Goal: Task Accomplishment & Management: Manage account settings

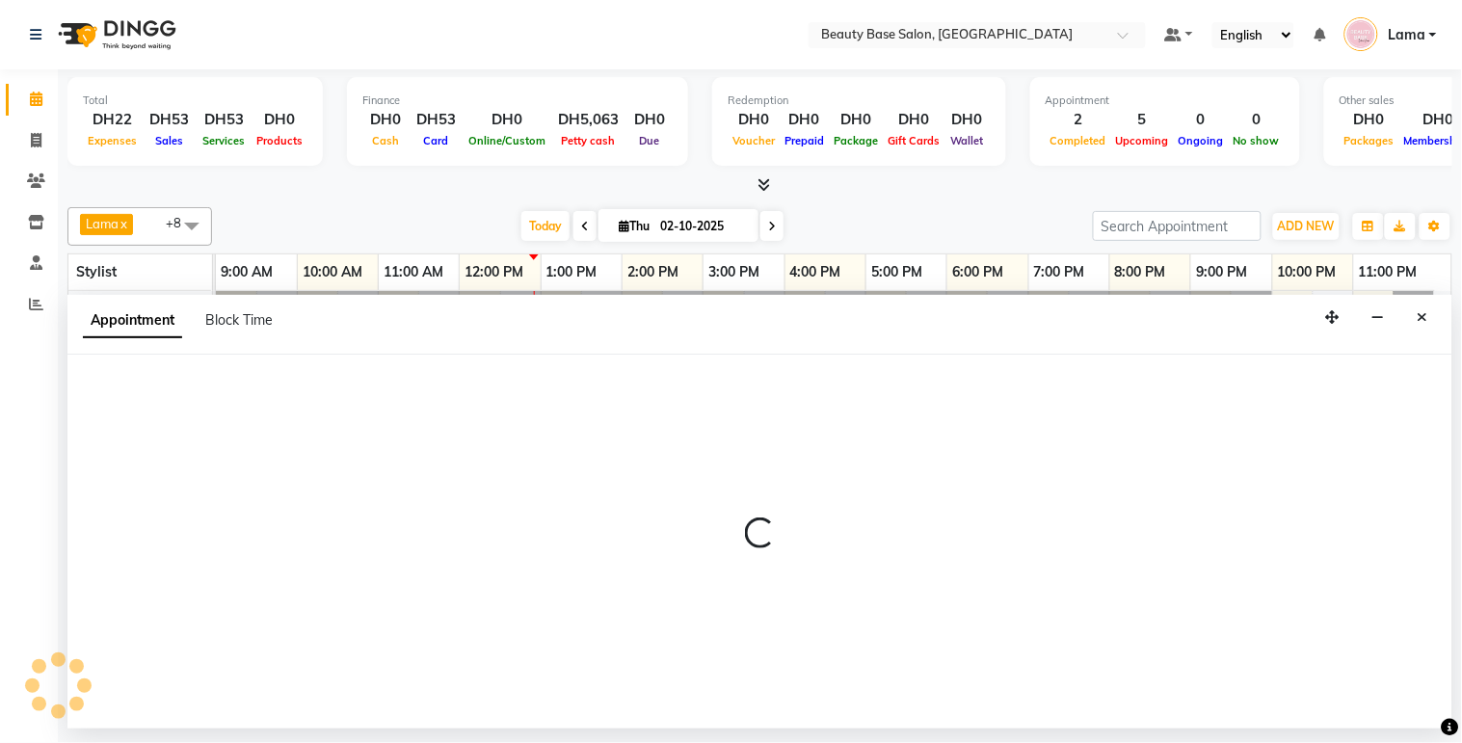
select select "600"
select select "tentative"
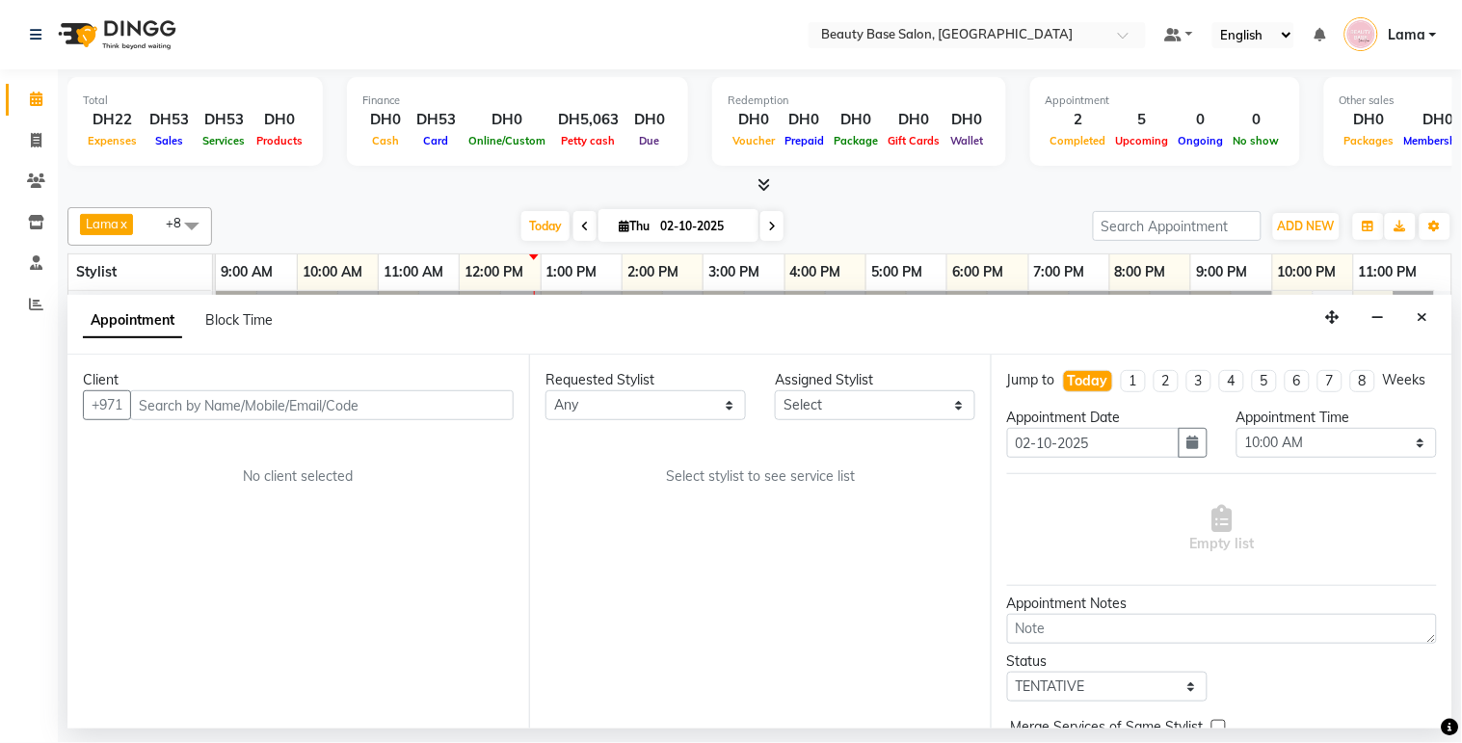
type input "j"
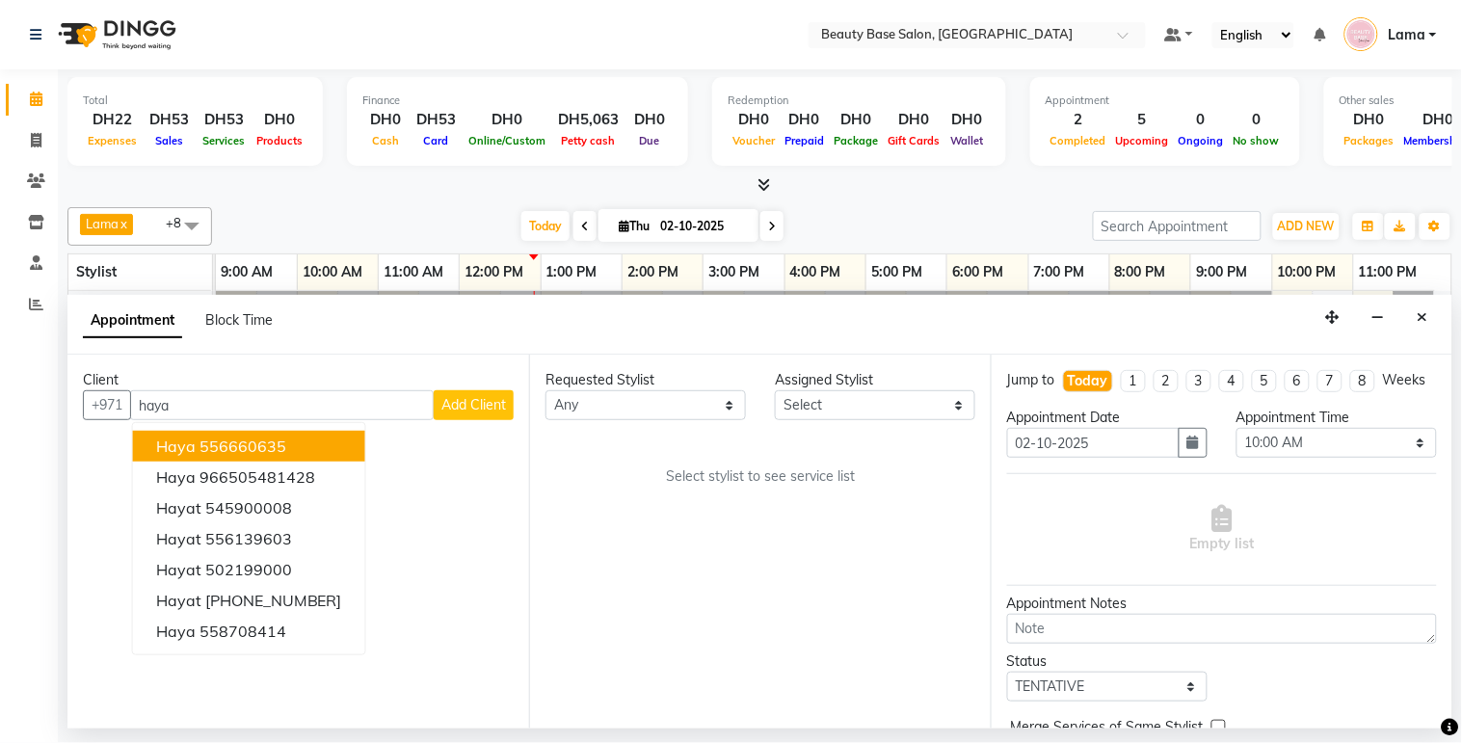
click at [292, 448] on button "Haya 556660635" at bounding box center [249, 446] width 232 height 31
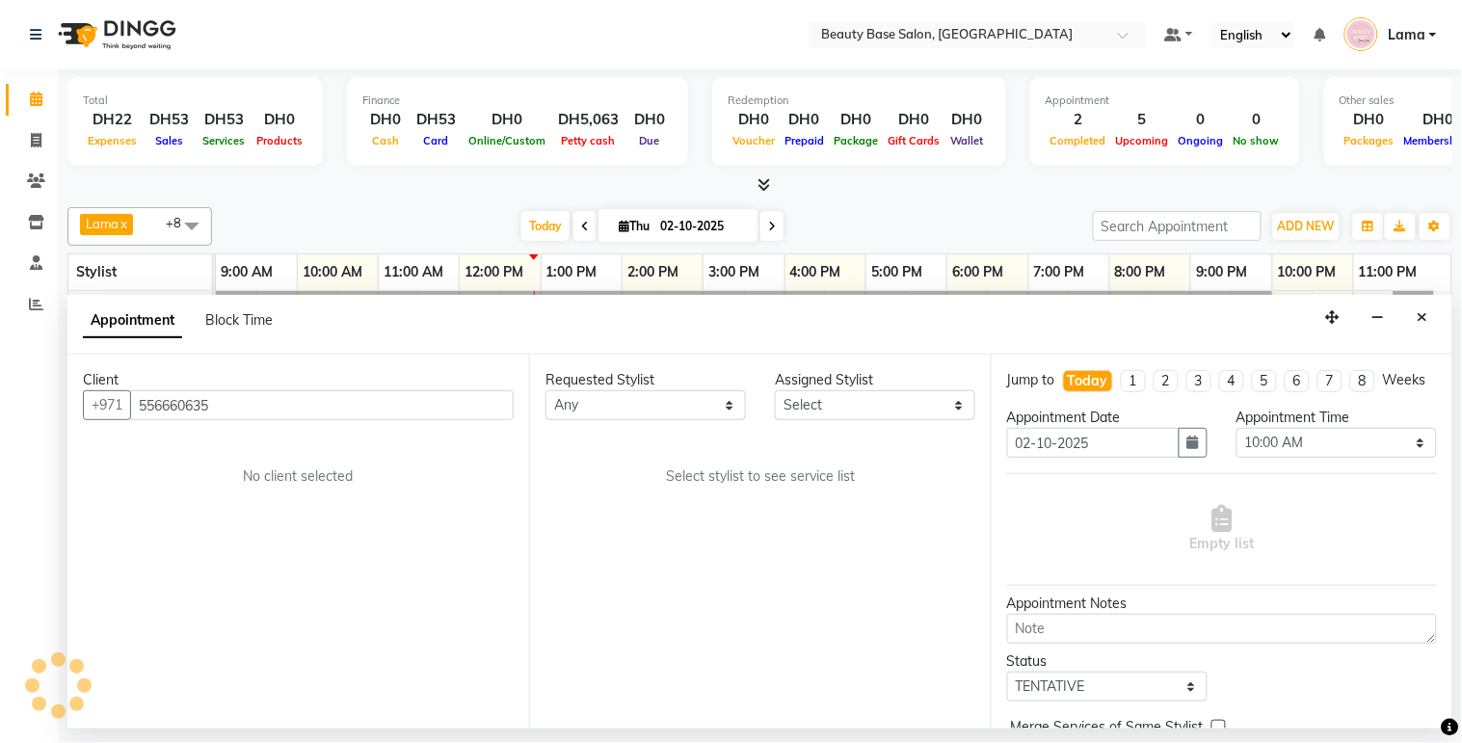
type input "556660635"
click at [686, 397] on select "Any [PERSON_NAME] [PERSON_NAME] [PERSON_NAME] [PERSON_NAME] [PERSON_NAME] [MEDI…" at bounding box center [645, 405] width 200 height 30
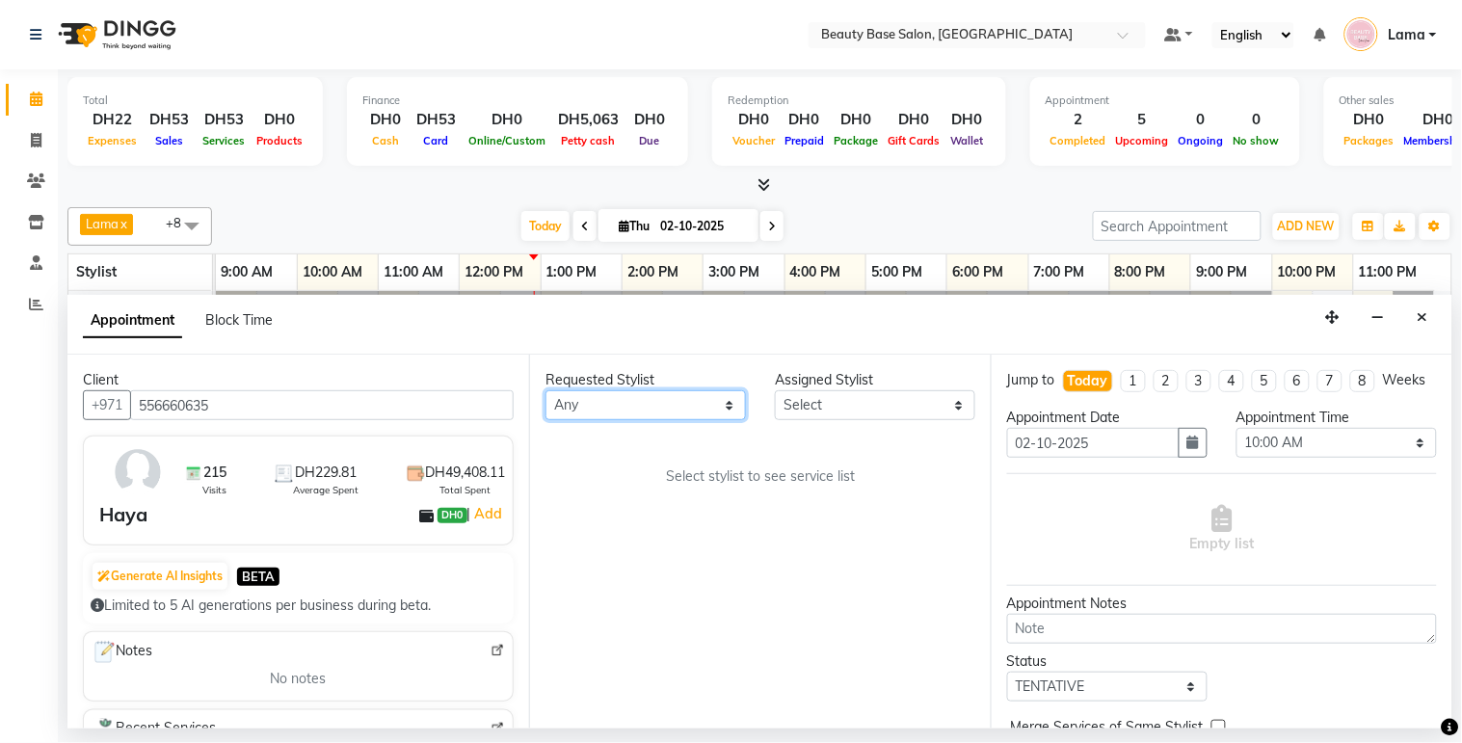
select select "13438"
click at [545, 390] on select "Any [PERSON_NAME] [PERSON_NAME] [PERSON_NAME] [PERSON_NAME] [PERSON_NAME] [MEDI…" at bounding box center [645, 405] width 200 height 30
select select "13438"
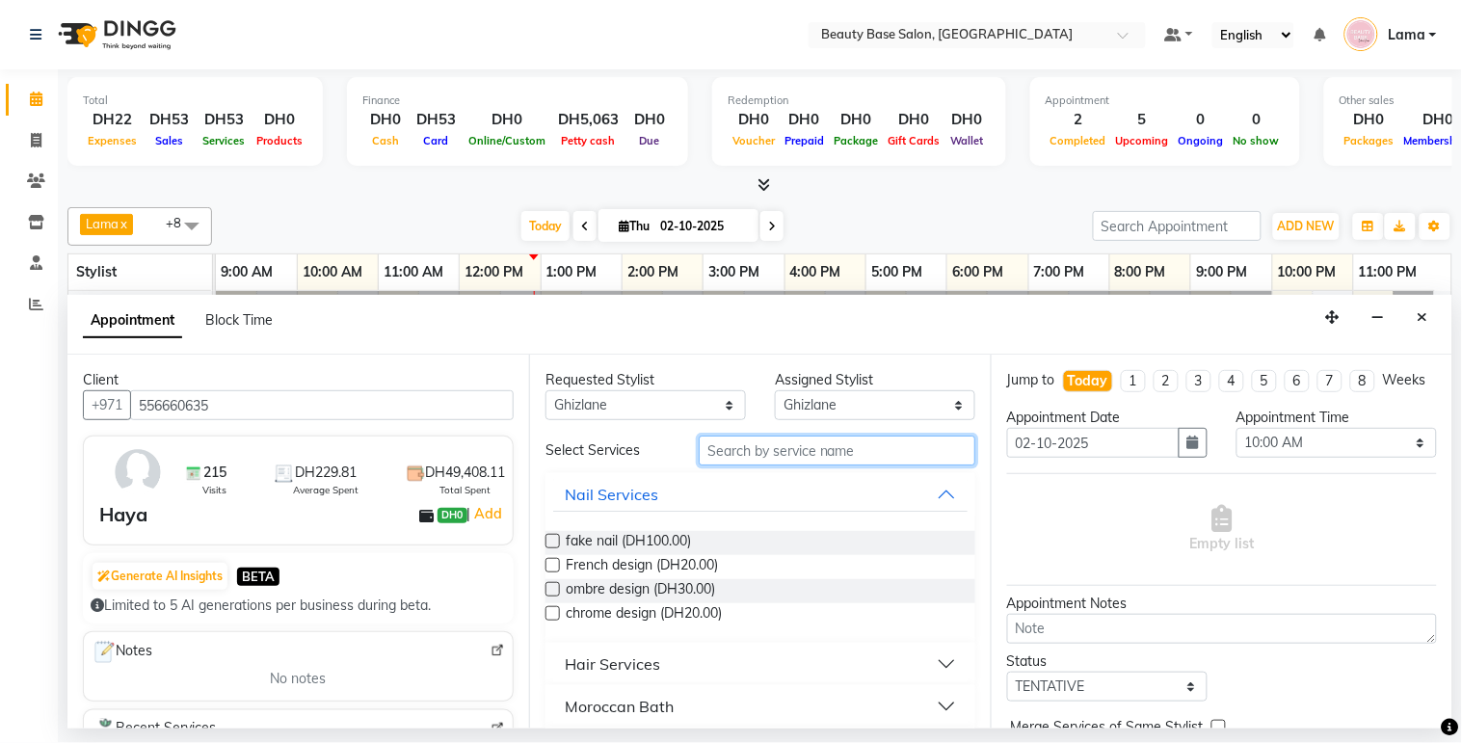
click at [787, 454] on input "text" at bounding box center [837, 451] width 277 height 30
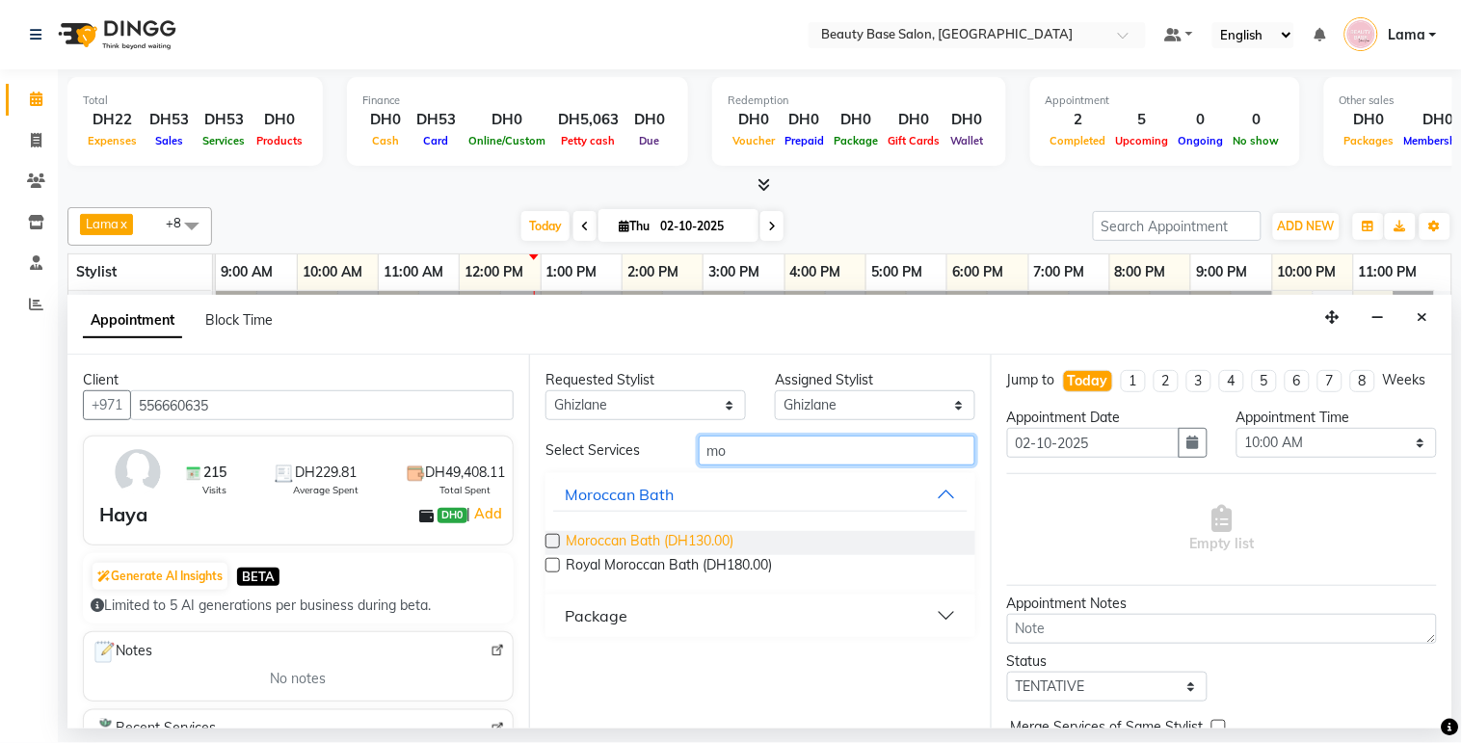
type input "mo"
click at [688, 536] on span "Moroccan Bath (DH130.00)" at bounding box center [650, 543] width 168 height 24
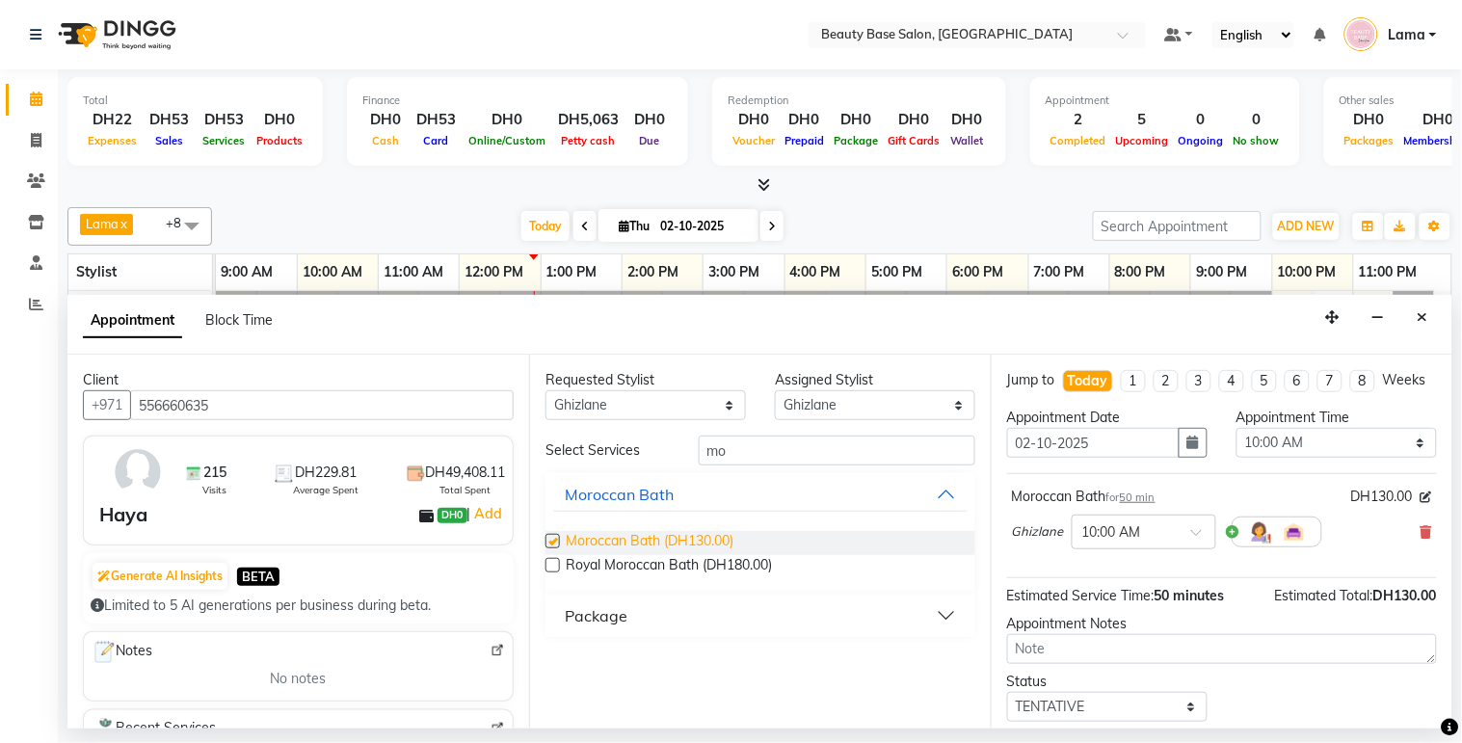
checkbox input "false"
click at [701, 374] on div "Requested Stylist" at bounding box center [645, 380] width 200 height 20
click at [706, 405] on select "Any [PERSON_NAME] [PERSON_NAME] [PERSON_NAME] [PERSON_NAME] [PERSON_NAME] [MEDI…" at bounding box center [645, 405] width 200 height 30
select select "13437"
click at [545, 390] on select "Any [PERSON_NAME] [PERSON_NAME] [PERSON_NAME] [PERSON_NAME] [PERSON_NAME] [MEDI…" at bounding box center [645, 405] width 200 height 30
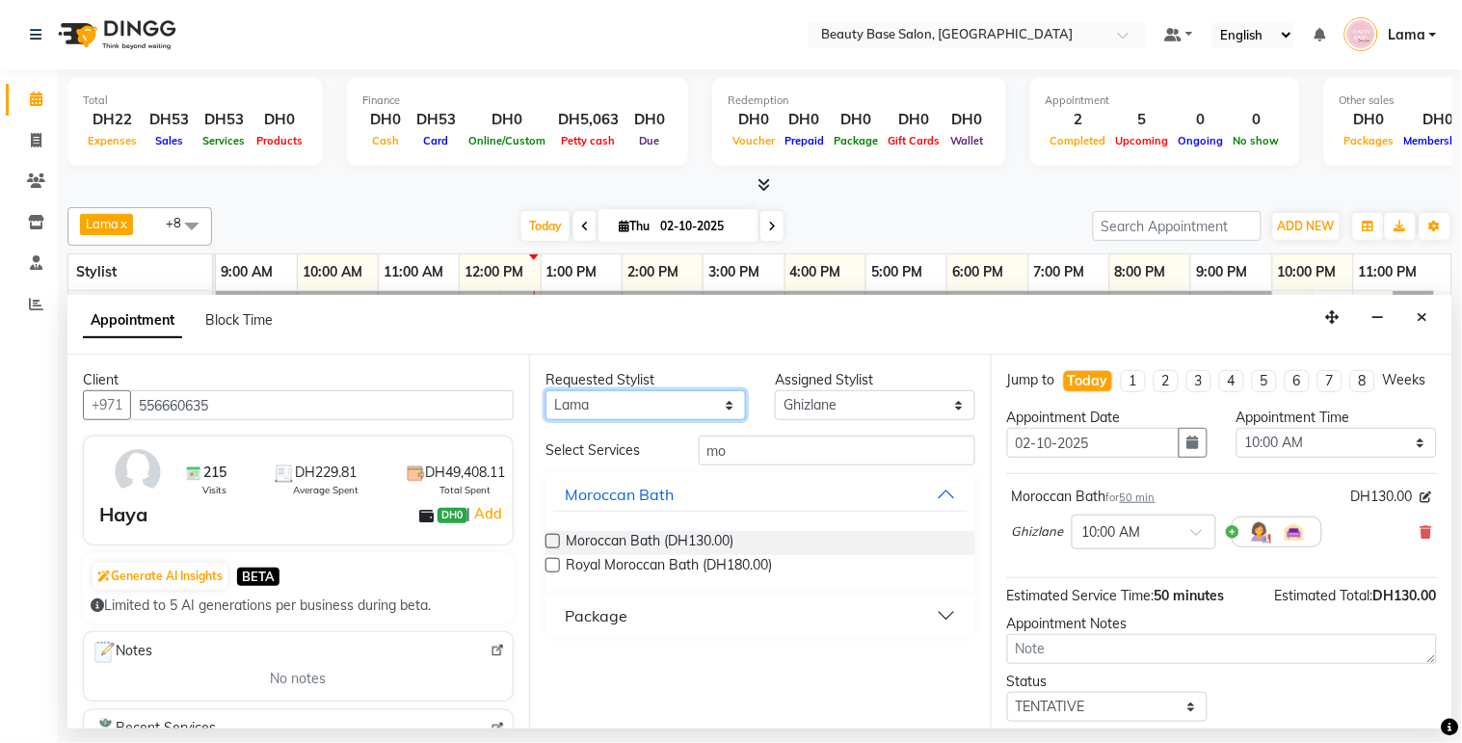
select select "13437"
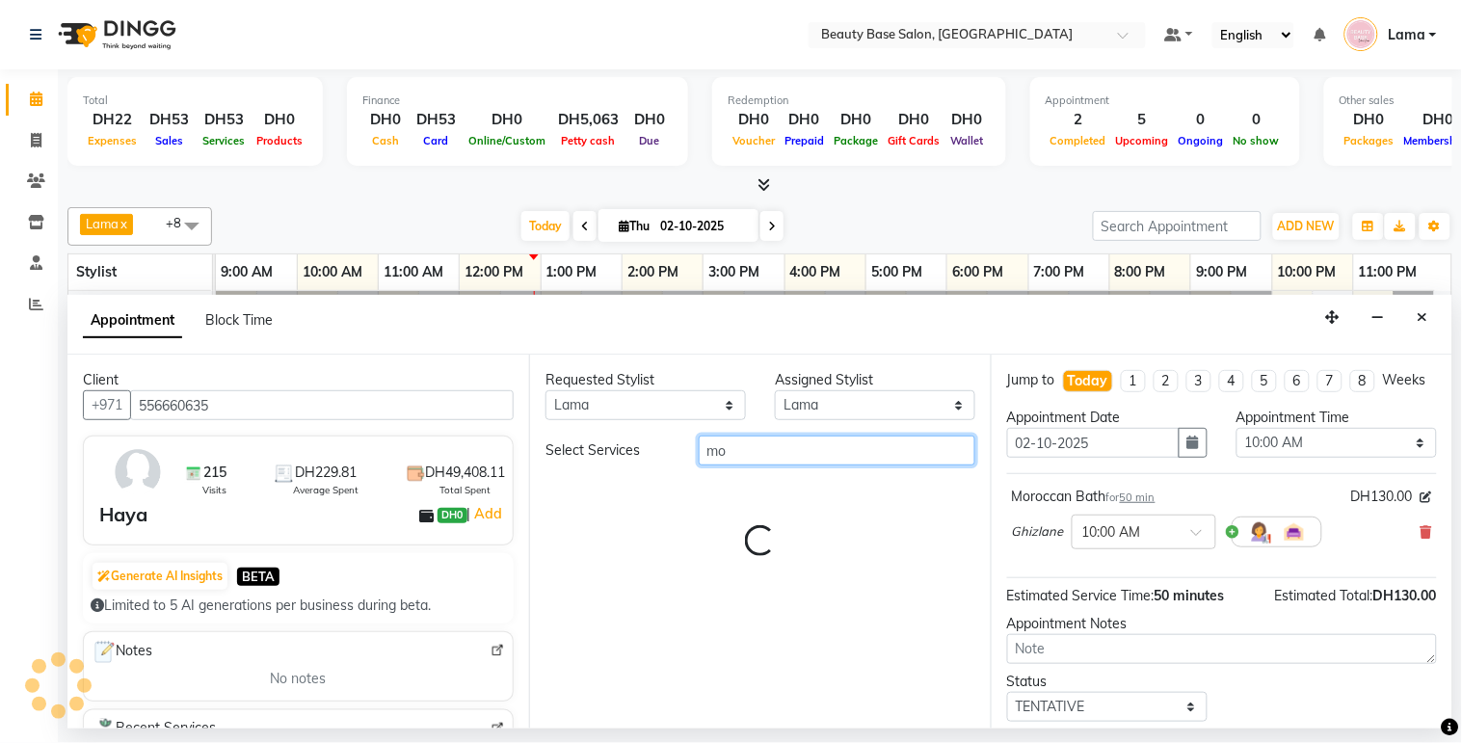
click at [787, 454] on input "mo" at bounding box center [837, 451] width 277 height 30
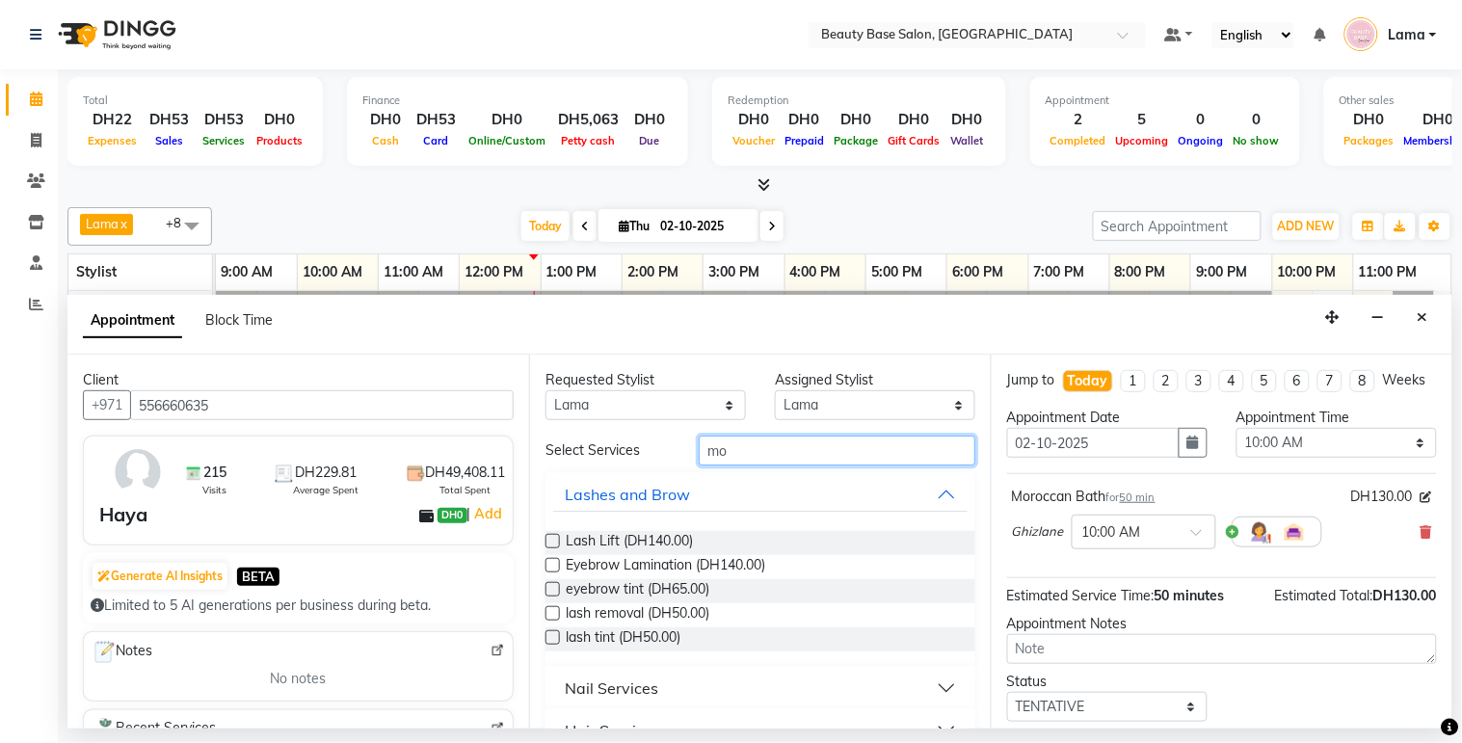
type input "m"
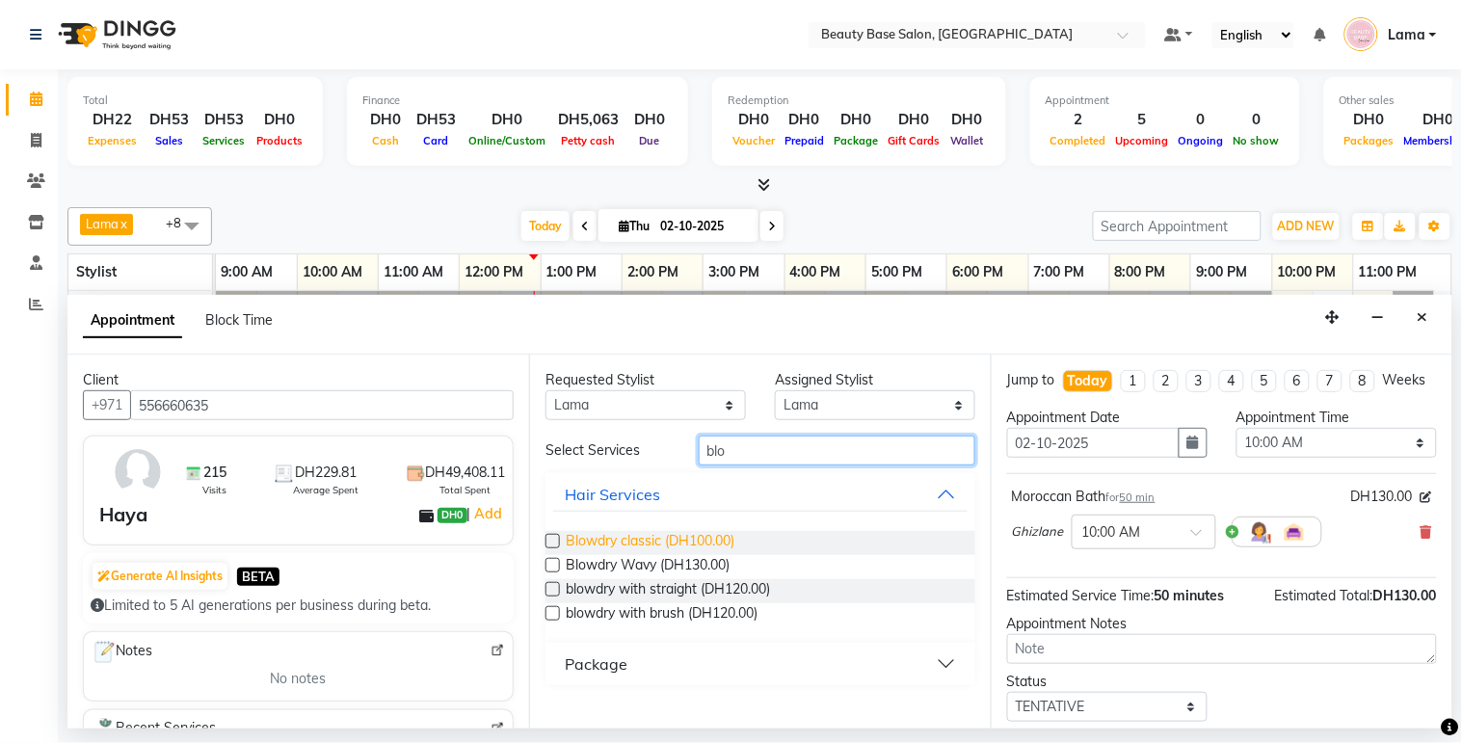
type input "blo"
click at [685, 542] on span "Blowdry classic (DH100.00)" at bounding box center [650, 543] width 169 height 24
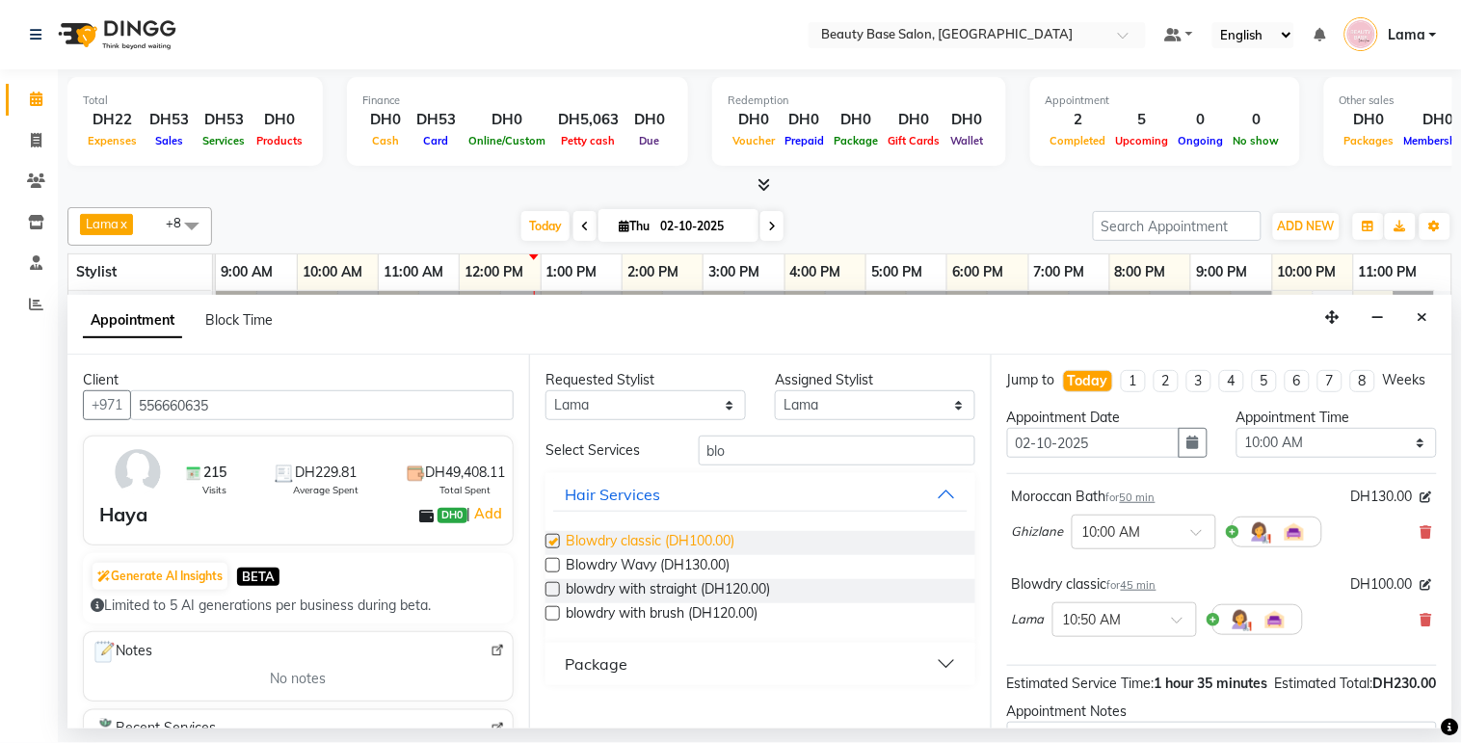
checkbox input "false"
click at [1308, 457] on select "Select 10:00 AM 10:05 AM 10:10 AM 10:15 AM 10:20 AM 10:25 AM 10:30 AM 10:35 AM …" at bounding box center [1336, 443] width 200 height 30
select select "960"
click at [1236, 445] on select "Select 10:00 AM 10:05 AM 10:10 AM 10:15 AM 10:20 AM 10:25 AM 10:30 AM 10:35 AM …" at bounding box center [1336, 443] width 200 height 30
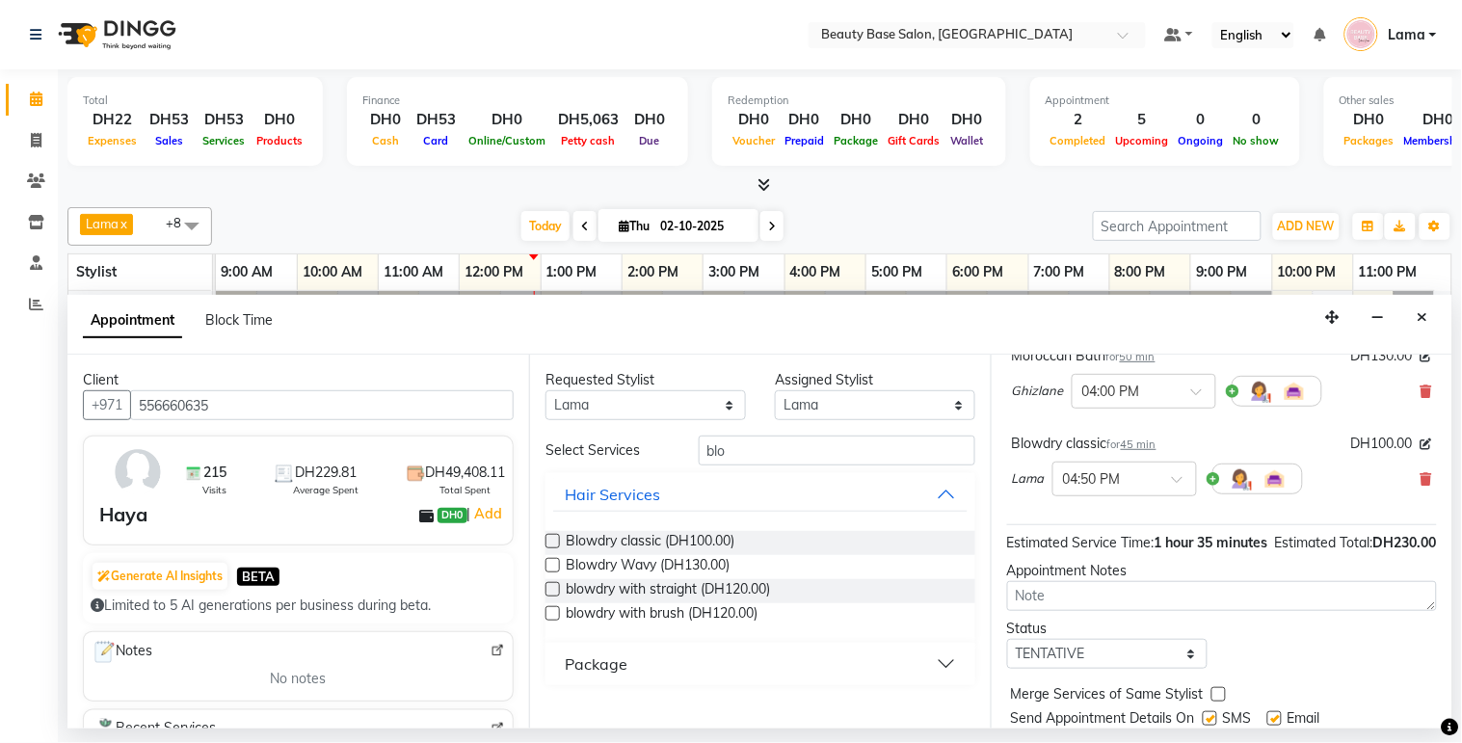
scroll to position [145, 0]
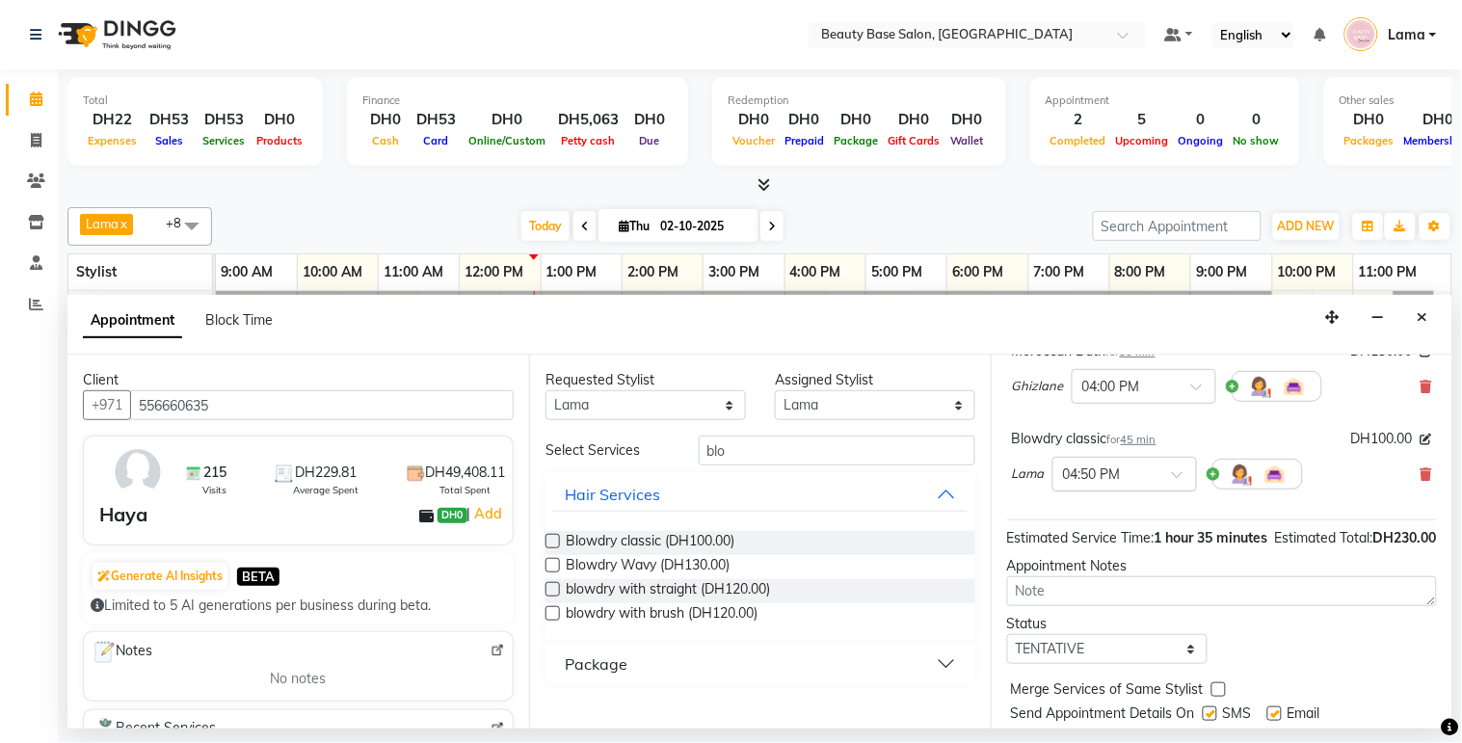
click at [1138, 483] on input "text" at bounding box center [1105, 473] width 85 height 20
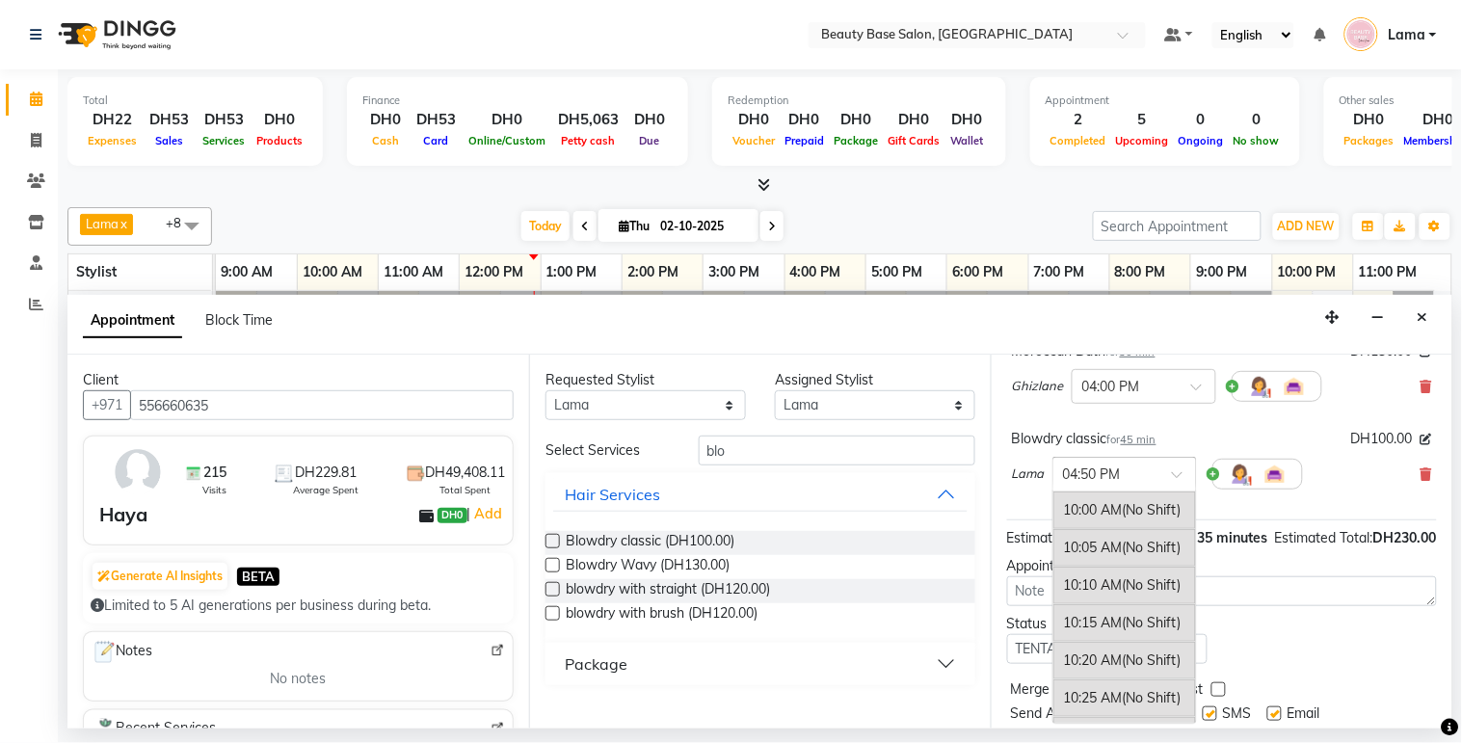
scroll to position [3096, 0]
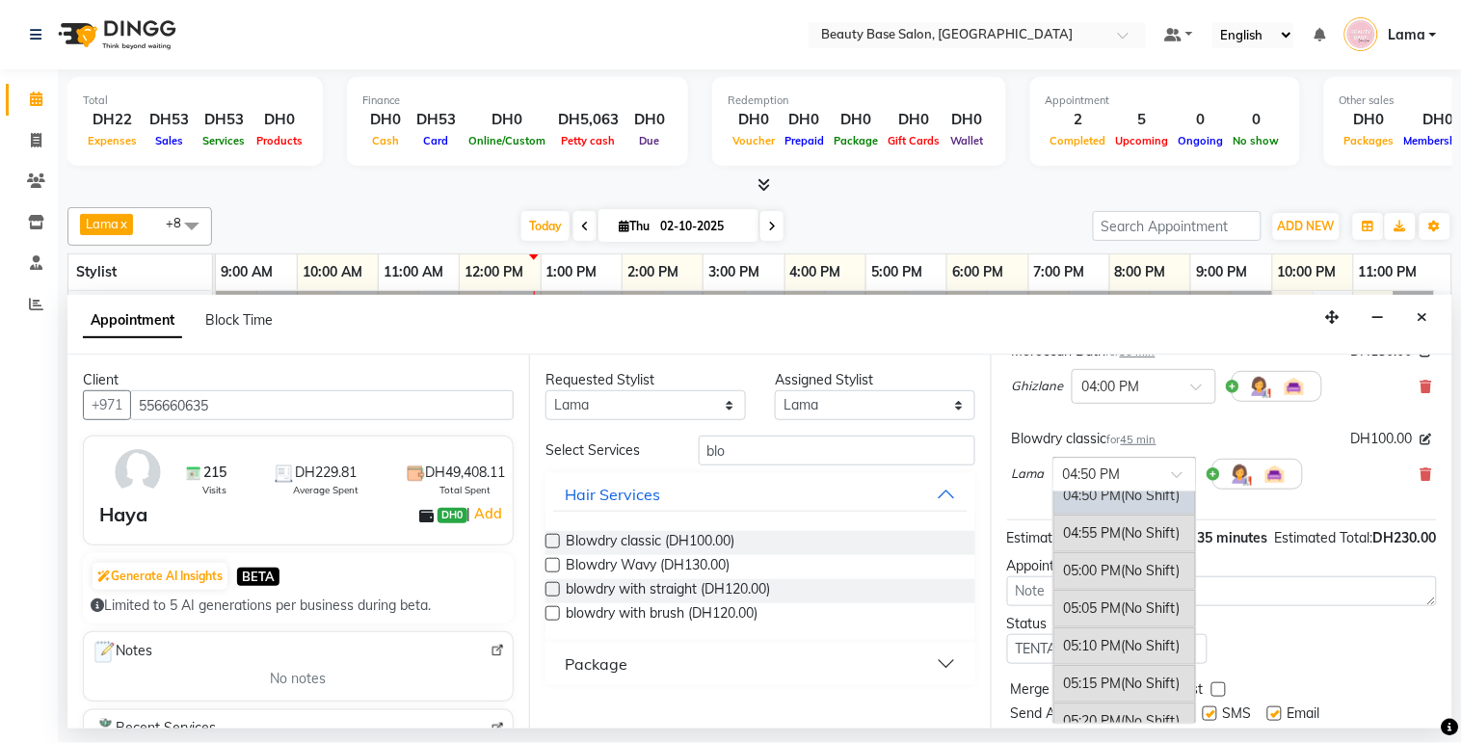
click at [1114, 590] on div "05:00 PM (No Shift)" at bounding box center [1124, 571] width 143 height 38
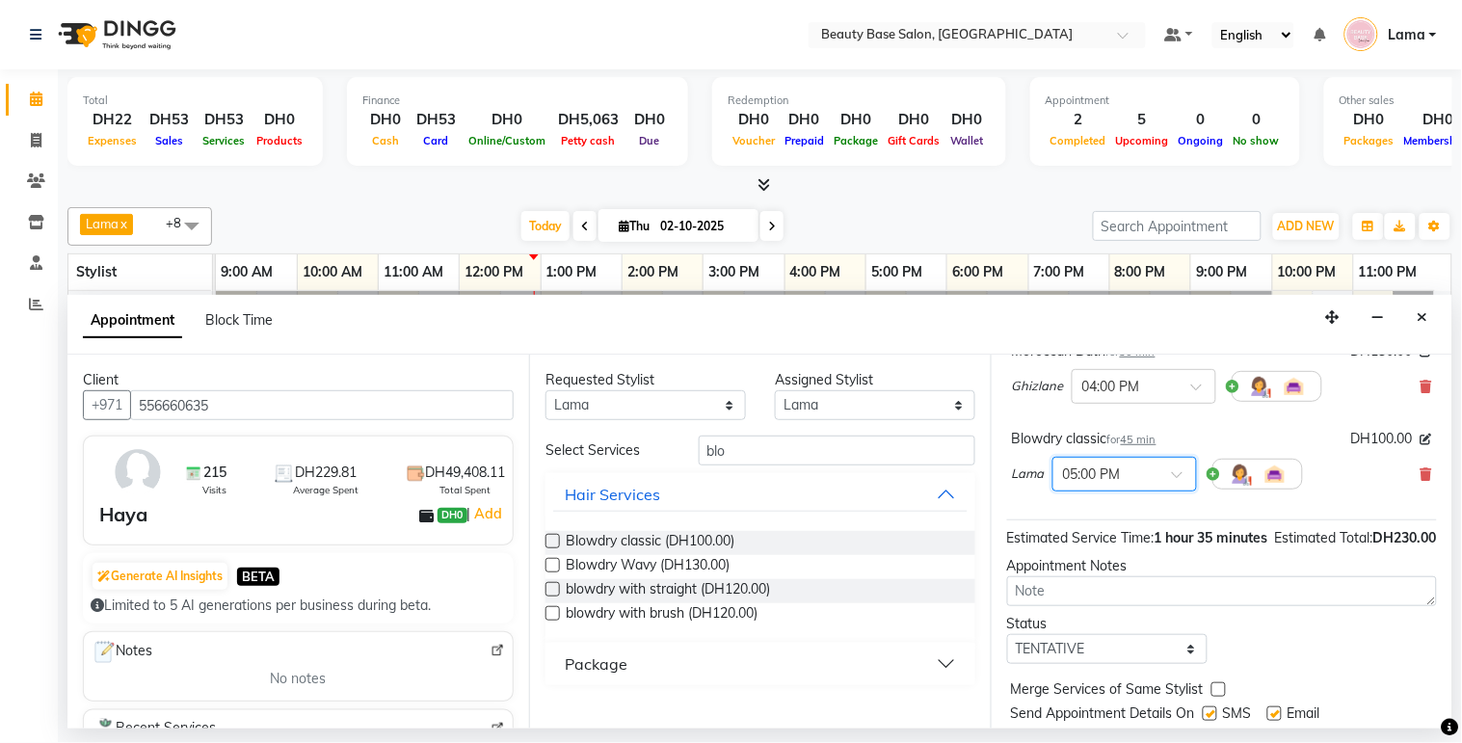
scroll to position [241, 0]
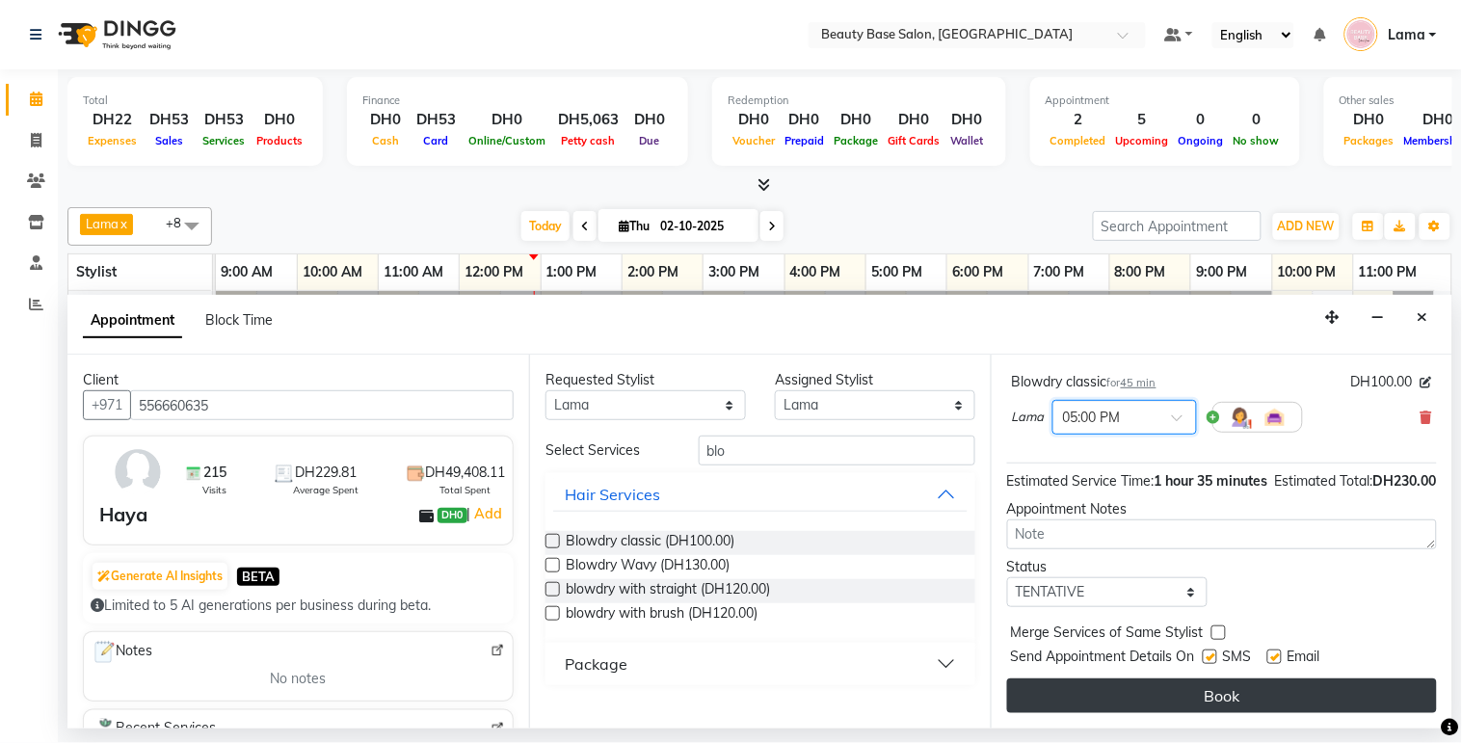
click at [1215, 703] on button "Book" at bounding box center [1222, 695] width 430 height 35
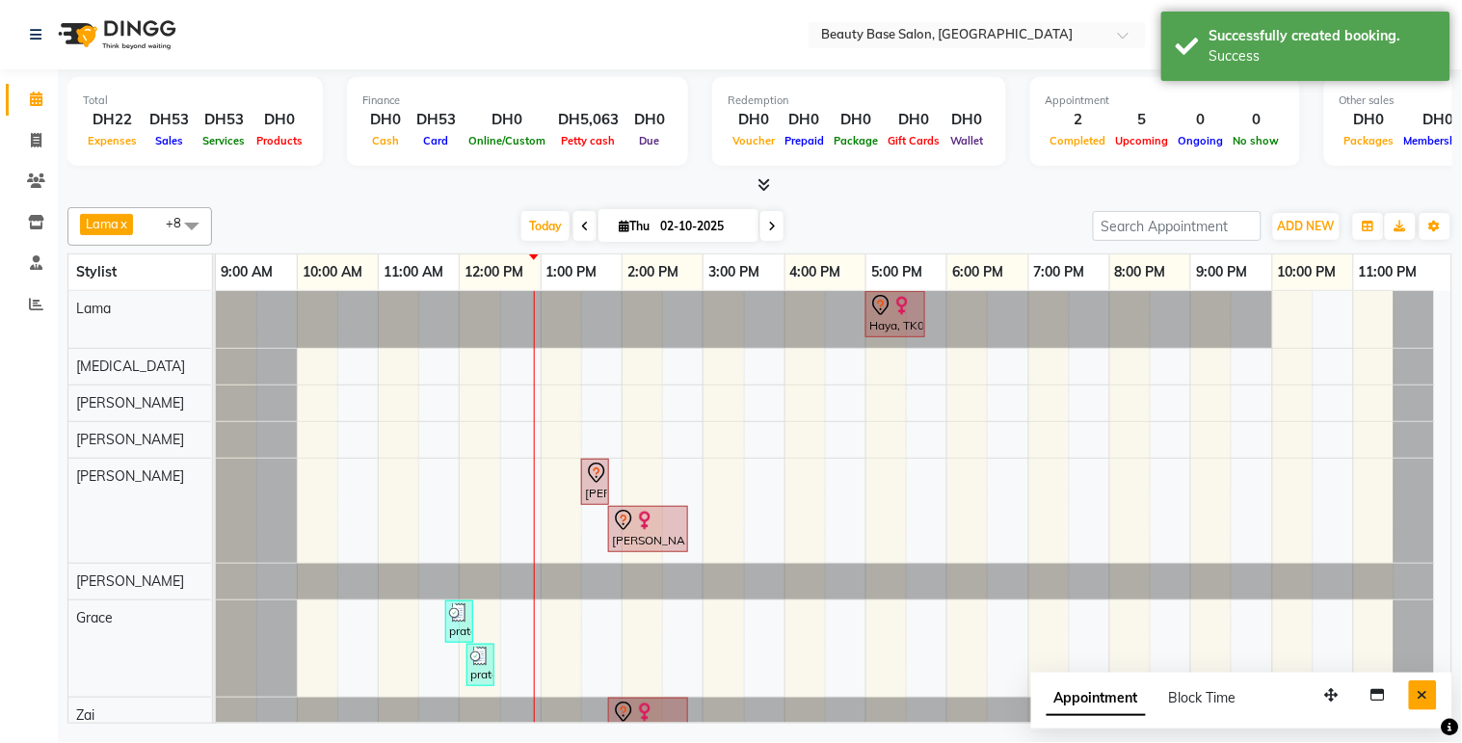
click at [1430, 692] on button "Close" at bounding box center [1423, 695] width 28 height 30
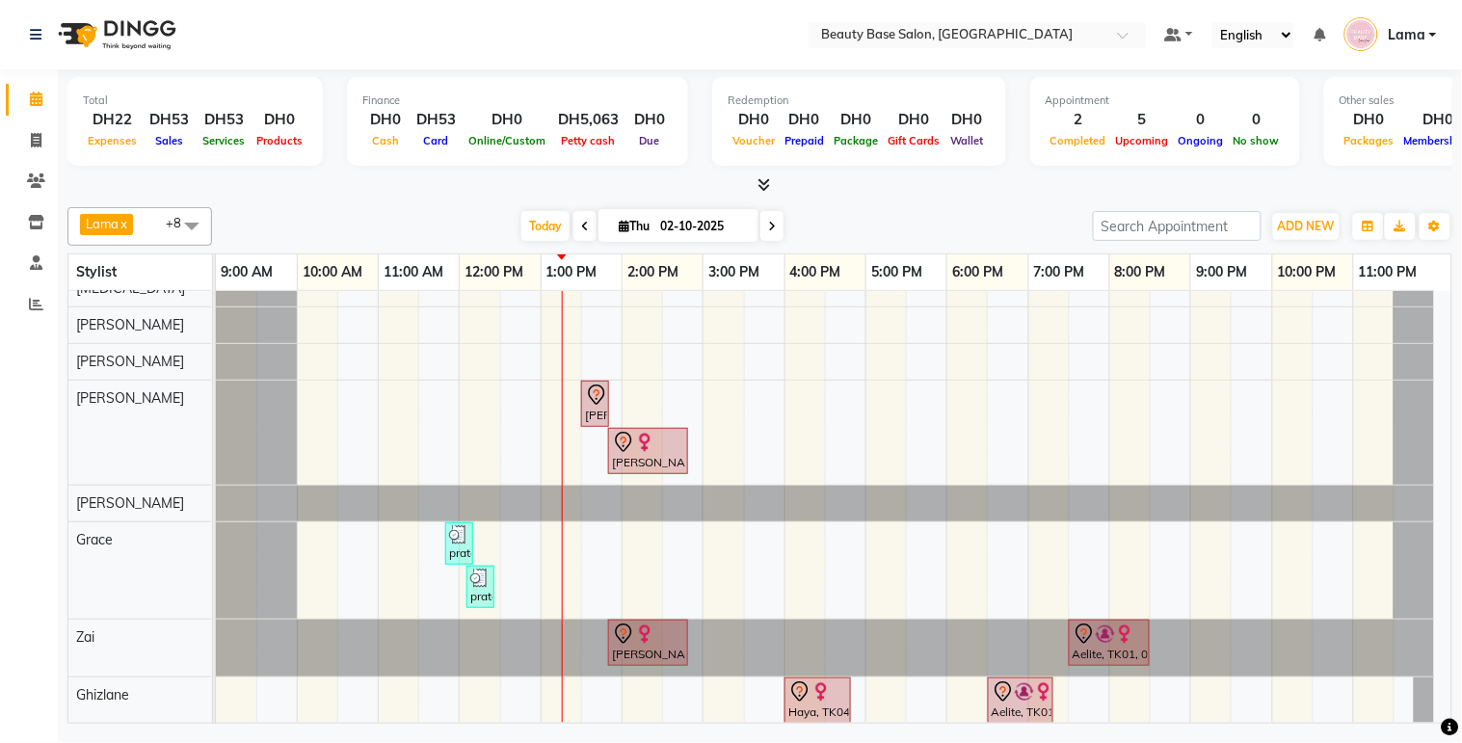
scroll to position [106, 0]
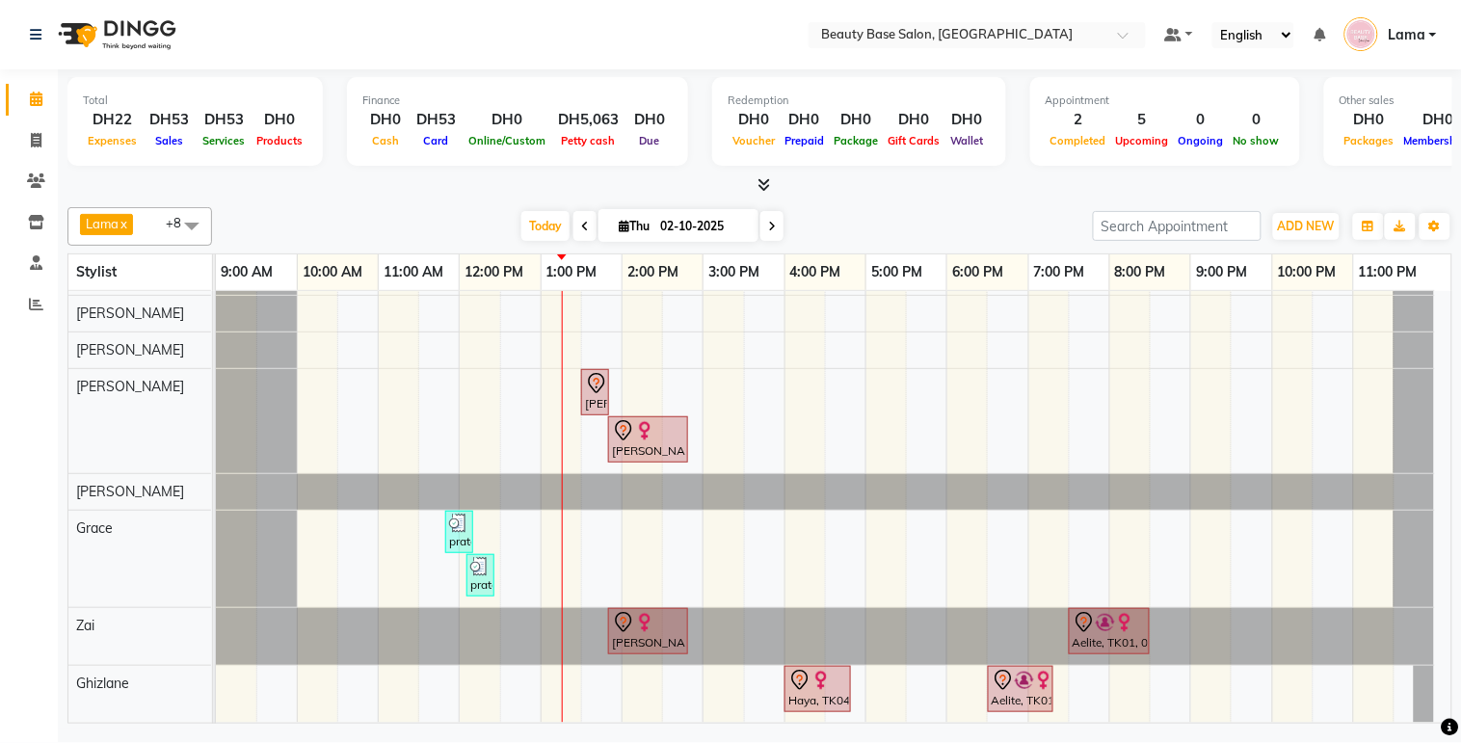
click at [713, 235] on input "02-10-2025" at bounding box center [702, 226] width 96 height 29
select select "10"
select select "2025"
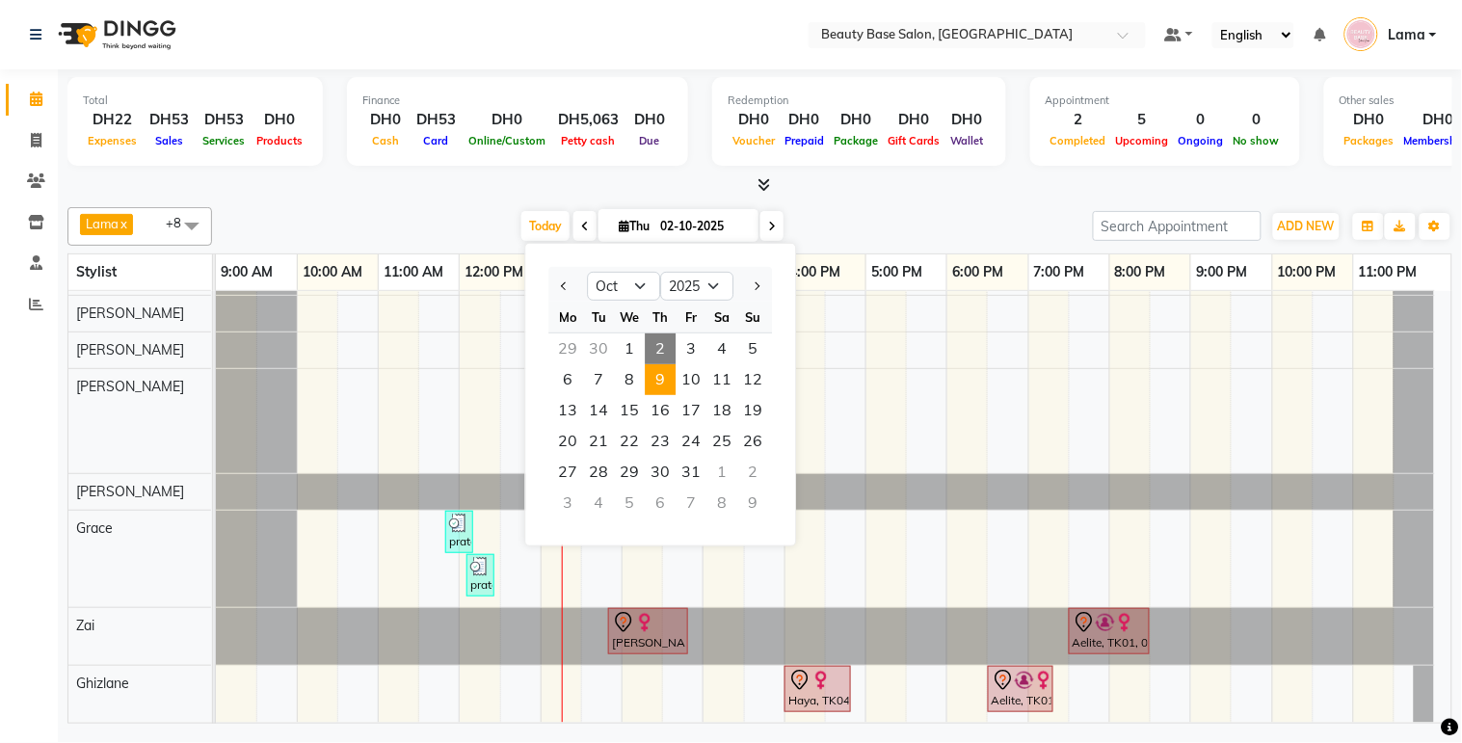
click at [663, 383] on span "9" at bounding box center [660, 379] width 31 height 31
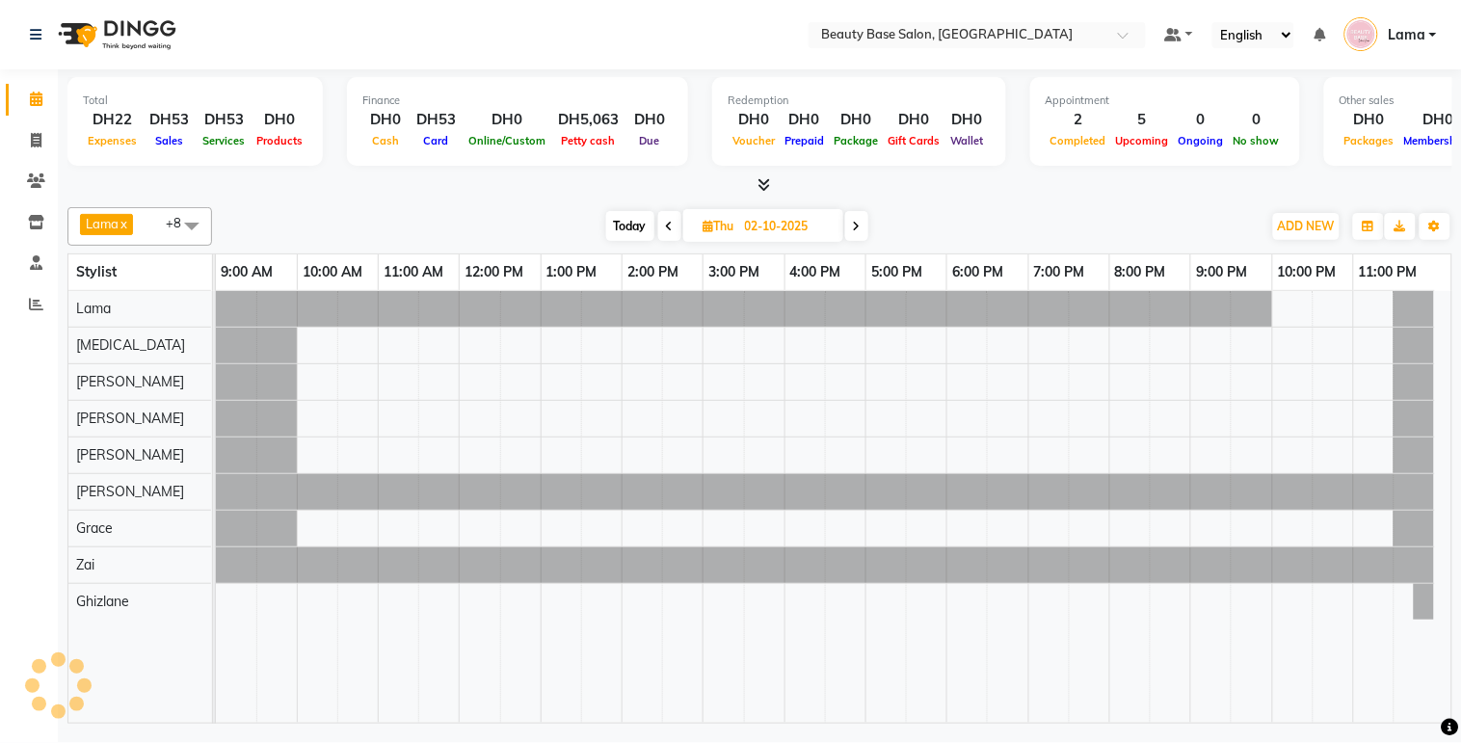
type input "[DATE]"
click at [1313, 226] on span "ADD NEW" at bounding box center [1306, 226] width 57 height 14
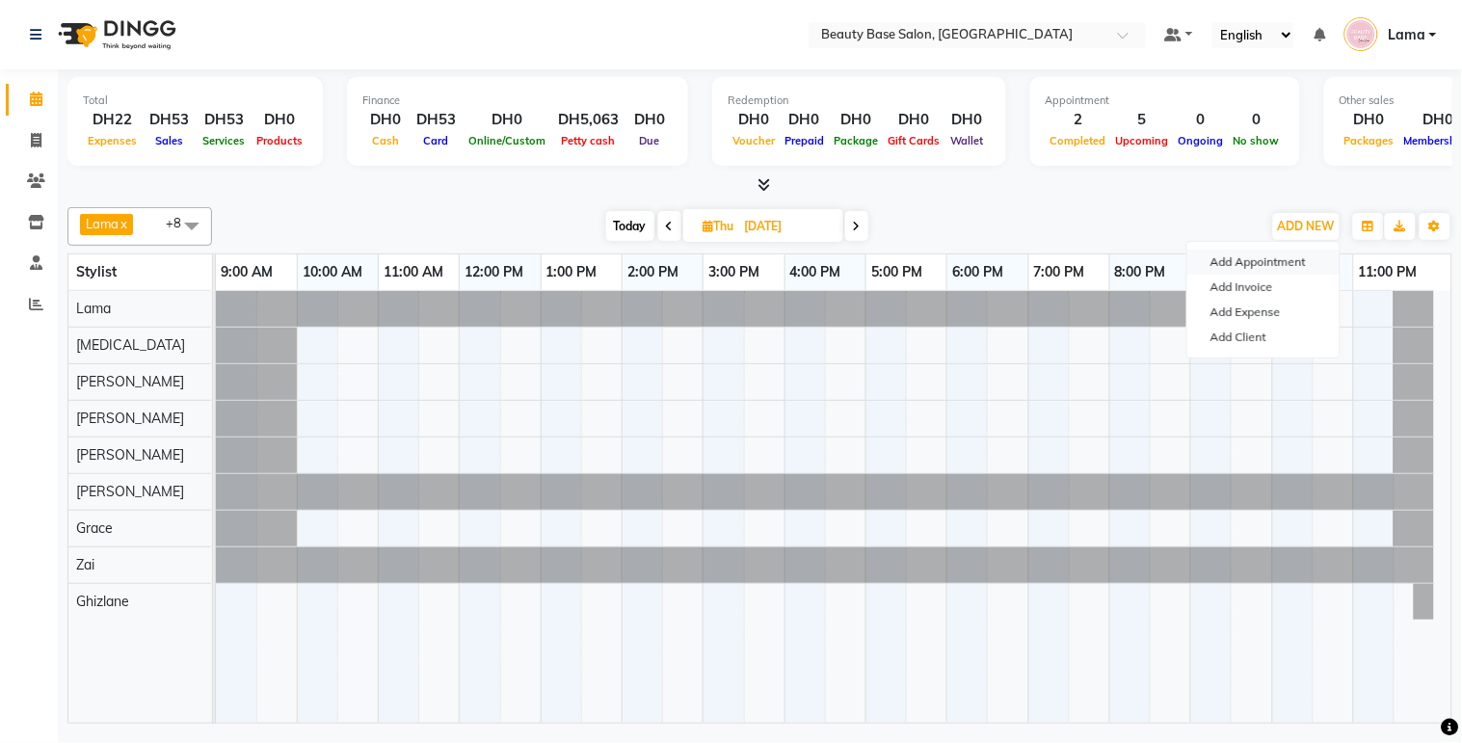
click at [1267, 263] on button "Add Appointment" at bounding box center [1263, 262] width 152 height 25
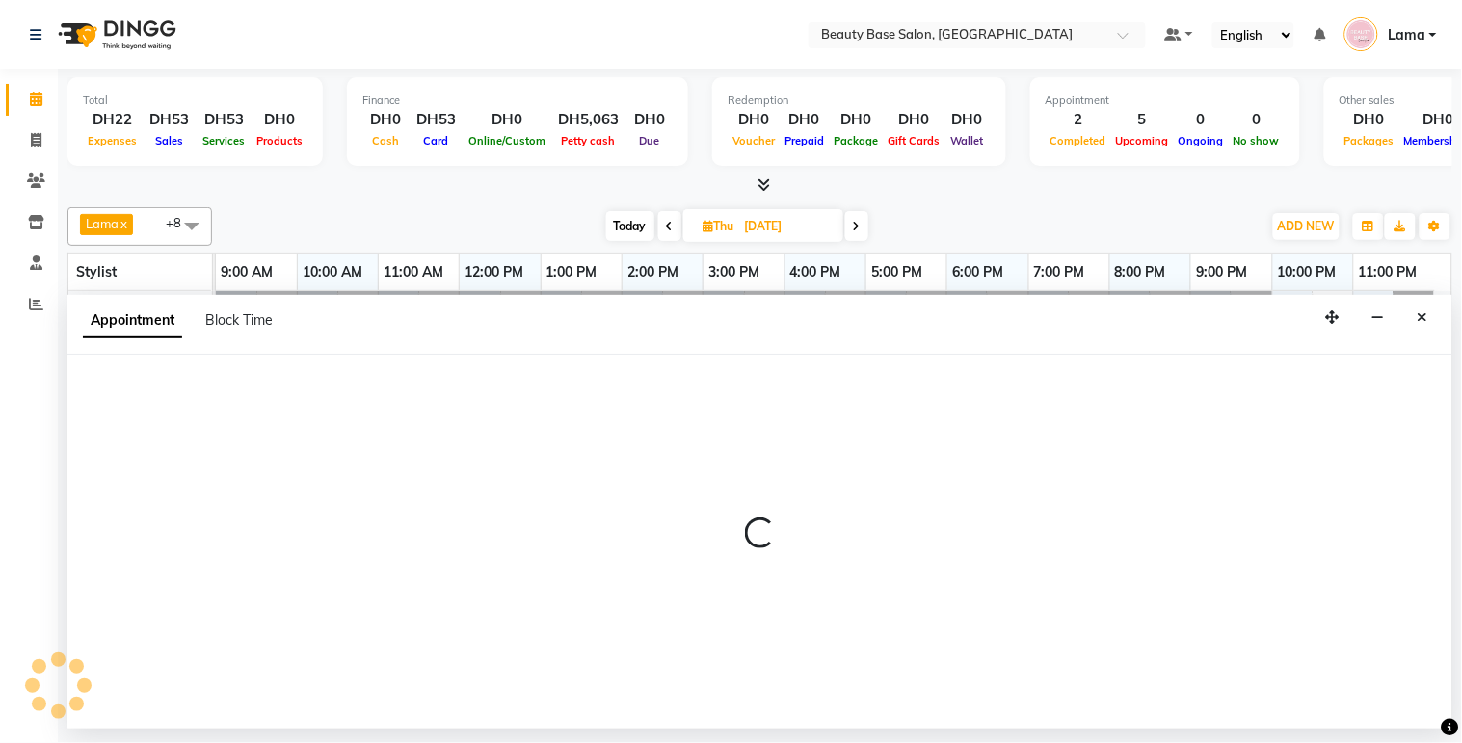
select select "tentative"
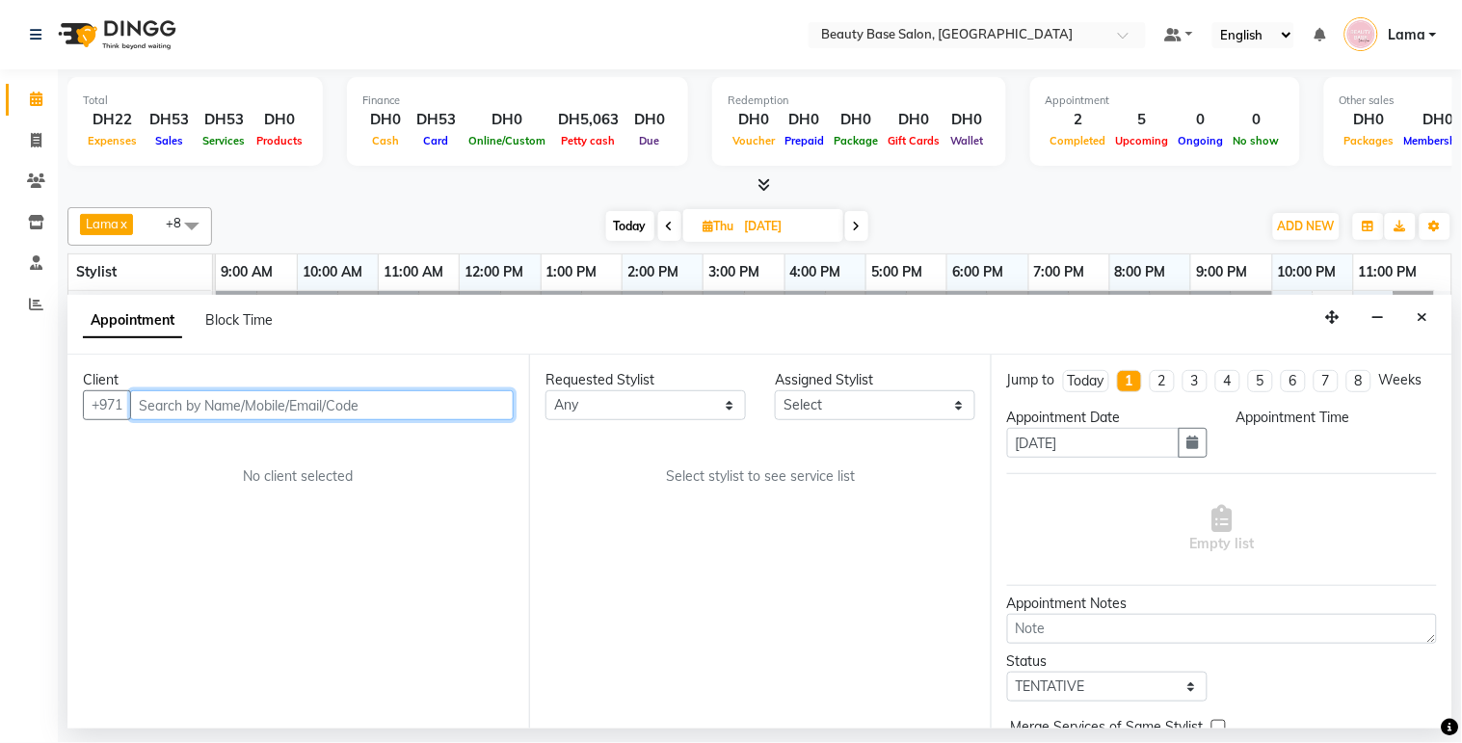
select select "600"
click at [449, 403] on input "text" at bounding box center [321, 405] width 383 height 30
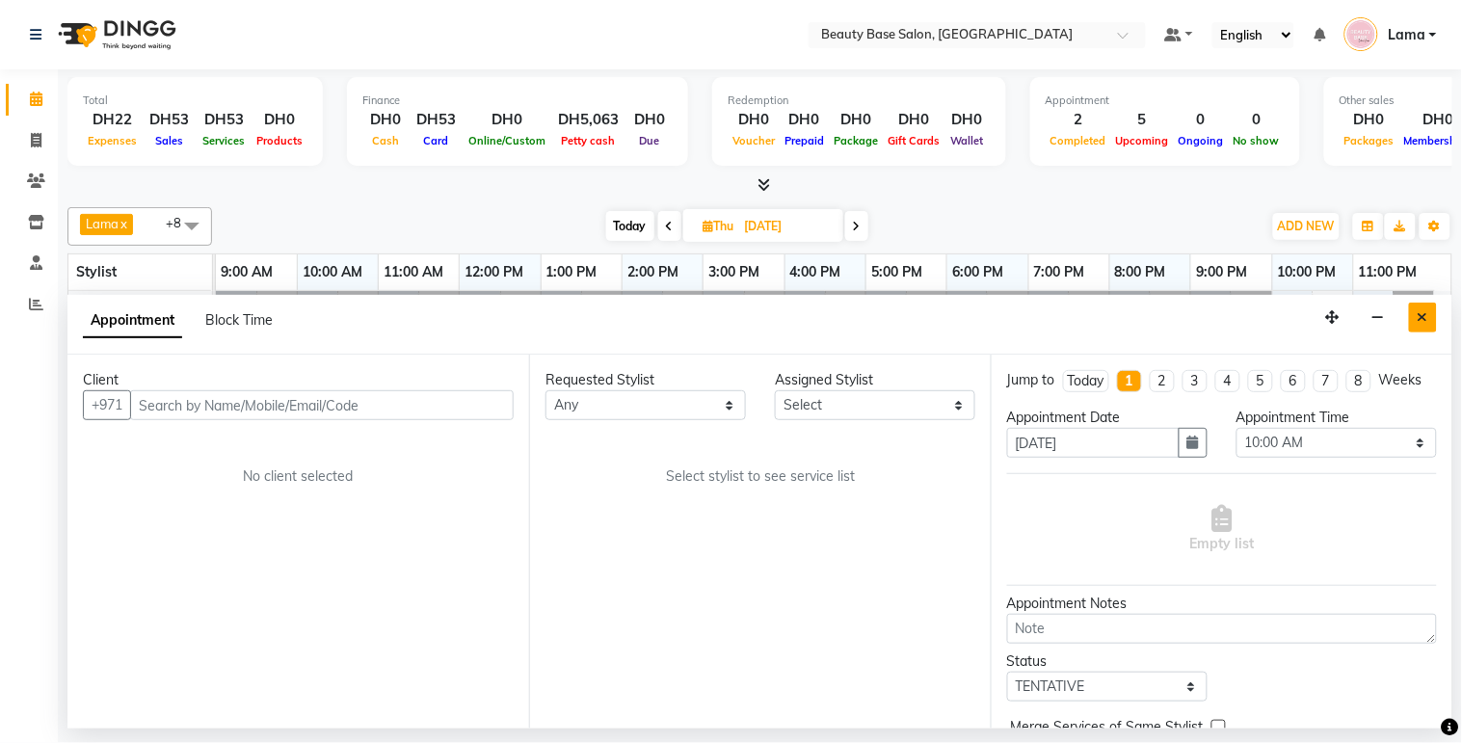
click at [1423, 318] on icon "Close" at bounding box center [1422, 316] width 11 height 13
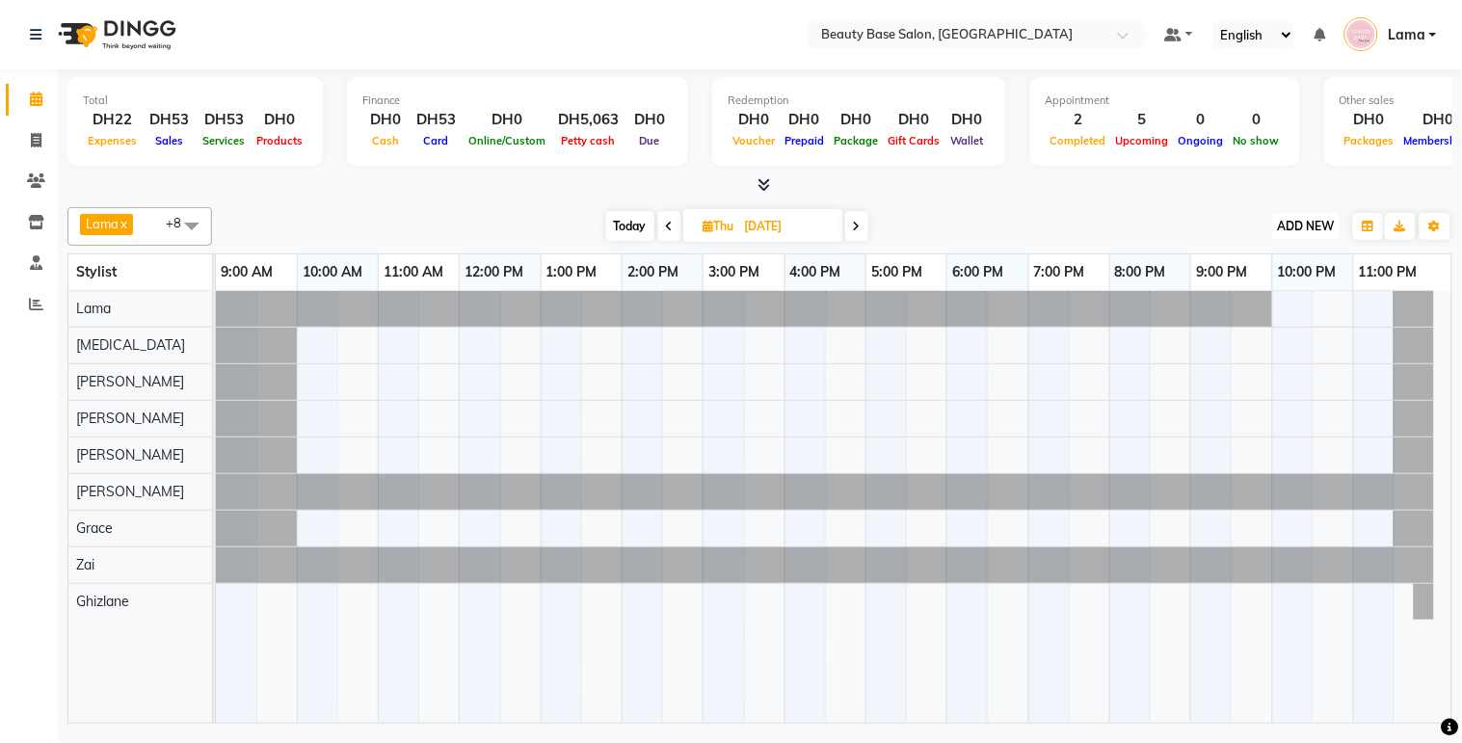
click at [1314, 220] on span "ADD NEW" at bounding box center [1306, 226] width 57 height 14
click at [1288, 262] on button "Add Appointment" at bounding box center [1263, 262] width 152 height 25
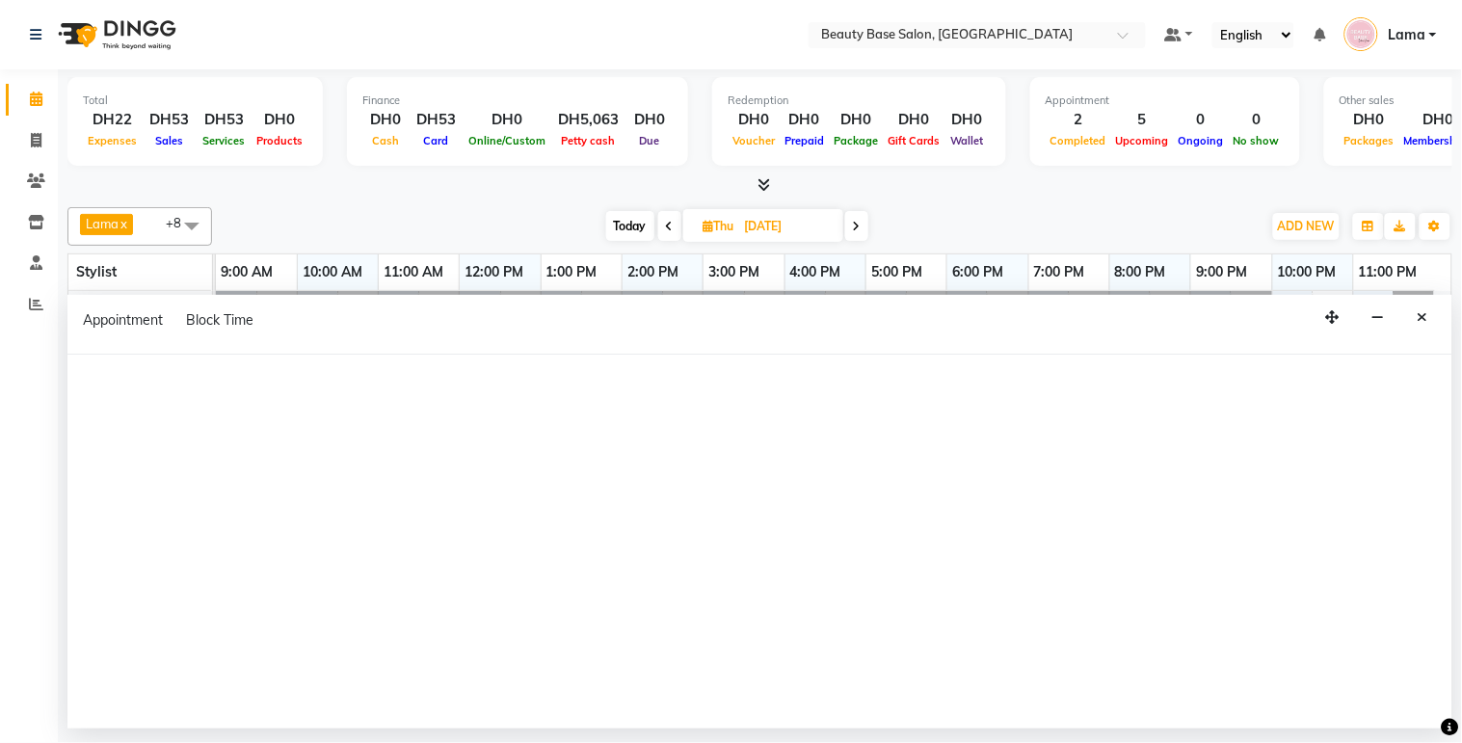
select select "600"
select select "tentative"
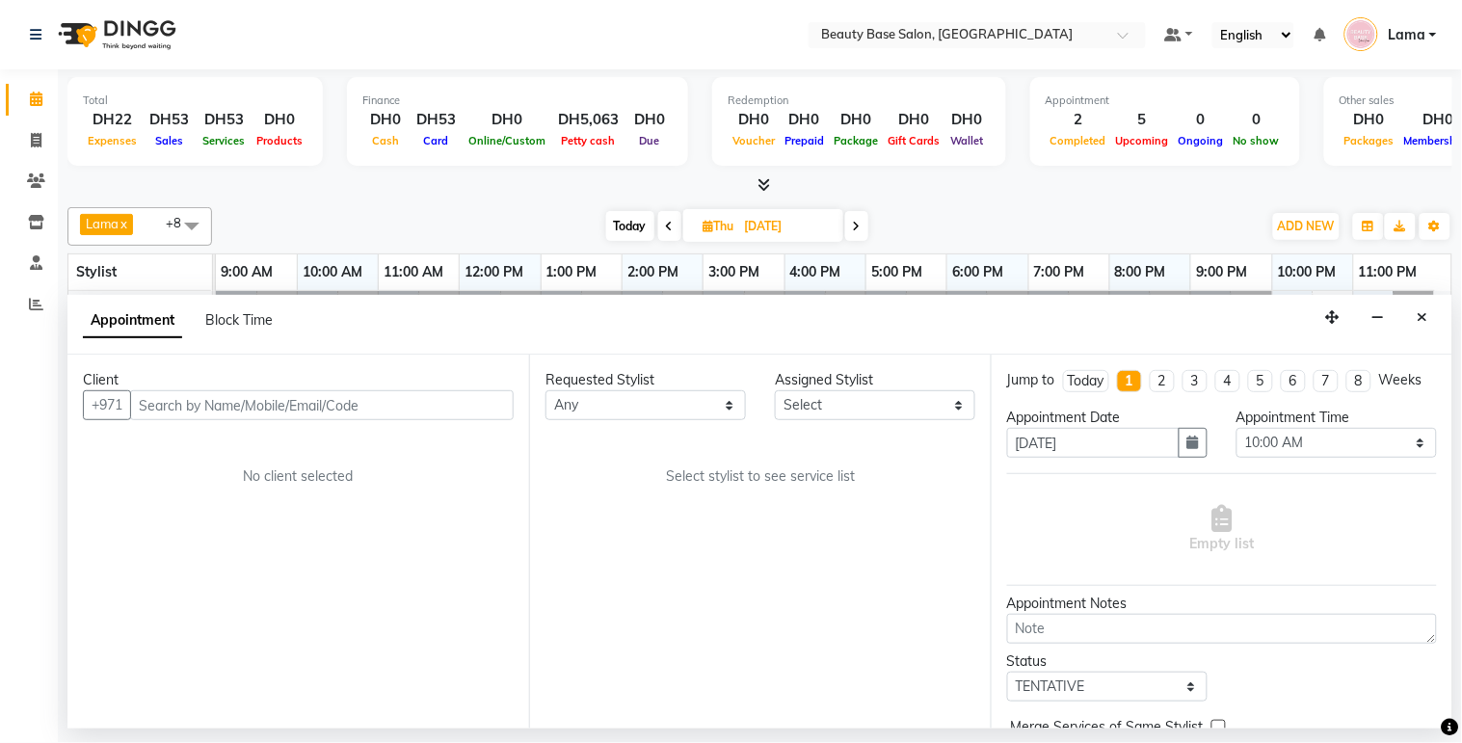
click at [403, 407] on input "text" at bounding box center [321, 405] width 383 height 30
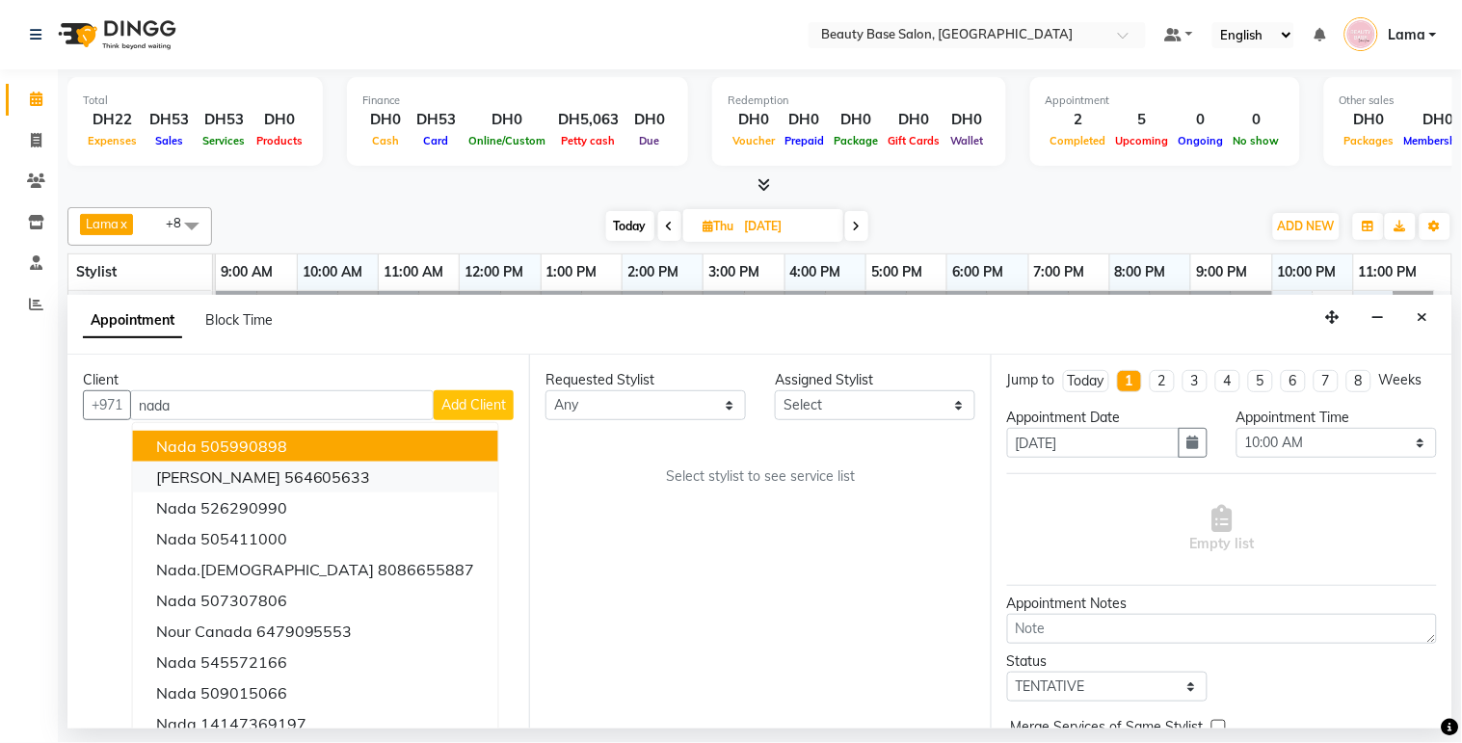
click at [339, 480] on button "[PERSON_NAME] 564605633" at bounding box center [315, 477] width 365 height 31
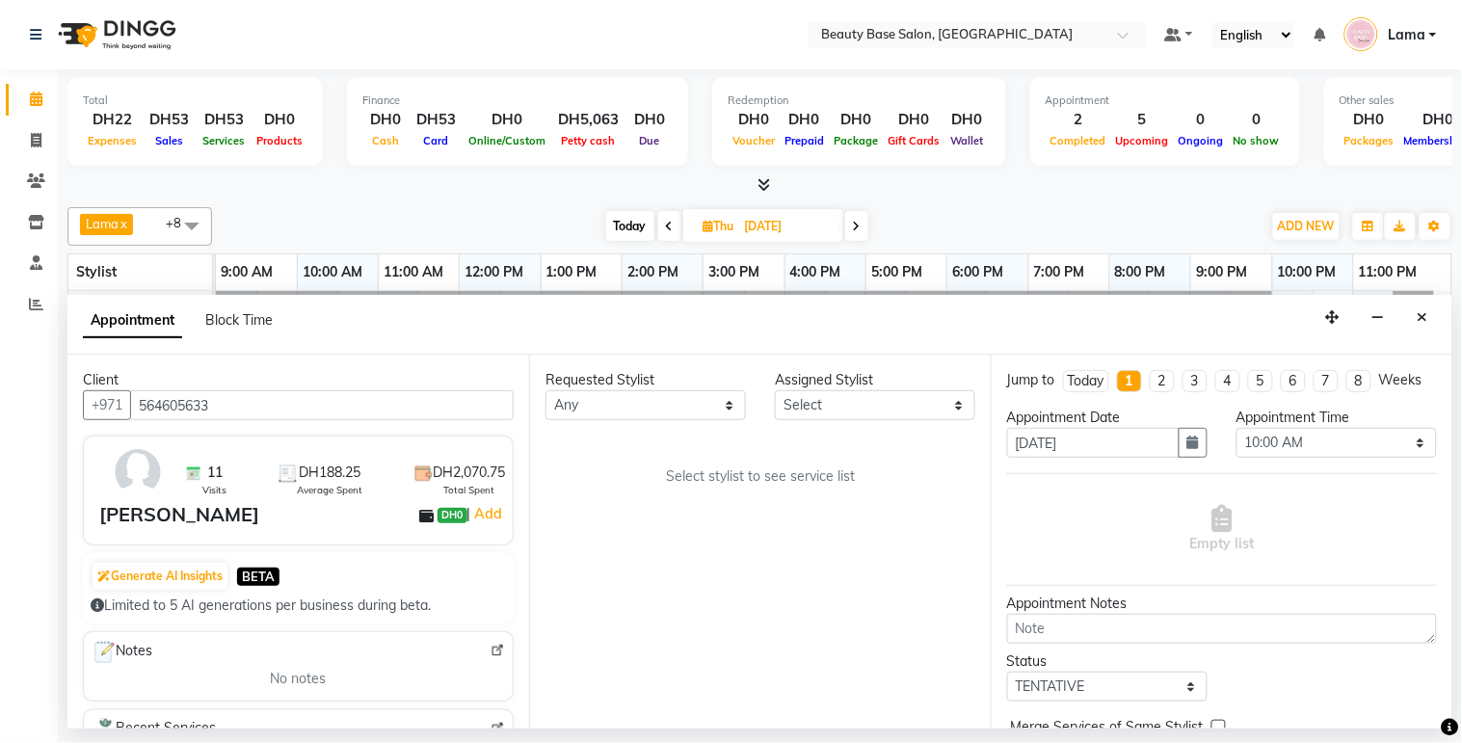
type input "564605633"
click at [630, 414] on select "Any [PERSON_NAME] [PERSON_NAME] [PERSON_NAME] [PERSON_NAME] [PERSON_NAME] [MEDI…" at bounding box center [645, 405] width 200 height 30
select select "61471"
click at [545, 390] on select "Any [PERSON_NAME] [PERSON_NAME] [PERSON_NAME] [PERSON_NAME] [PERSON_NAME] [MEDI…" at bounding box center [645, 405] width 200 height 30
select select "61471"
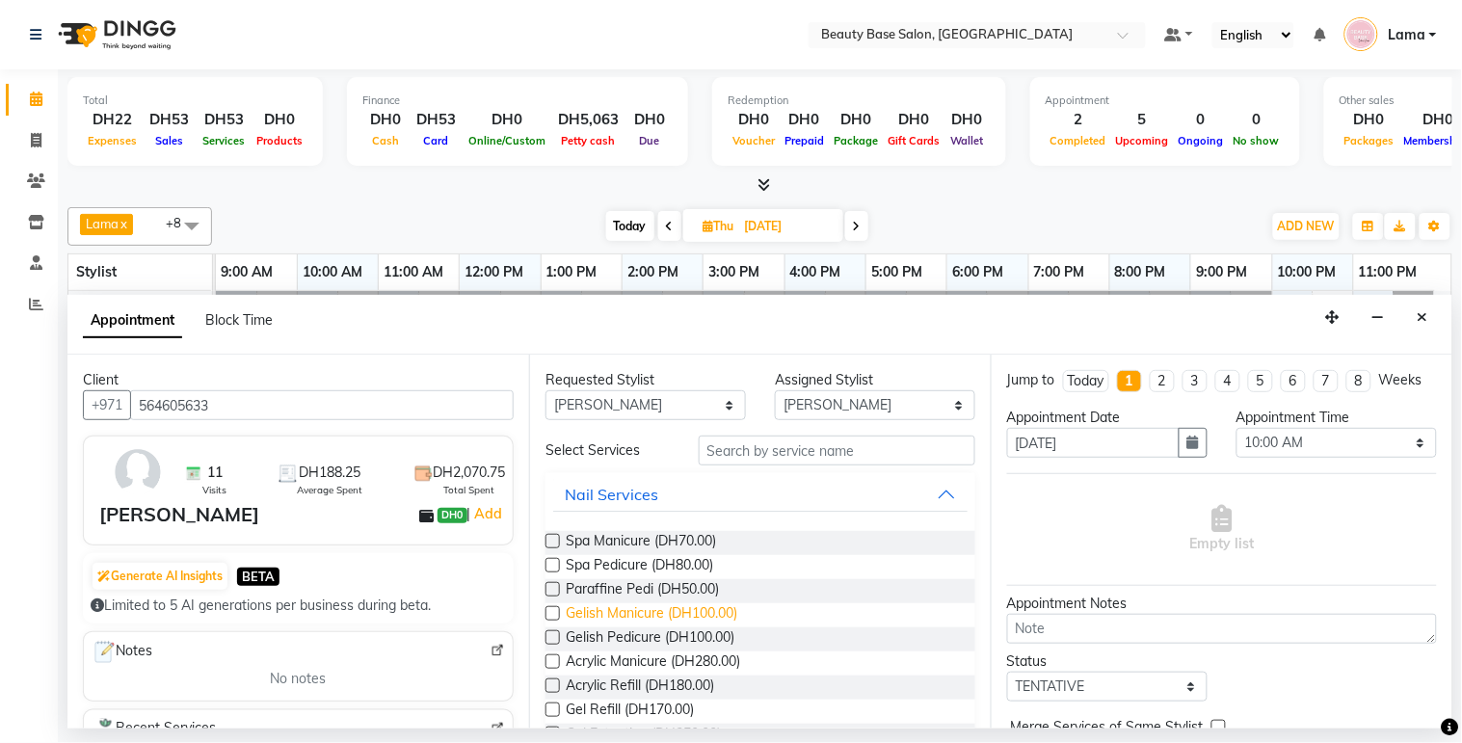
click at [672, 609] on span "Gelish Manicure (DH100.00)" at bounding box center [652, 615] width 172 height 24
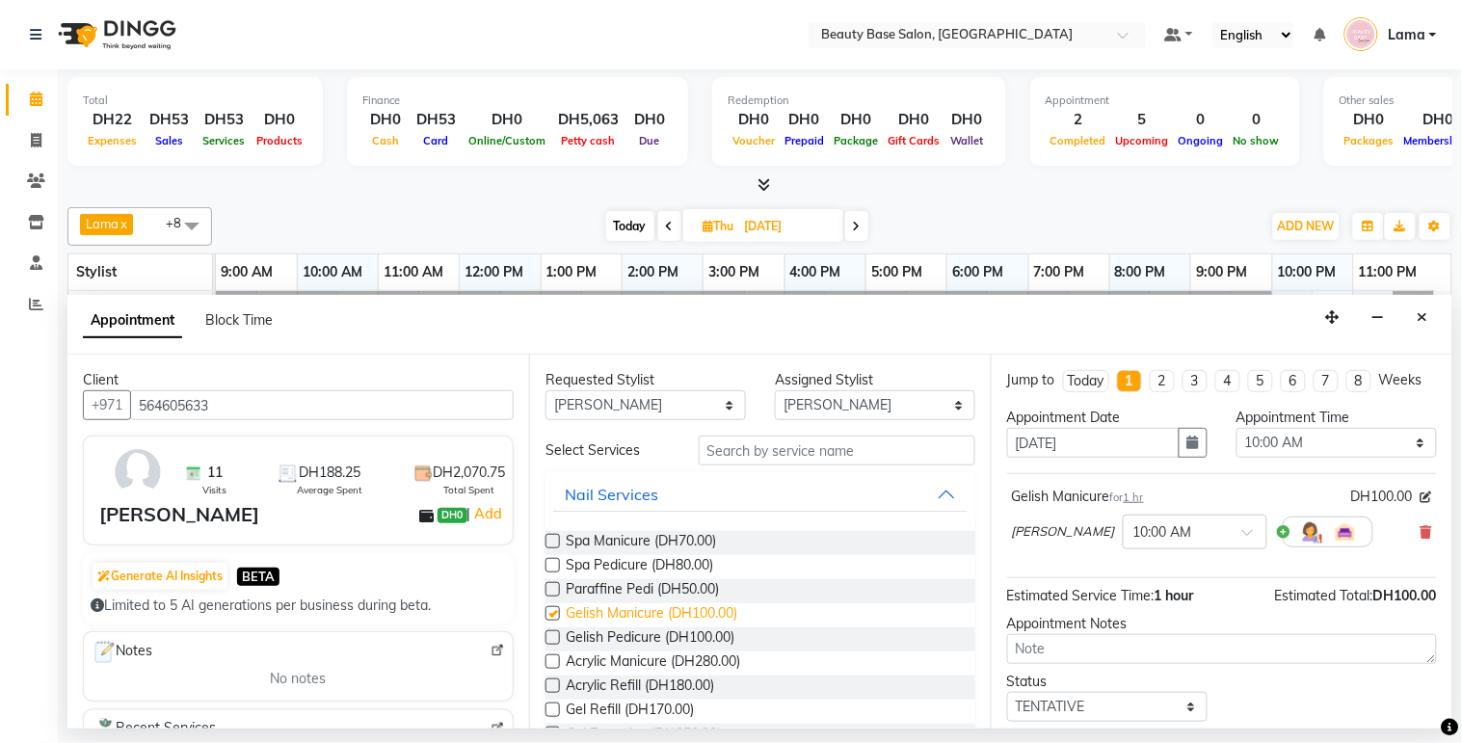
checkbox input "false"
click at [707, 403] on select "Any [PERSON_NAME] [PERSON_NAME] [PERSON_NAME] [PERSON_NAME] [PERSON_NAME] [MEDI…" at bounding box center [645, 405] width 200 height 30
select select "54542"
click at [545, 390] on select "Any [PERSON_NAME] [PERSON_NAME] [PERSON_NAME] [PERSON_NAME] [PERSON_NAME] [MEDI…" at bounding box center [645, 405] width 200 height 30
select select "54542"
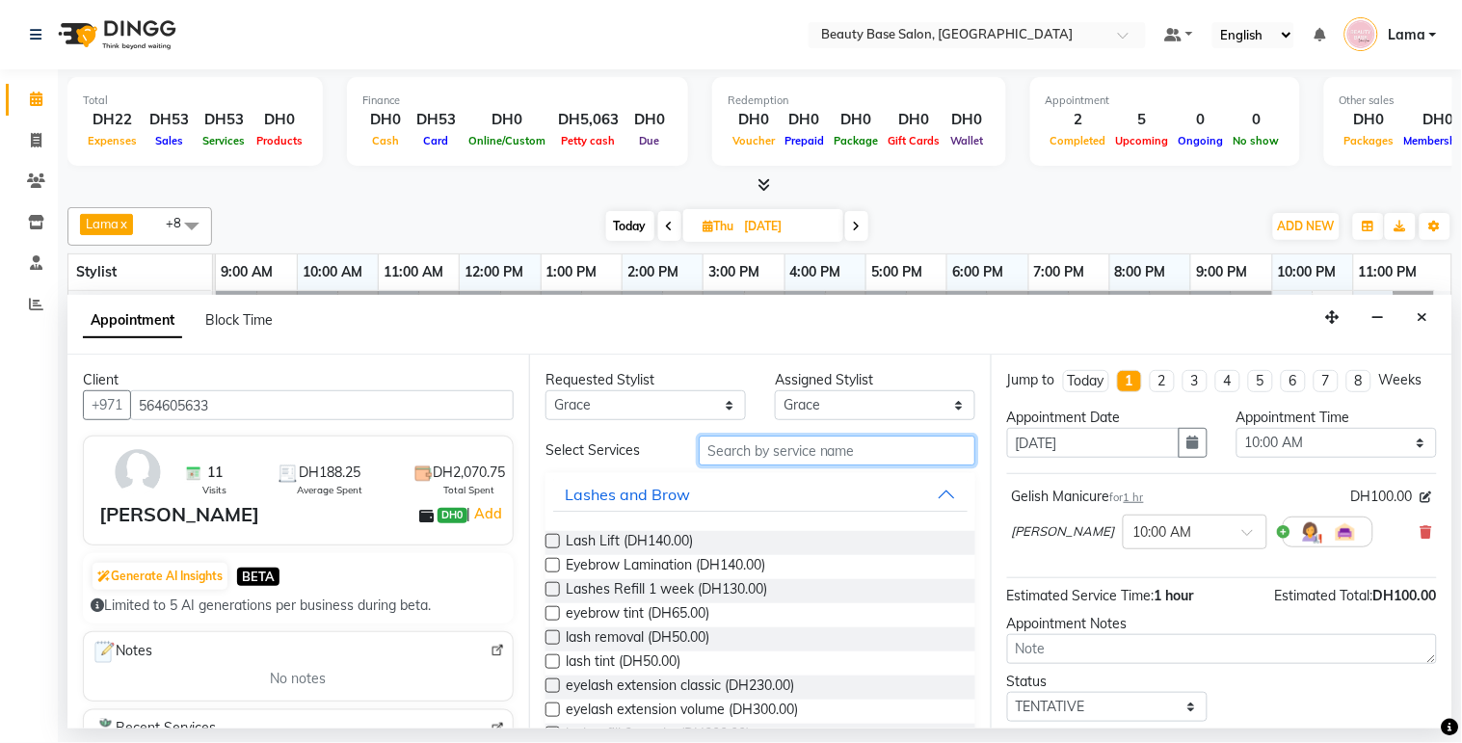
click at [742, 454] on input "text" at bounding box center [837, 451] width 277 height 30
click at [742, 503] on button "Lashes and Brow" at bounding box center [760, 494] width 414 height 35
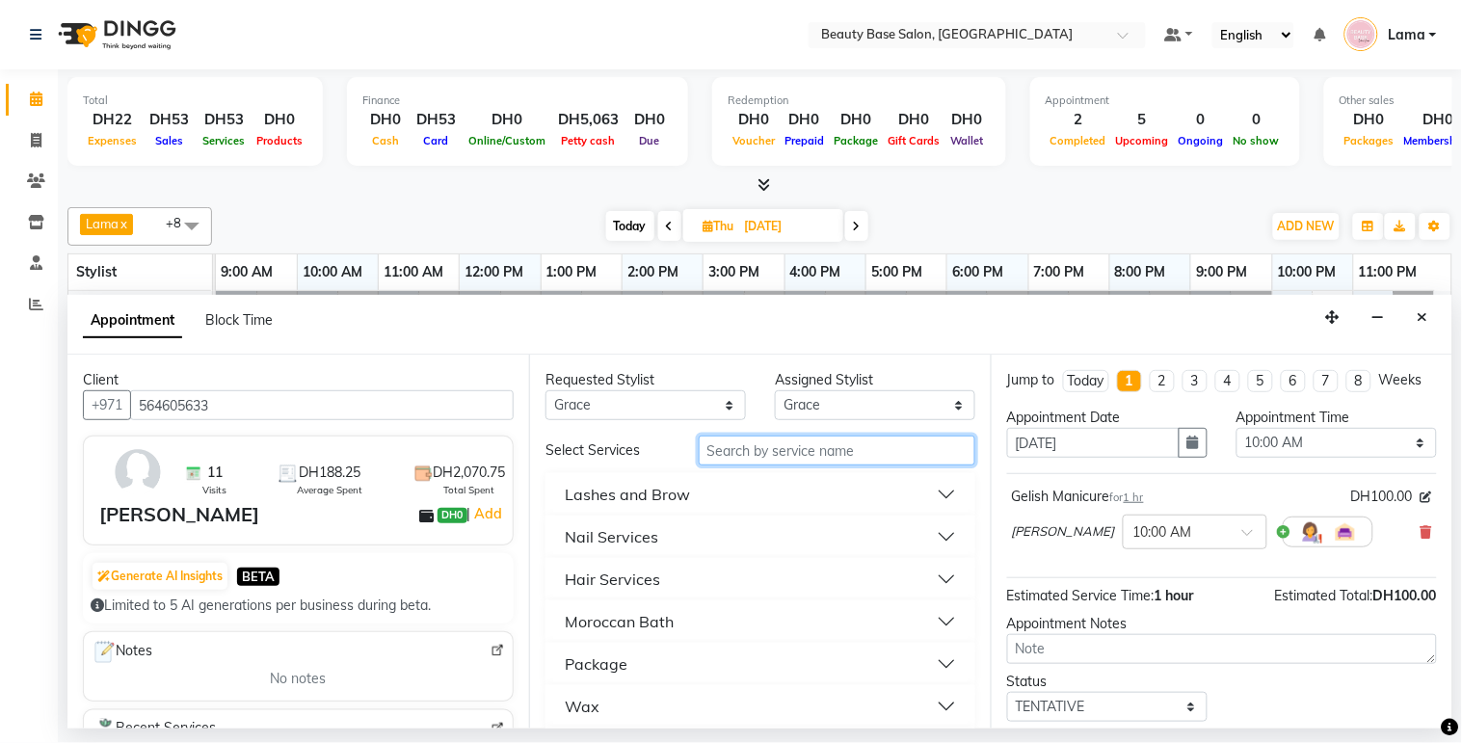
click at [738, 456] on input "text" at bounding box center [837, 451] width 277 height 30
type input "sp"
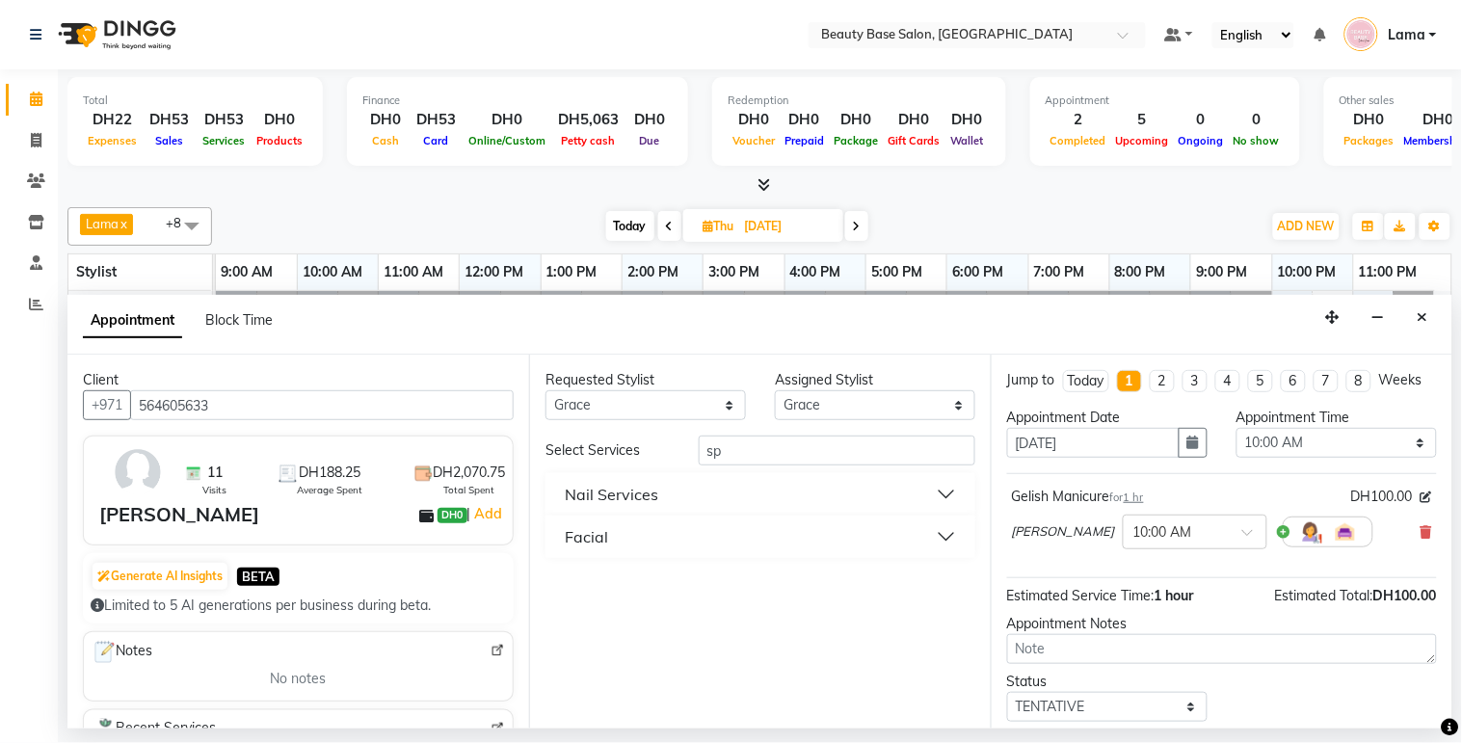
click at [717, 498] on button "Nail Services" at bounding box center [760, 494] width 414 height 35
click at [678, 569] on span "Spa Pedicure (DH80.00)" at bounding box center [639, 567] width 147 height 24
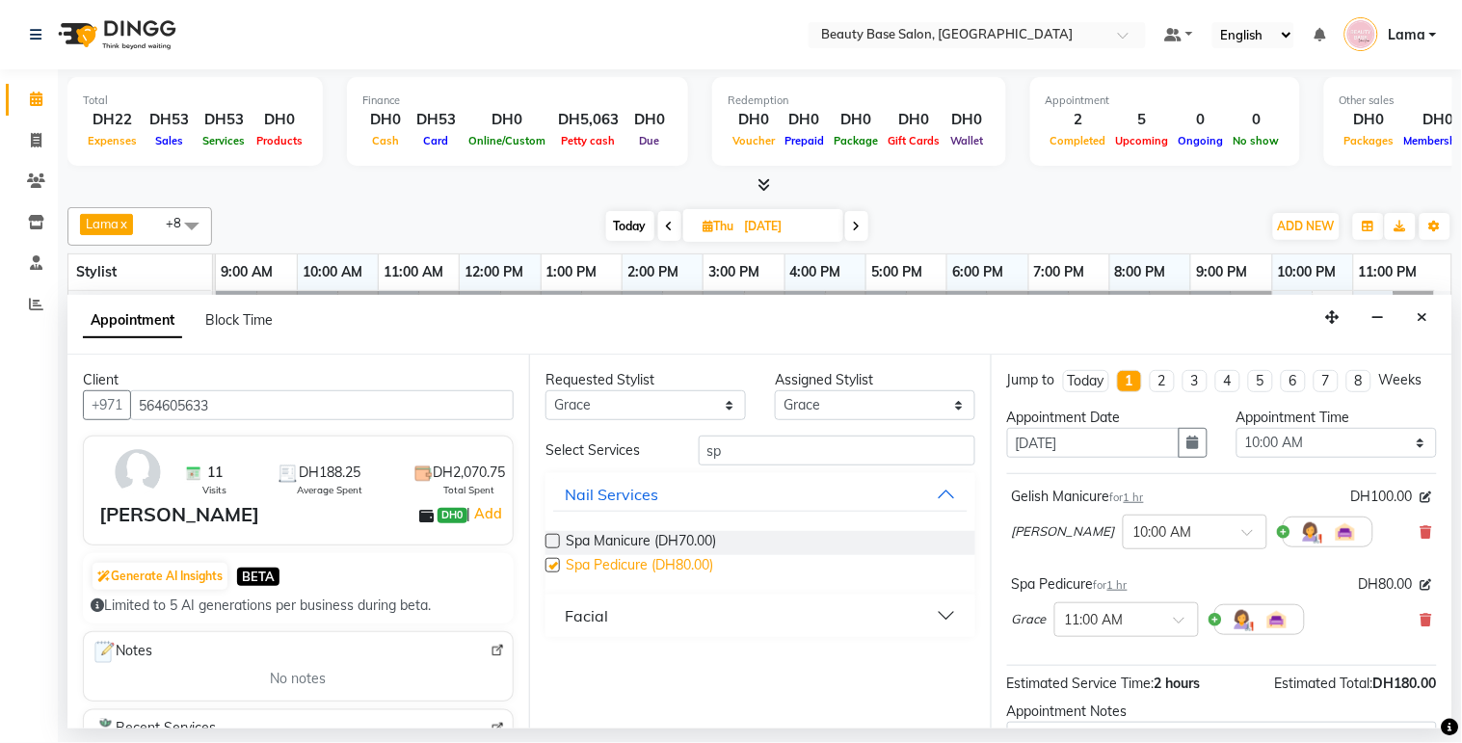
checkbox input "false"
click at [1340, 458] on select "Select 10:00 AM 10:05 AM 10:10 AM 10:15 AM 10:20 AM 10:25 AM 10:30 AM 10:35 AM …" at bounding box center [1336, 443] width 200 height 30
select select "840"
click at [1236, 445] on select "Select 10:00 AM 10:05 AM 10:10 AM 10:15 AM 10:20 AM 10:25 AM 10:30 AM 10:35 AM …" at bounding box center [1336, 443] width 200 height 30
click at [1131, 628] on input "text" at bounding box center [1107, 618] width 85 height 20
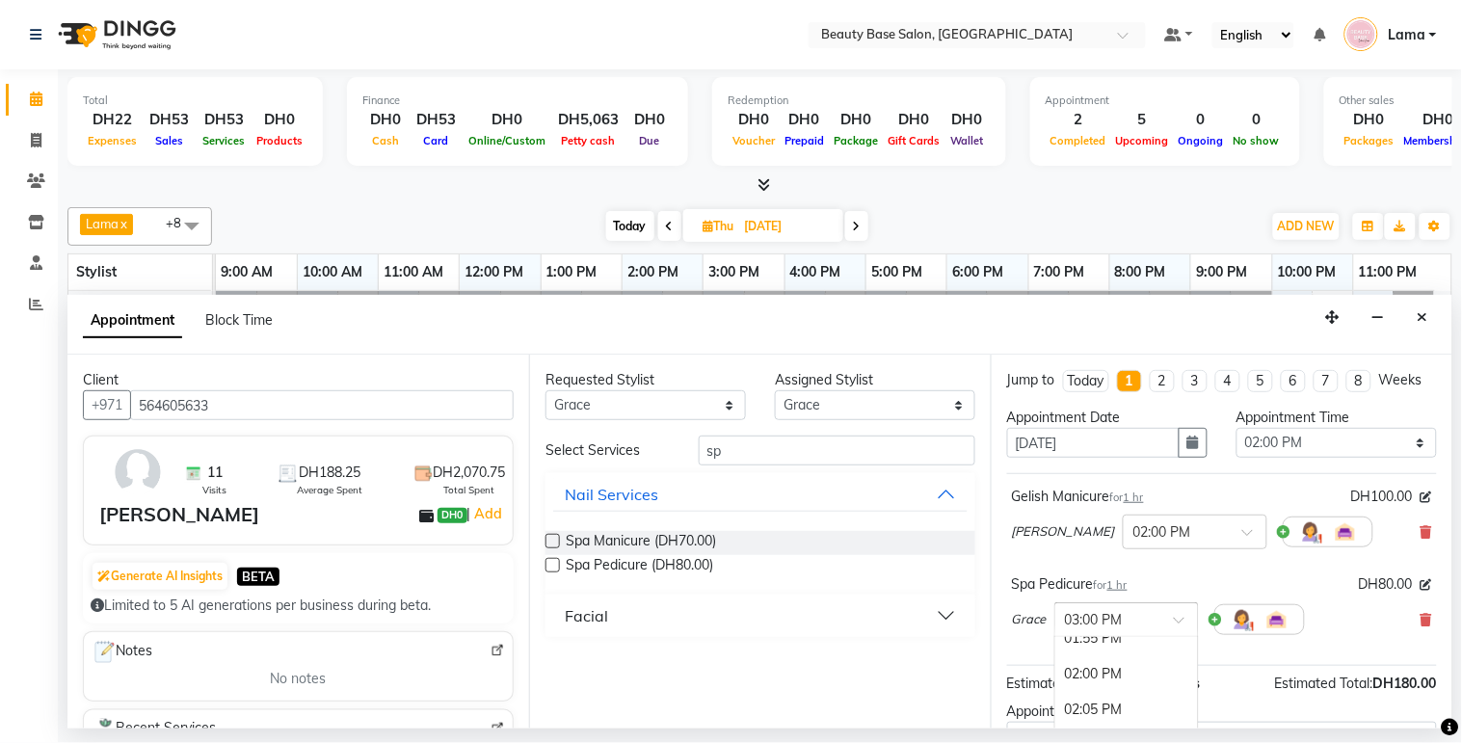
scroll to position [1688, 0]
click at [1100, 689] on div "02:00 PM" at bounding box center [1126, 678] width 143 height 36
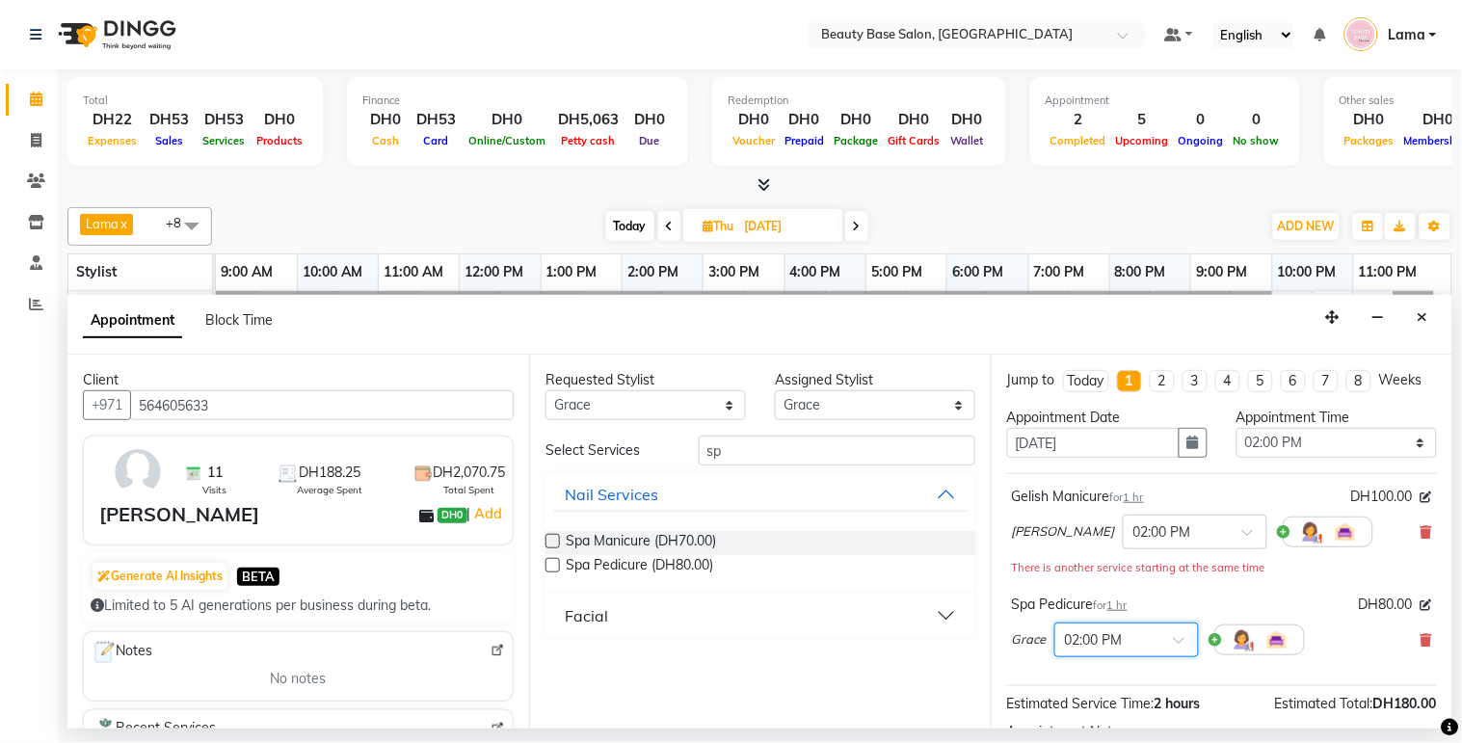
scroll to position [241, 0]
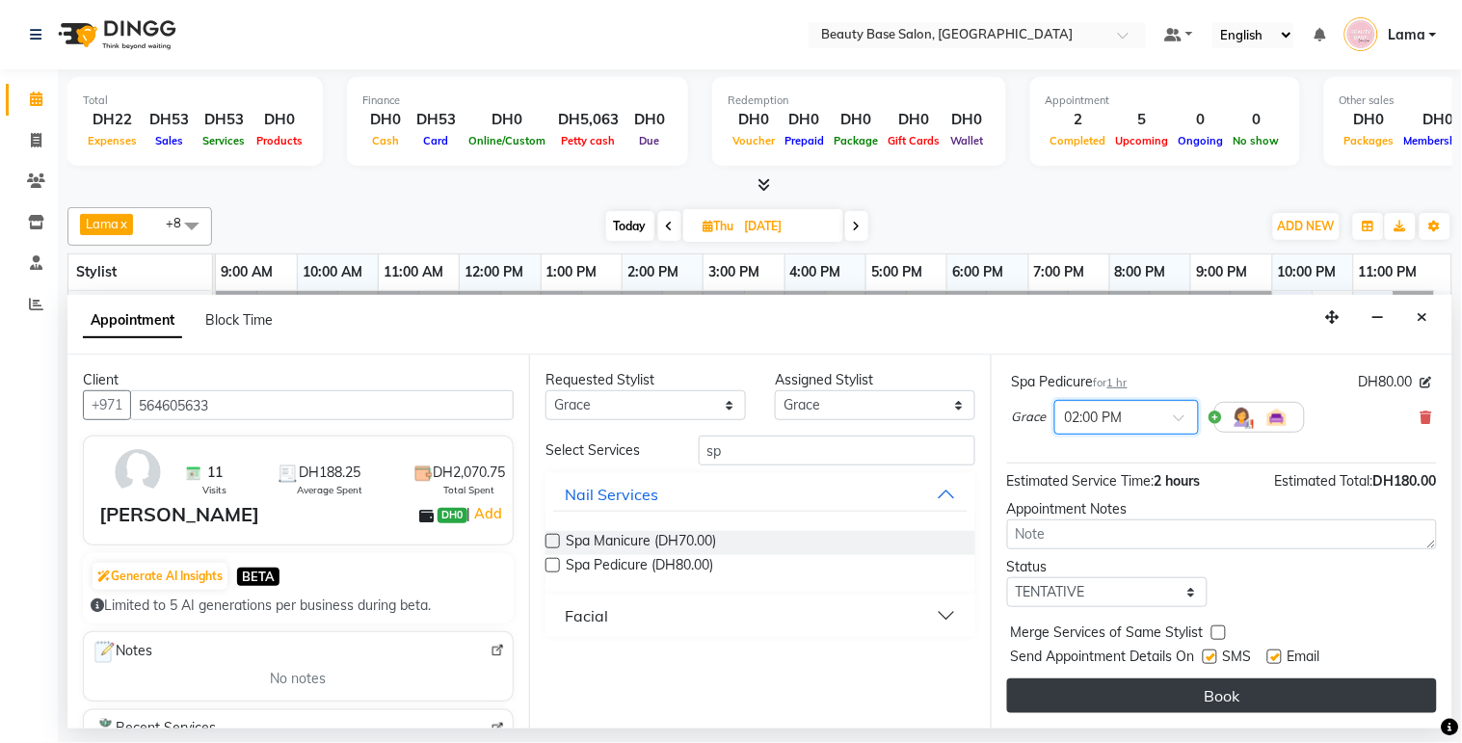
click at [1260, 697] on button "Book" at bounding box center [1222, 695] width 430 height 35
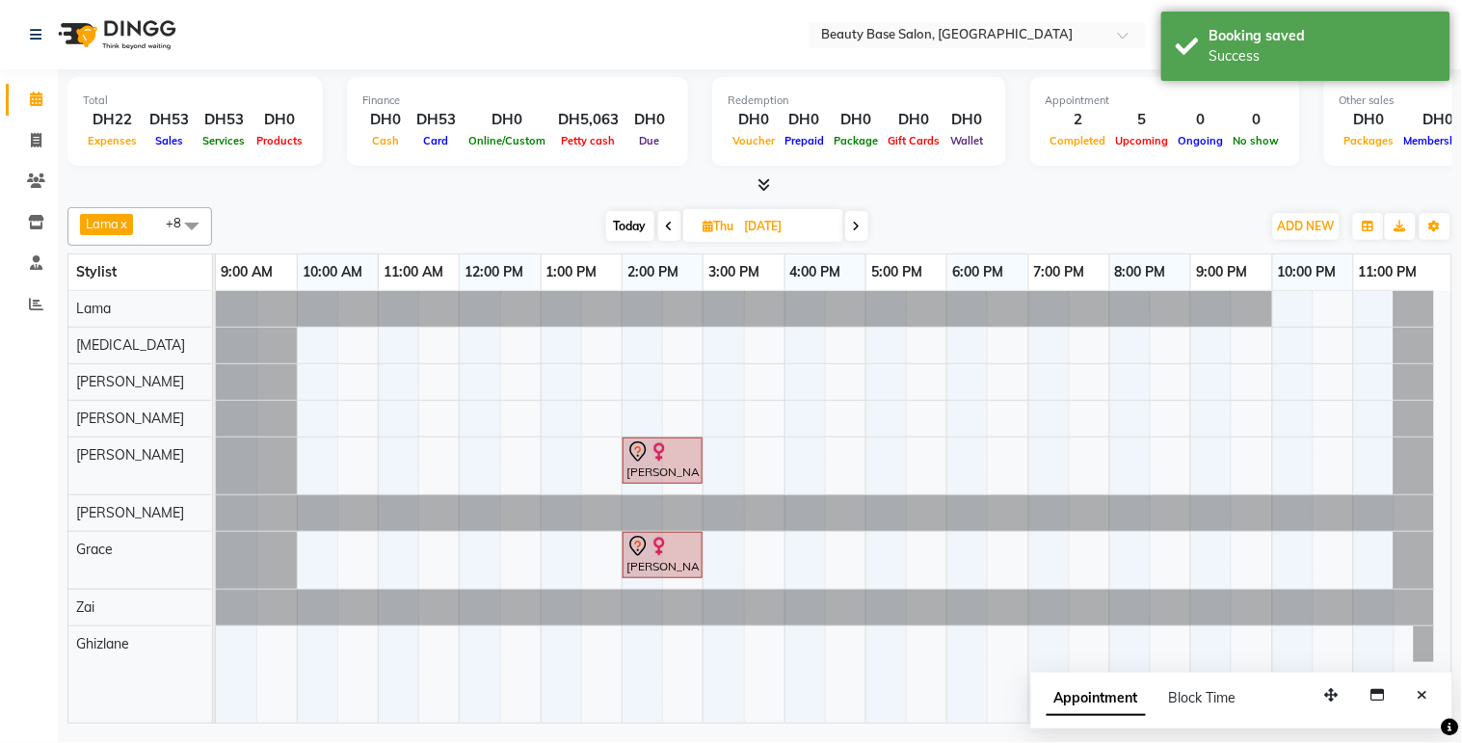
click at [632, 241] on div "Lama x [PERSON_NAME] x [PERSON_NAME] x [PERSON_NAME] Zai x Ghizlane x Grace x […" at bounding box center [759, 226] width 1385 height 39
click at [1315, 226] on span "ADD NEW" at bounding box center [1306, 226] width 57 height 14
click at [620, 232] on span "Today" at bounding box center [630, 226] width 48 height 30
type input "02-10-2025"
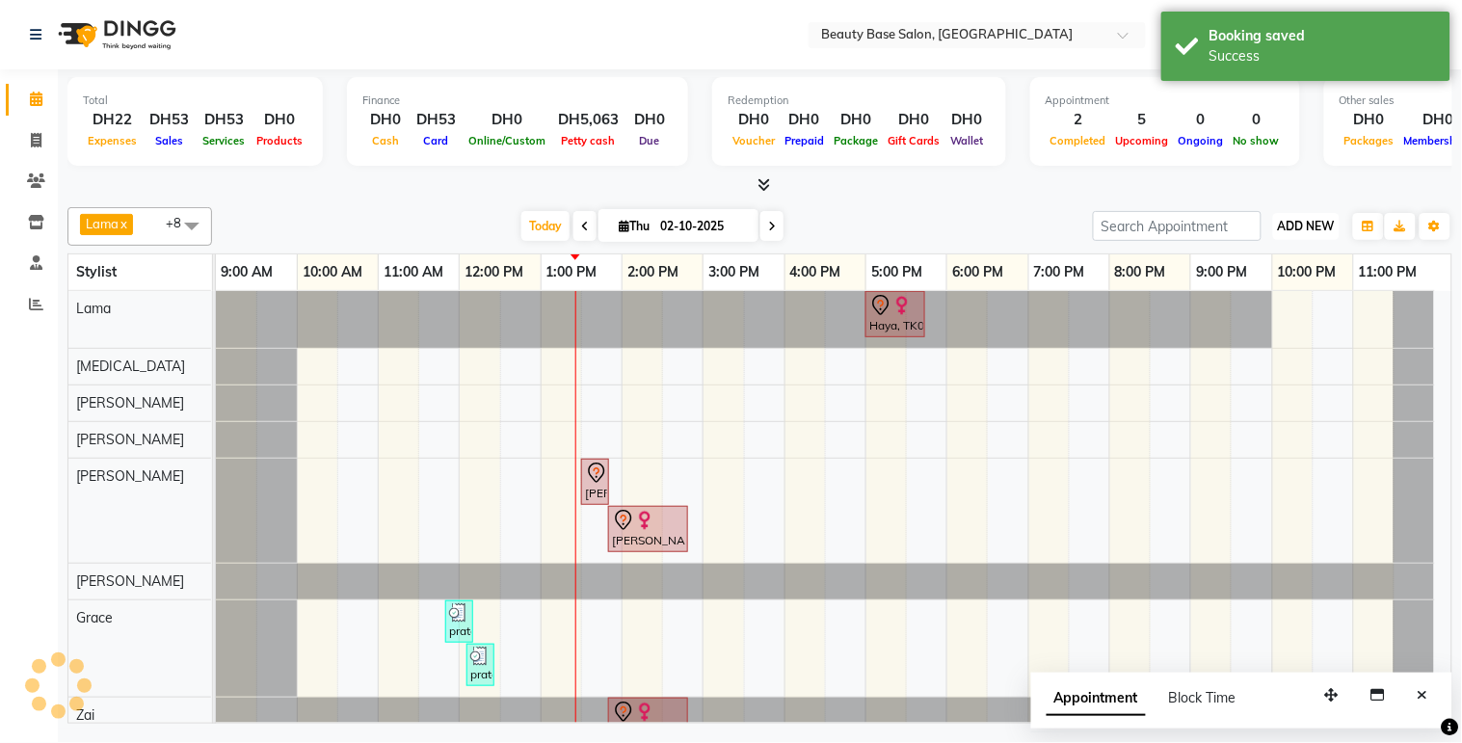
click at [1318, 228] on span "ADD NEW" at bounding box center [1306, 226] width 57 height 14
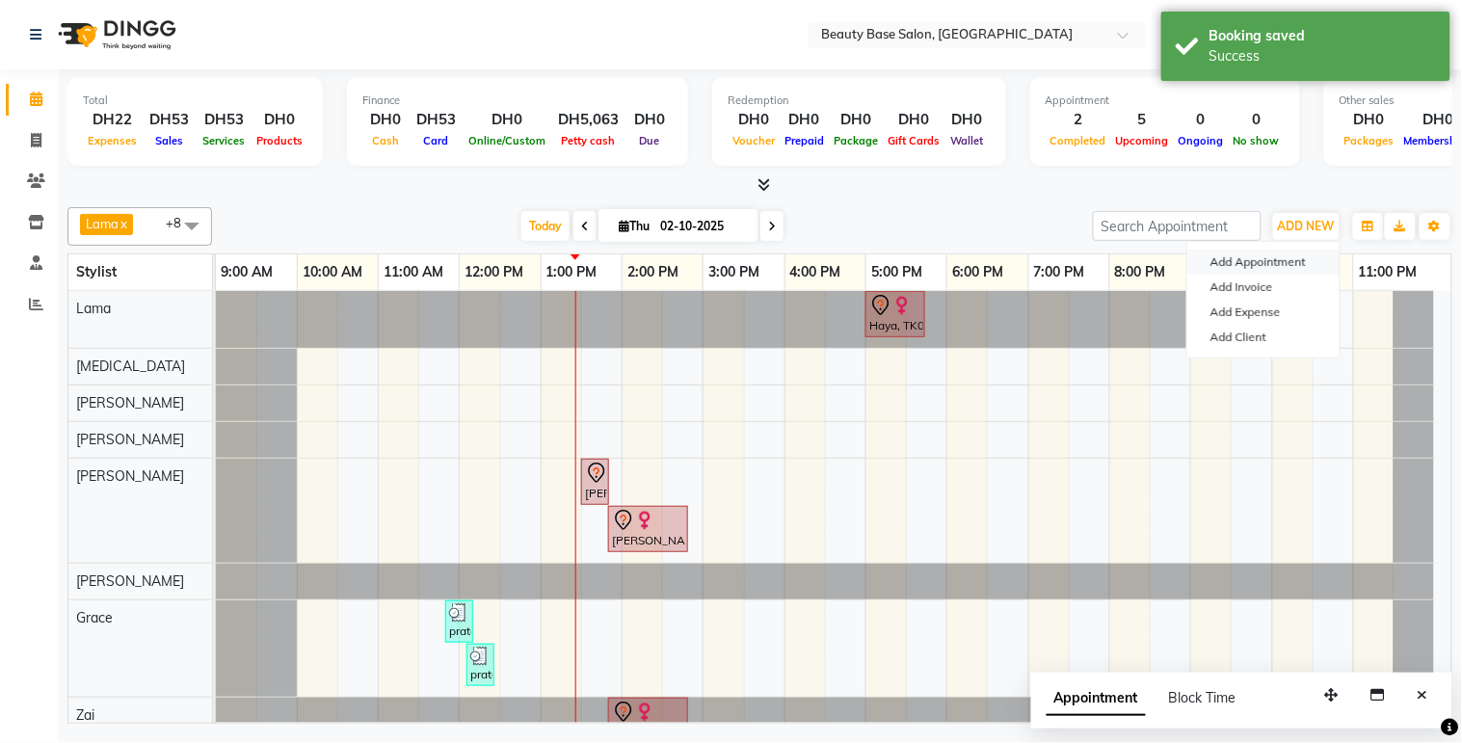
click at [1293, 265] on button "Add Appointment" at bounding box center [1263, 262] width 152 height 25
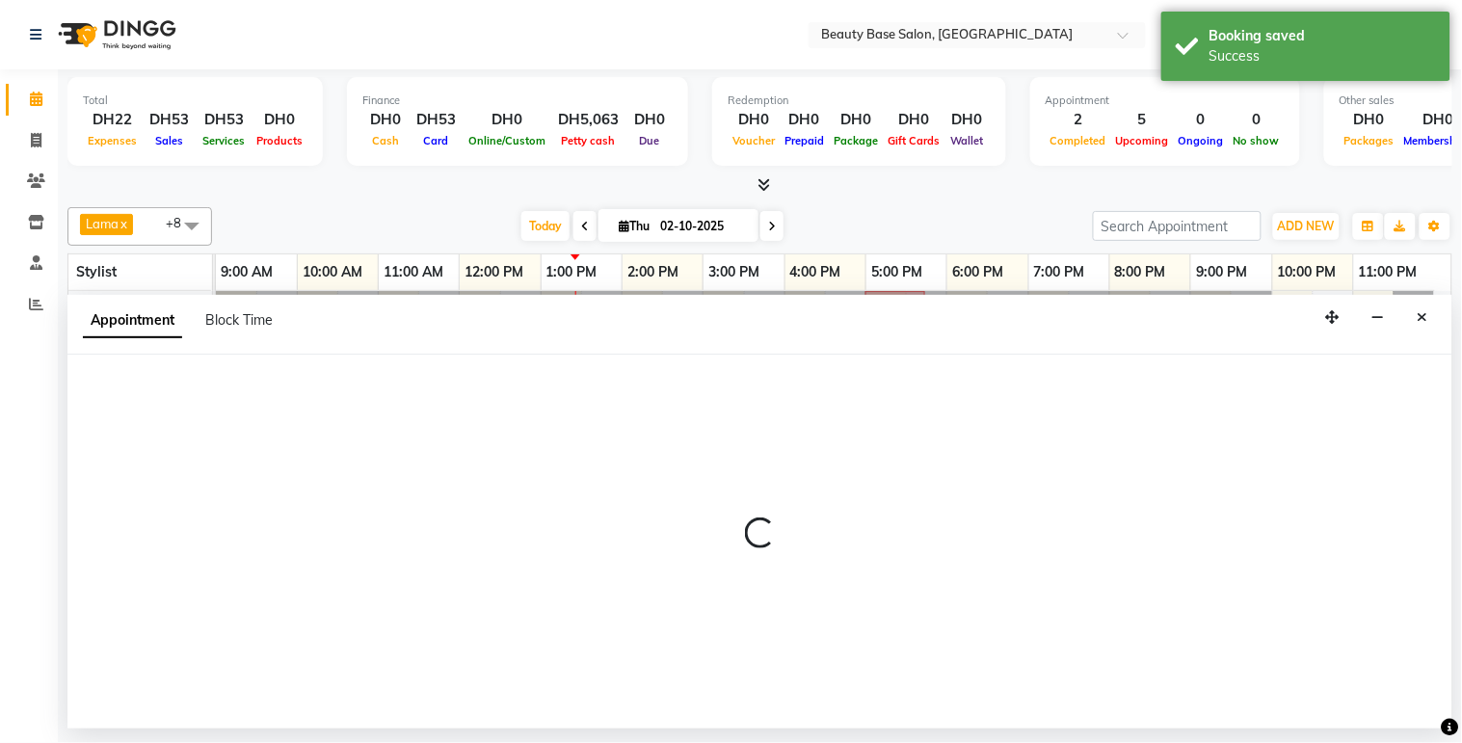
select select "tentative"
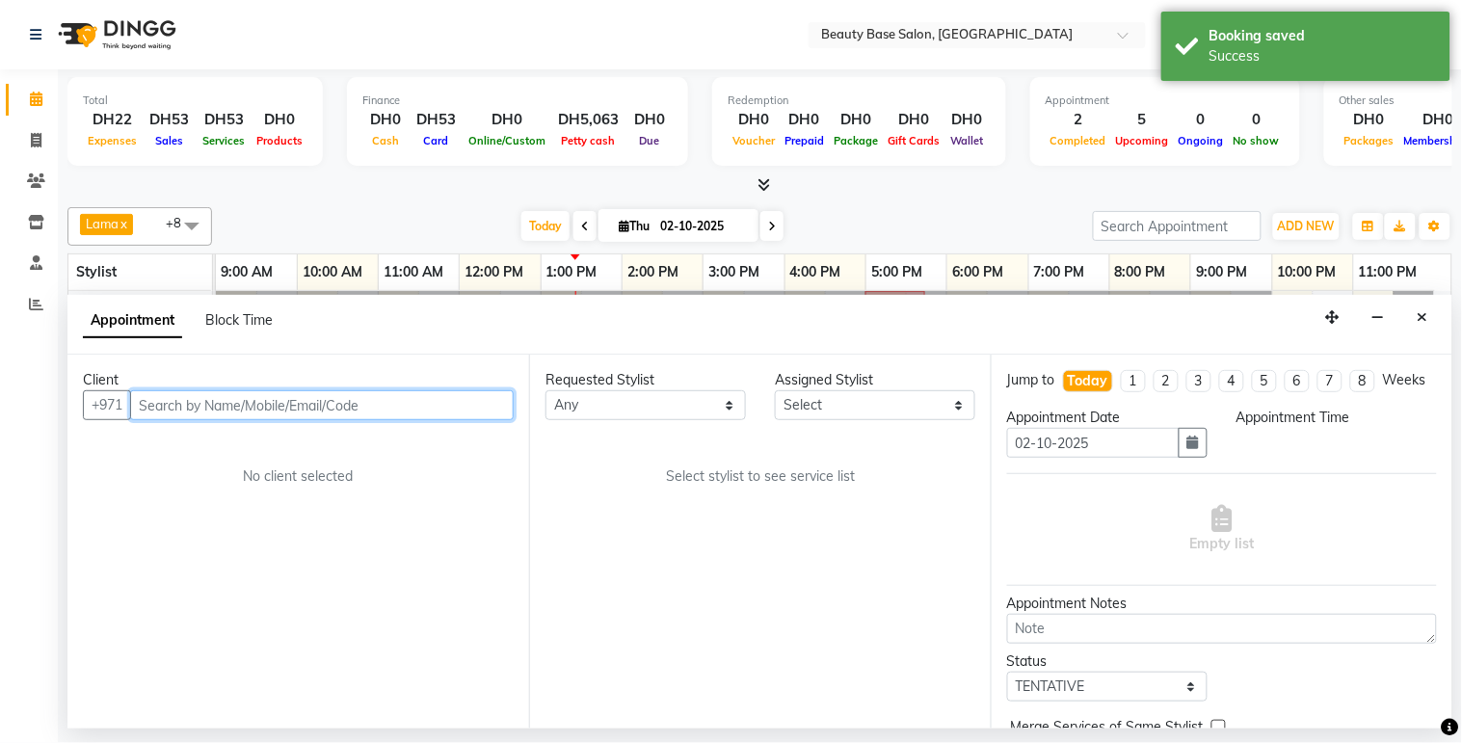
select select "600"
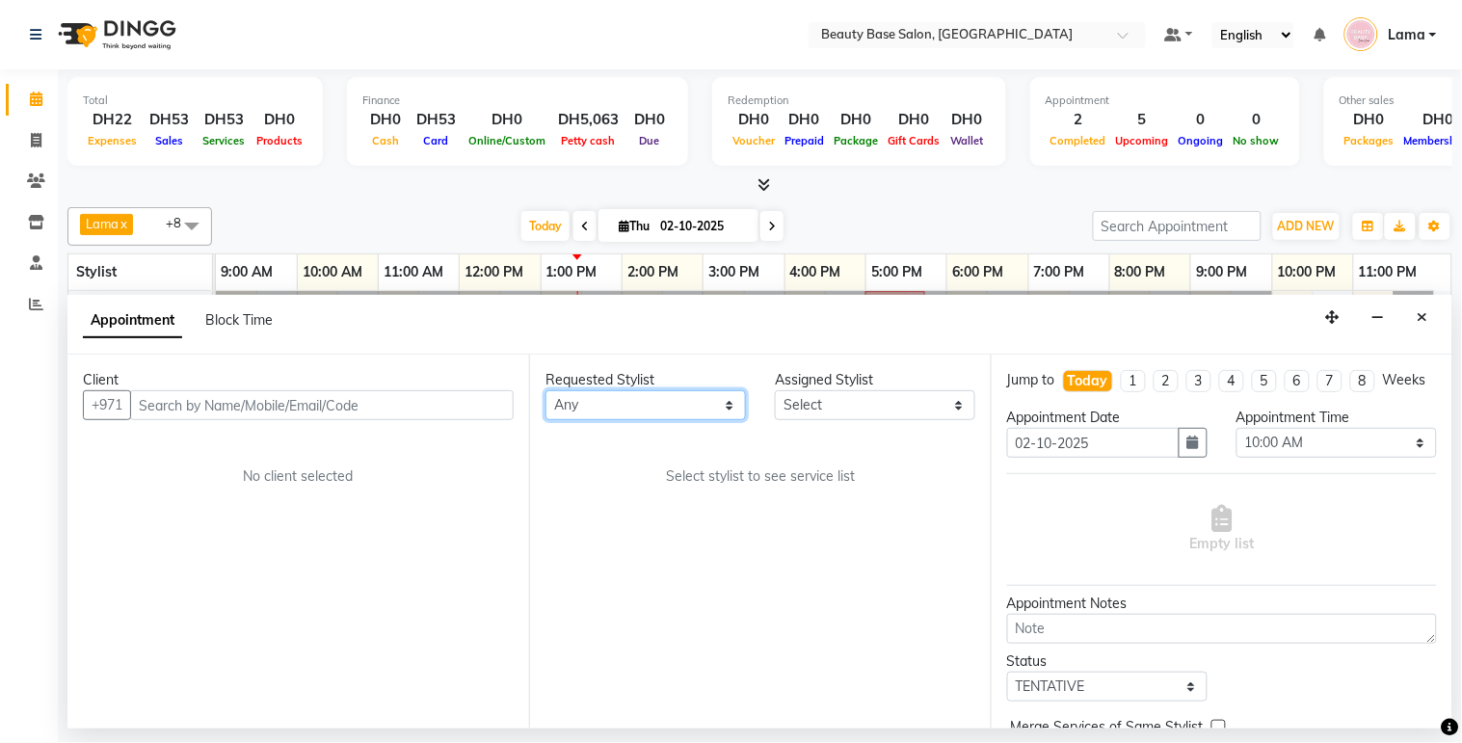
click at [656, 410] on select "Any [PERSON_NAME] [PERSON_NAME] [PERSON_NAME] [PERSON_NAME] [PERSON_NAME] [MEDI…" at bounding box center [645, 405] width 200 height 30
select select "61471"
click at [545, 390] on select "Any [PERSON_NAME] [PERSON_NAME] [PERSON_NAME] [PERSON_NAME] [PERSON_NAME] [MEDI…" at bounding box center [645, 405] width 200 height 30
select select "61471"
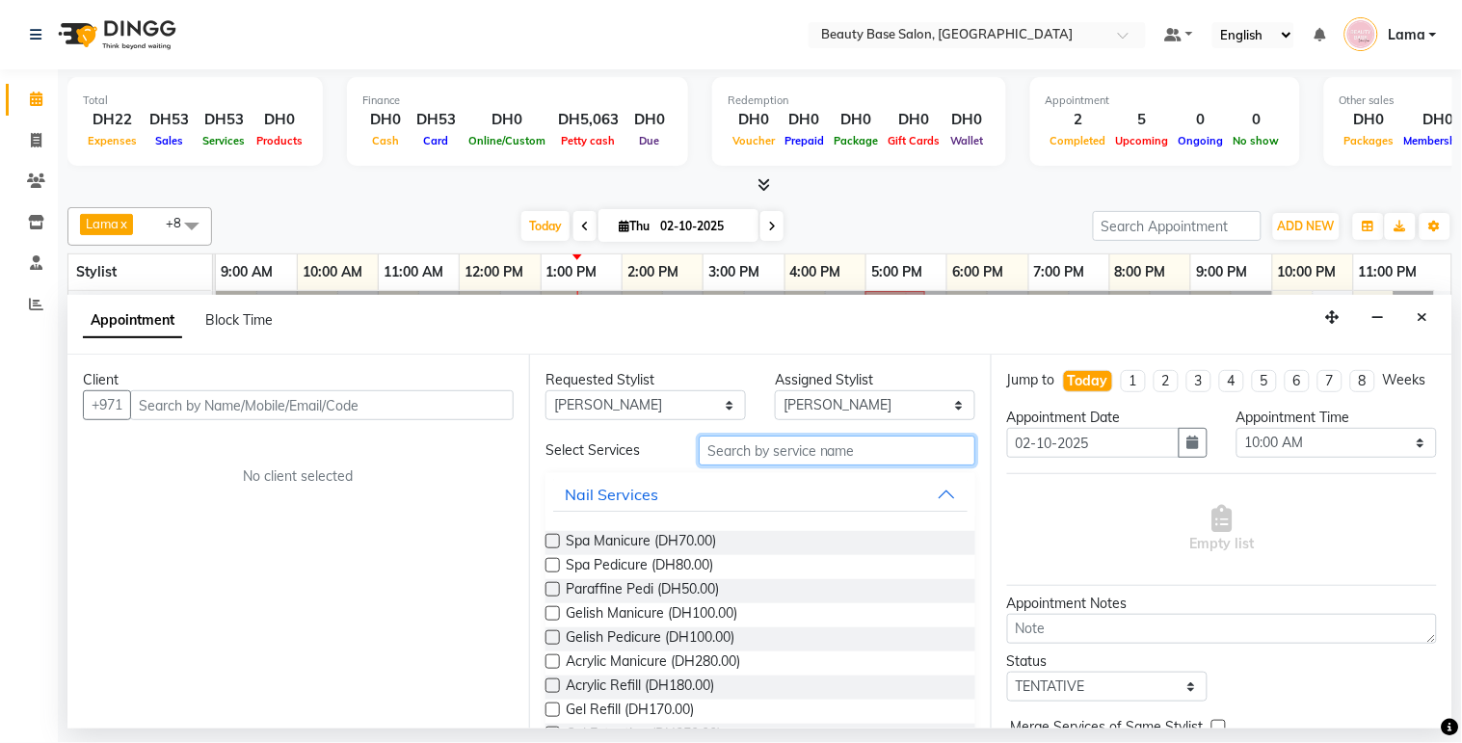
click at [787, 450] on input "text" at bounding box center [837, 451] width 277 height 30
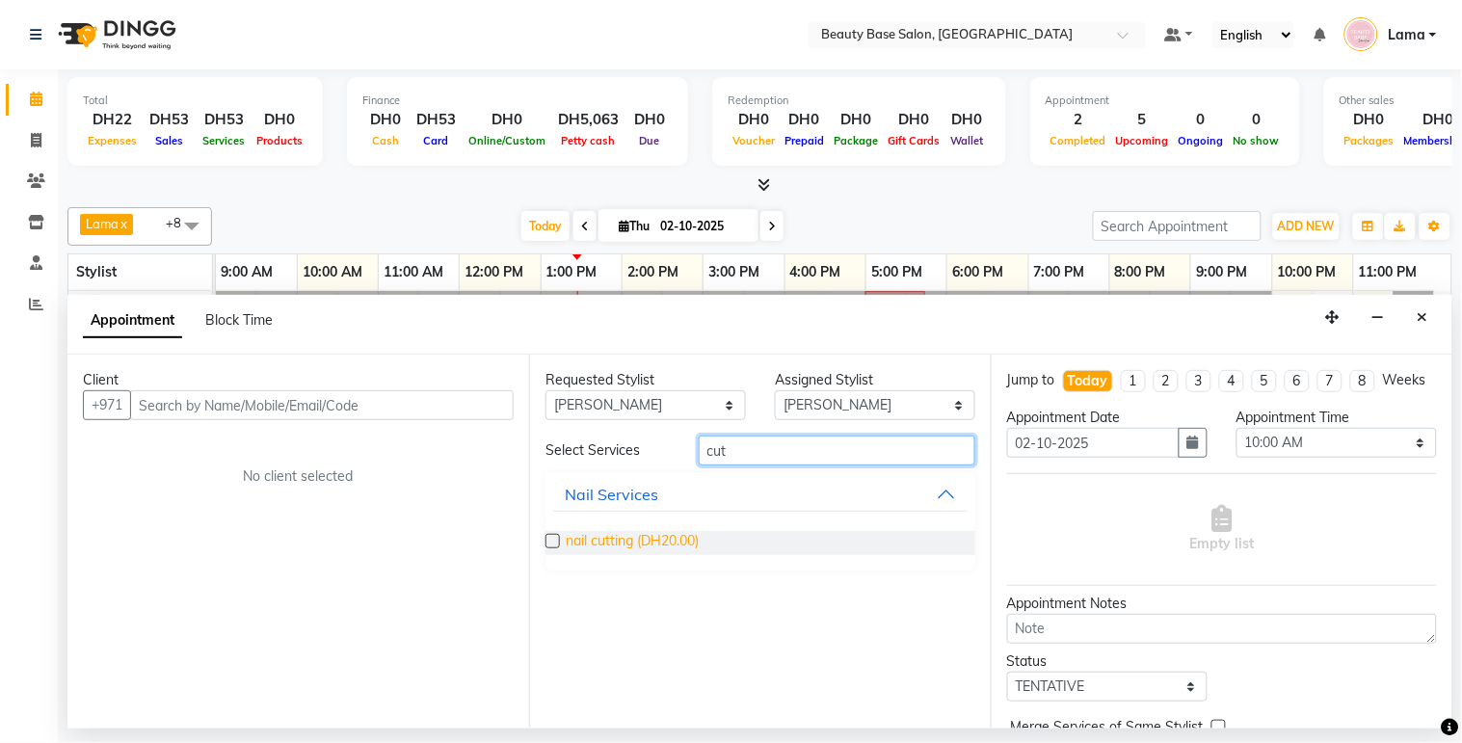
type input "cut"
click at [659, 550] on span "nail cutting (DH20.00)" at bounding box center [632, 543] width 133 height 24
checkbox input "false"
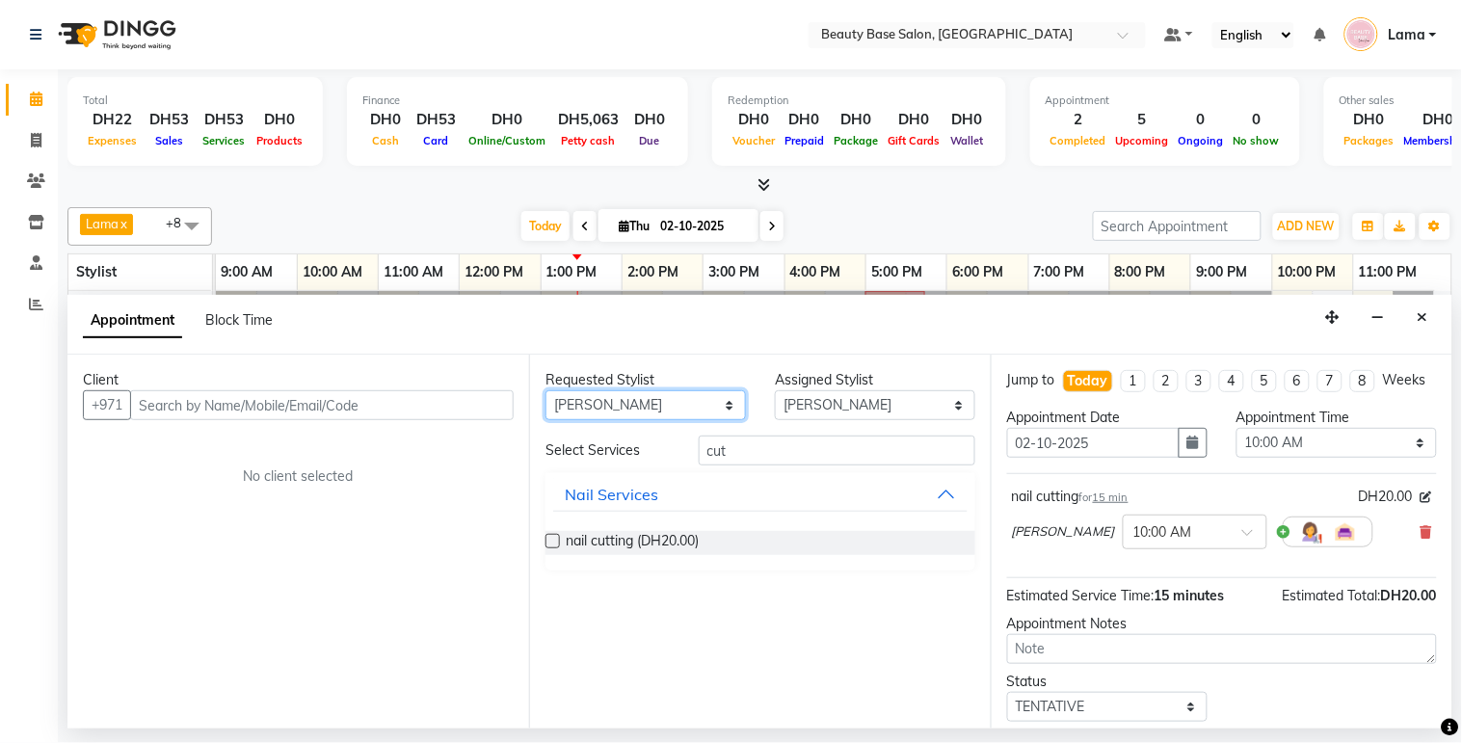
click at [668, 399] on select "Any [PERSON_NAME] [PERSON_NAME] [PERSON_NAME] [PERSON_NAME] [PERSON_NAME] [MEDI…" at bounding box center [645, 405] width 200 height 30
select select "30434"
click at [545, 390] on select "Any [PERSON_NAME] [PERSON_NAME] [PERSON_NAME] [PERSON_NAME] [PERSON_NAME] [MEDI…" at bounding box center [645, 405] width 200 height 30
select select "30434"
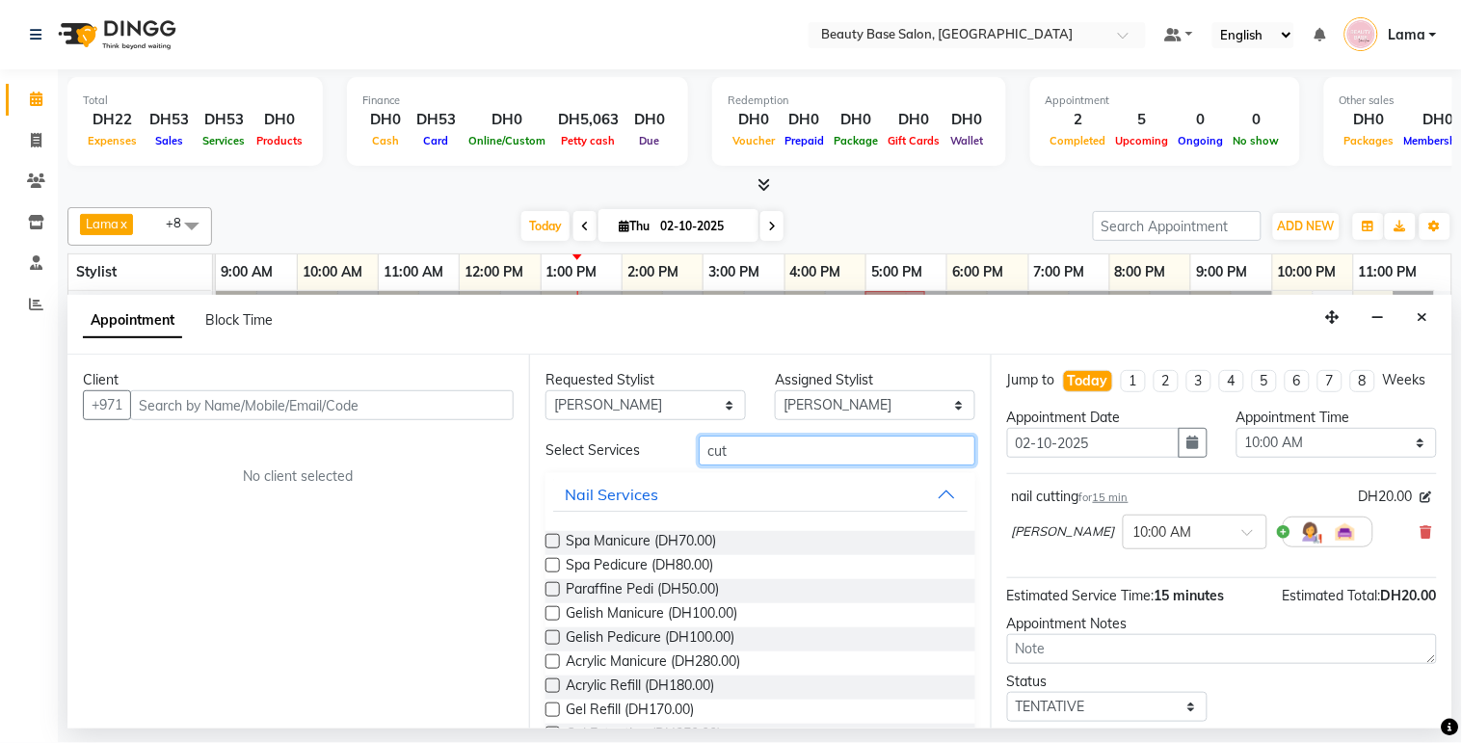
click at [764, 449] on input "cut" at bounding box center [837, 451] width 277 height 30
type input "c"
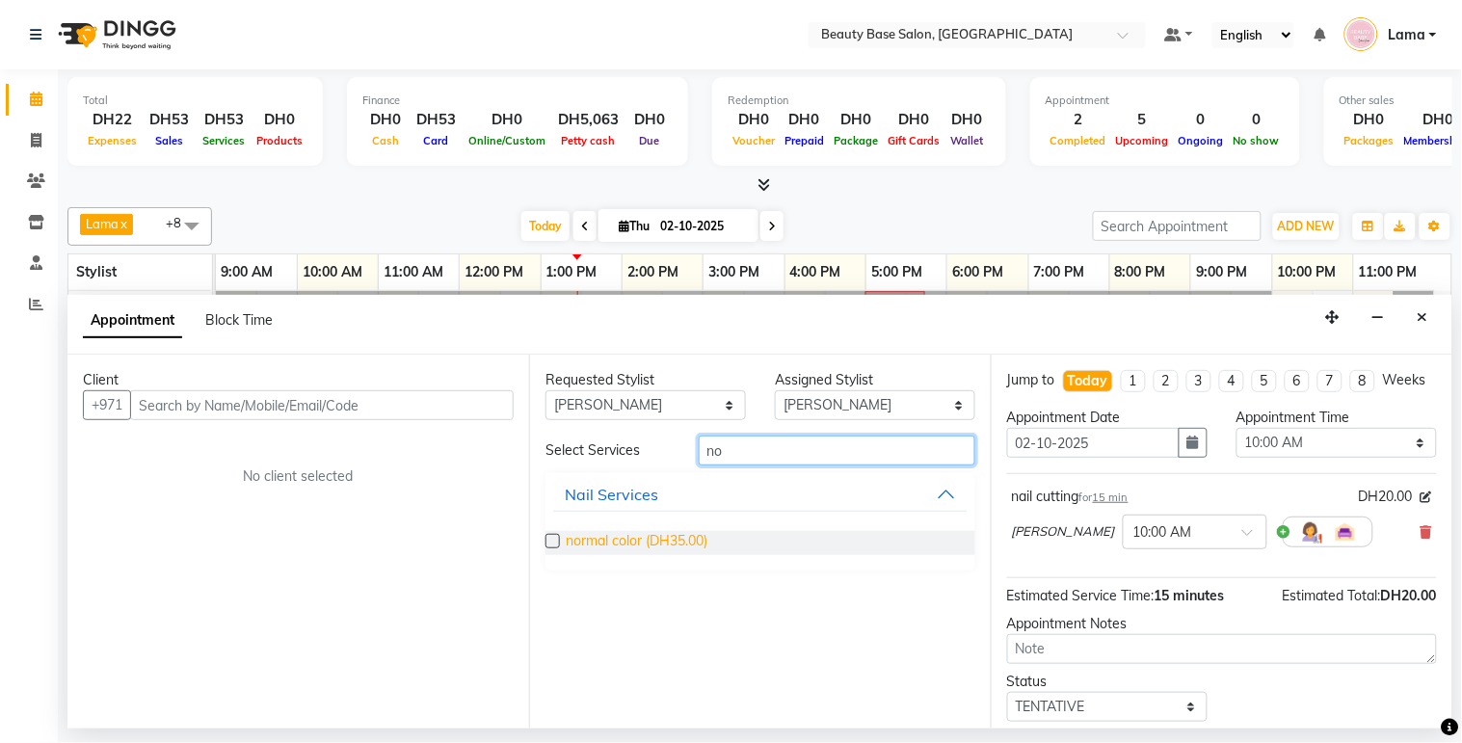
type input "no"
click at [674, 546] on span "normal color (DH35.00)" at bounding box center [637, 543] width 142 height 24
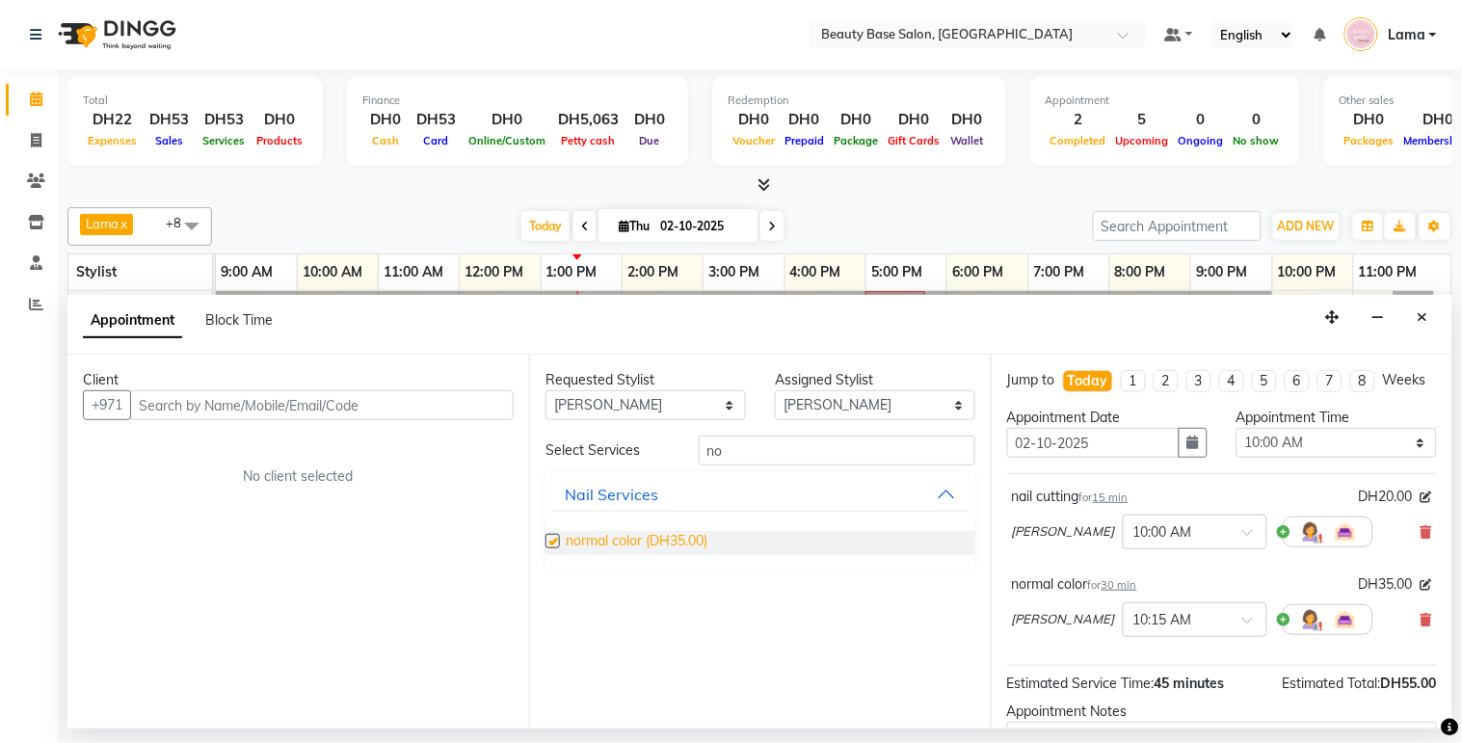
checkbox input "false"
click at [698, 401] on select "Any [PERSON_NAME] [PERSON_NAME] [PERSON_NAME] [PERSON_NAME] [PERSON_NAME] [MEDI…" at bounding box center [645, 405] width 200 height 30
select select "31342"
click at [545, 390] on select "Any [PERSON_NAME] [PERSON_NAME] [PERSON_NAME] [PERSON_NAME] [PERSON_NAME] [MEDI…" at bounding box center [645, 405] width 200 height 30
select select "31342"
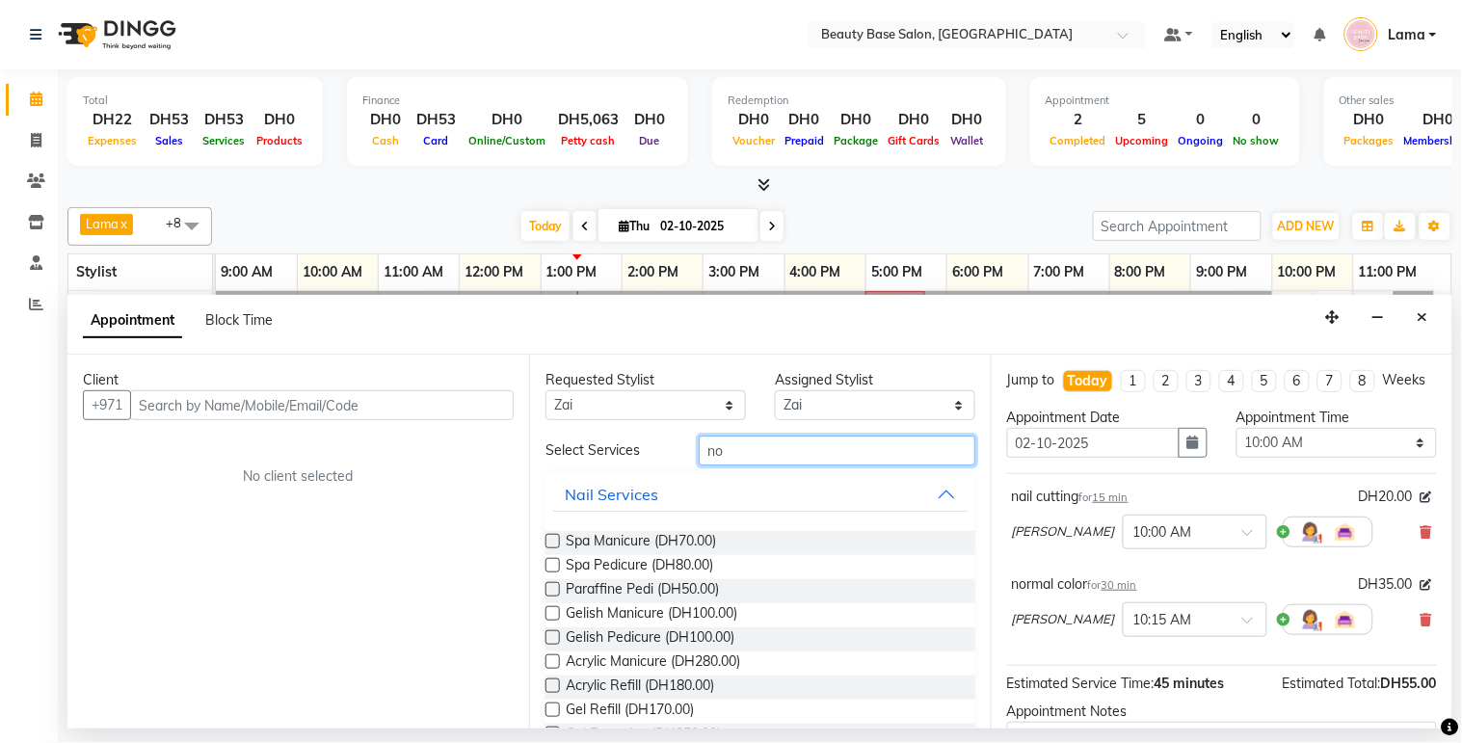
click at [777, 455] on input "no" at bounding box center [837, 451] width 277 height 30
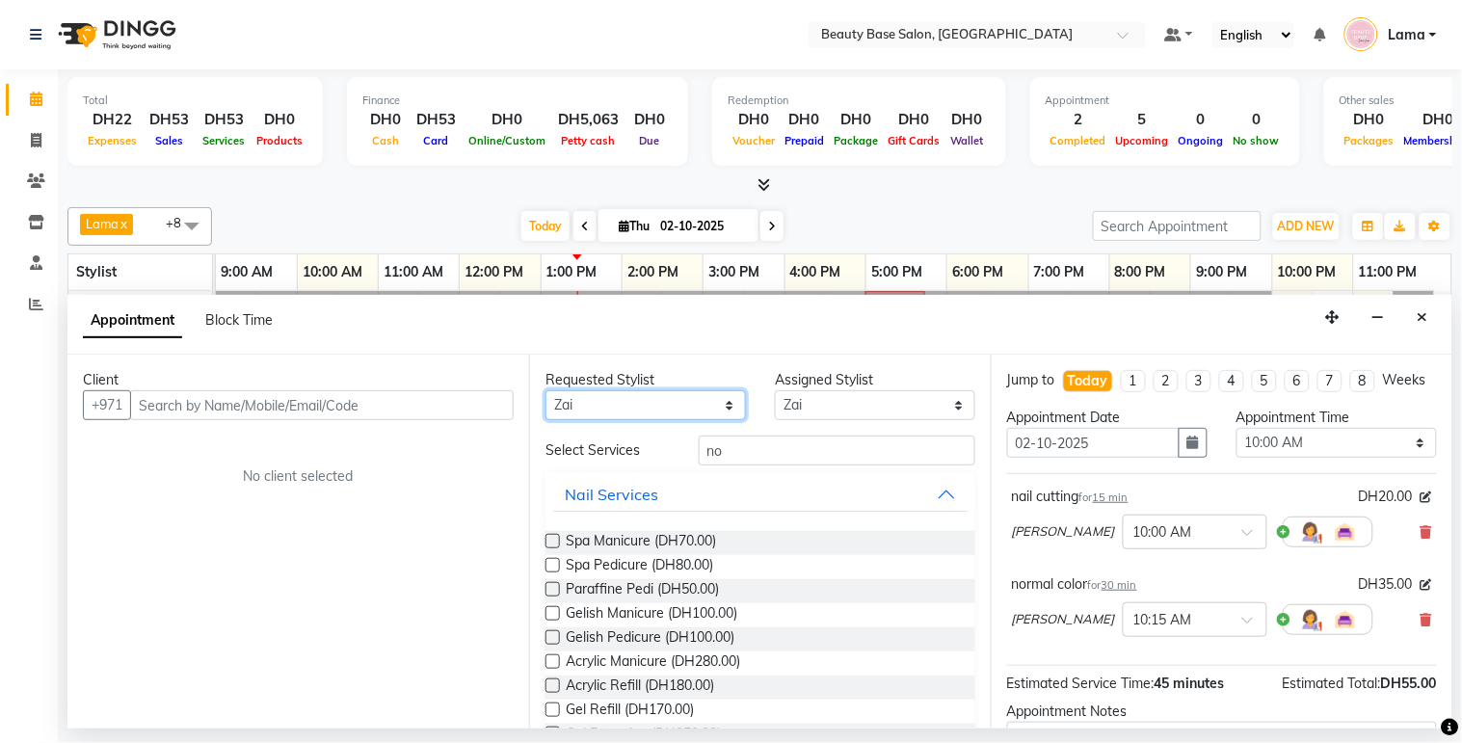
click at [705, 400] on select "Any [PERSON_NAME] [PERSON_NAME] [PERSON_NAME] [PERSON_NAME] [PERSON_NAME] [MEDI…" at bounding box center [645, 405] width 200 height 30
select select "54542"
click at [545, 390] on select "Any [PERSON_NAME] [PERSON_NAME] [PERSON_NAME] [PERSON_NAME] [PERSON_NAME] [MEDI…" at bounding box center [645, 405] width 200 height 30
select select "54542"
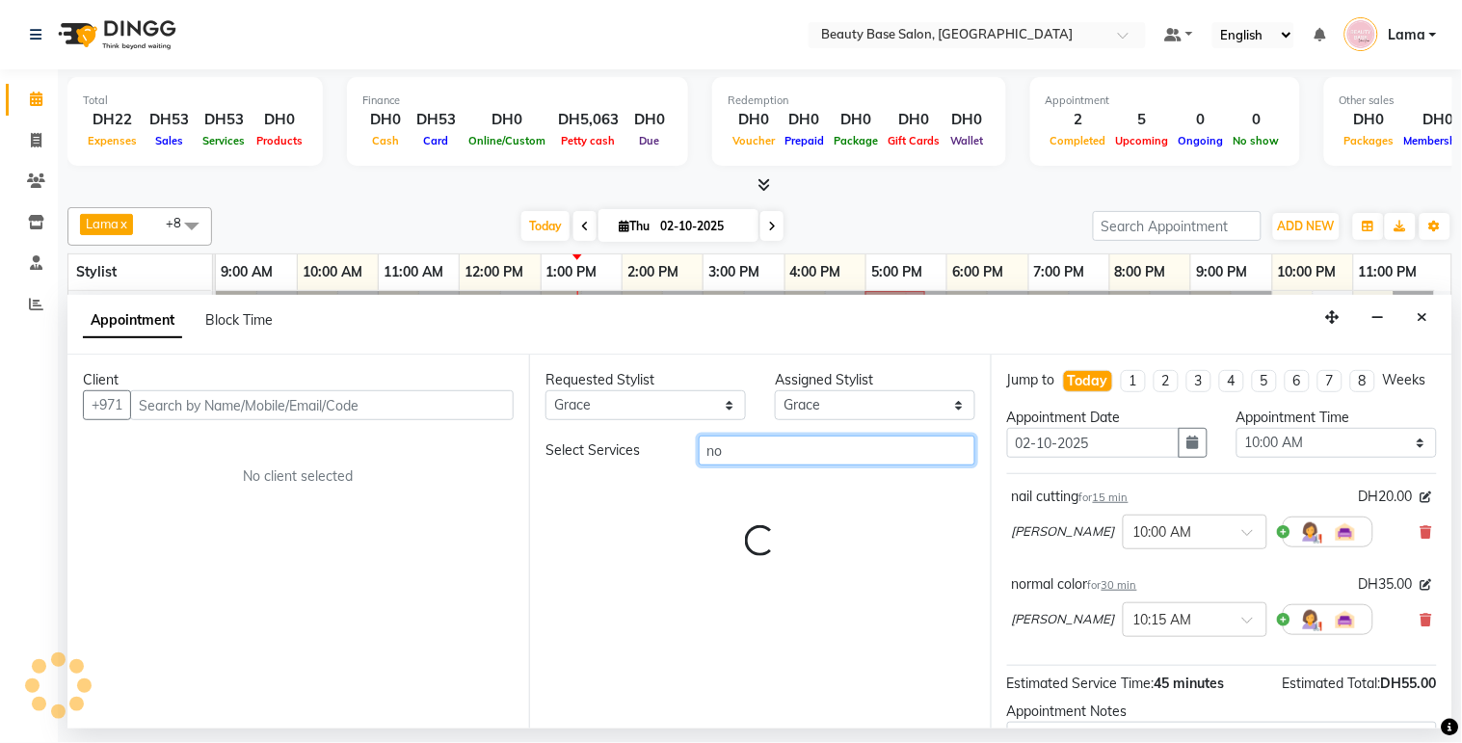
click at [766, 451] on input "no" at bounding box center [837, 451] width 277 height 30
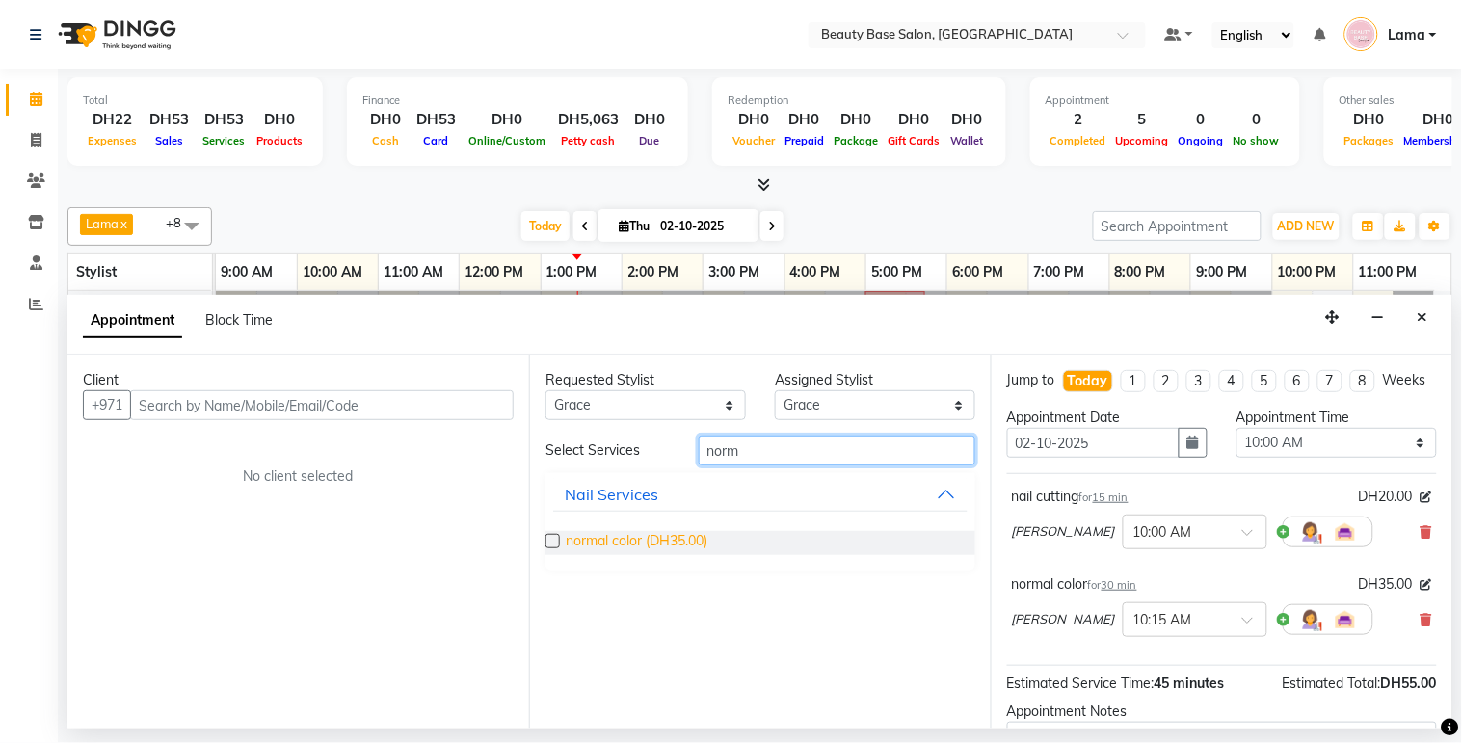
type input "norm"
click at [668, 545] on span "normal color (DH35.00)" at bounding box center [637, 543] width 142 height 24
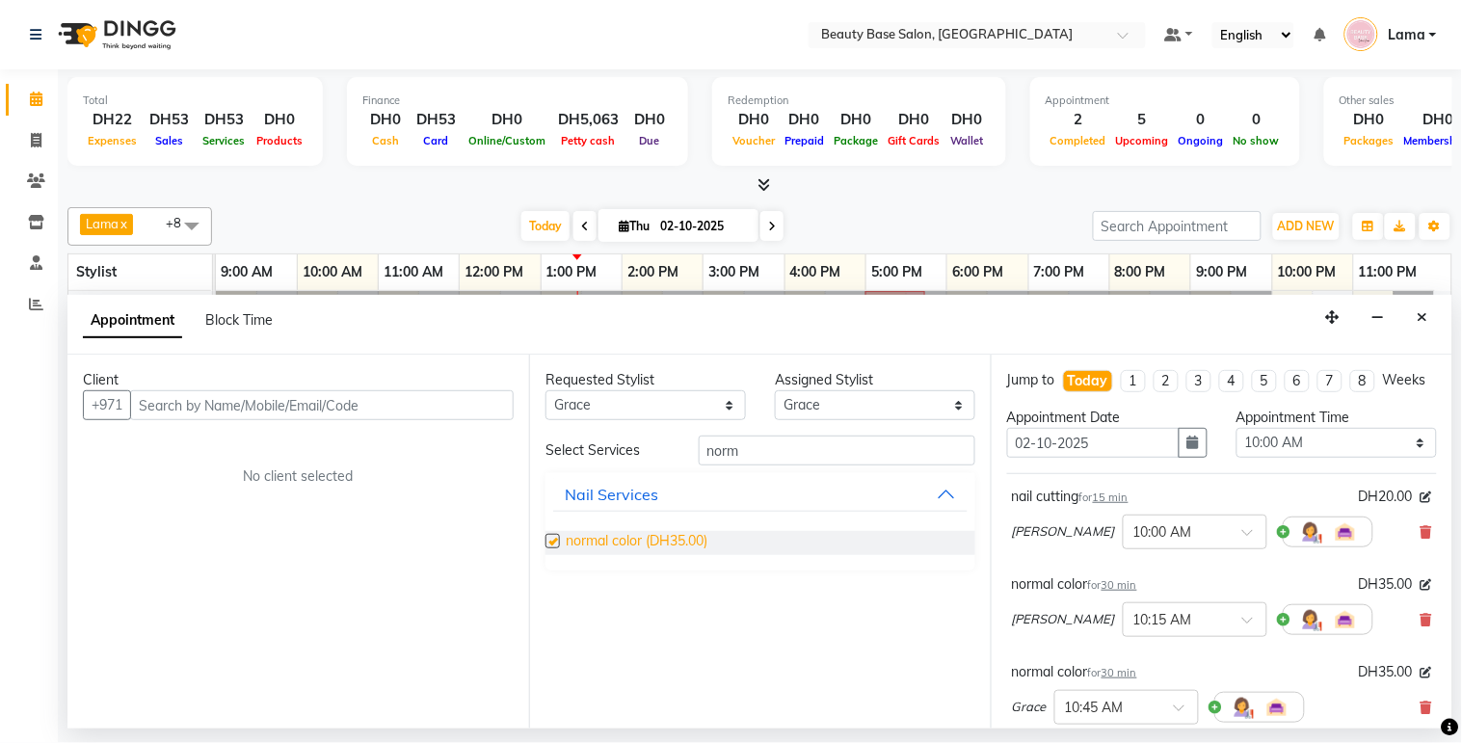
checkbox input "false"
click at [1323, 455] on select "Select 10:00 AM 10:05 AM 10:10 AM 10:15 AM 10:20 AM 10:25 AM 10:30 AM 10:35 AM …" at bounding box center [1336, 443] width 200 height 30
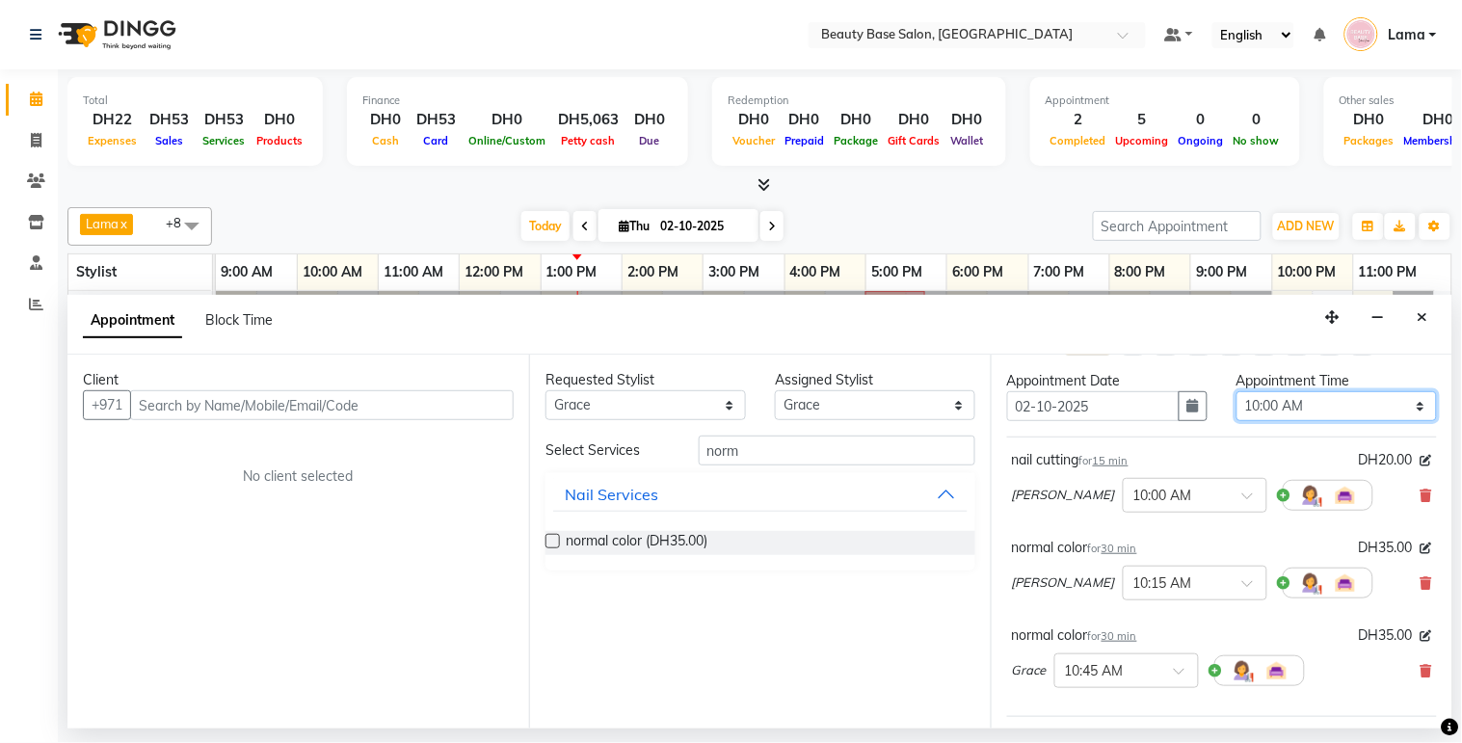
scroll to position [0, 0]
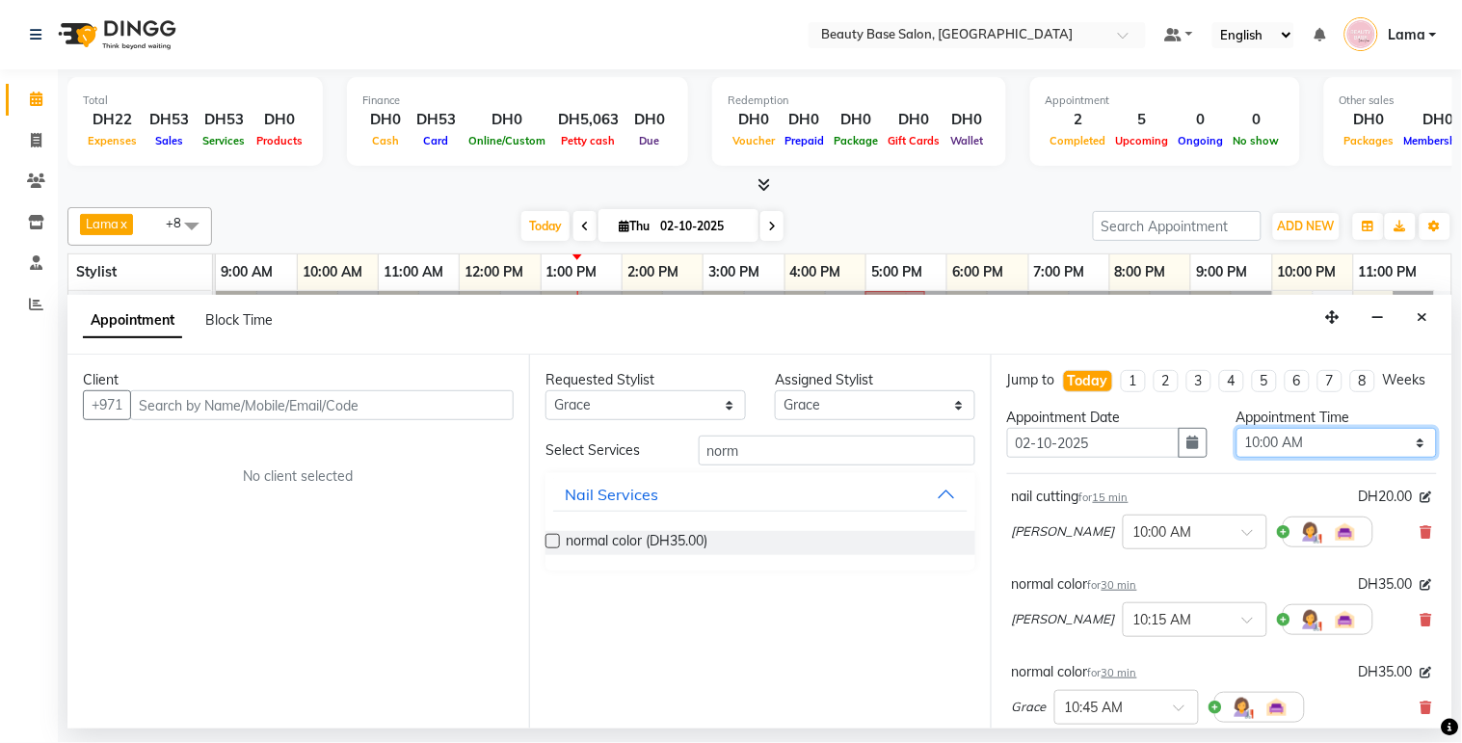
click at [1317, 458] on select "Select 10:00 AM 10:05 AM 10:10 AM 10:15 AM 10:20 AM 10:25 AM 10:30 AM 10:35 AM …" at bounding box center [1336, 443] width 200 height 30
select select "800"
click at [1236, 445] on select "Select 10:00 AM 10:05 AM 10:10 AM 10:15 AM 10:20 AM 10:25 AM 10:30 AM 10:35 AM …" at bounding box center [1336, 443] width 200 height 30
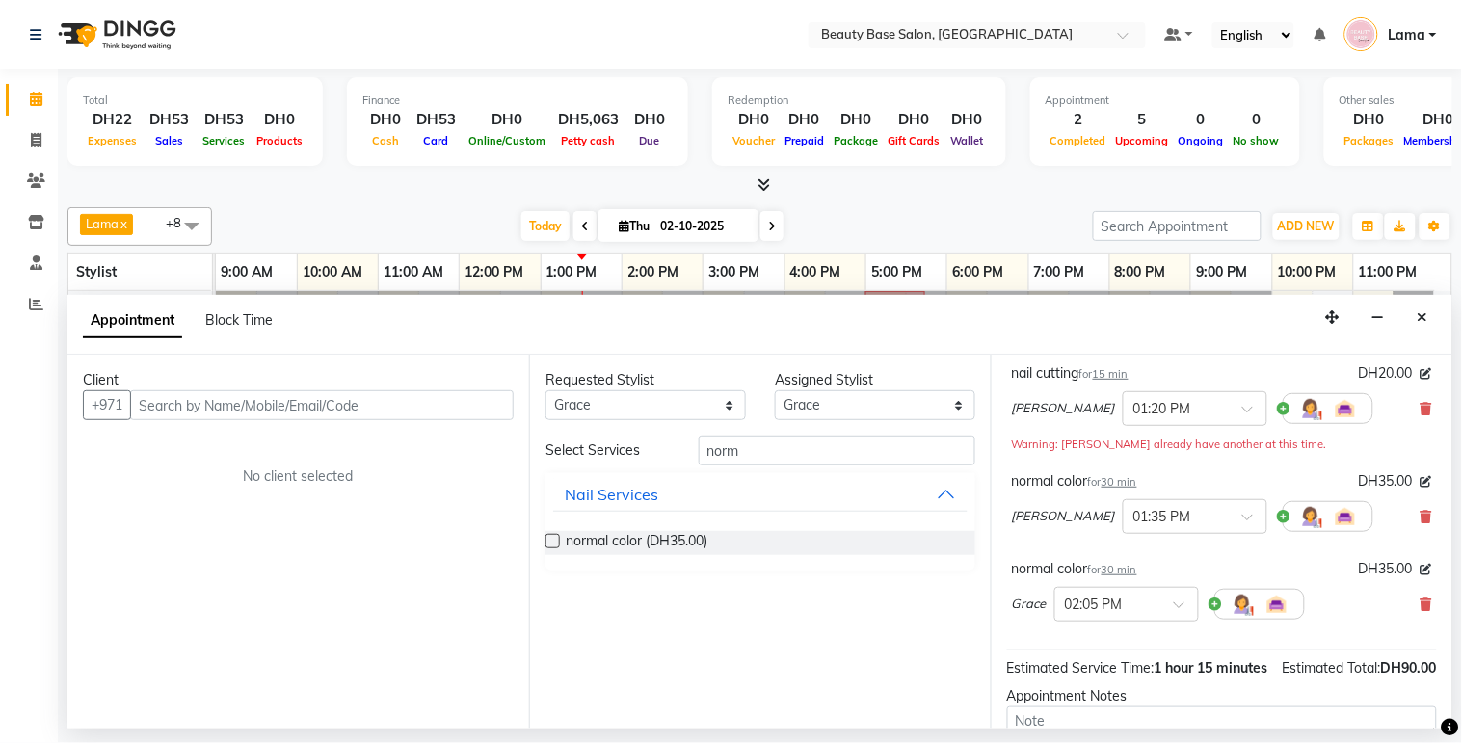
scroll to position [164, 0]
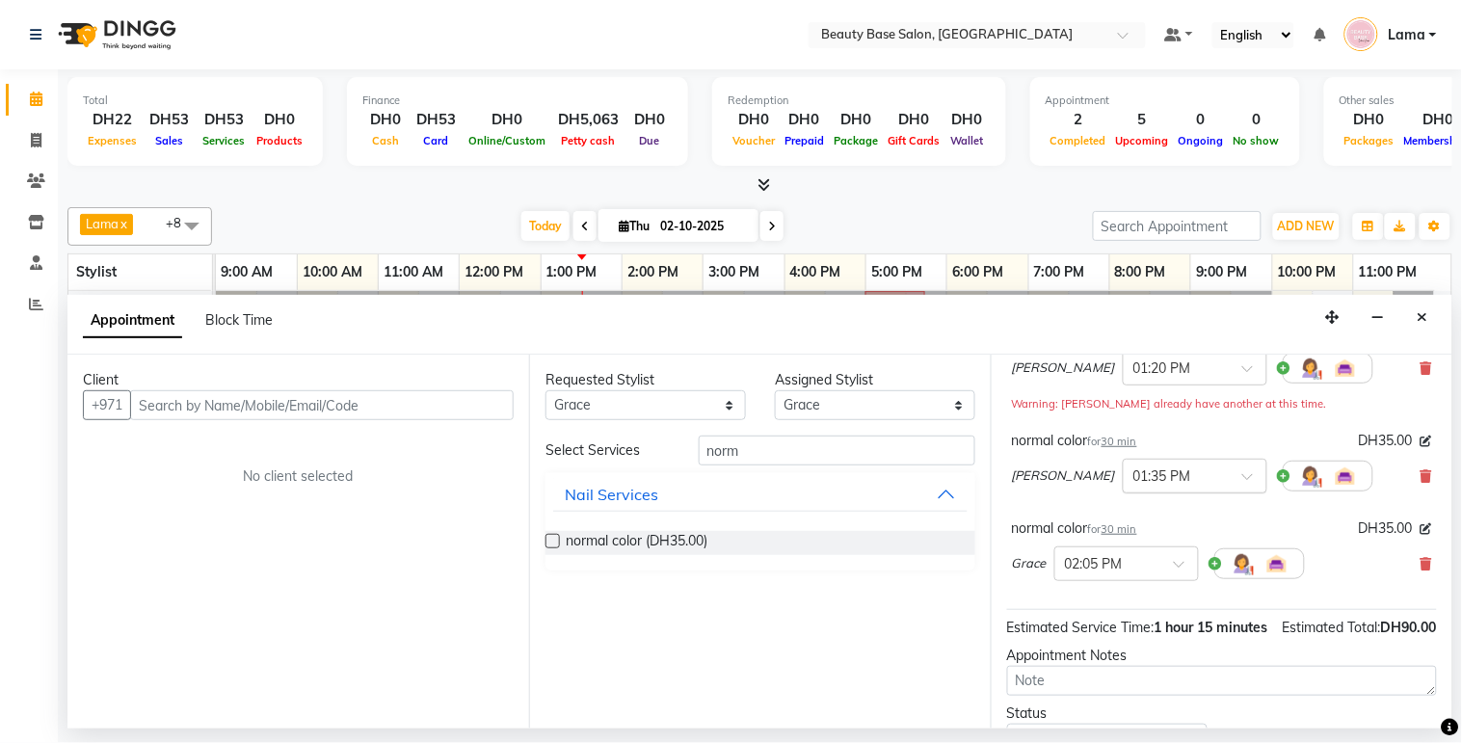
click at [1133, 485] on input "text" at bounding box center [1175, 474] width 85 height 20
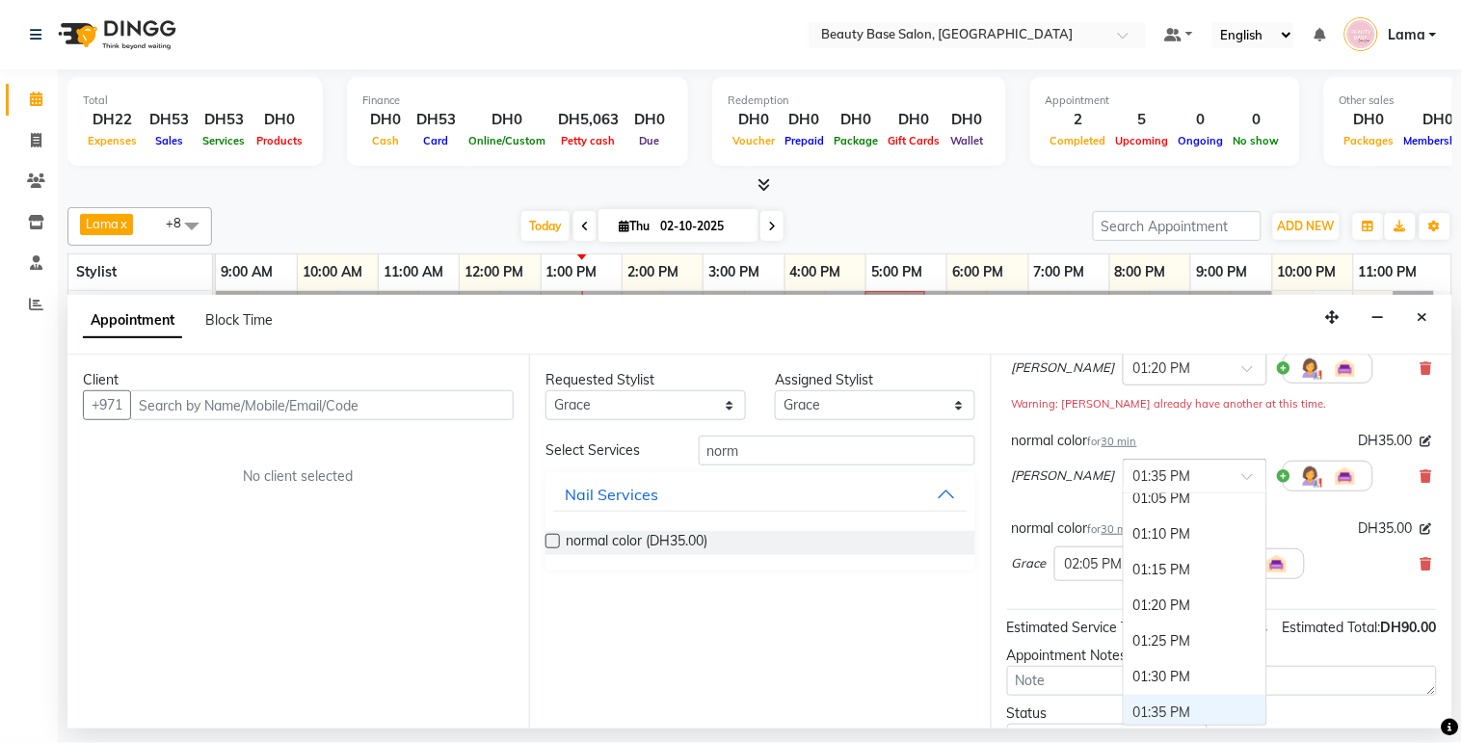
scroll to position [1328, 0]
click at [1124, 590] on div "01:15 PM" at bounding box center [1195, 574] width 143 height 36
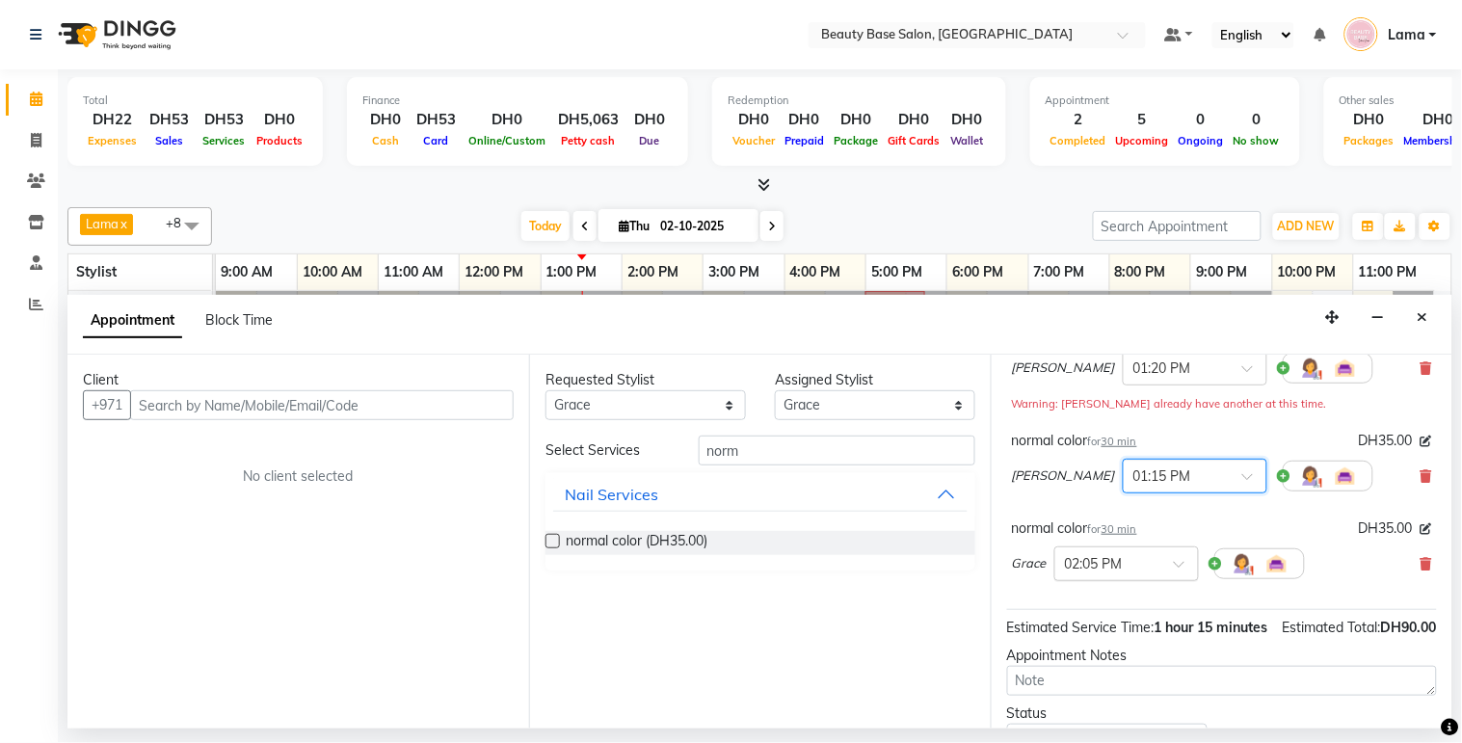
click at [1109, 572] on input "text" at bounding box center [1107, 562] width 85 height 20
click at [1100, 642] on div "01:15 PM" at bounding box center [1126, 630] width 143 height 36
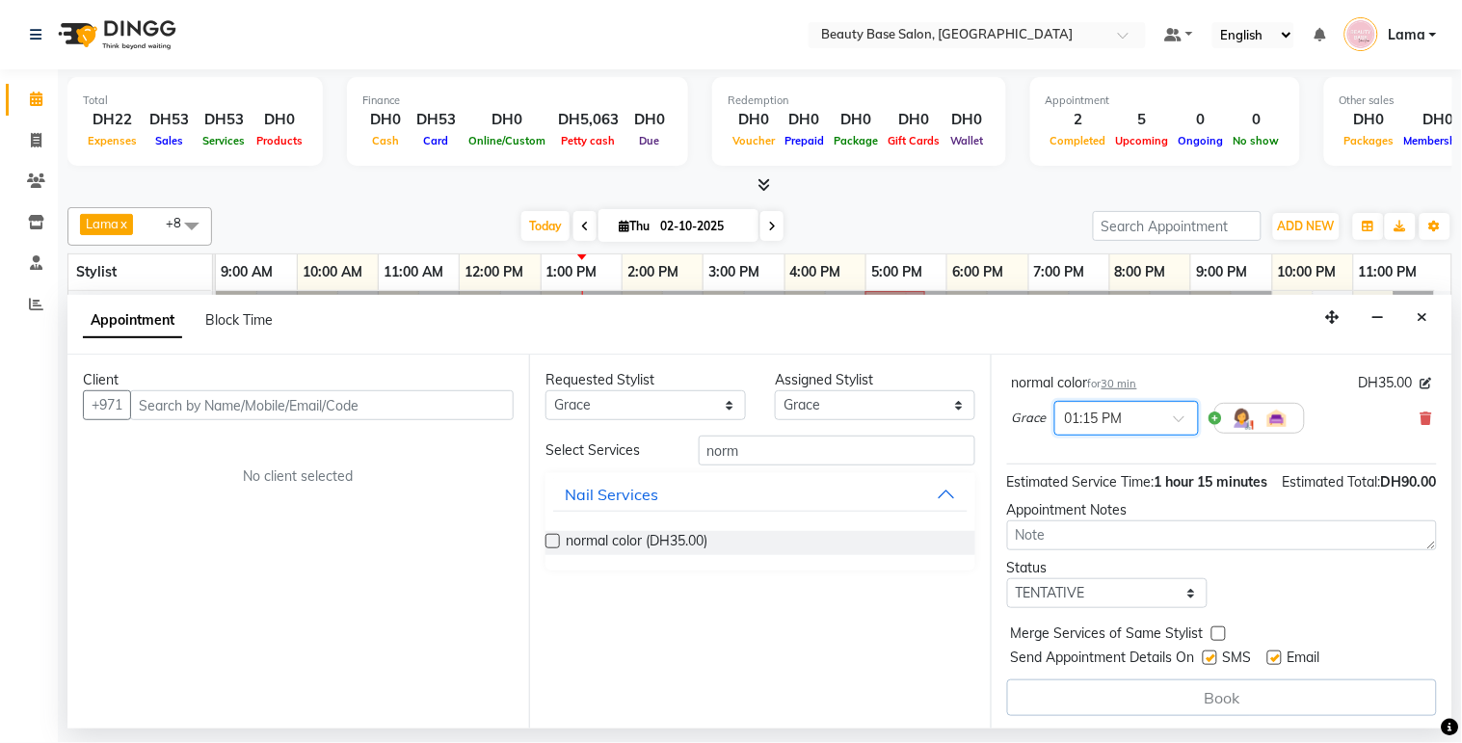
scroll to position [371, 0]
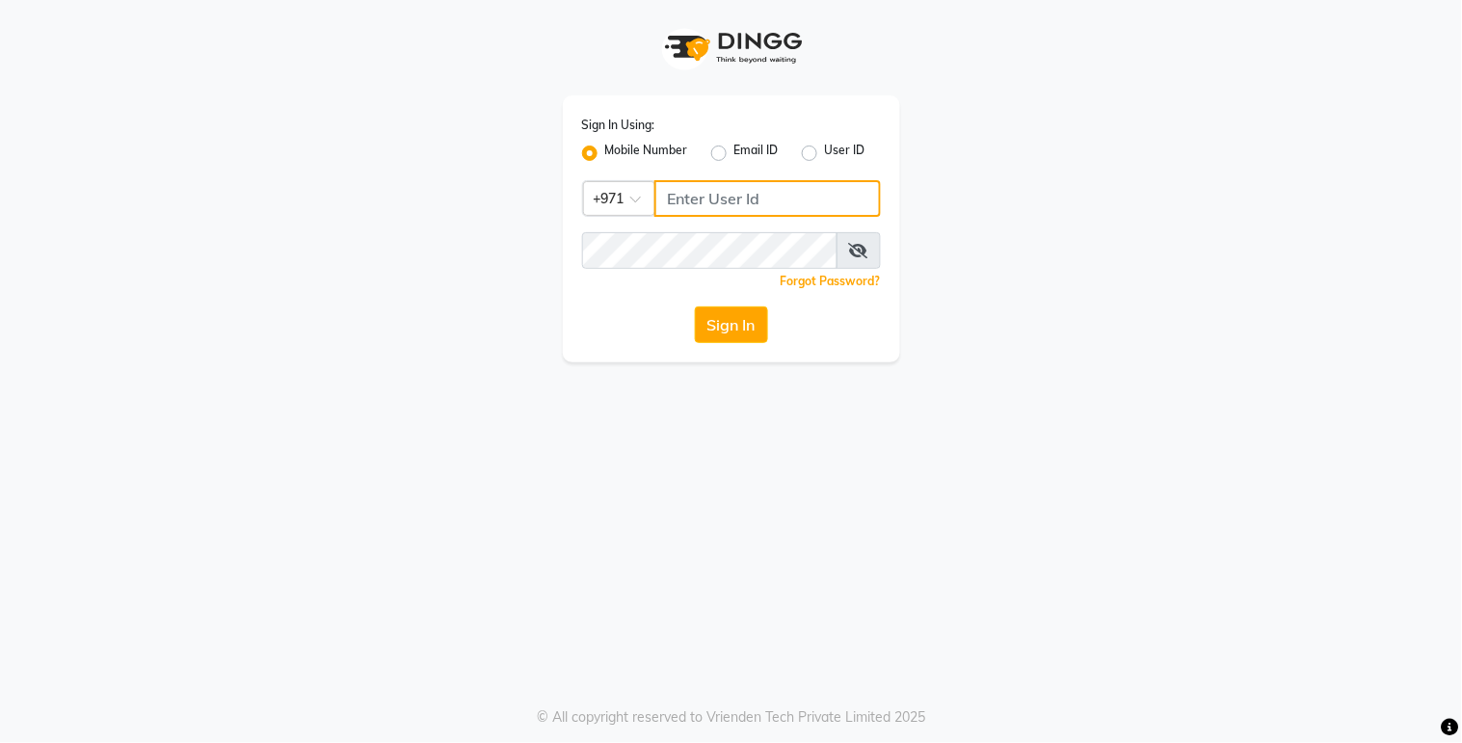
type input "527263343"
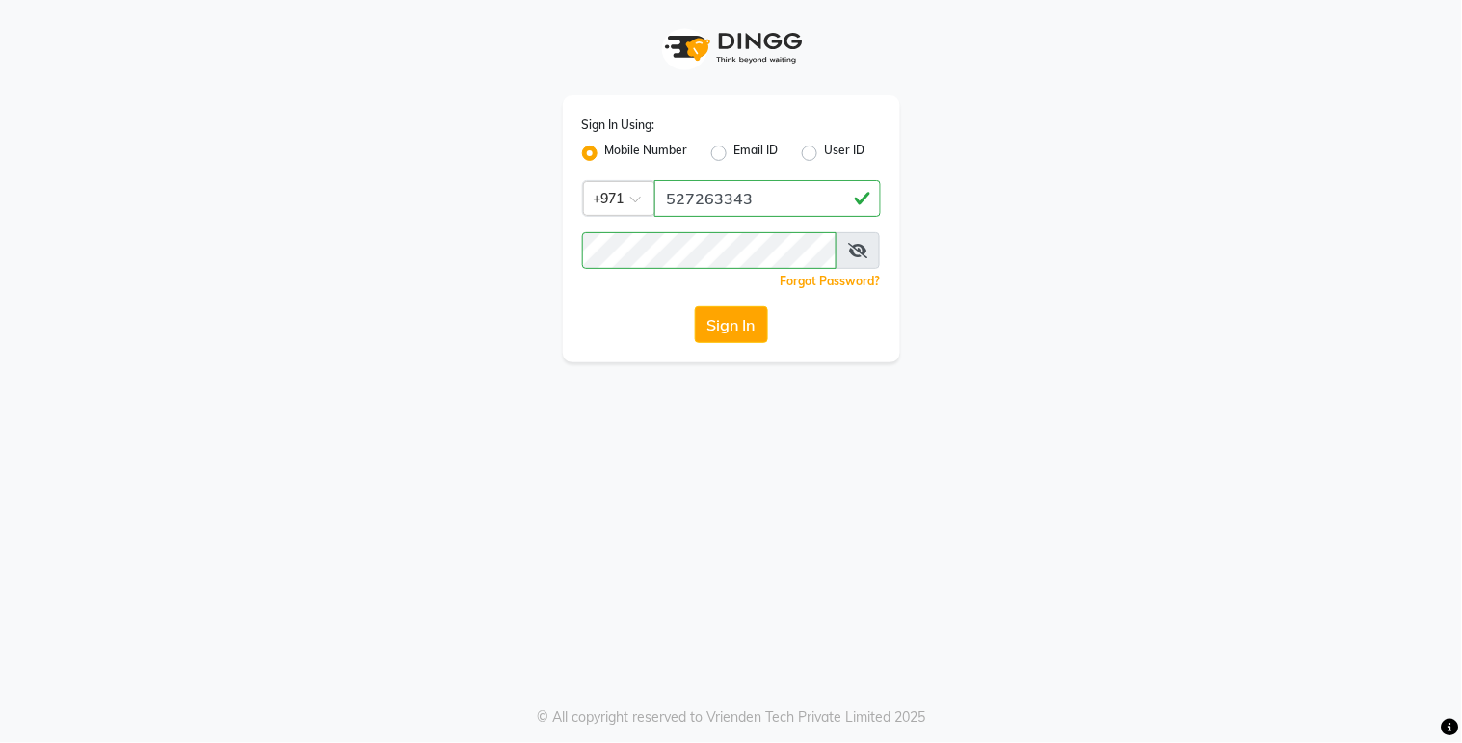
click at [900, 516] on div "Sign In Using: Mobile Number Email ID User ID Country Code × [PHONE_NUMBER] Rem…" at bounding box center [731, 371] width 1462 height 743
click at [734, 312] on button "Sign In" at bounding box center [731, 324] width 73 height 37
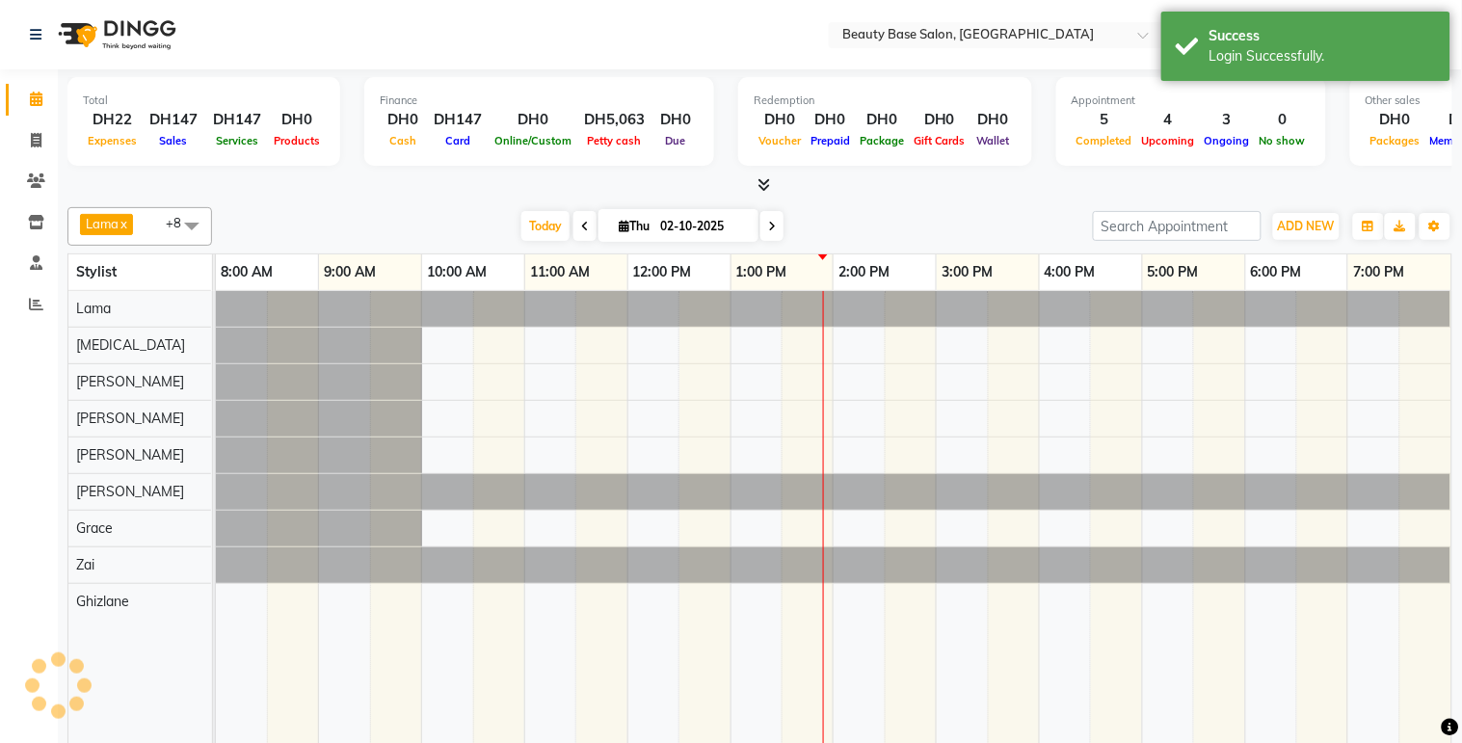
select select "en"
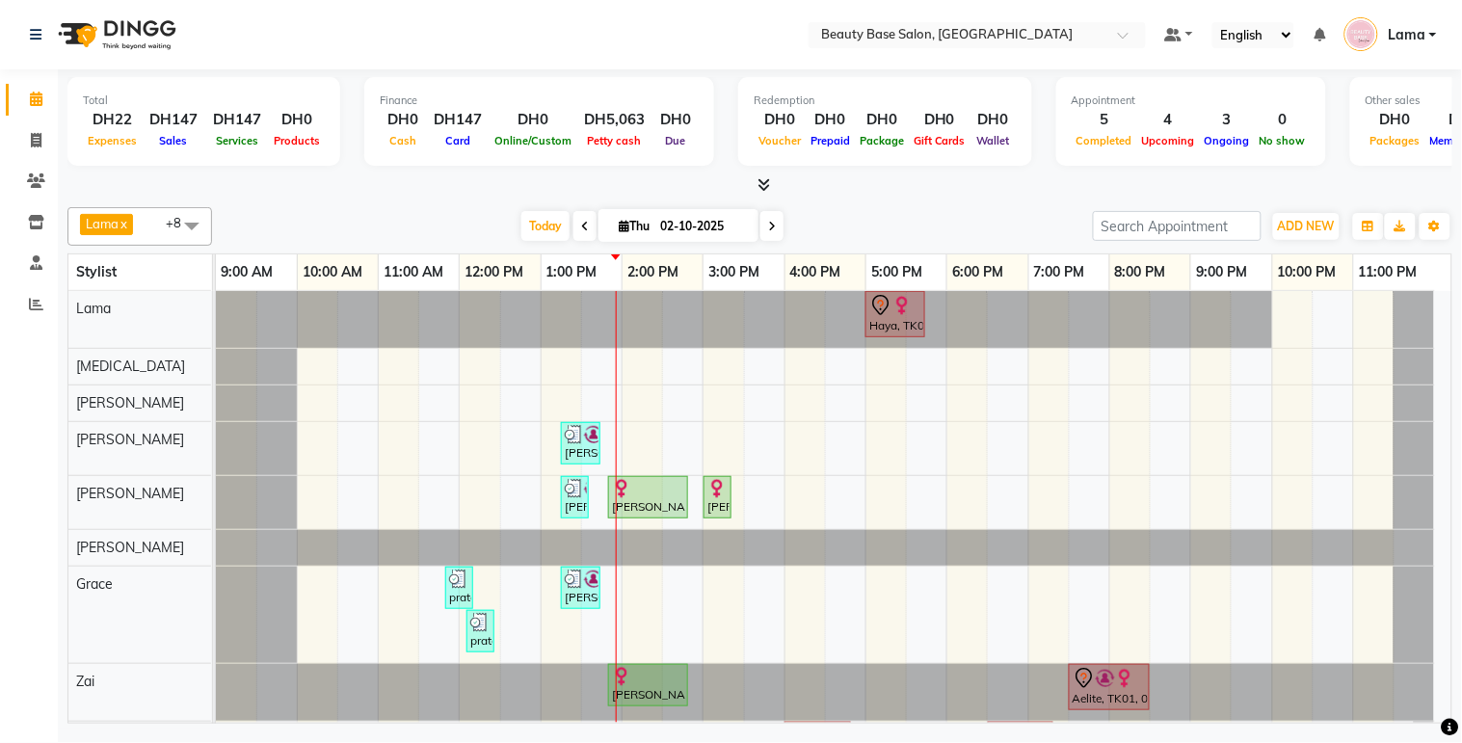
scroll to position [2, 0]
click at [1448, 707] on div "Haya, TK04, 05:00 PM-05:45 PM, Blowdry classic [PERSON_NAME], TK05, 01:15 PM-01…" at bounding box center [833, 507] width 1235 height 432
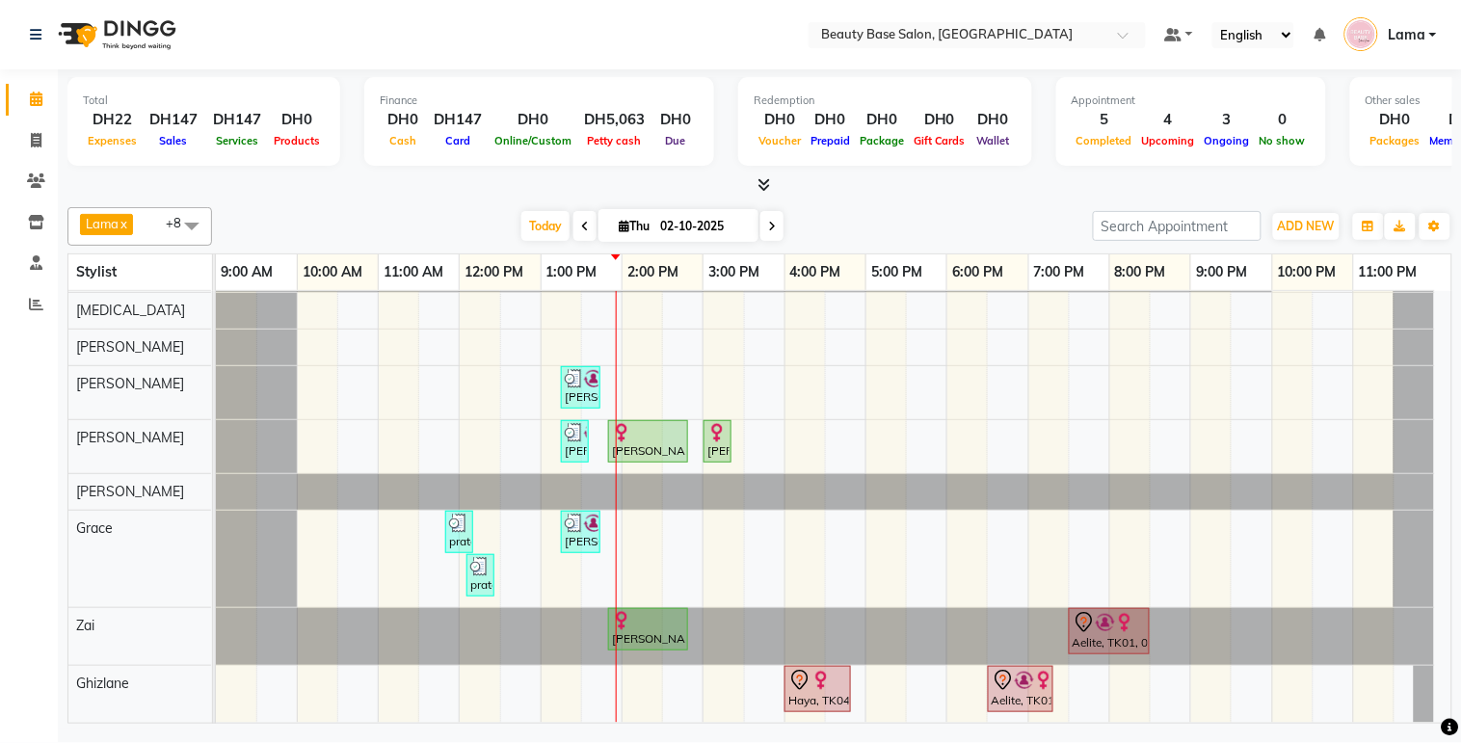
scroll to position [72, 0]
click at [1125, 622] on div "Aelite, TK01, 07:30 PM-08:30 PM, Classic massage" at bounding box center [1109, 631] width 77 height 40
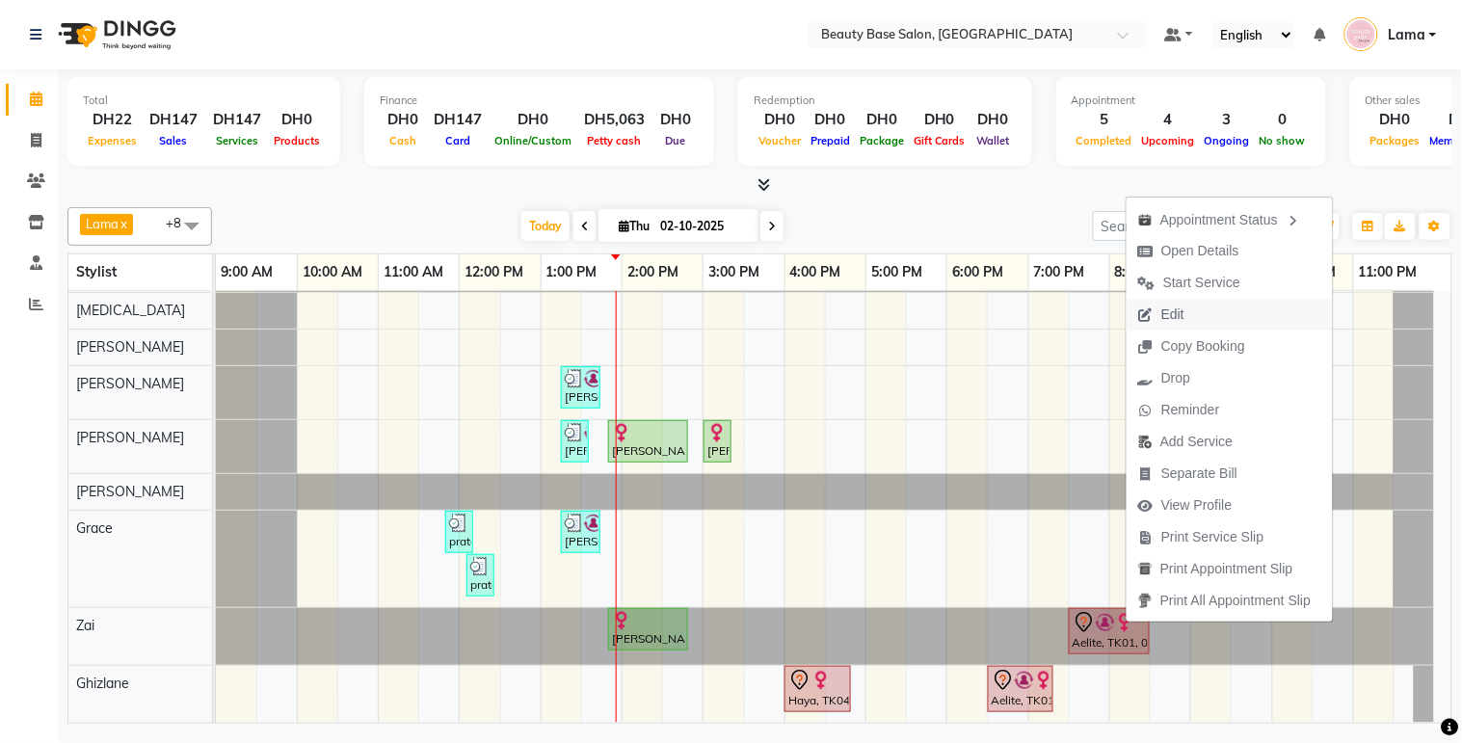
click at [1226, 315] on button "Edit" at bounding box center [1229, 315] width 206 height 32
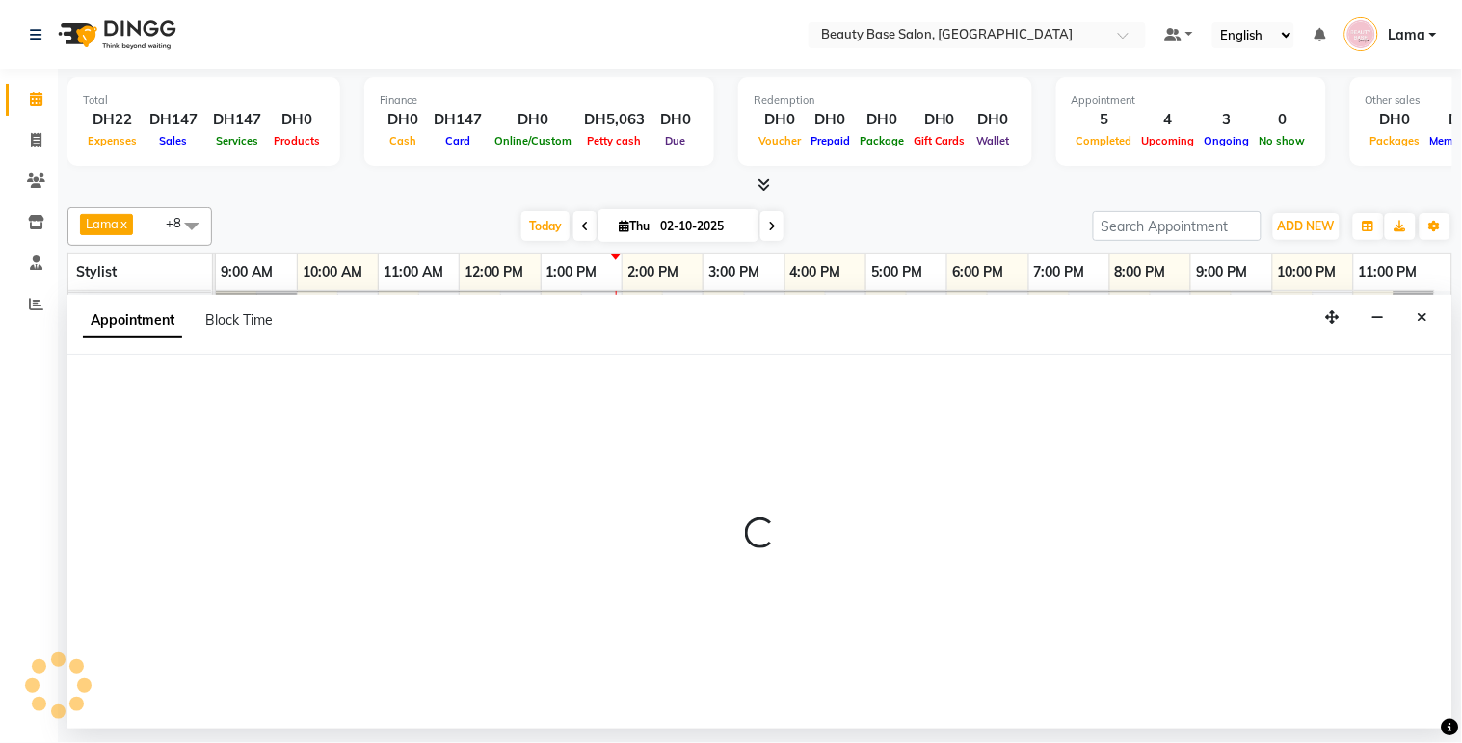
select select "tentative"
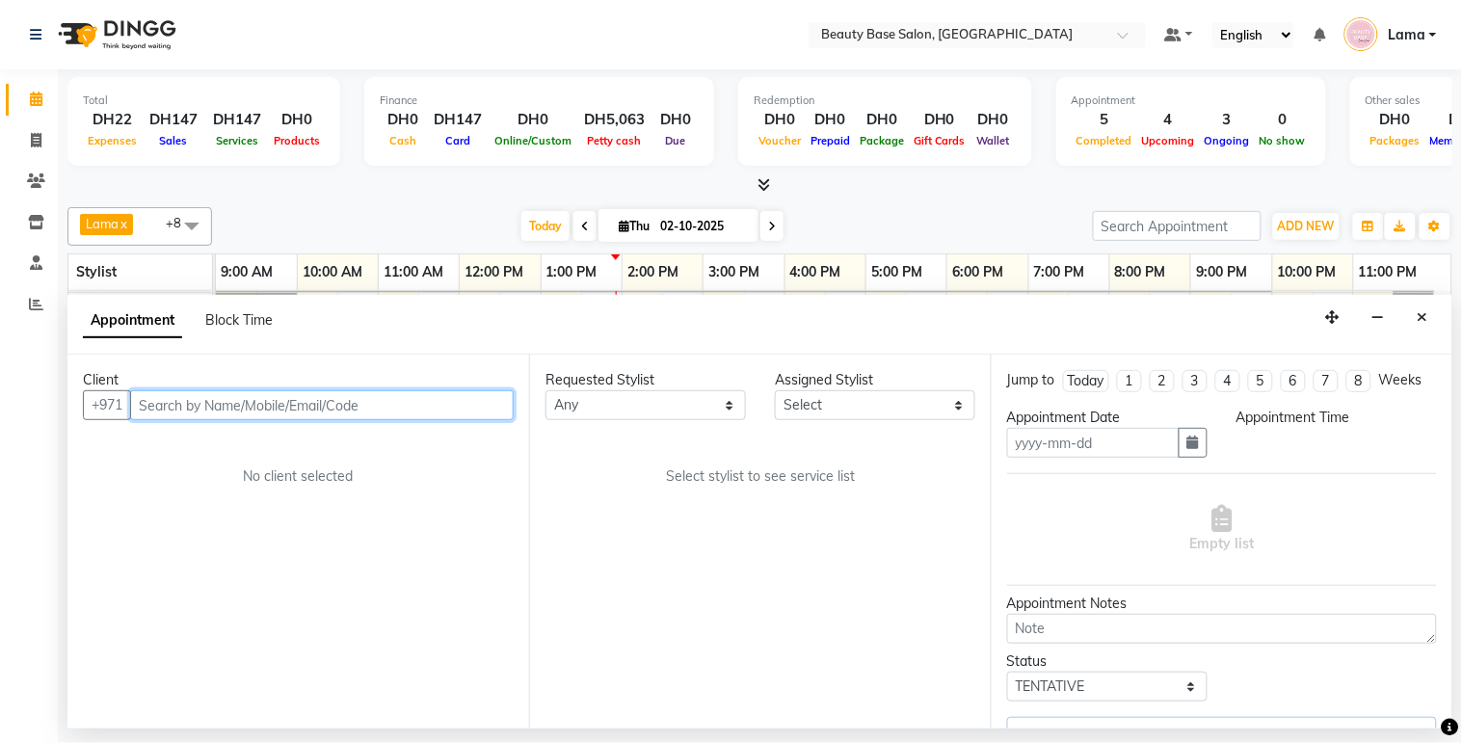
type input "02-10-2025"
select select "1110"
select select "31342"
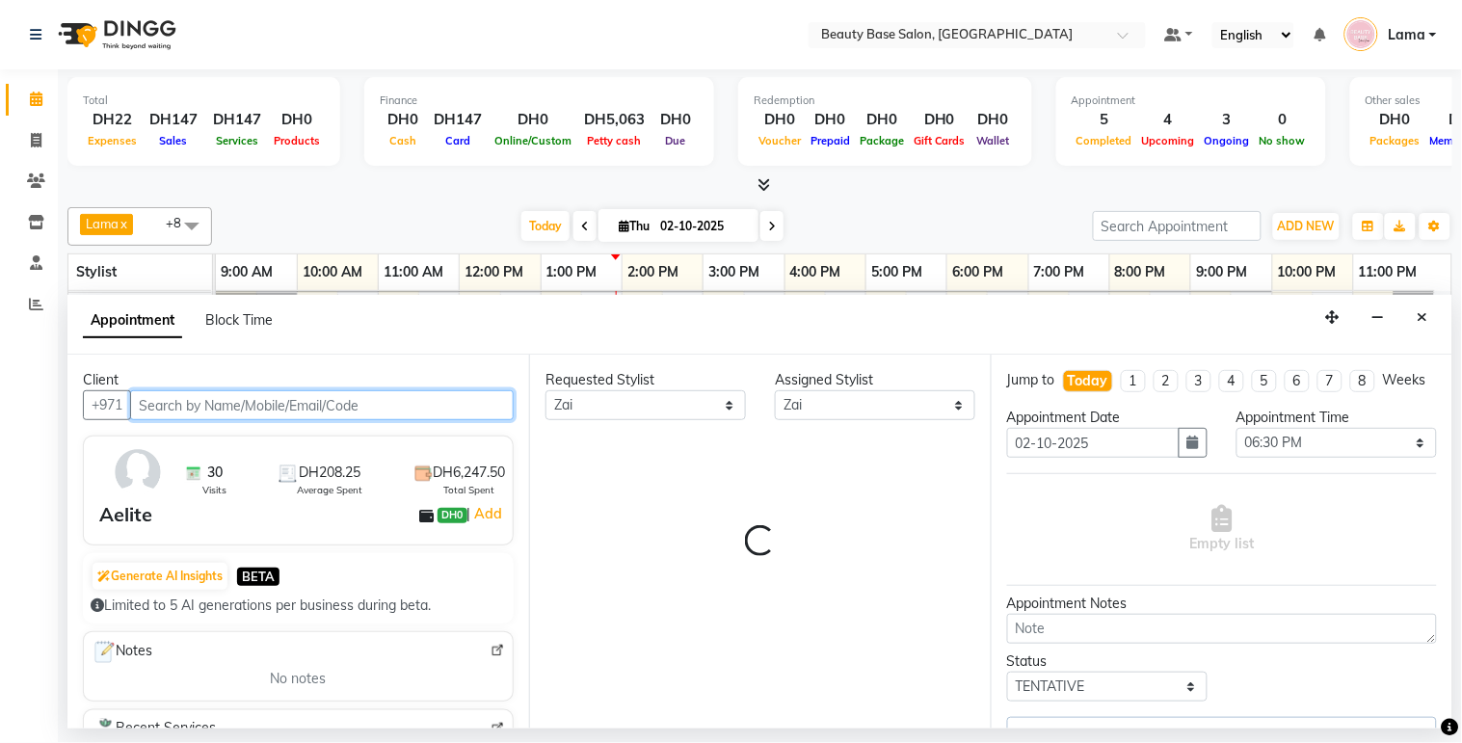
select select "1223"
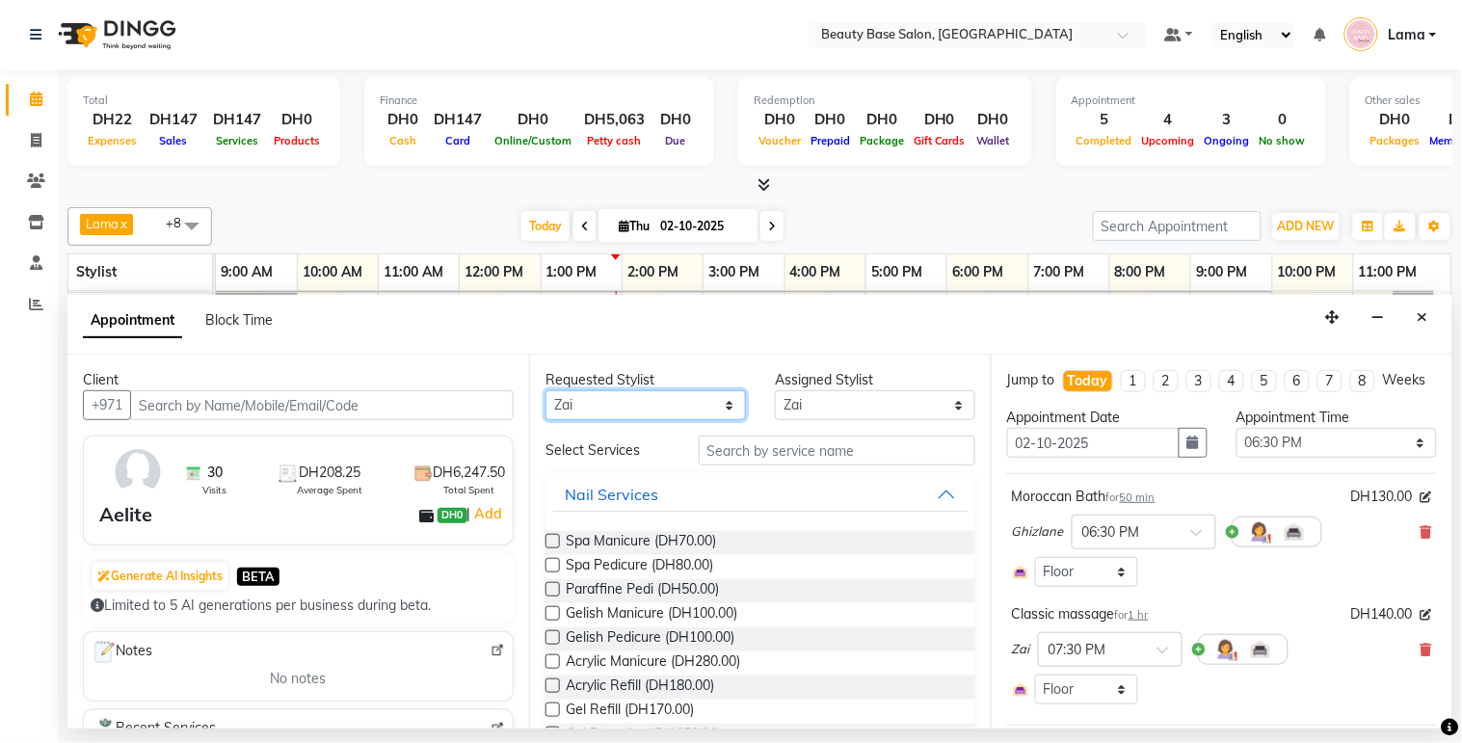
click at [688, 416] on select "Any [PERSON_NAME] [PERSON_NAME] [PERSON_NAME] [PERSON_NAME] [PERSON_NAME] [MEDI…" at bounding box center [645, 405] width 200 height 30
select select "30434"
click at [545, 390] on select "Any [PERSON_NAME] [PERSON_NAME] [PERSON_NAME] [PERSON_NAME] [PERSON_NAME] [MEDI…" at bounding box center [645, 405] width 200 height 30
select select "30434"
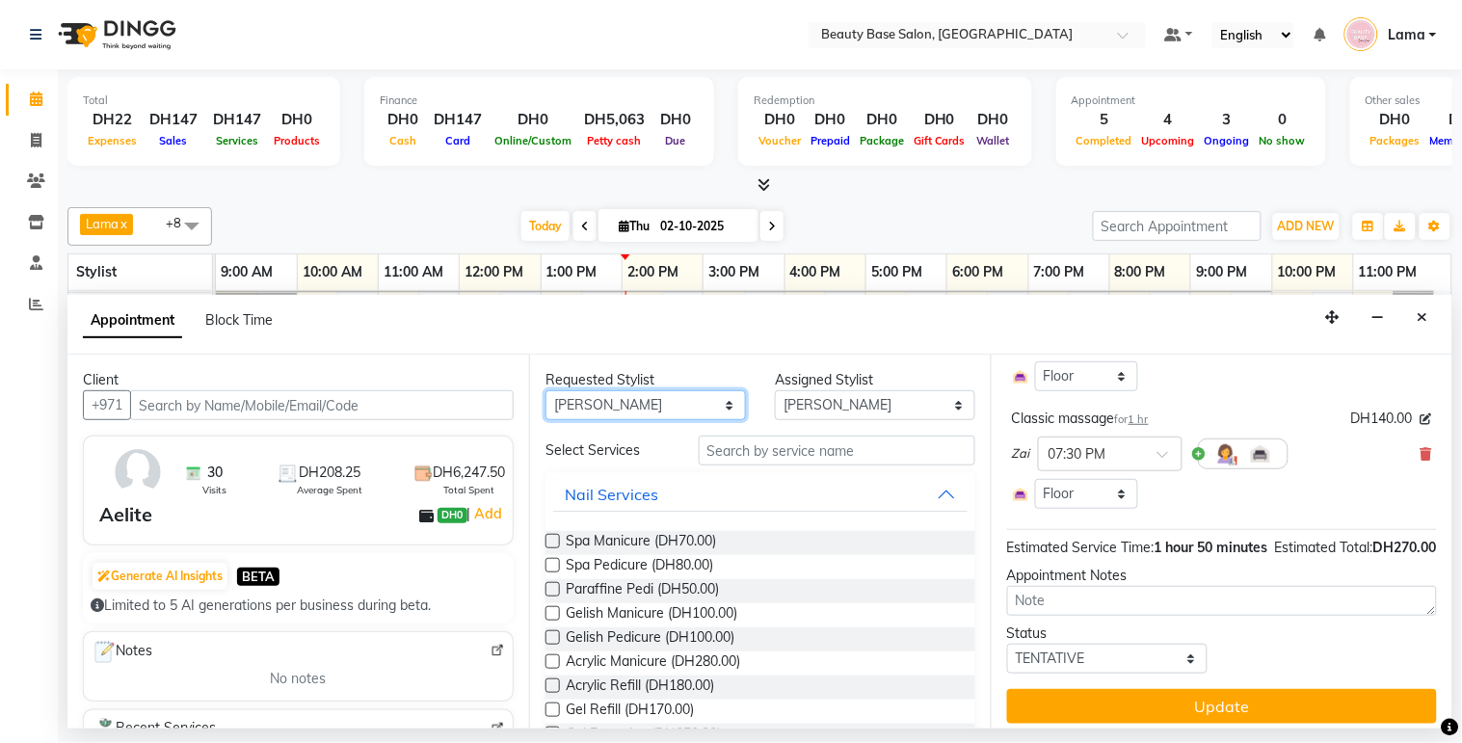
scroll to position [217, 0]
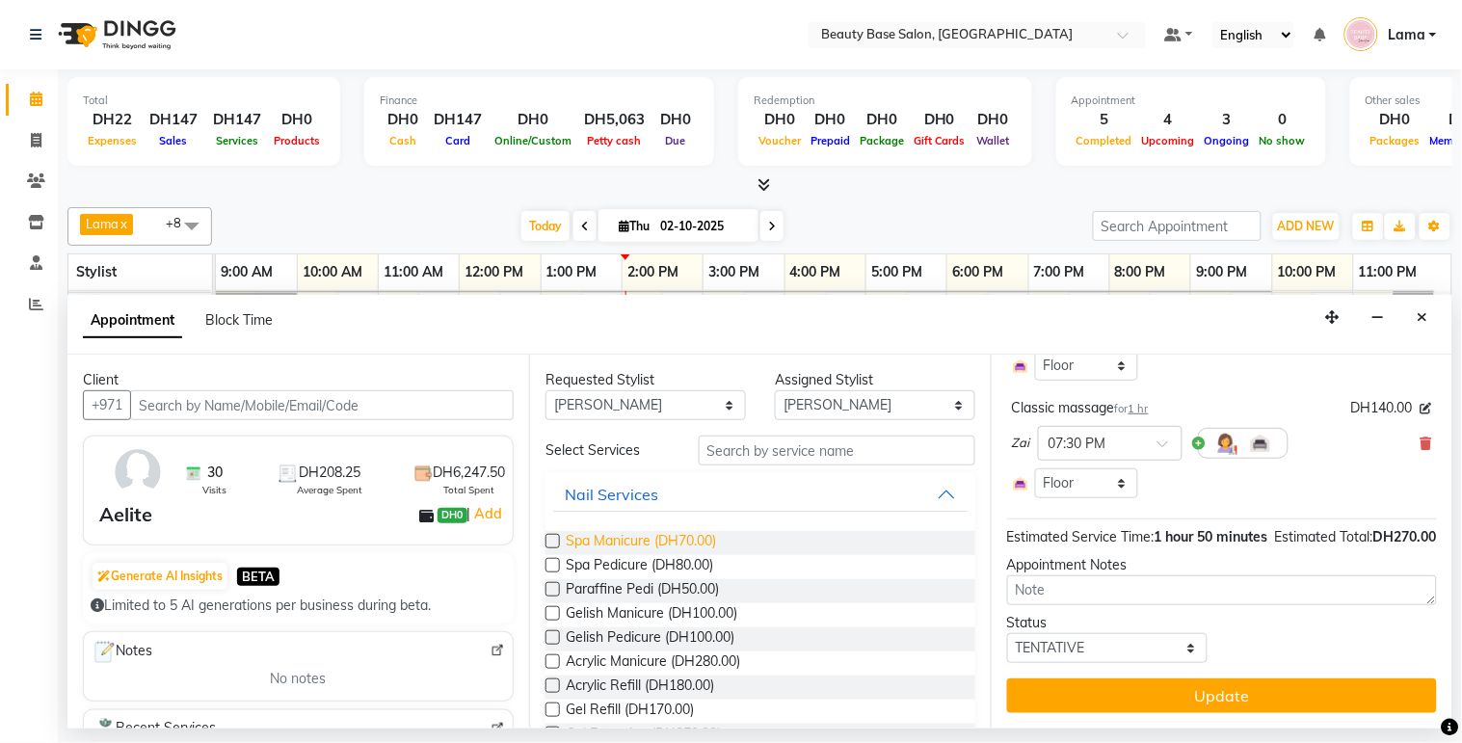
click at [671, 544] on span "Spa Manicure (DH70.00)" at bounding box center [641, 543] width 150 height 24
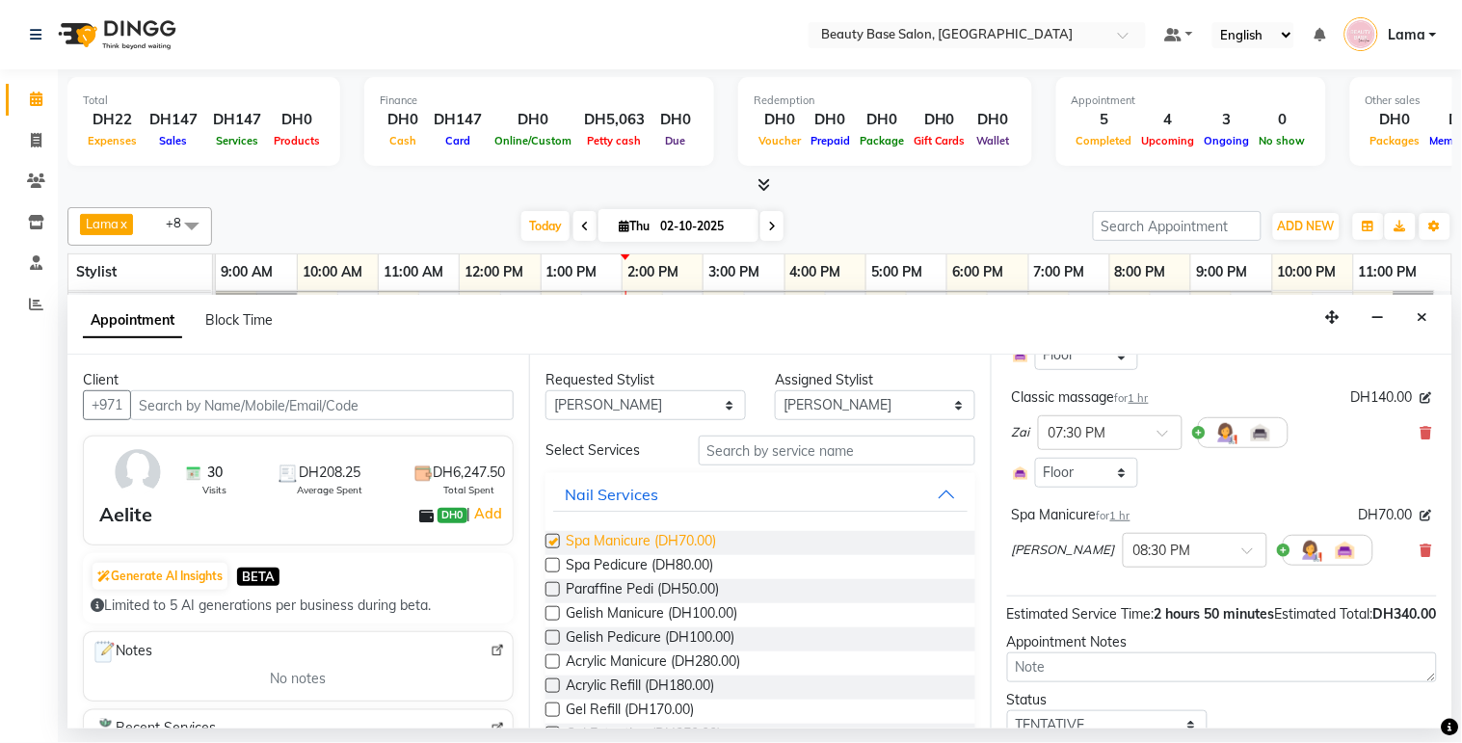
checkbox input "false"
click at [692, 414] on select "Any [PERSON_NAME] [PERSON_NAME] [PERSON_NAME] [PERSON_NAME] [PERSON_NAME] [MEDI…" at bounding box center [645, 405] width 200 height 30
select select "54542"
click at [545, 390] on select "Any [PERSON_NAME] [PERSON_NAME] [PERSON_NAME] [PERSON_NAME] [PERSON_NAME] [MEDI…" at bounding box center [645, 405] width 200 height 30
select select "54542"
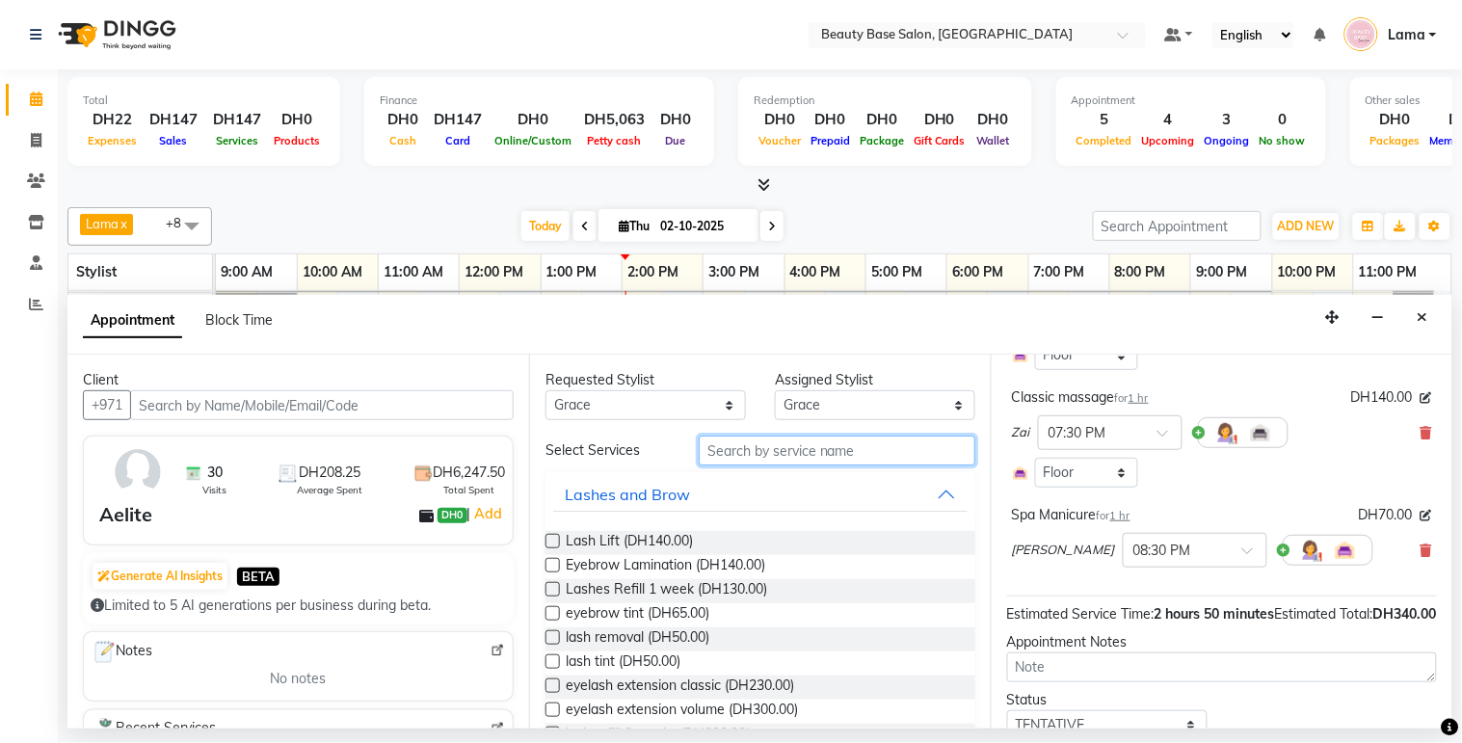
click at [766, 448] on input "text" at bounding box center [837, 451] width 277 height 30
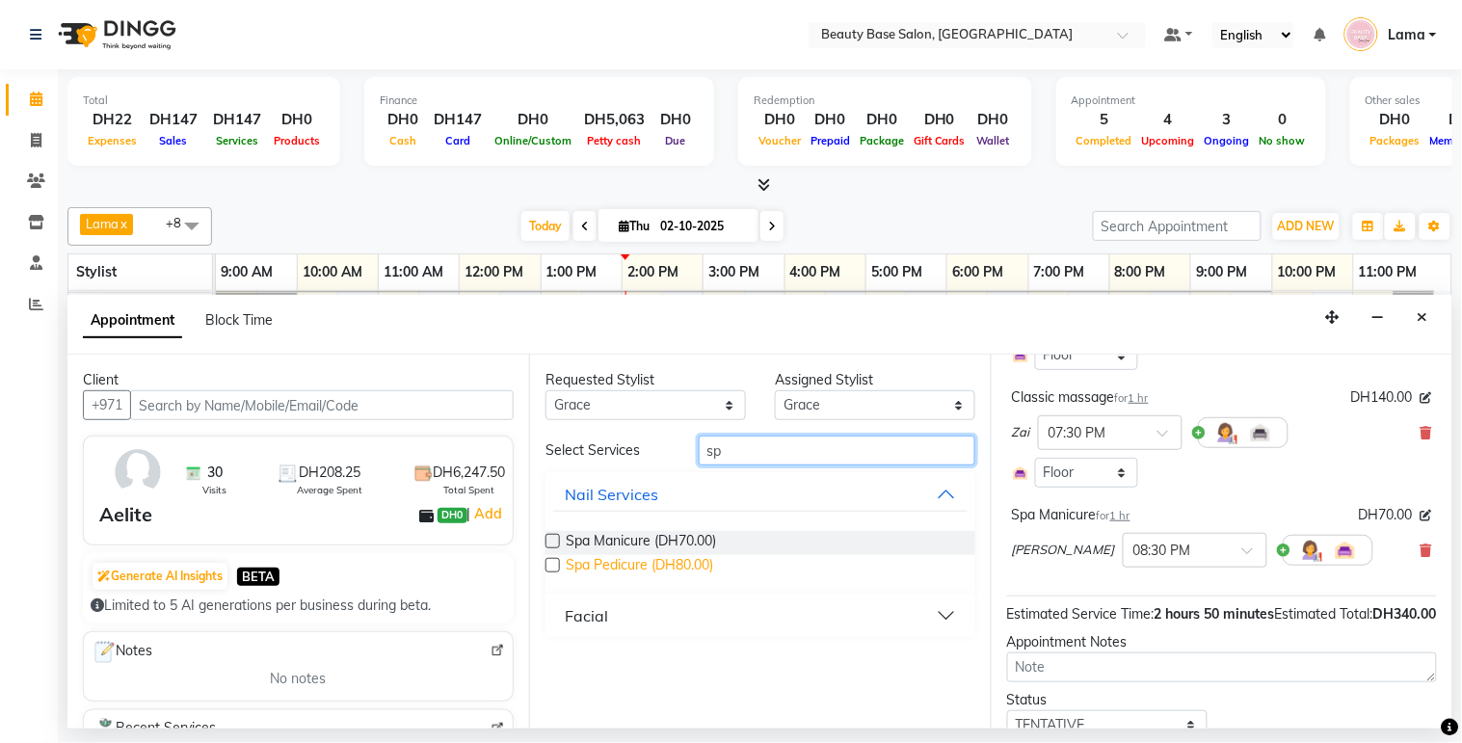
type input "sp"
click at [656, 570] on span "Spa Pedicure (DH80.00)" at bounding box center [639, 567] width 147 height 24
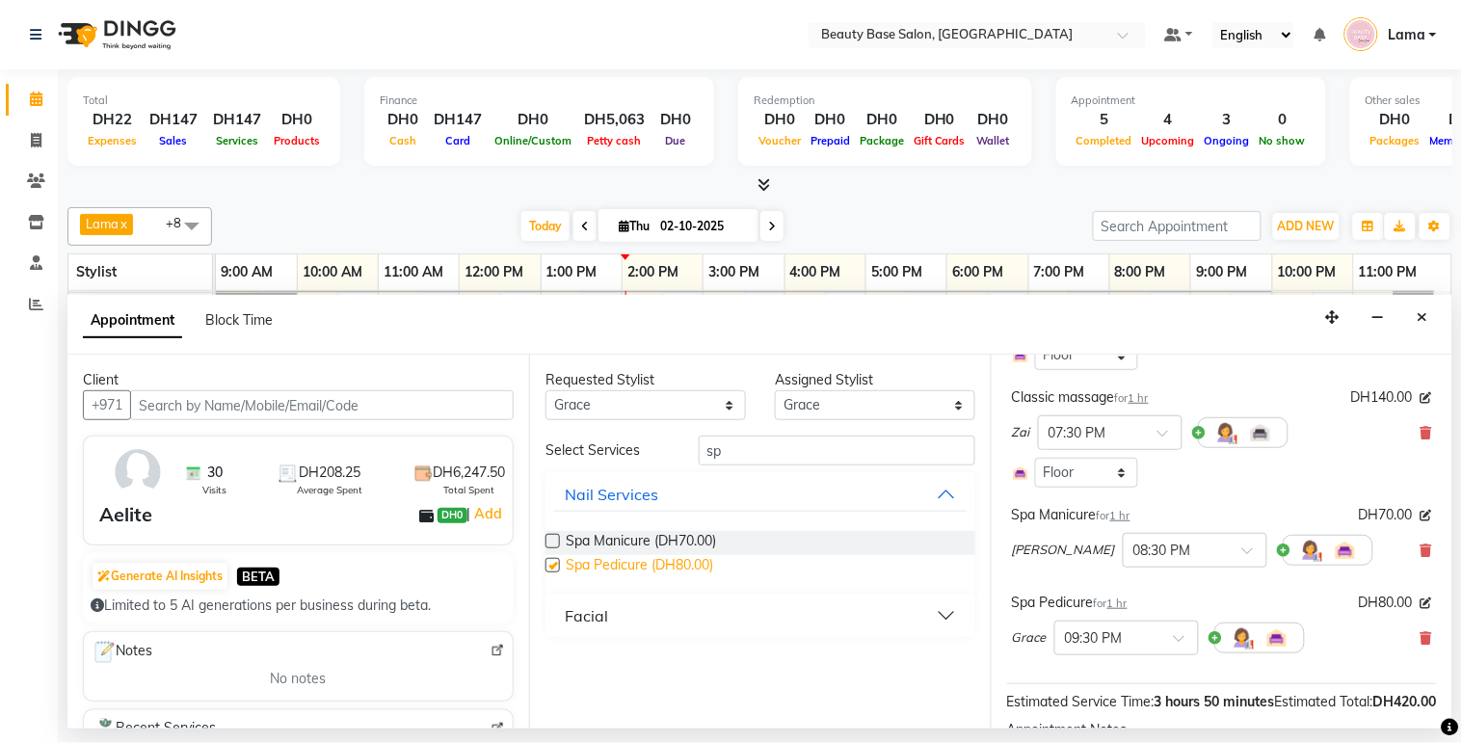
checkbox input "false"
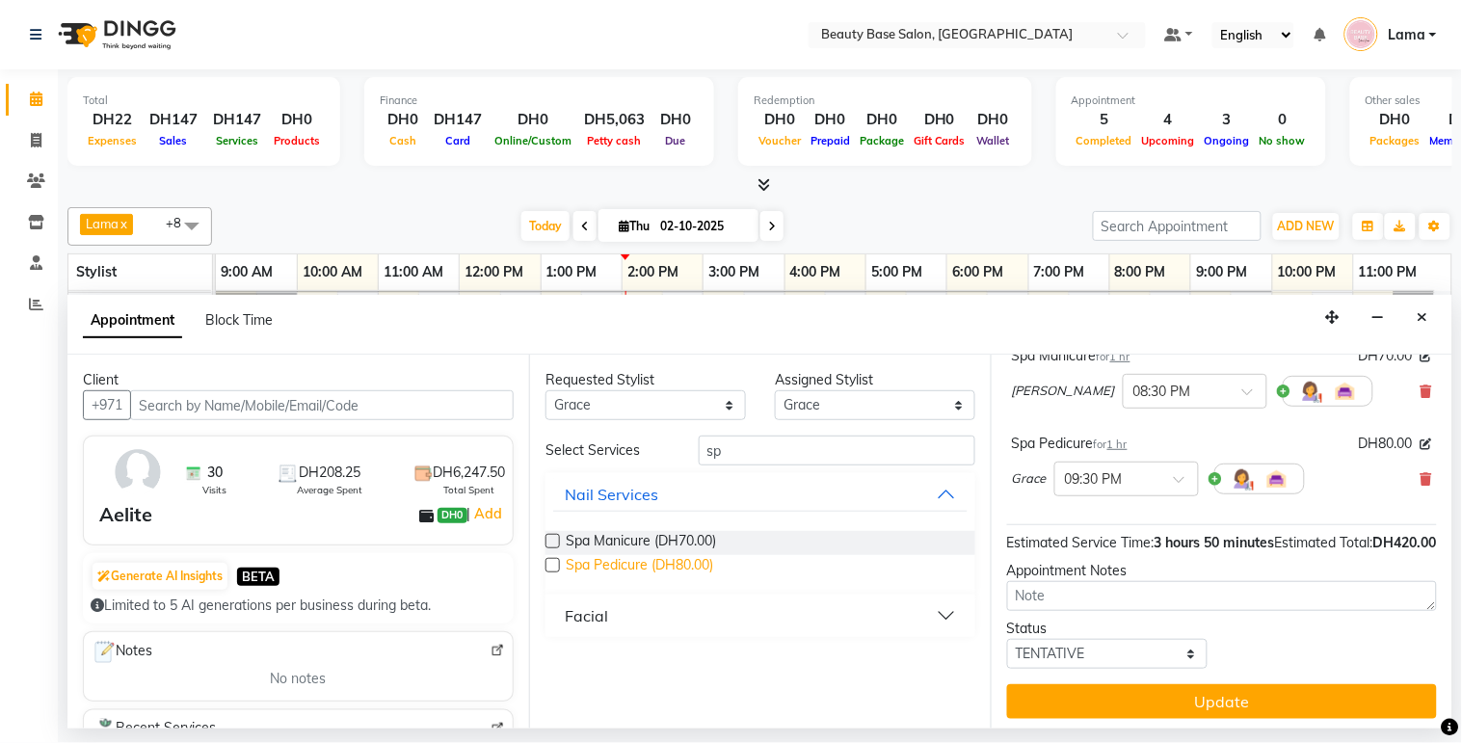
scroll to position [377, 0]
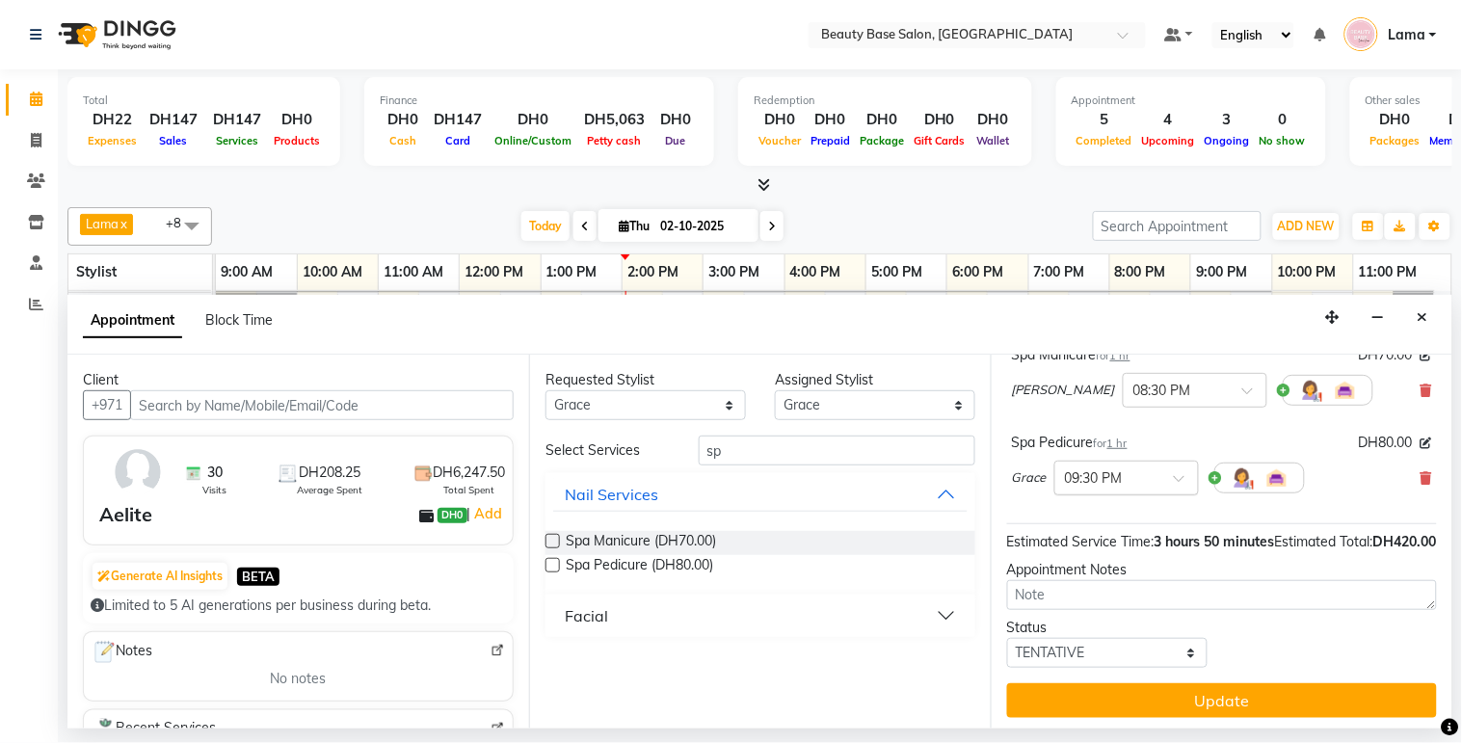
click at [1114, 495] on div "× 09:30 PM" at bounding box center [1126, 478] width 145 height 35
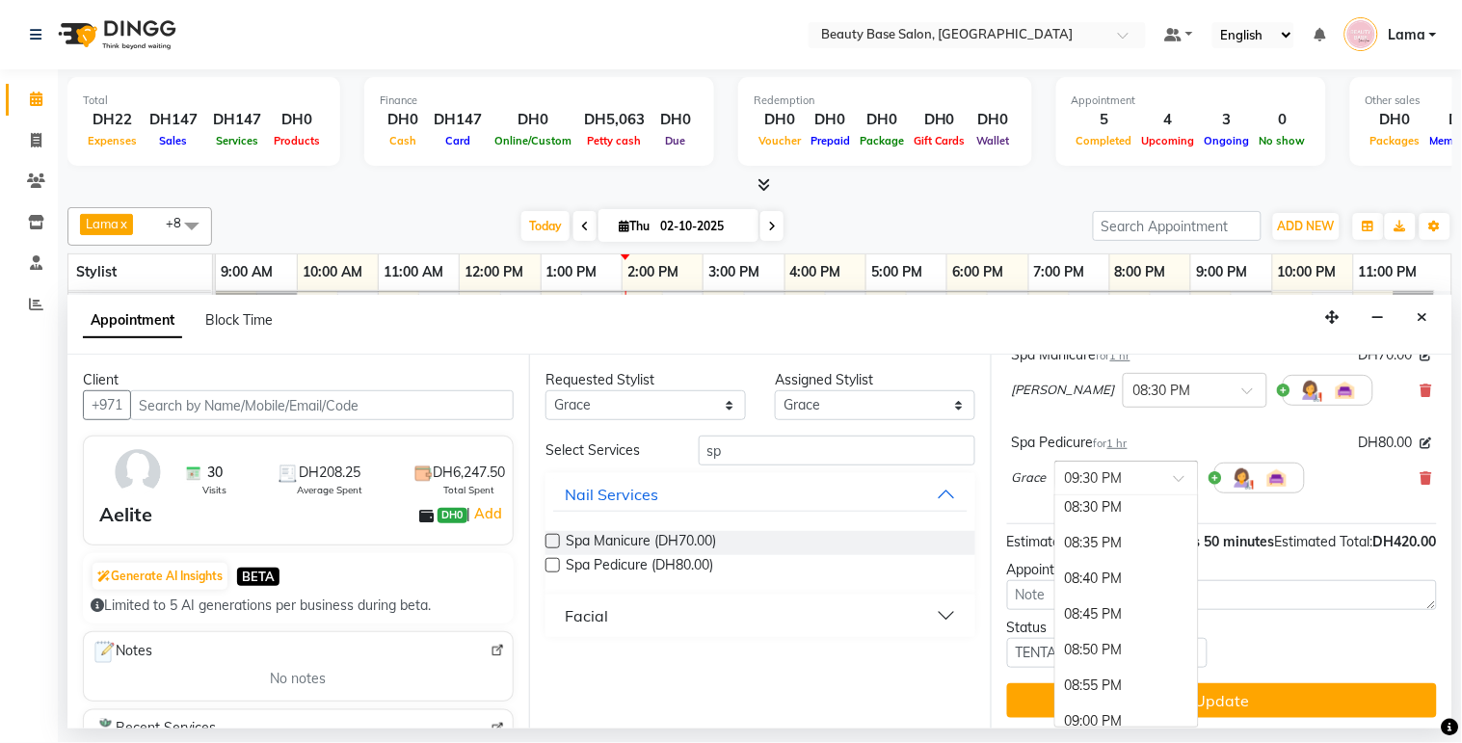
scroll to position [4477, 0]
click at [1104, 560] on div "08:30 PM" at bounding box center [1126, 552] width 143 height 36
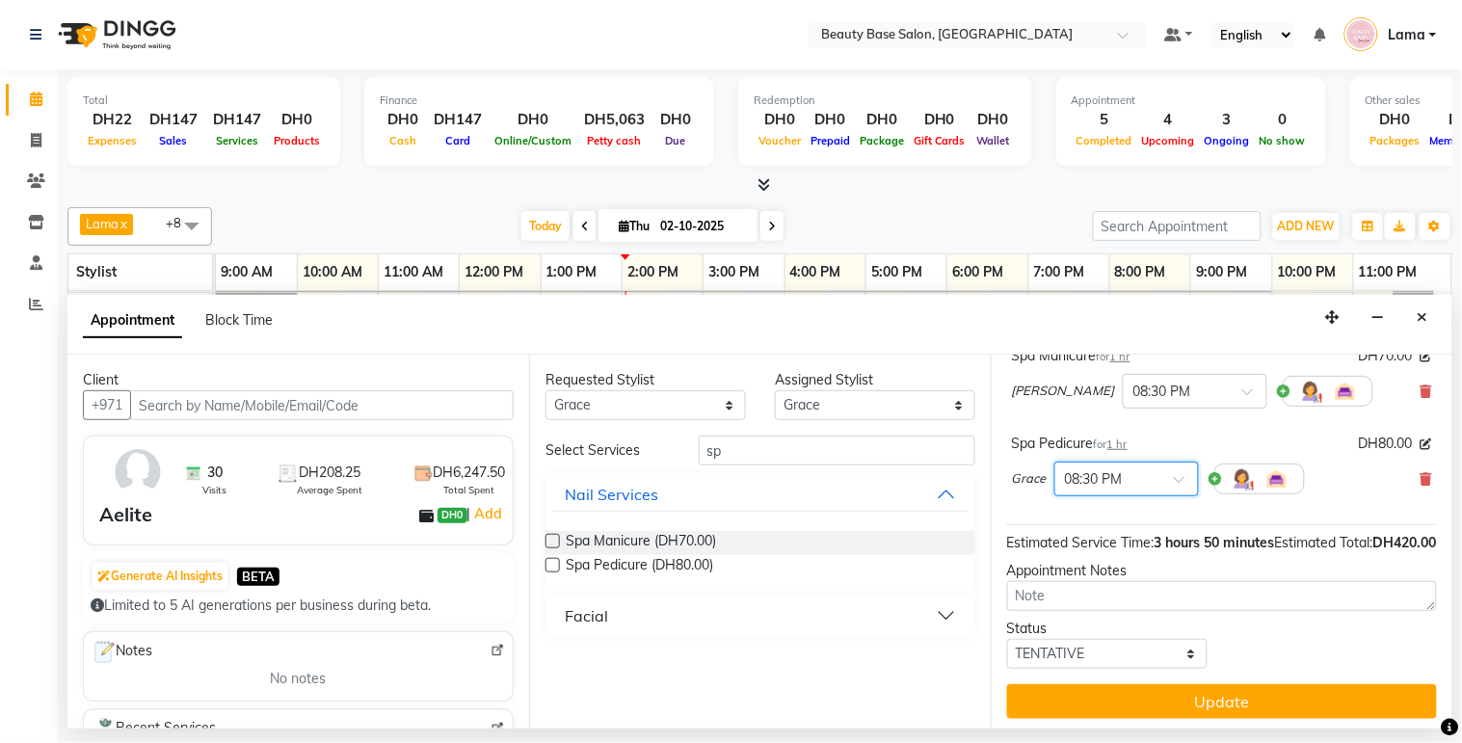
scroll to position [440, 0]
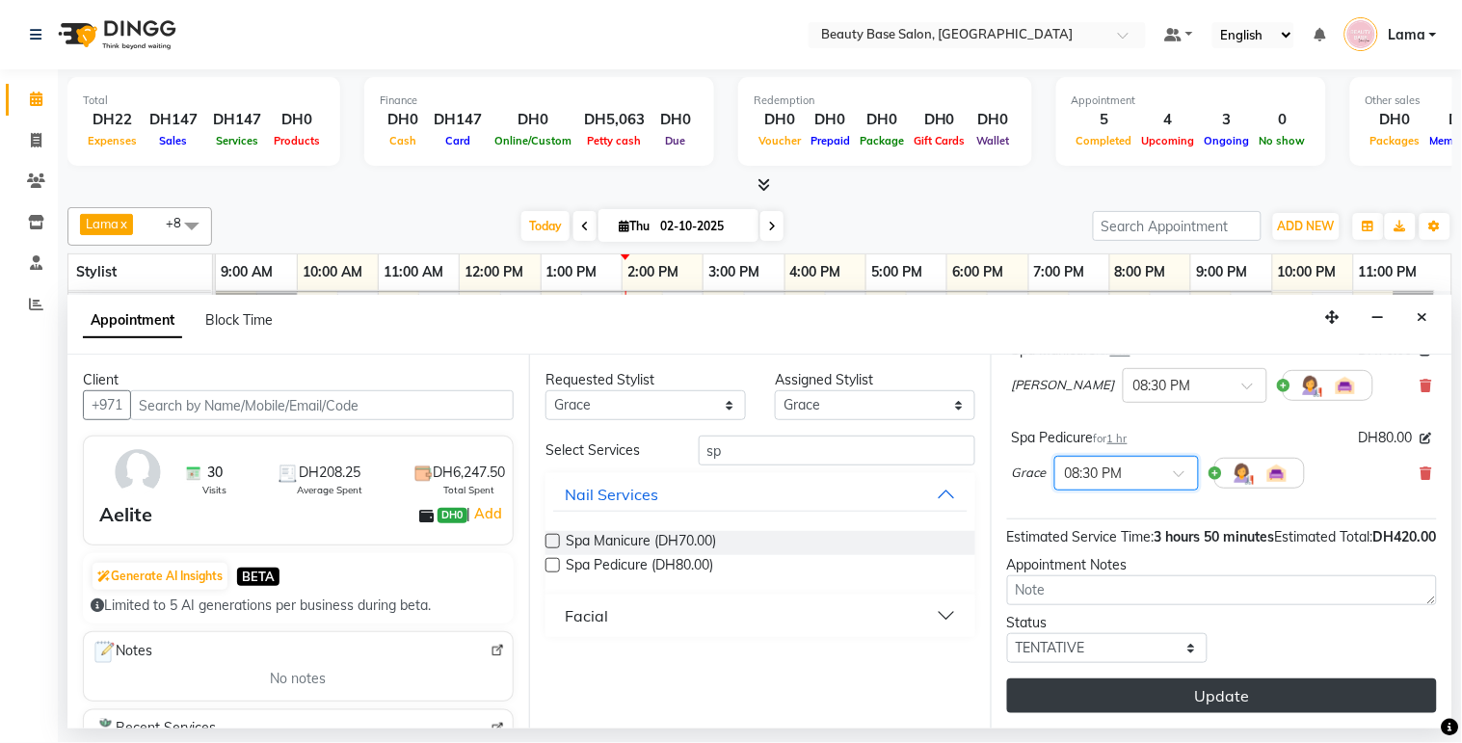
click at [1288, 701] on button "Update" at bounding box center [1222, 695] width 430 height 35
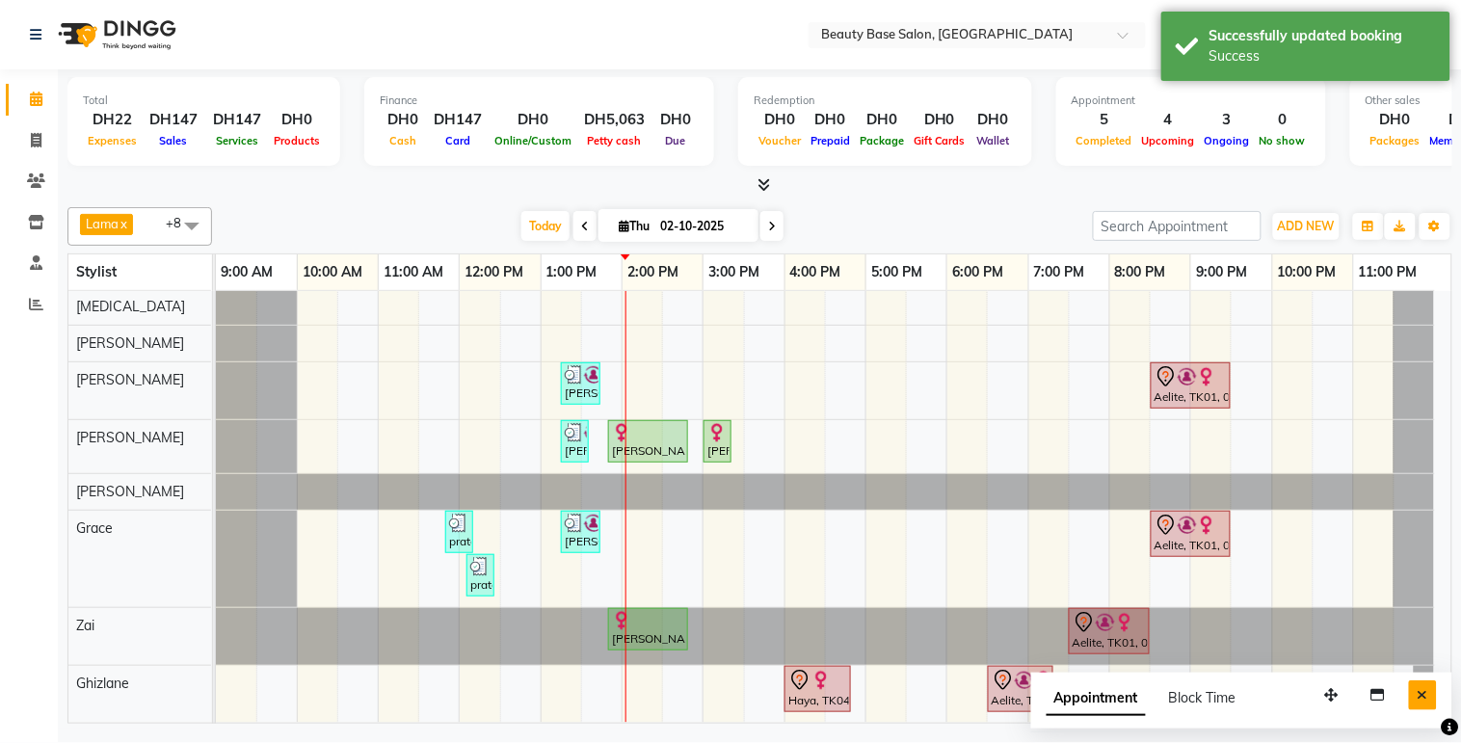
click at [1423, 695] on icon "Close" at bounding box center [1422, 694] width 11 height 13
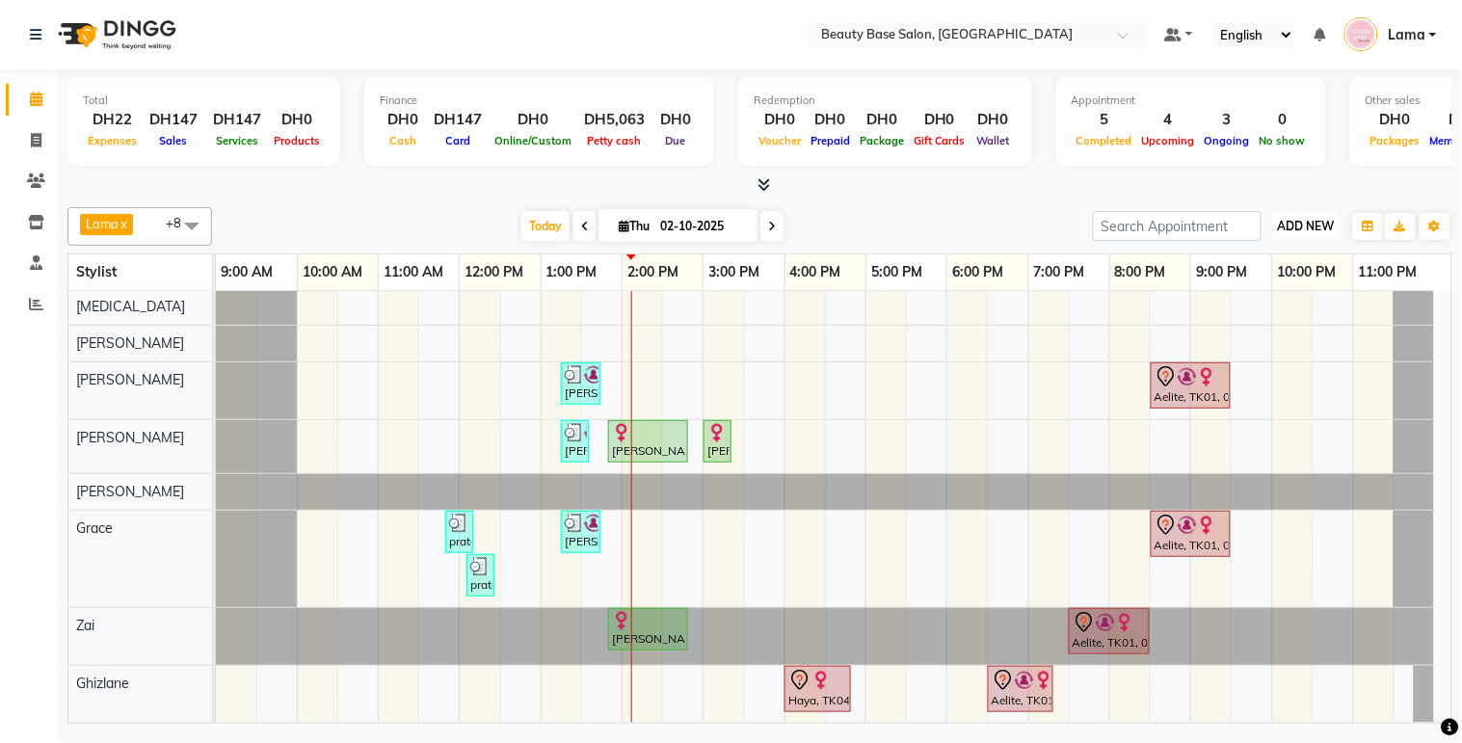
click at [1305, 229] on span "ADD NEW" at bounding box center [1306, 226] width 57 height 14
click at [1278, 261] on button "Add Appointment" at bounding box center [1263, 262] width 152 height 25
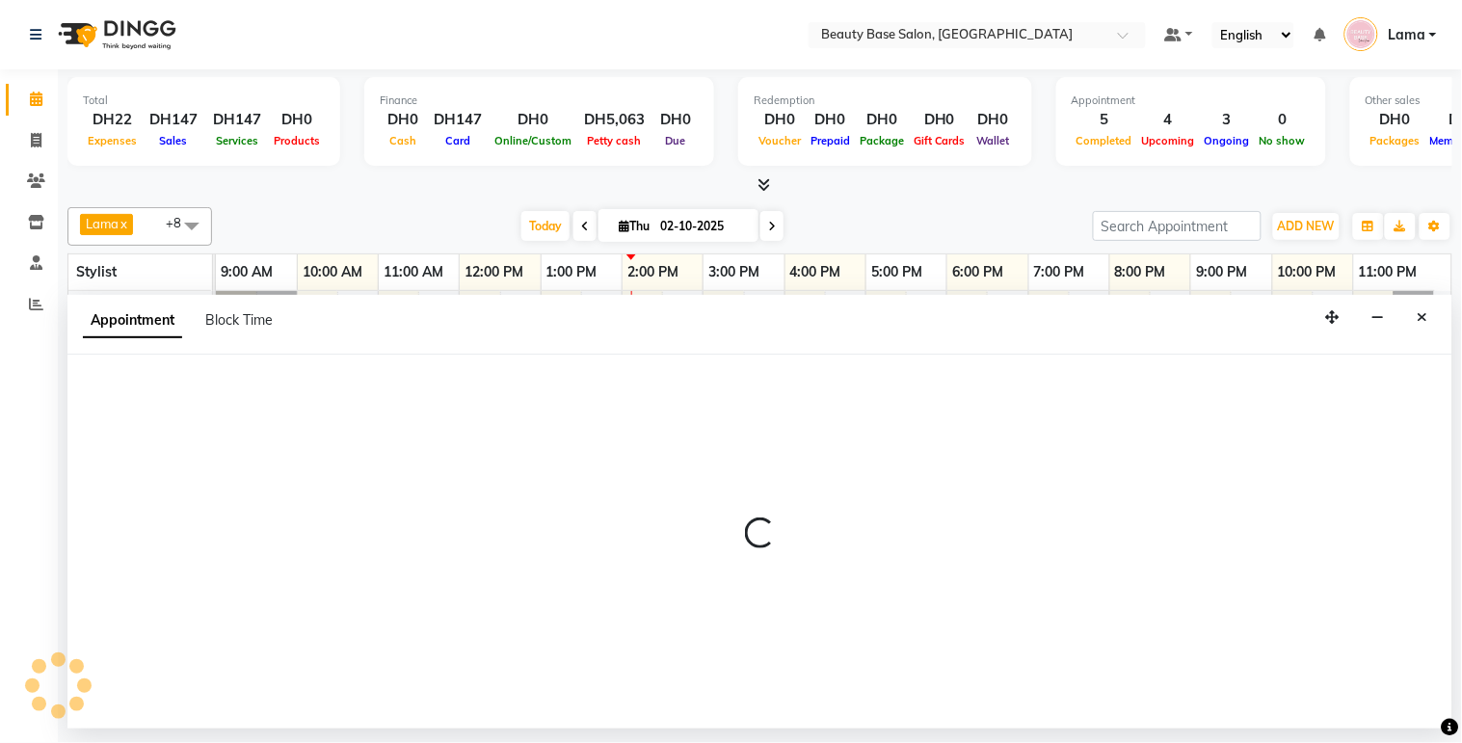
select select "600"
select select "tentative"
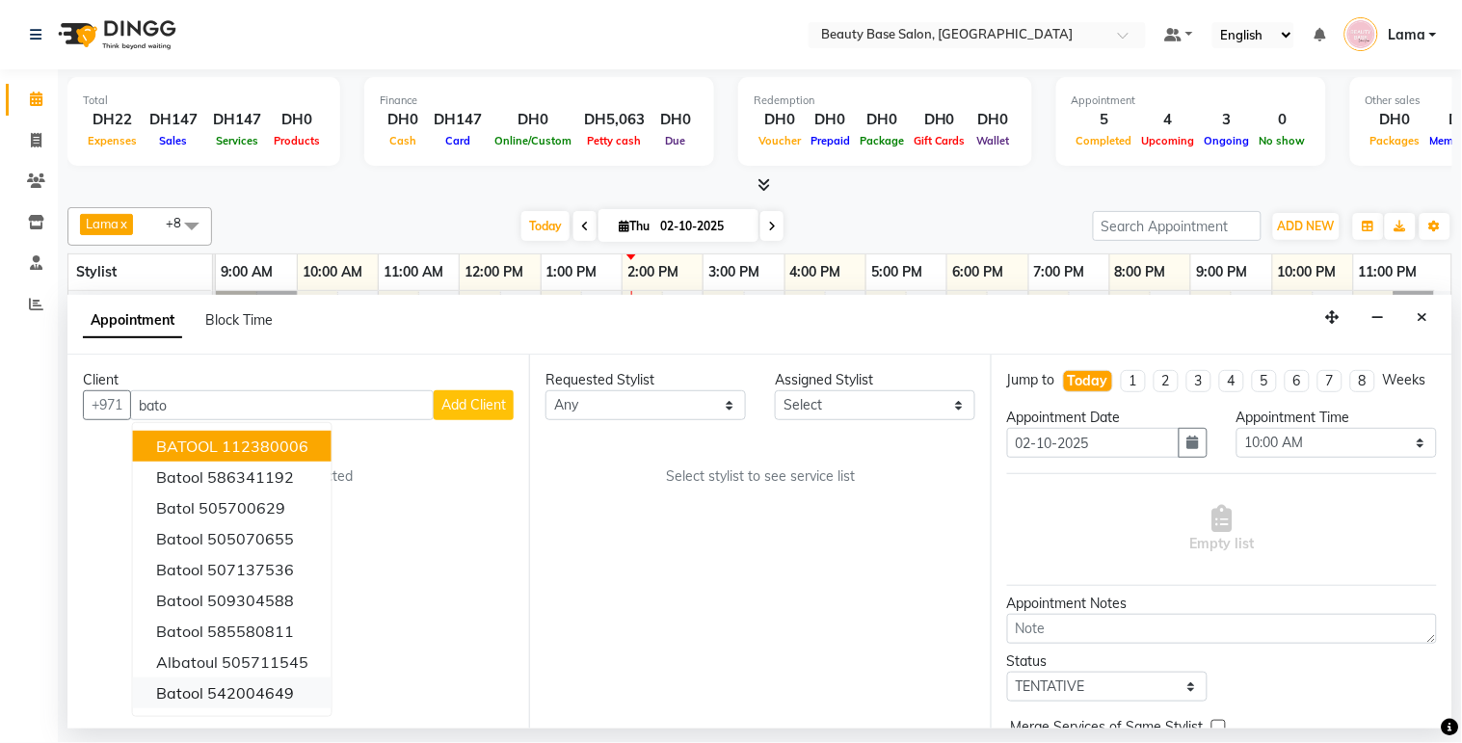
click at [236, 690] on ngb-highlight "542004649" at bounding box center [250, 692] width 87 height 19
type input "542004649"
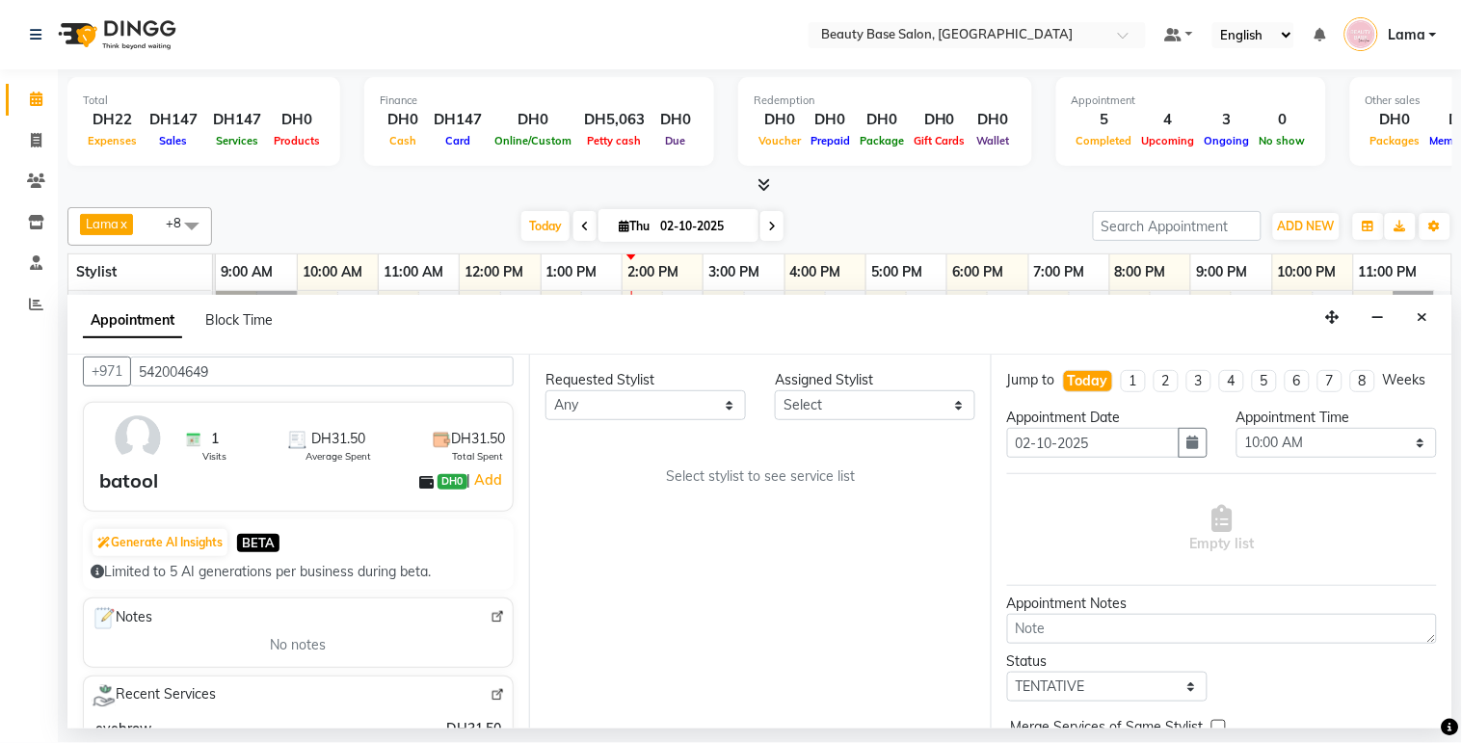
scroll to position [0, 0]
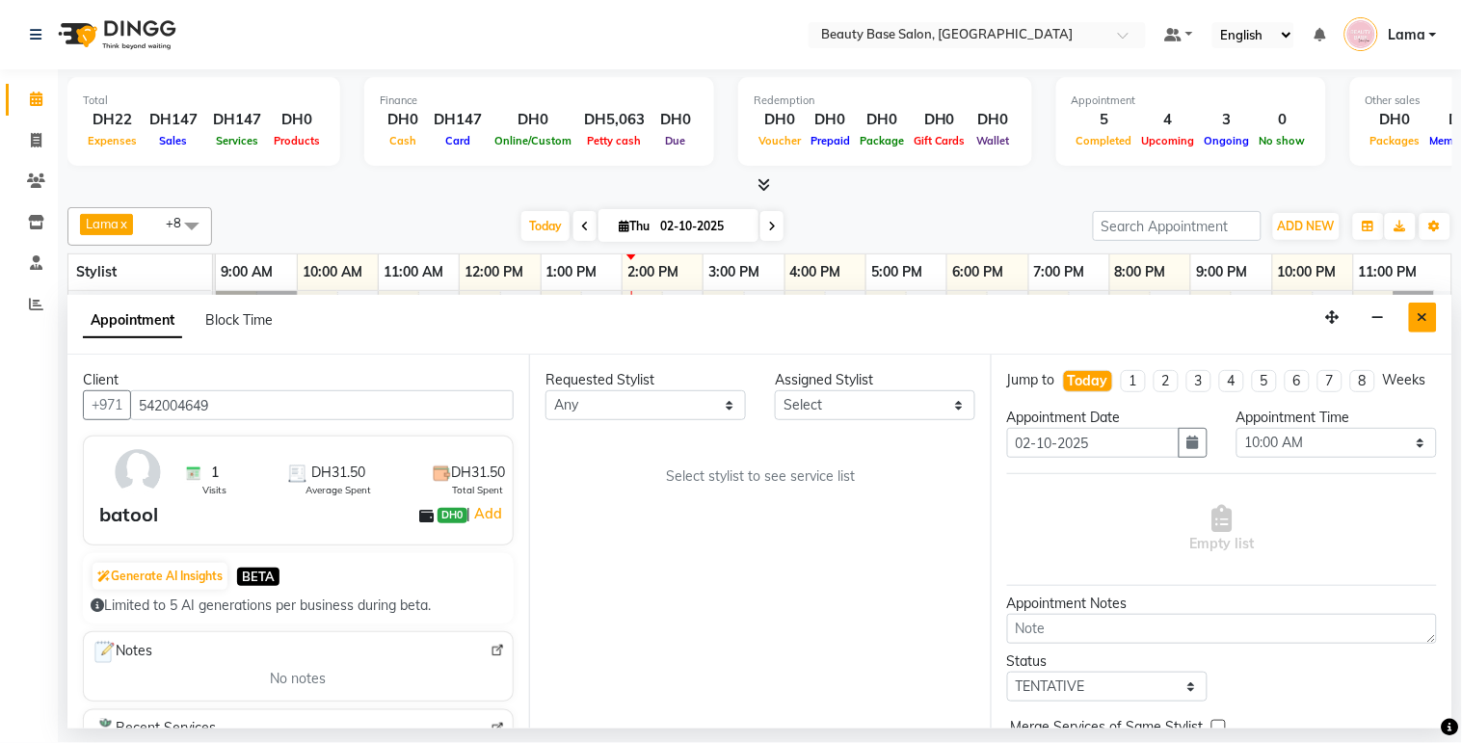
click at [1417, 319] on icon "Close" at bounding box center [1422, 316] width 11 height 13
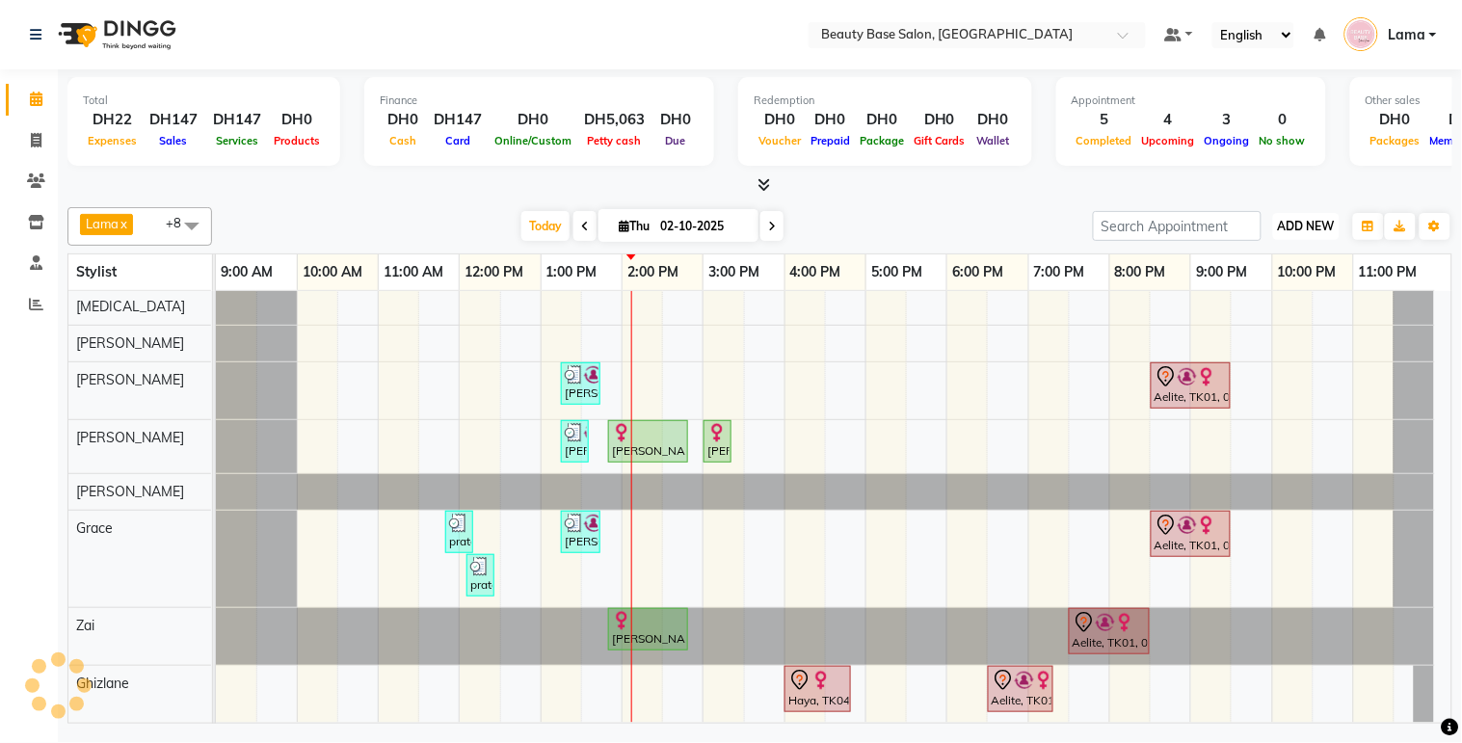
click at [1308, 228] on span "ADD NEW" at bounding box center [1306, 226] width 57 height 14
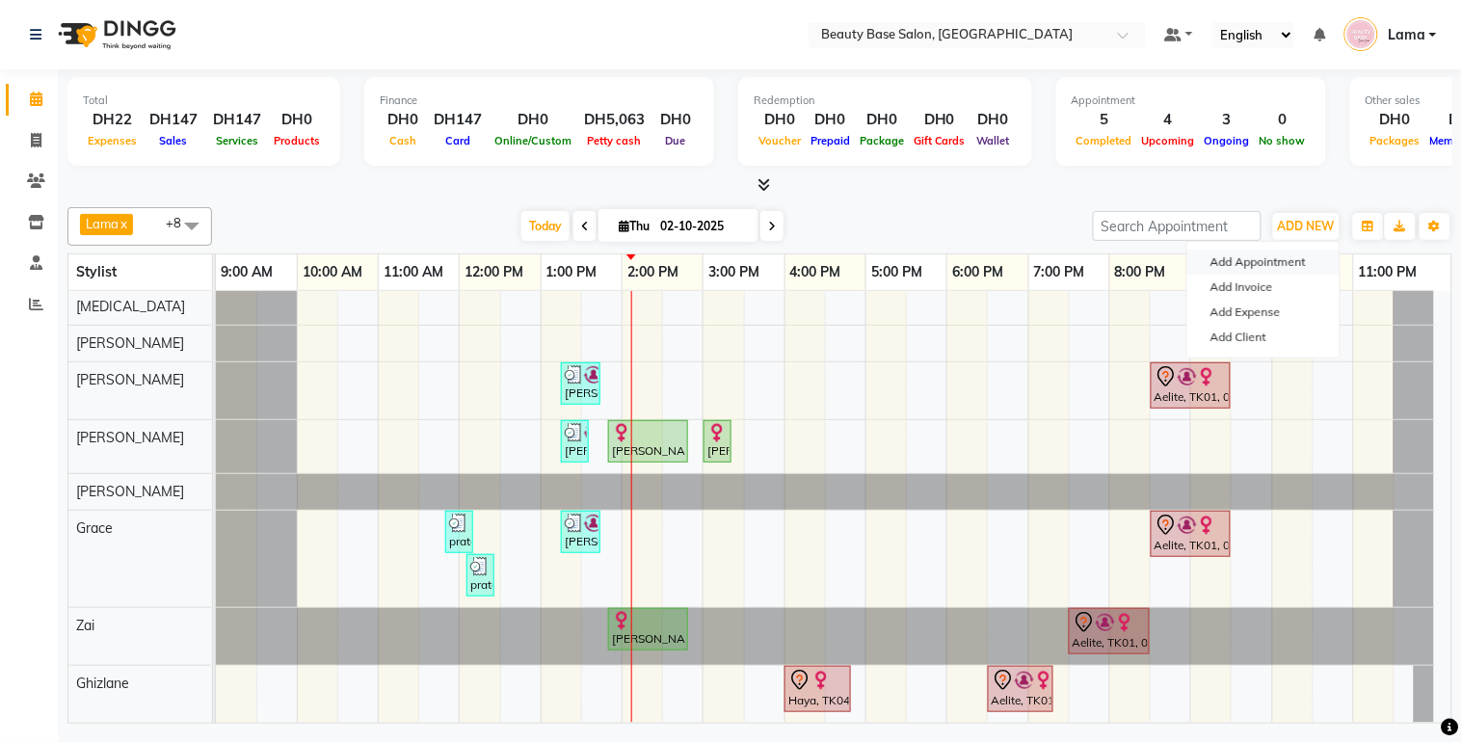
click at [1259, 268] on button "Add Appointment" at bounding box center [1263, 262] width 152 height 25
select select "tentative"
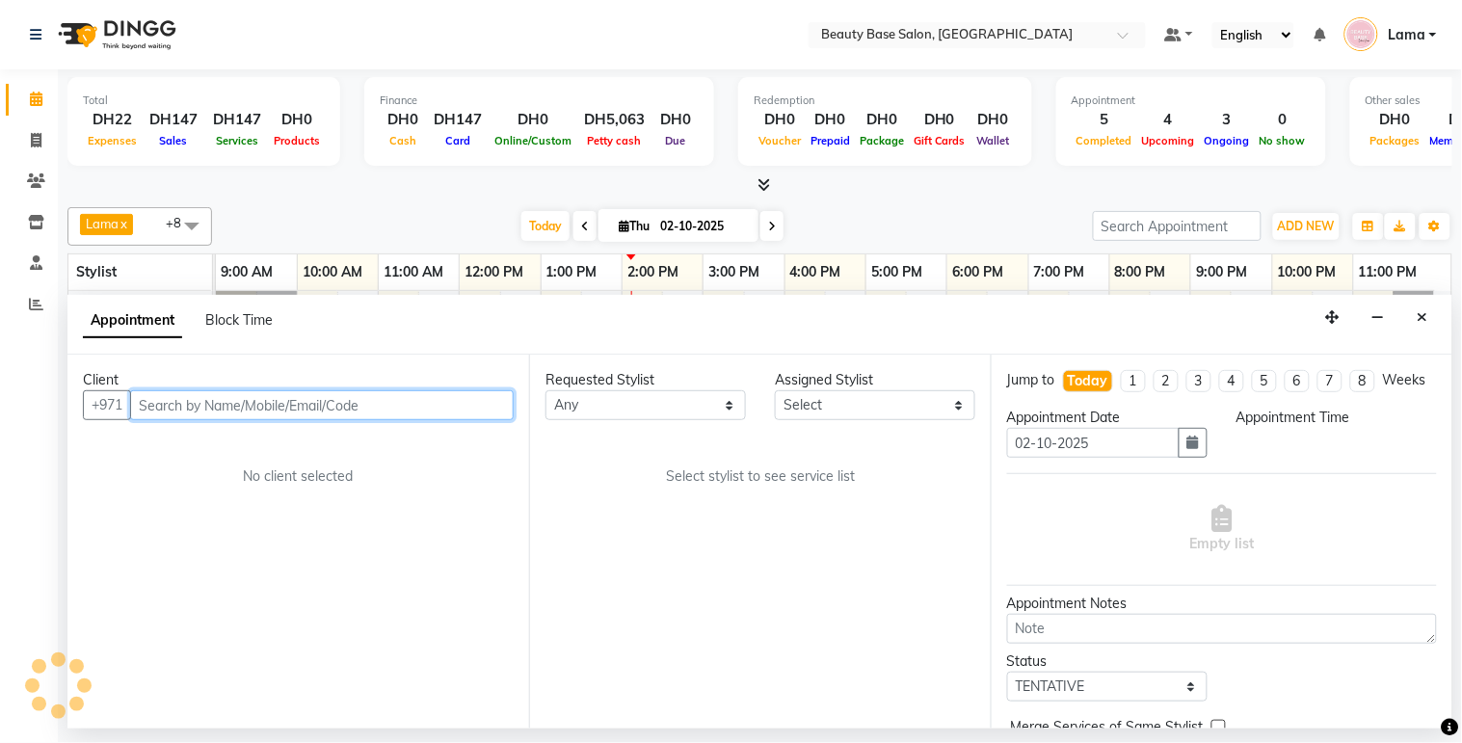
select select "600"
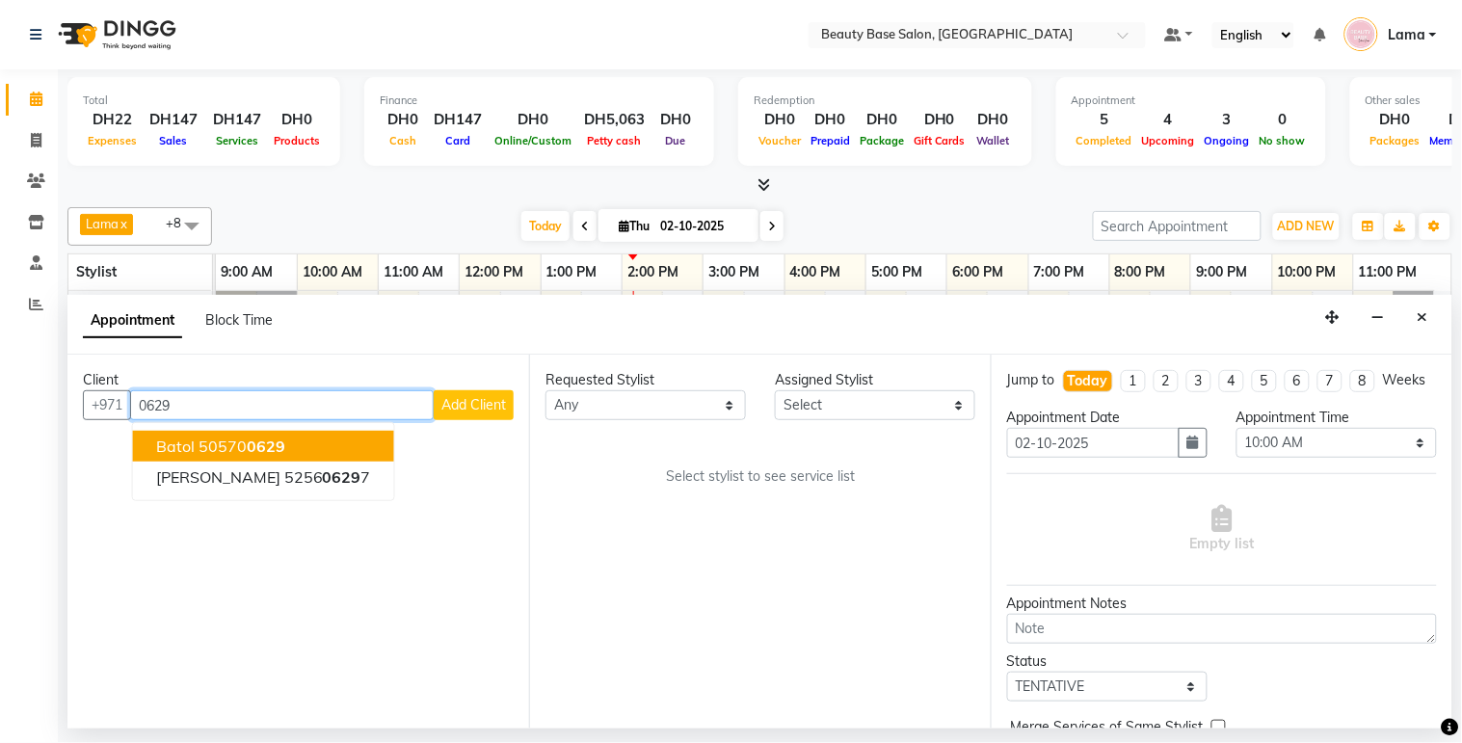
click at [292, 454] on button "batol 50570 0629" at bounding box center [263, 446] width 261 height 31
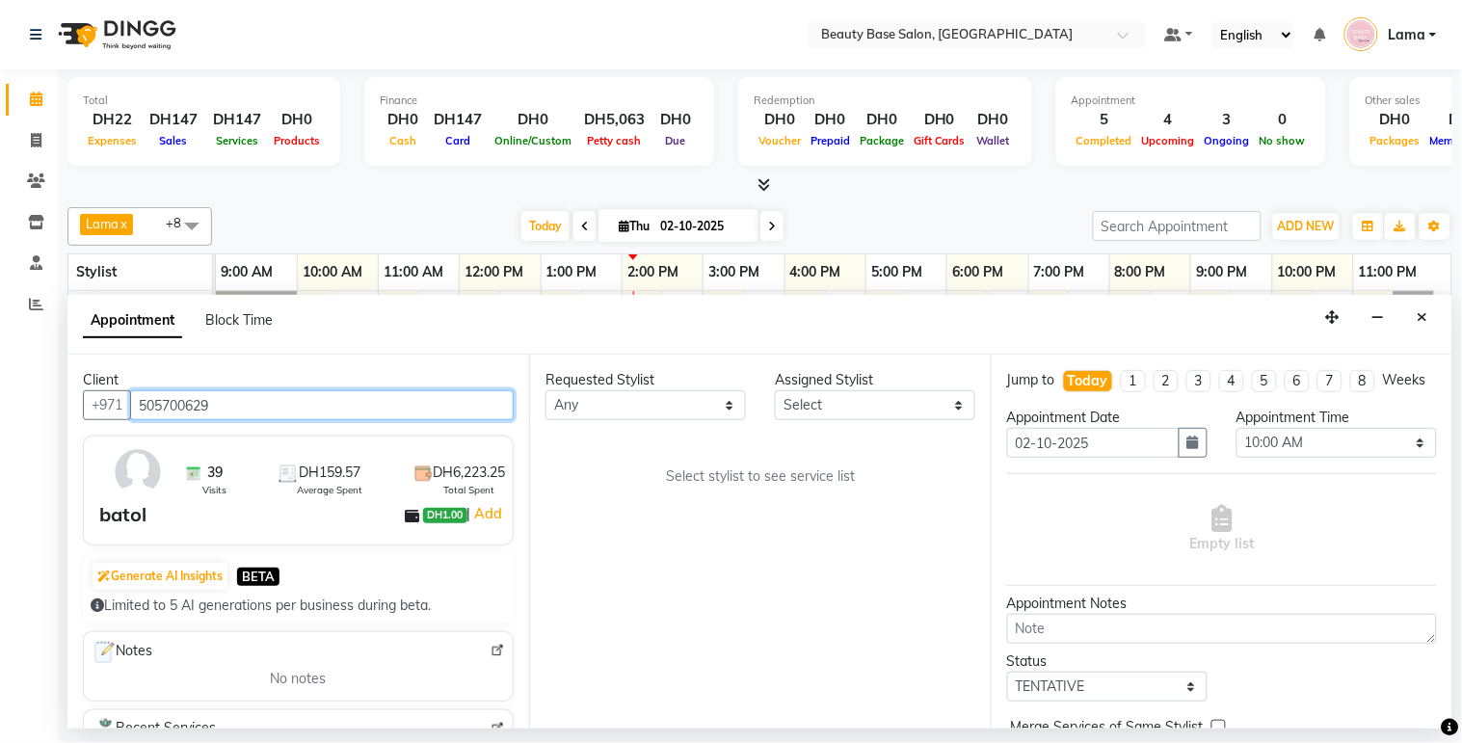
type input "505700629"
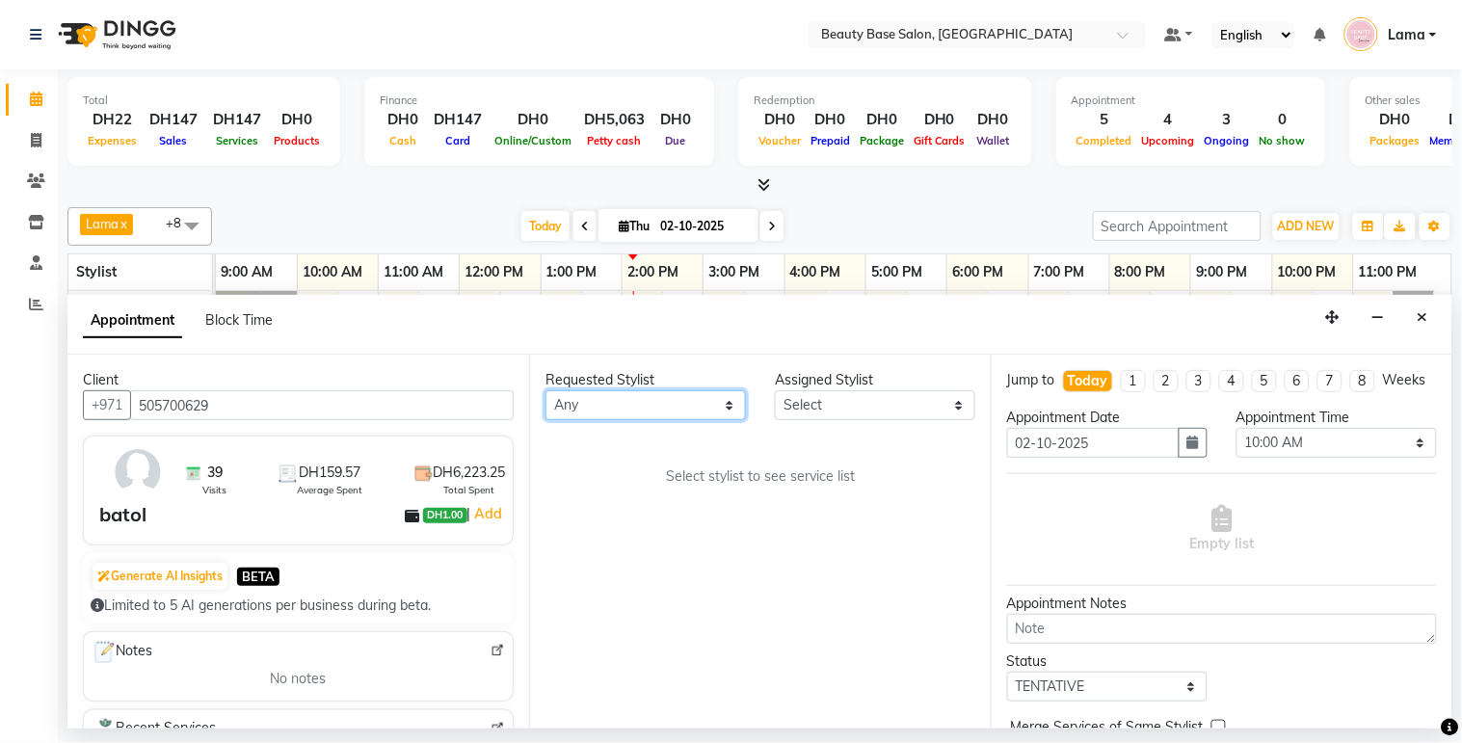
click at [644, 392] on select "Any [PERSON_NAME] [PERSON_NAME] [PERSON_NAME] [PERSON_NAME] [PERSON_NAME] [MEDI…" at bounding box center [645, 405] width 200 height 30
select select "13437"
click at [545, 390] on select "Any [PERSON_NAME] [PERSON_NAME] [PERSON_NAME] [PERSON_NAME] [PERSON_NAME] [MEDI…" at bounding box center [645, 405] width 200 height 30
select select "13437"
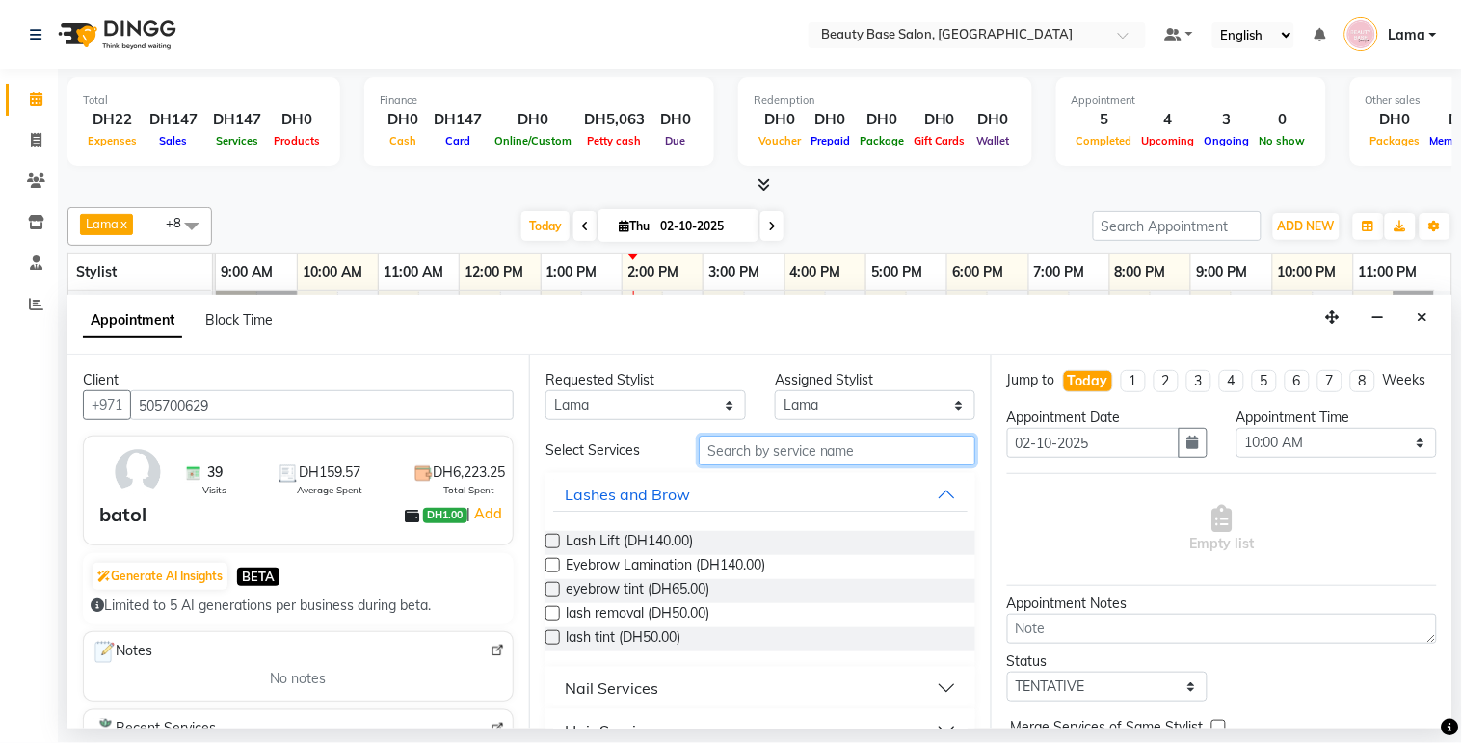
click at [734, 455] on input "text" at bounding box center [837, 451] width 277 height 30
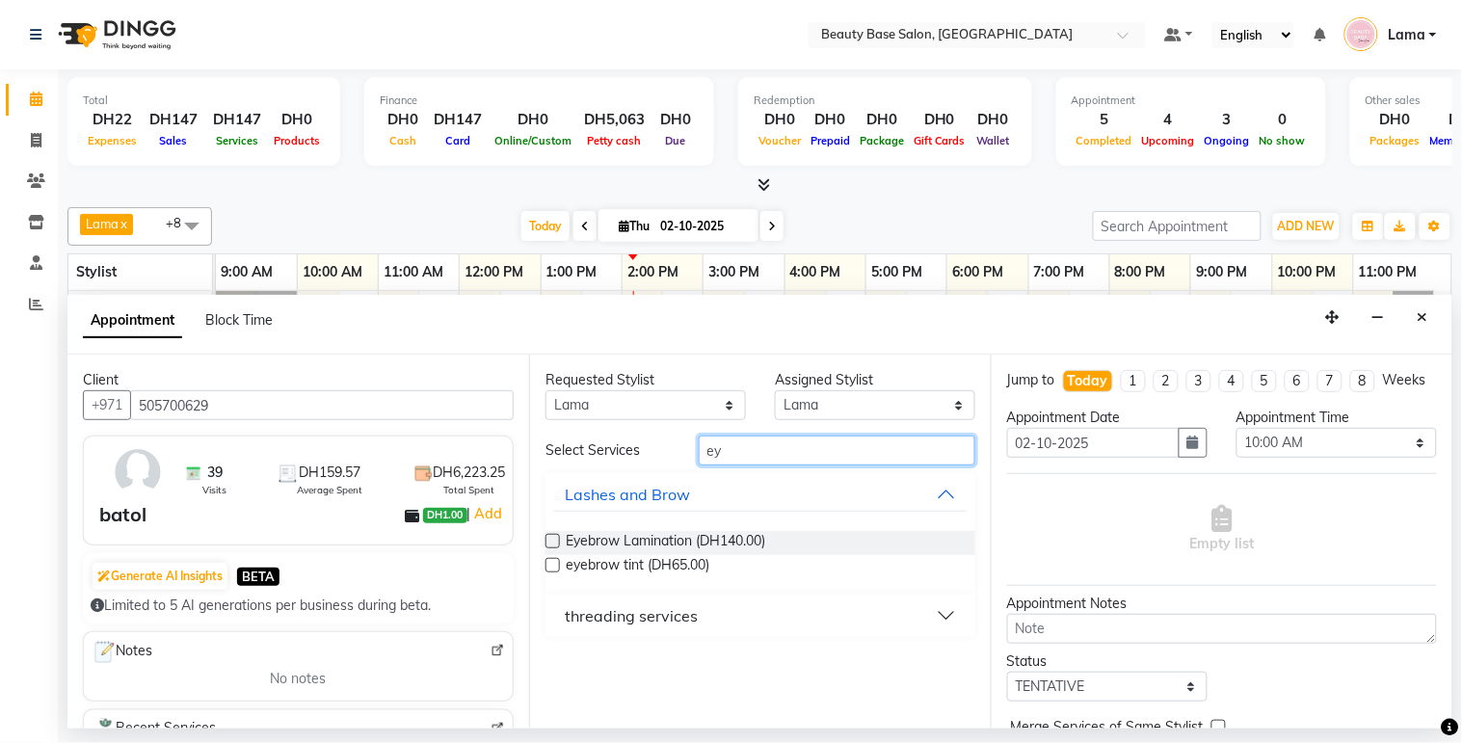
type input "ey"
click at [637, 615] on div "threading services" at bounding box center [631, 615] width 133 height 23
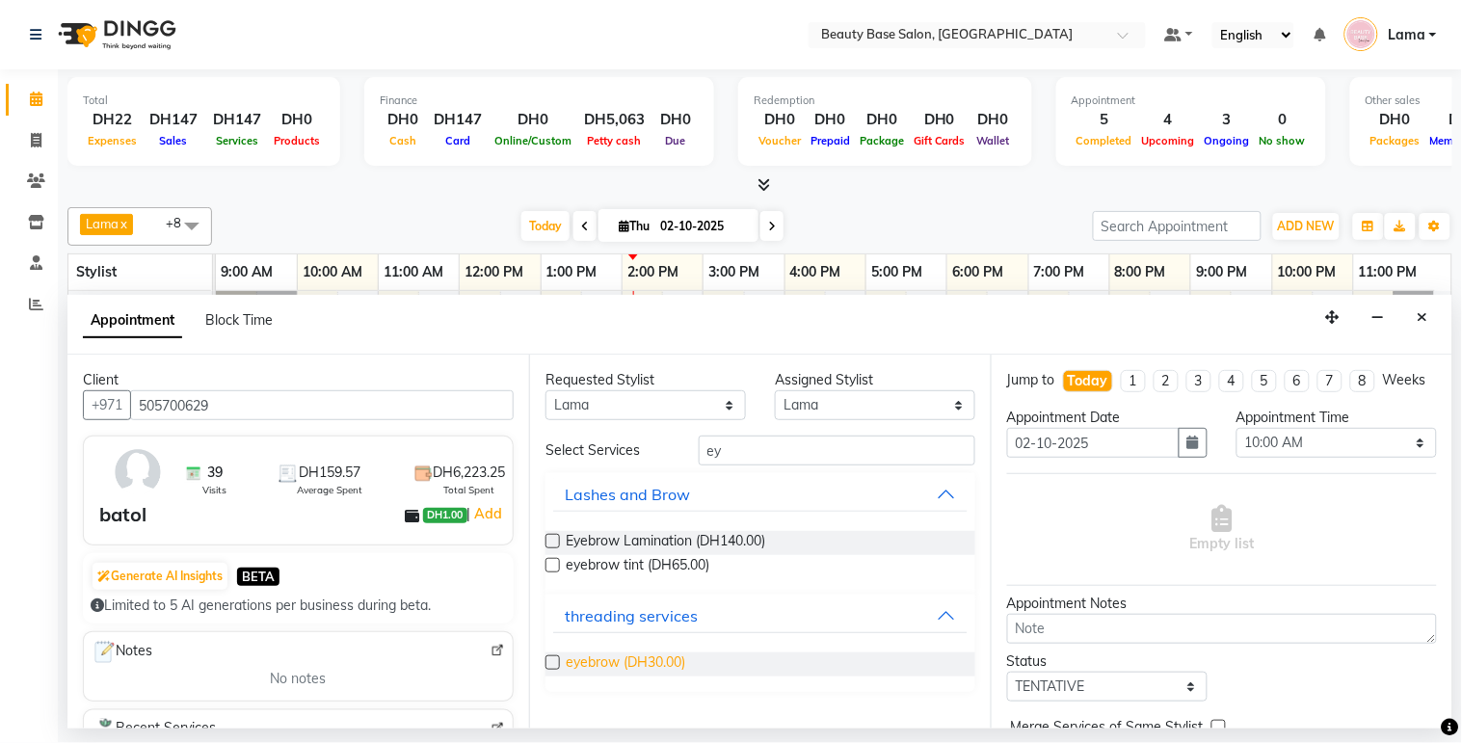
click at [627, 669] on span "eyebrow (DH30.00)" at bounding box center [625, 664] width 119 height 24
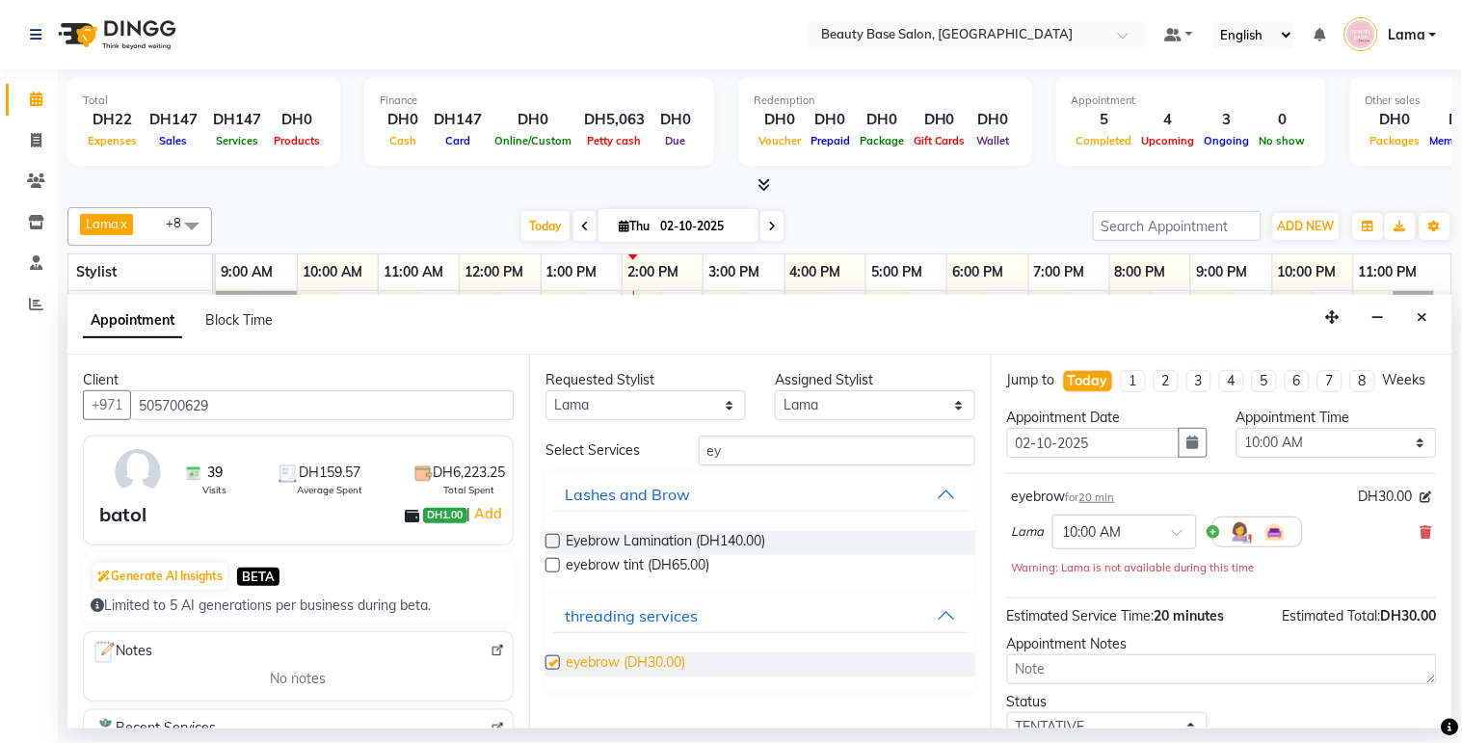
checkbox input "false"
click at [1330, 458] on select "Select 10:00 AM 10:05 AM 10:10 AM 10:15 AM 10:20 AM 10:25 AM 10:30 AM 10:35 AM …" at bounding box center [1336, 443] width 200 height 30
select select "900"
click at [1236, 445] on select "Select 10:00 AM 10:05 AM 10:10 AM 10:15 AM 10:20 AM 10:25 AM 10:30 AM 10:35 AM …" at bounding box center [1336, 443] width 200 height 30
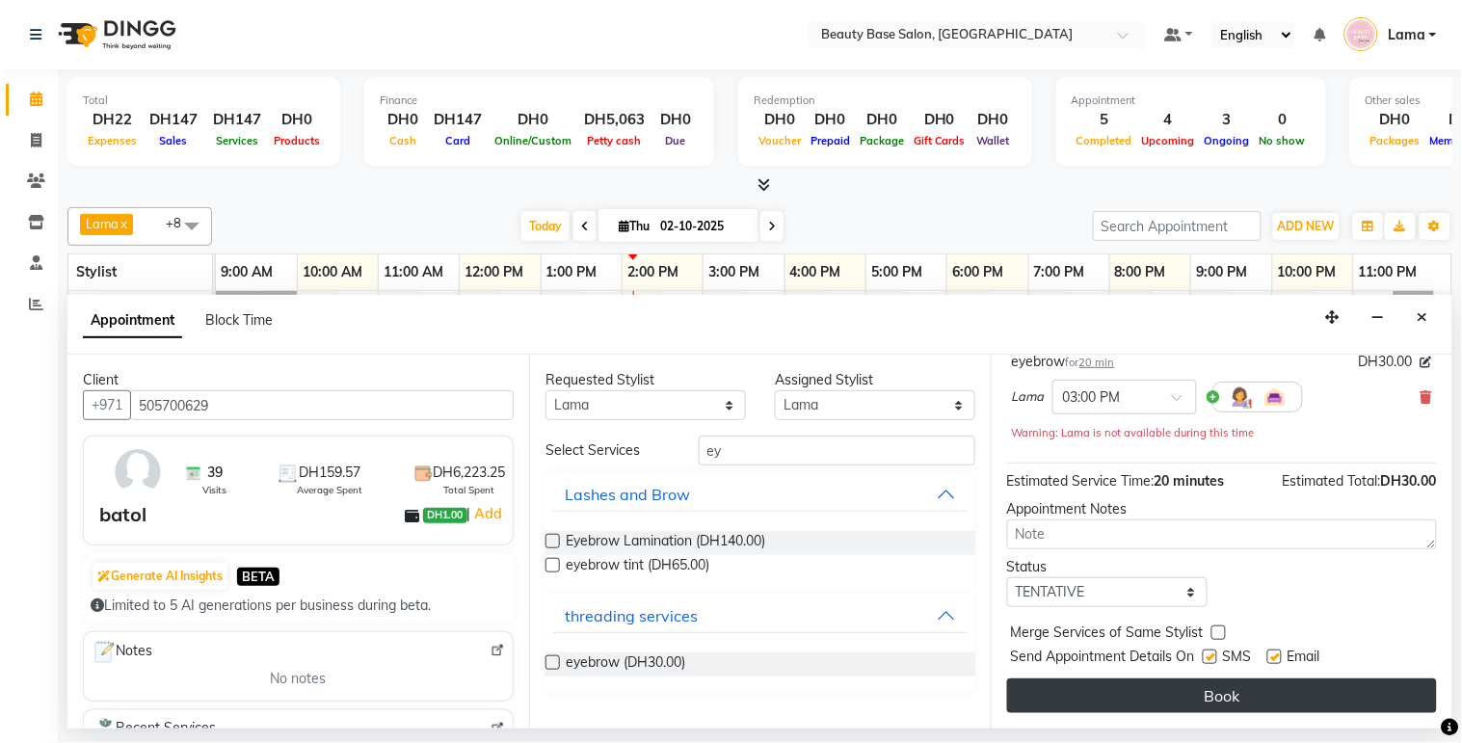
click at [1297, 687] on button "Book" at bounding box center [1222, 695] width 430 height 35
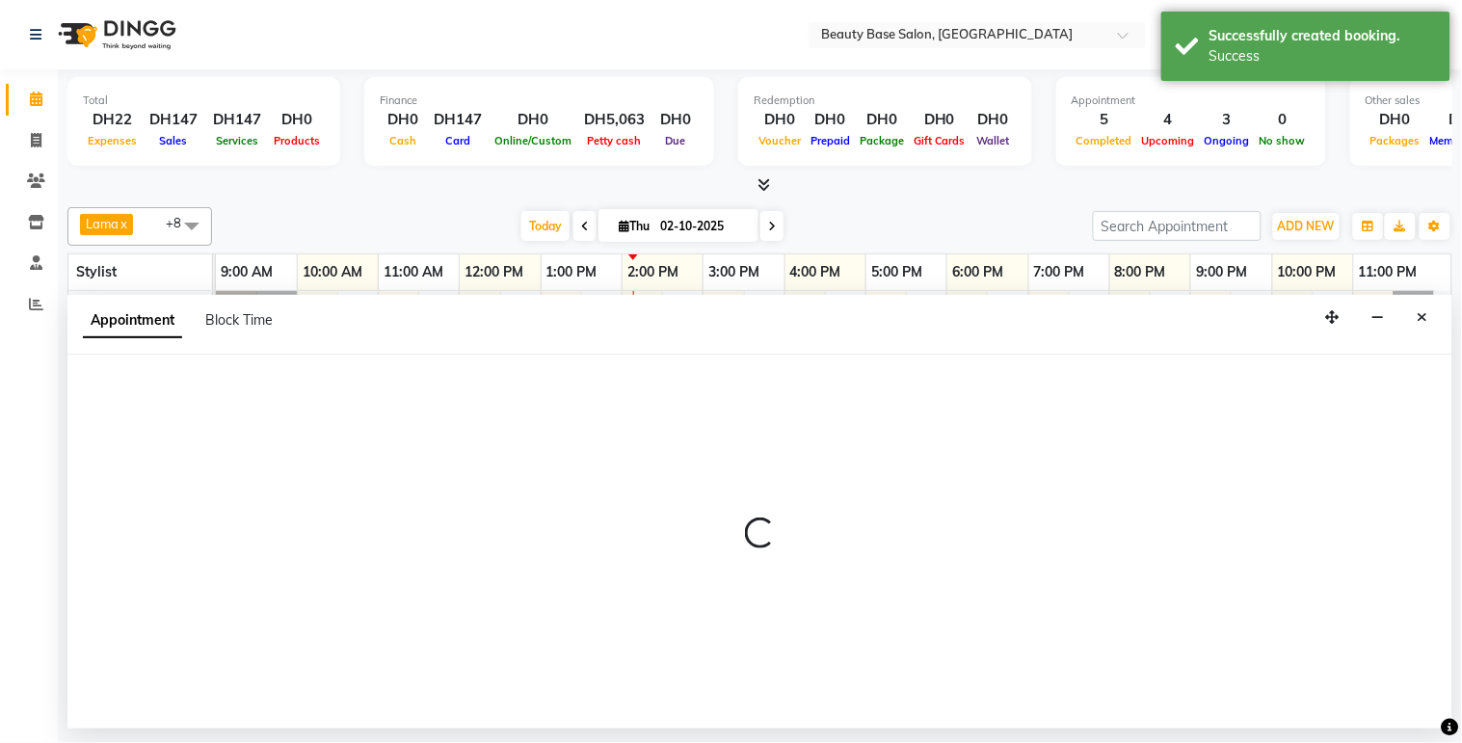
scroll to position [36, 0]
select select "54542"
select select "1320"
select select "tentative"
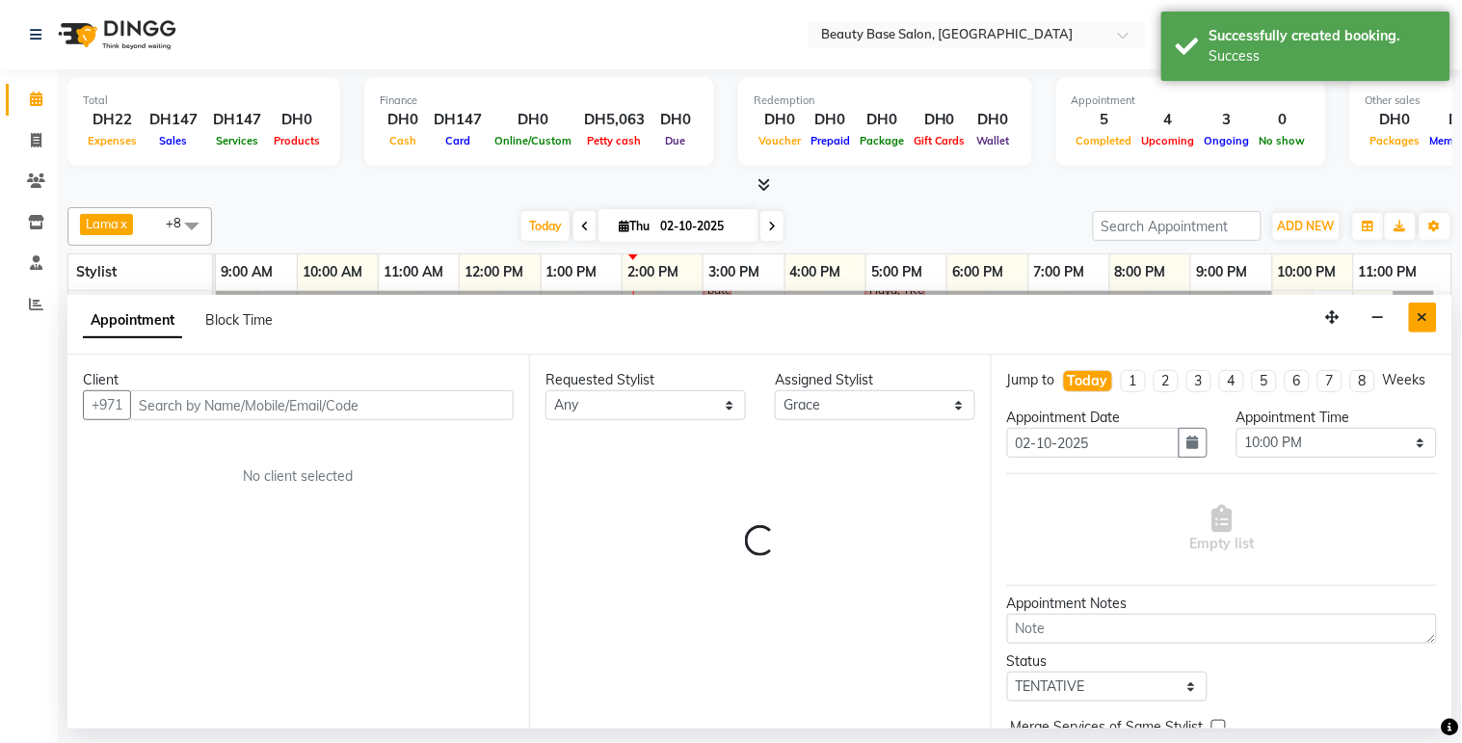
click at [1427, 315] on icon "Close" at bounding box center [1422, 316] width 11 height 13
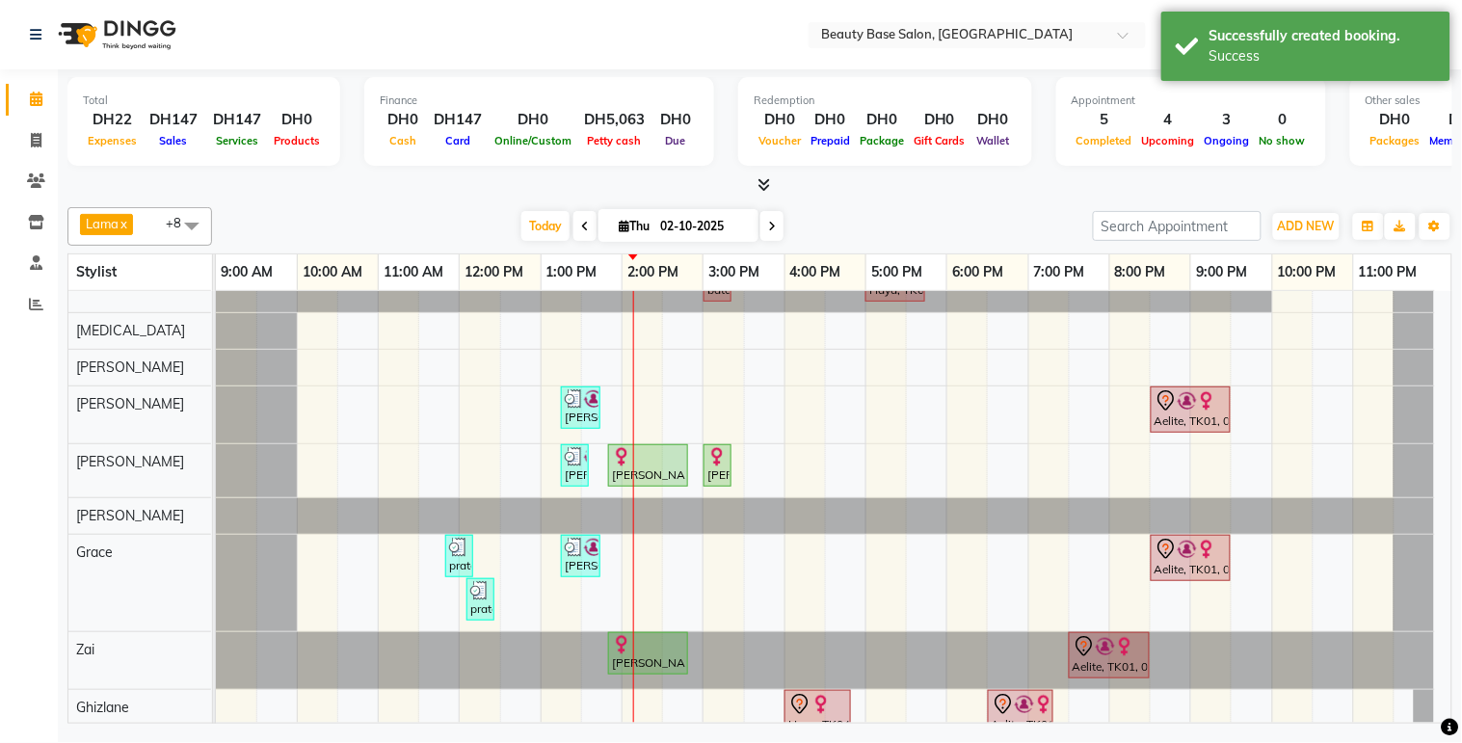
scroll to position [0, 0]
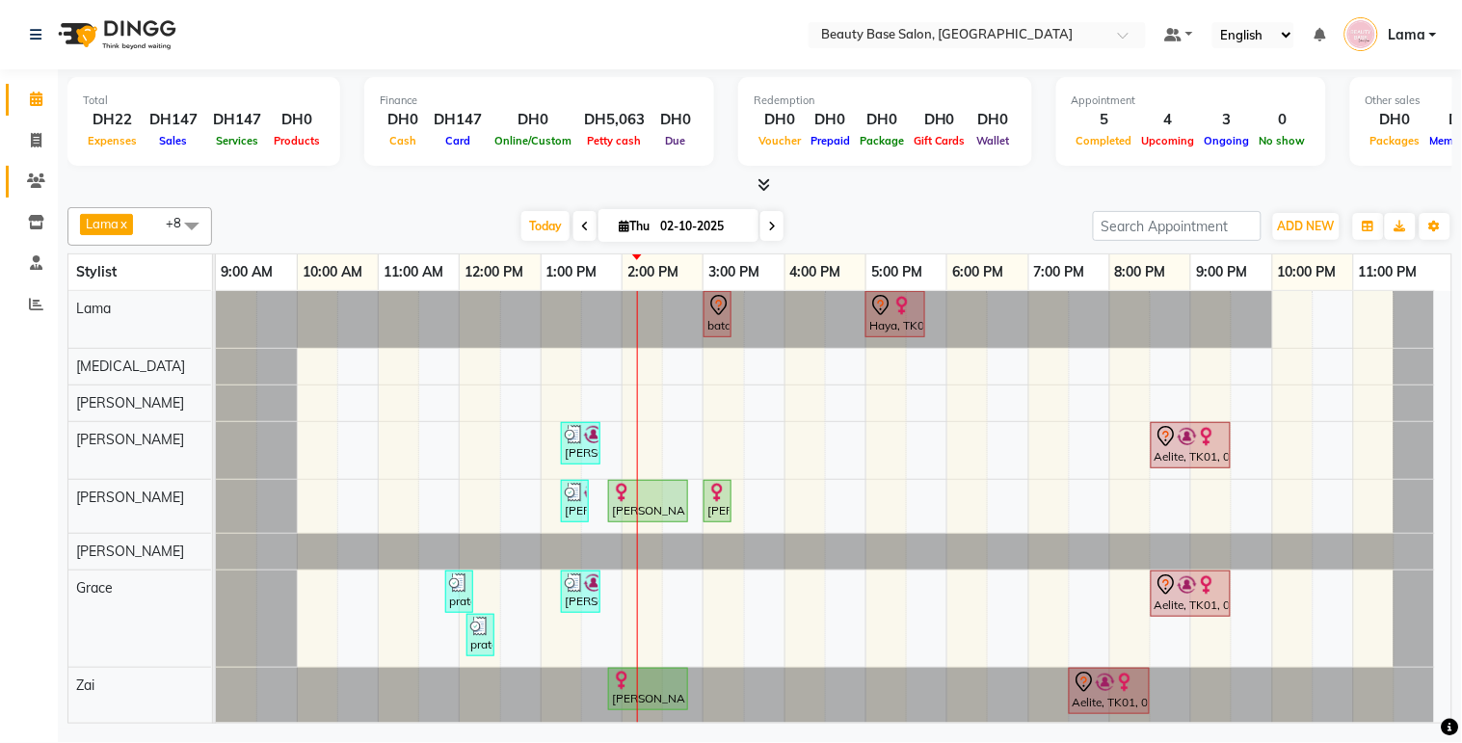
click at [19, 176] on span at bounding box center [36, 182] width 34 height 22
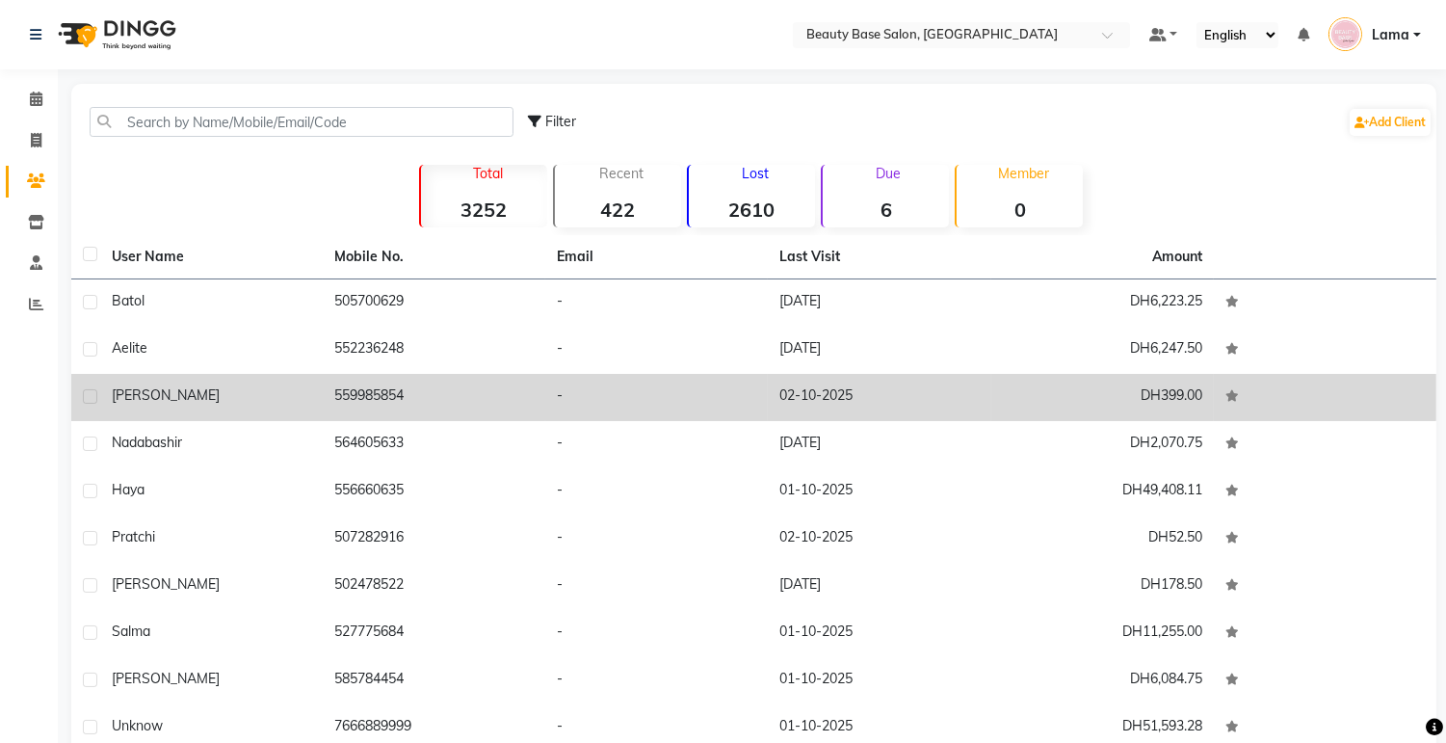
click at [266, 400] on div "[PERSON_NAME]" at bounding box center [211, 395] width 199 height 20
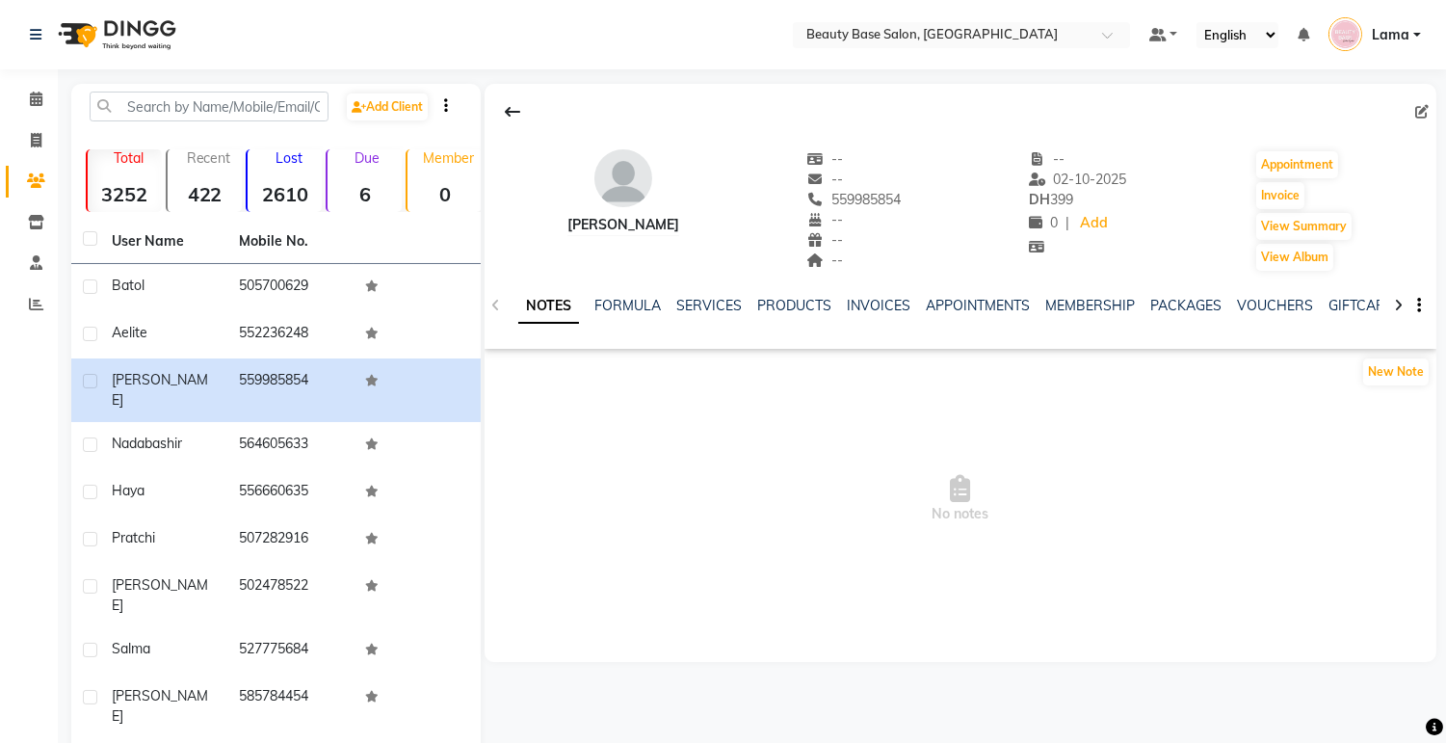
click at [1417, 114] on icon at bounding box center [1421, 111] width 13 height 13
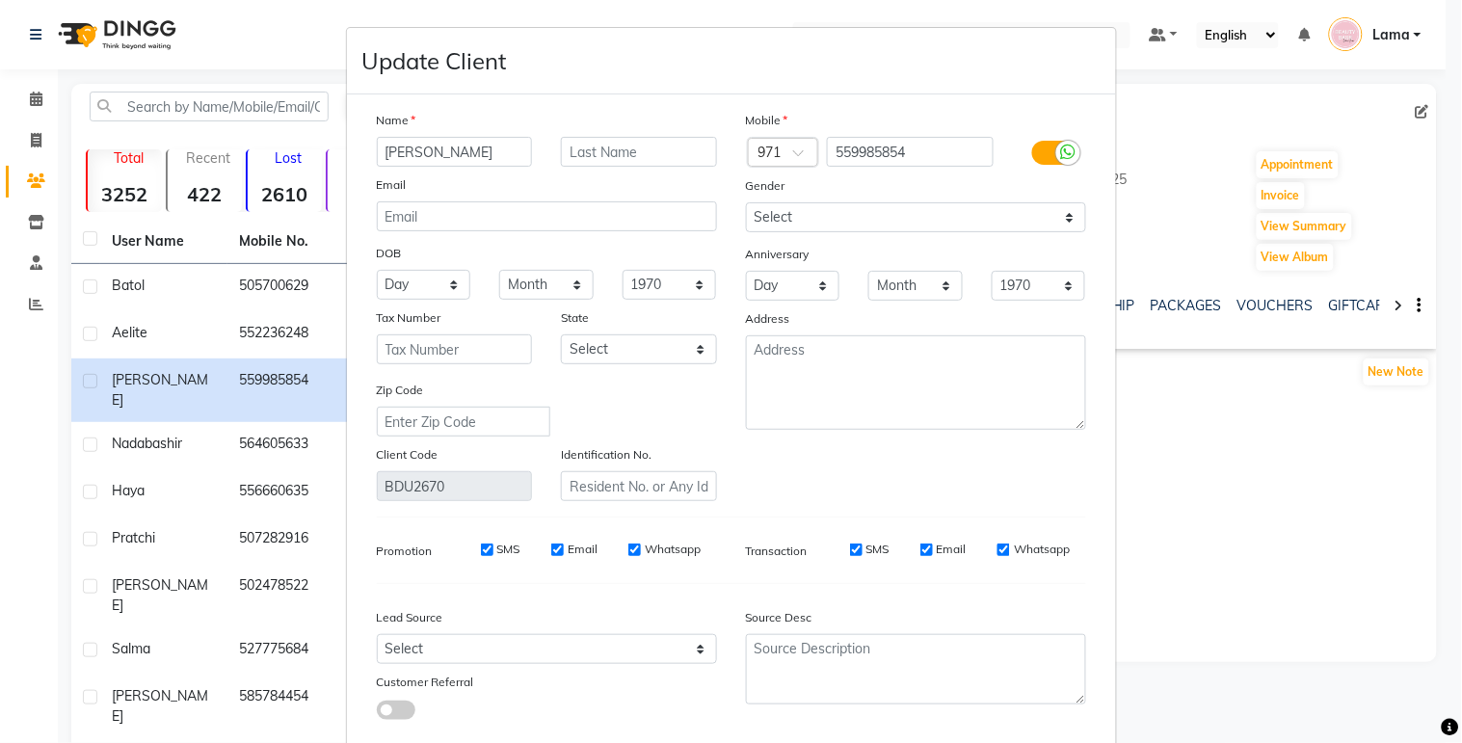
click at [439, 154] on input "[PERSON_NAME]" at bounding box center [455, 152] width 156 height 30
type input "r"
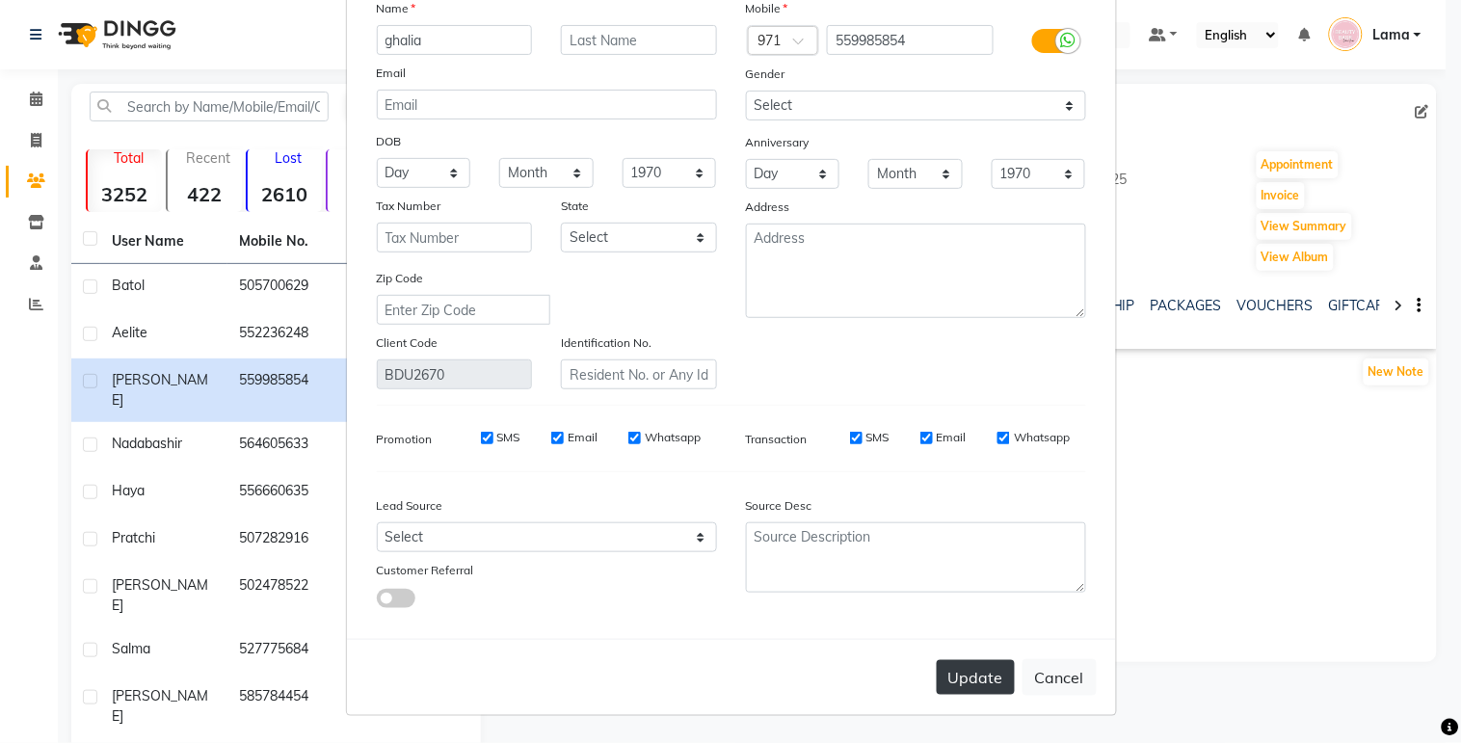
type input "ghalia"
click at [959, 690] on button "Update" at bounding box center [976, 677] width 78 height 35
select select
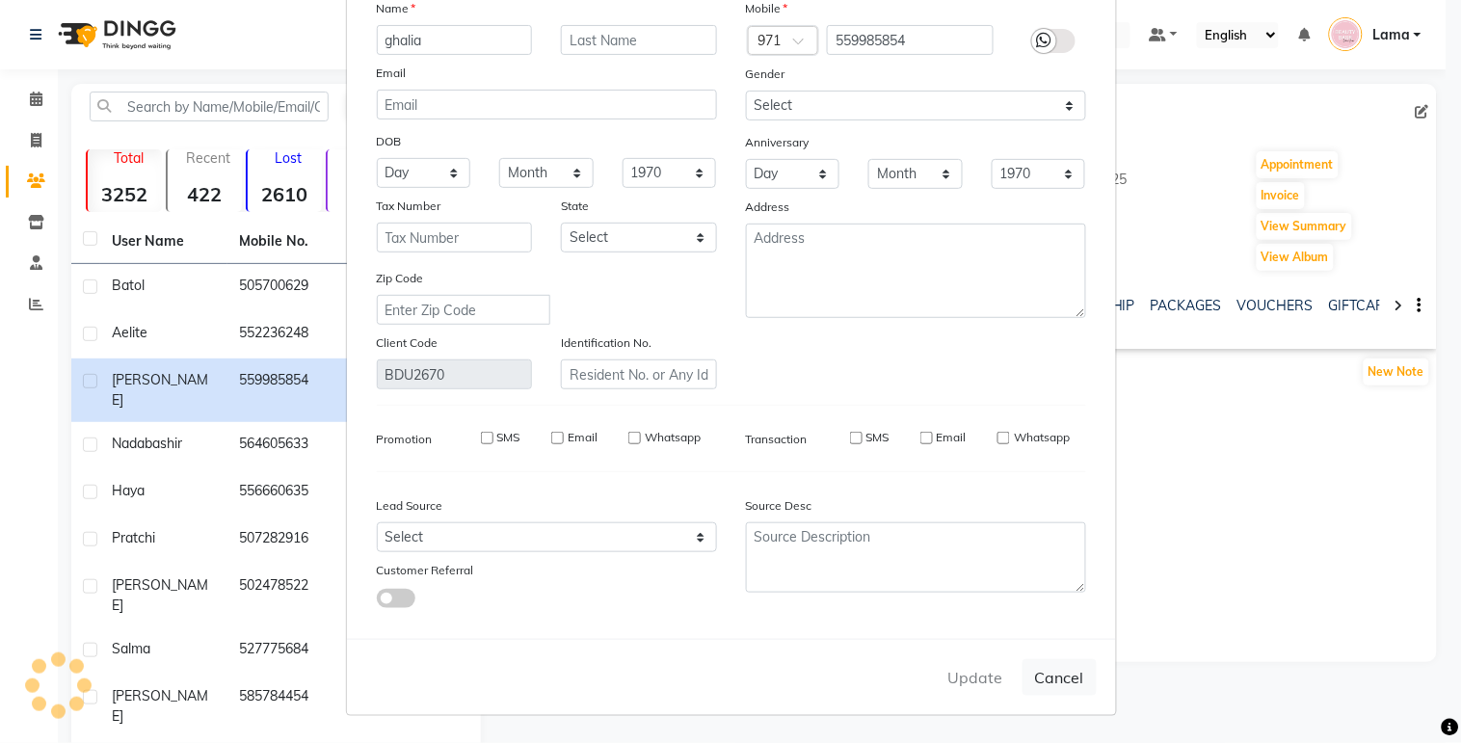
select select
checkbox input "false"
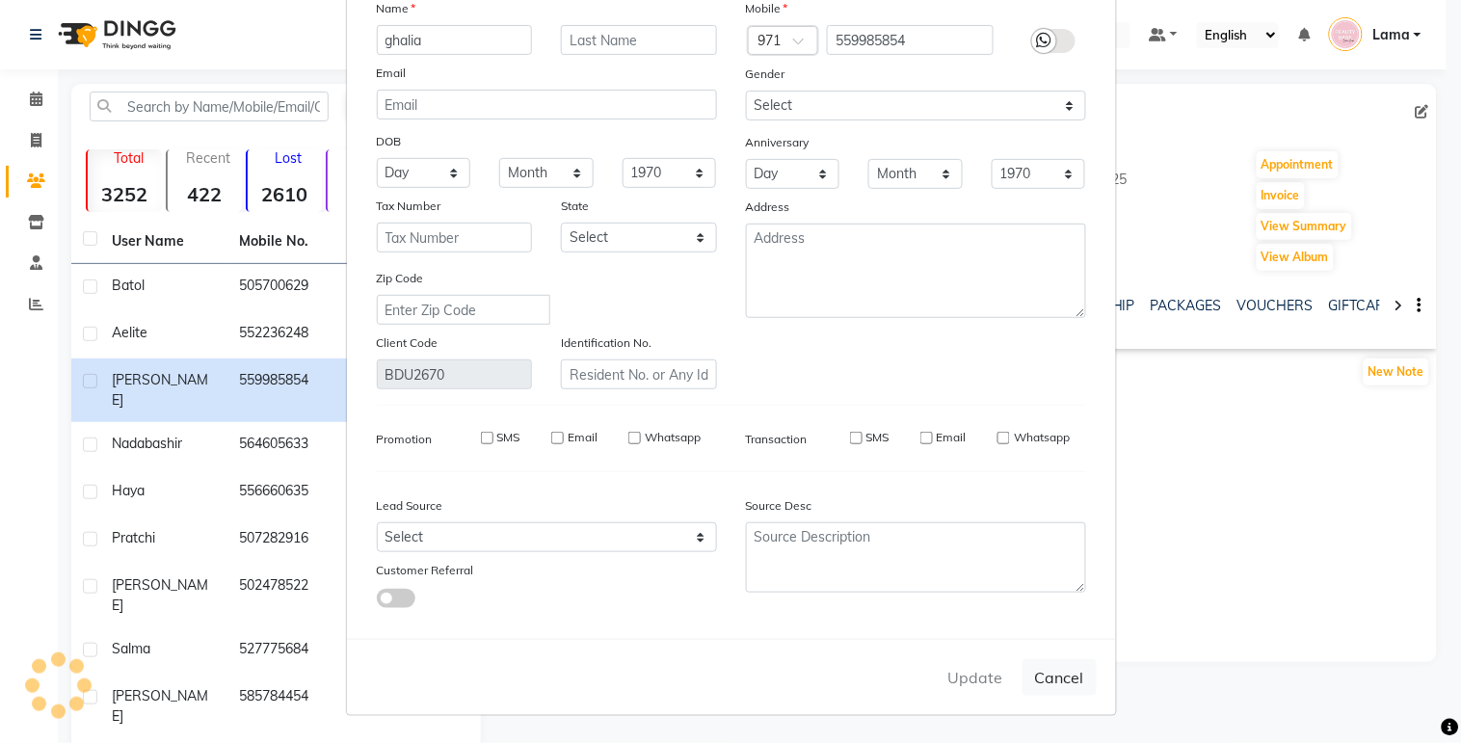
checkbox input "false"
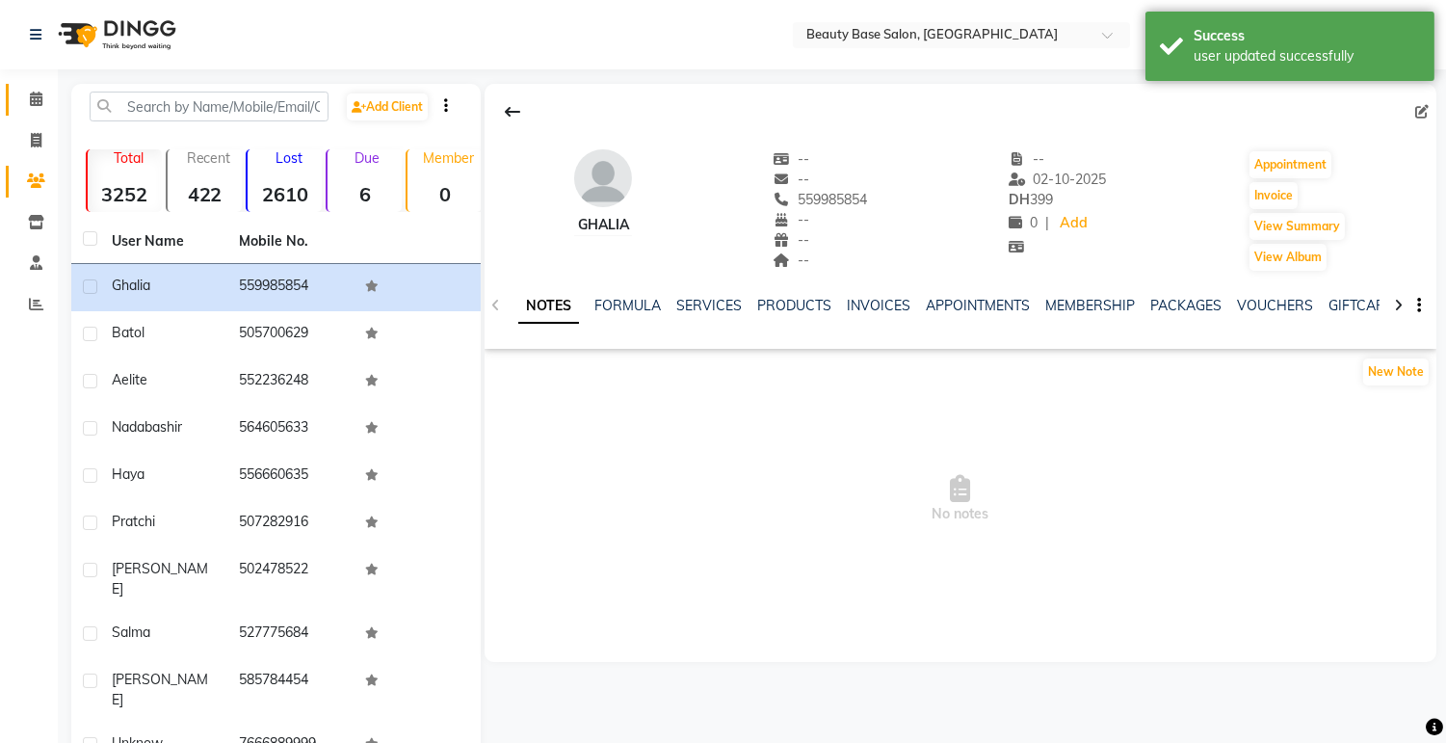
click at [20, 103] on span at bounding box center [36, 100] width 34 height 22
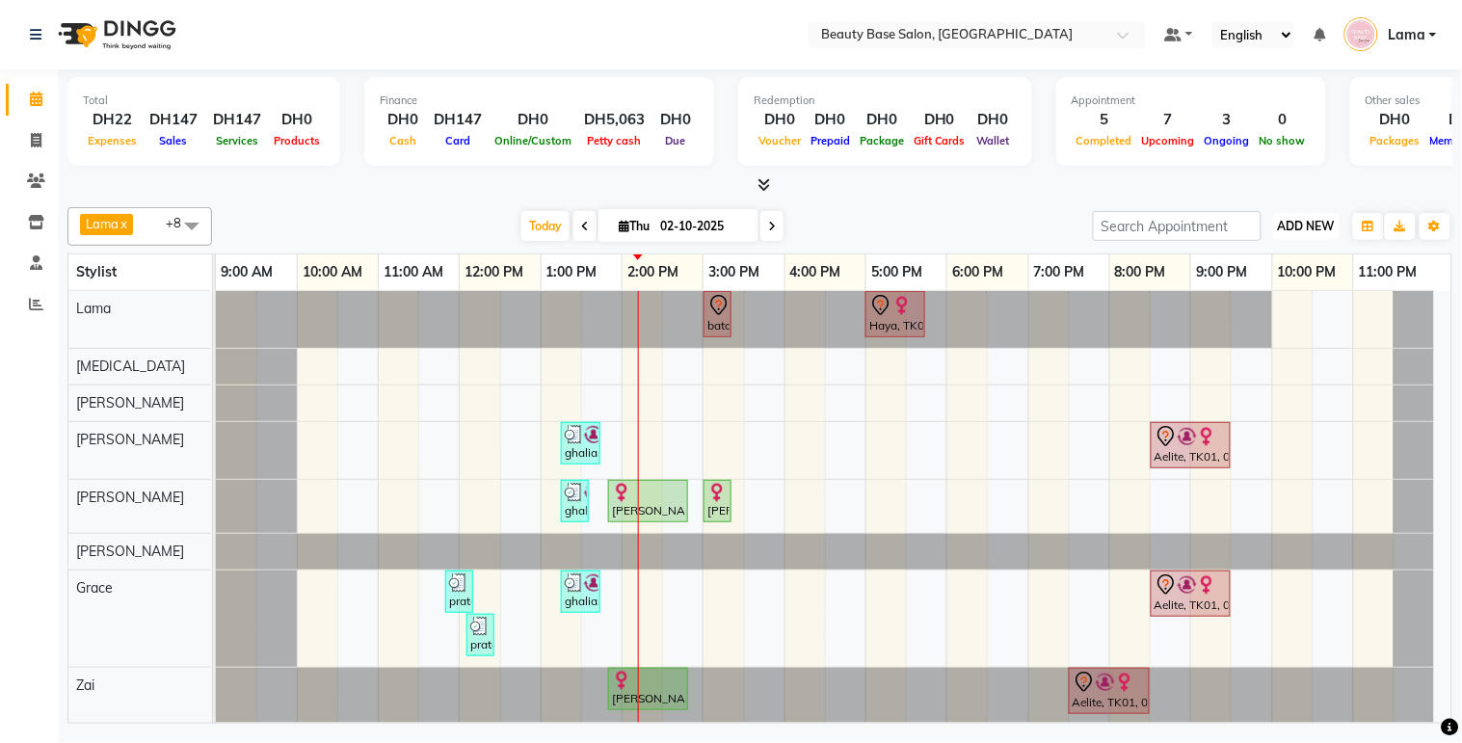
click at [1298, 227] on span "ADD NEW" at bounding box center [1306, 226] width 57 height 14
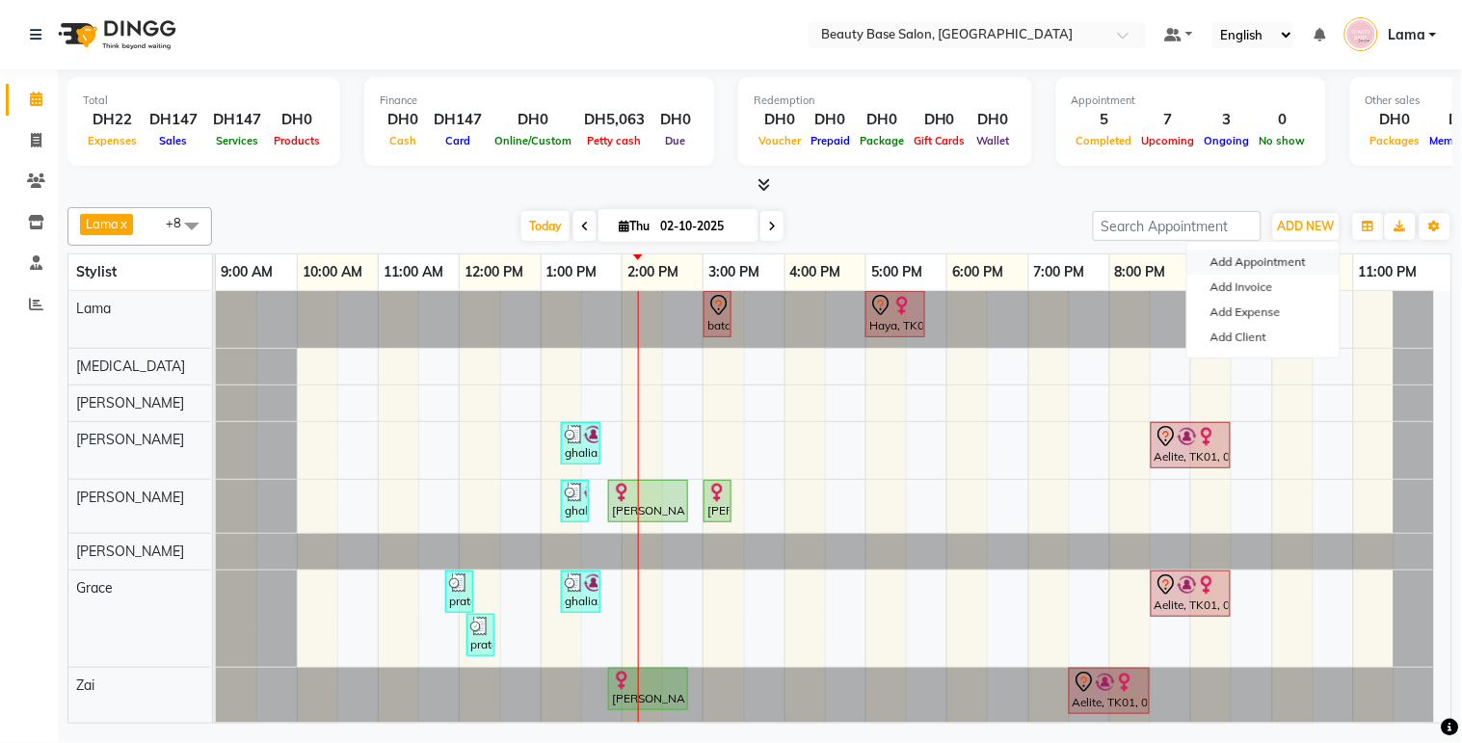
click at [1280, 263] on button "Add Appointment" at bounding box center [1263, 262] width 152 height 25
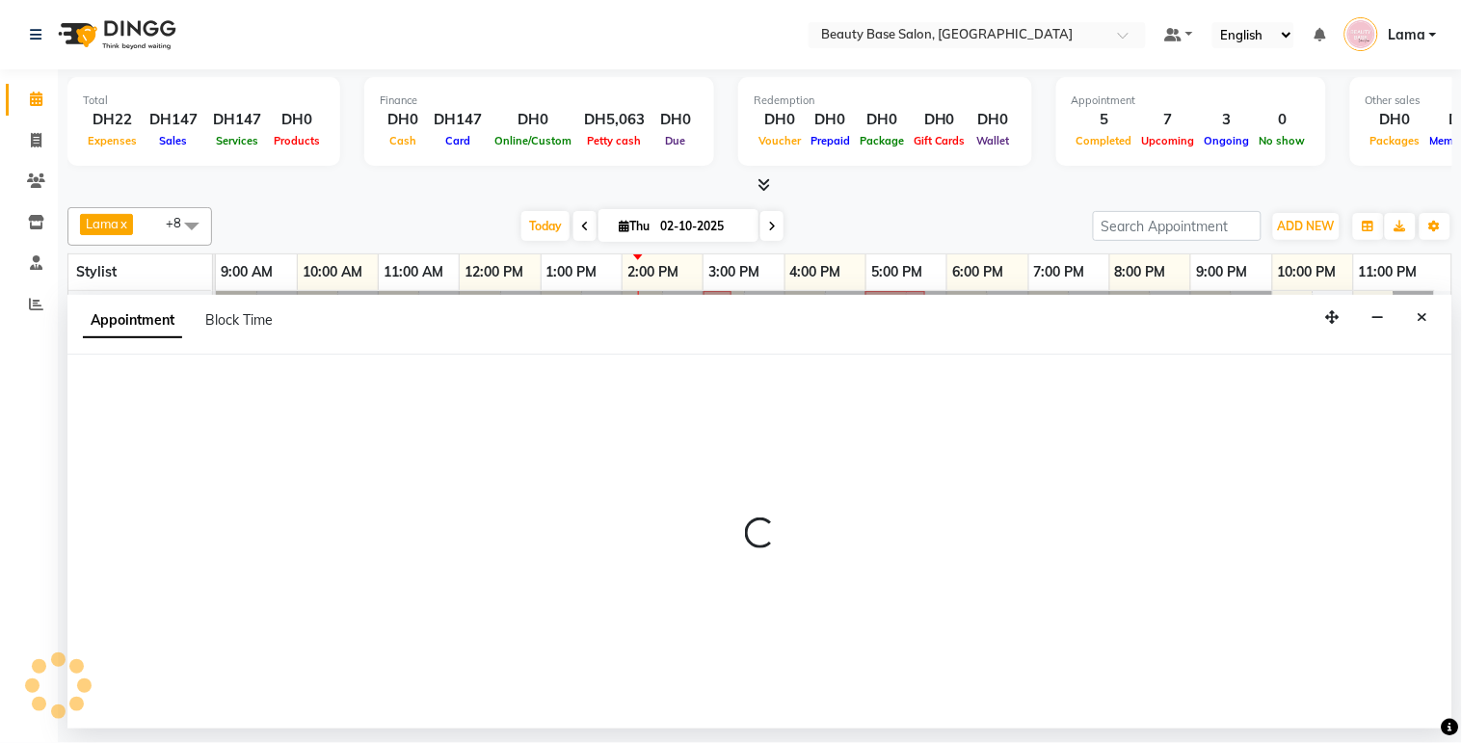
select select "tentative"
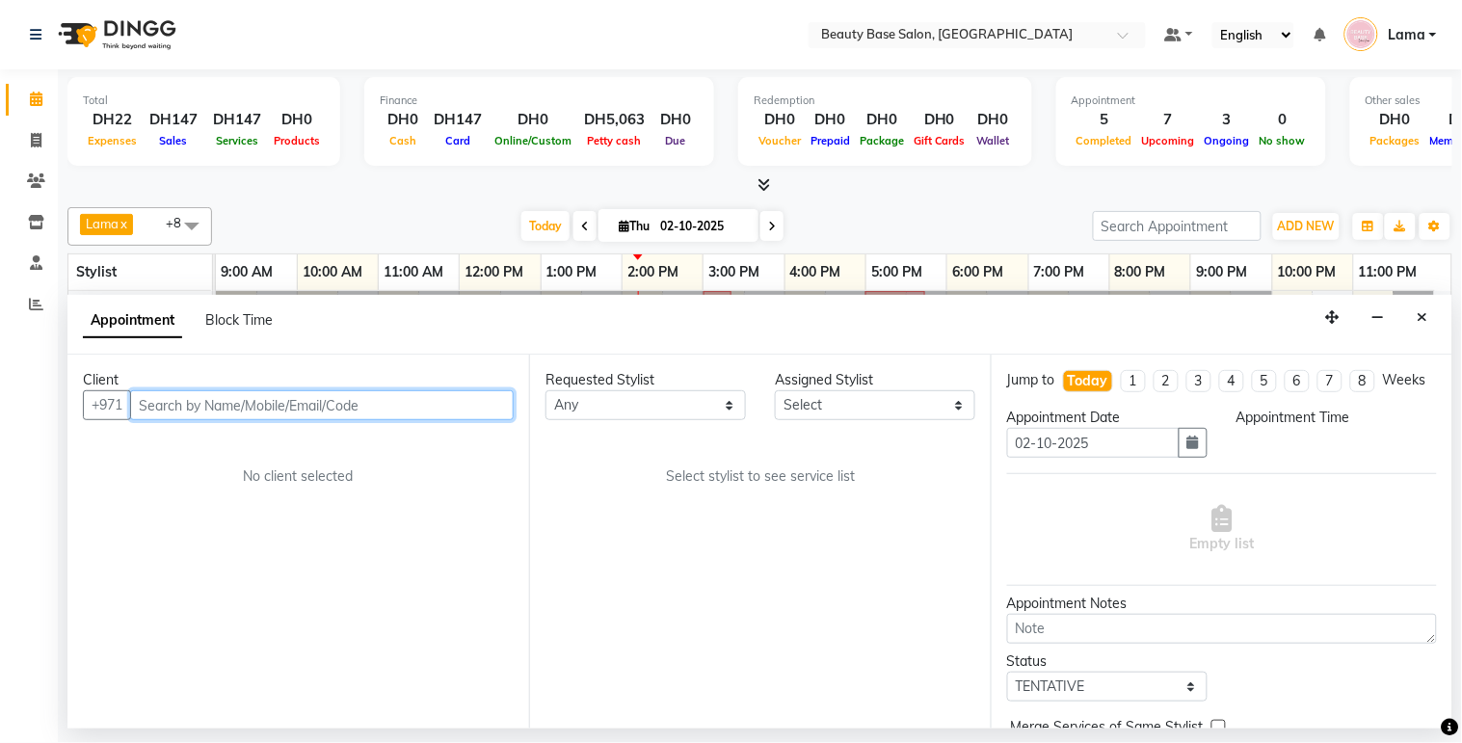
select select "600"
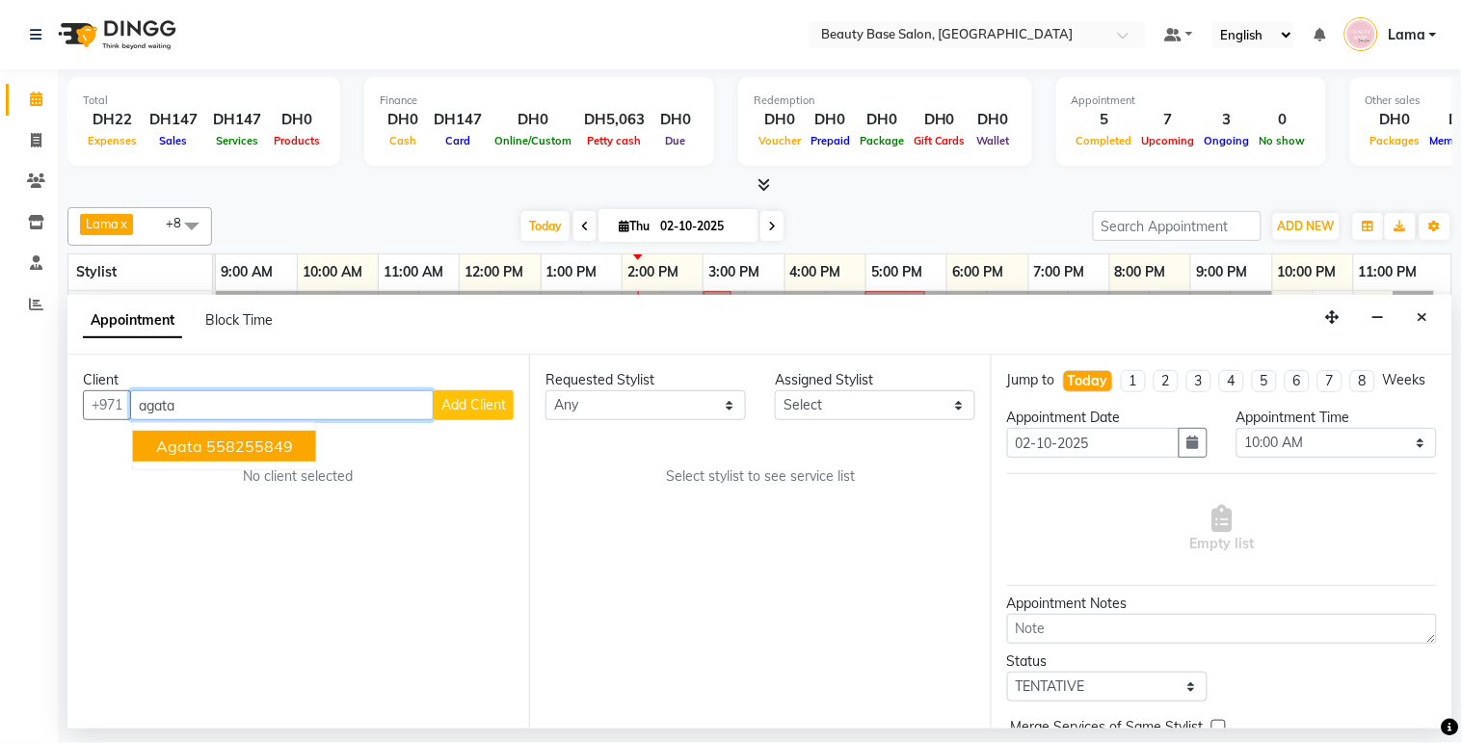
click at [265, 449] on ngb-highlight "558255849" at bounding box center [249, 445] width 87 height 19
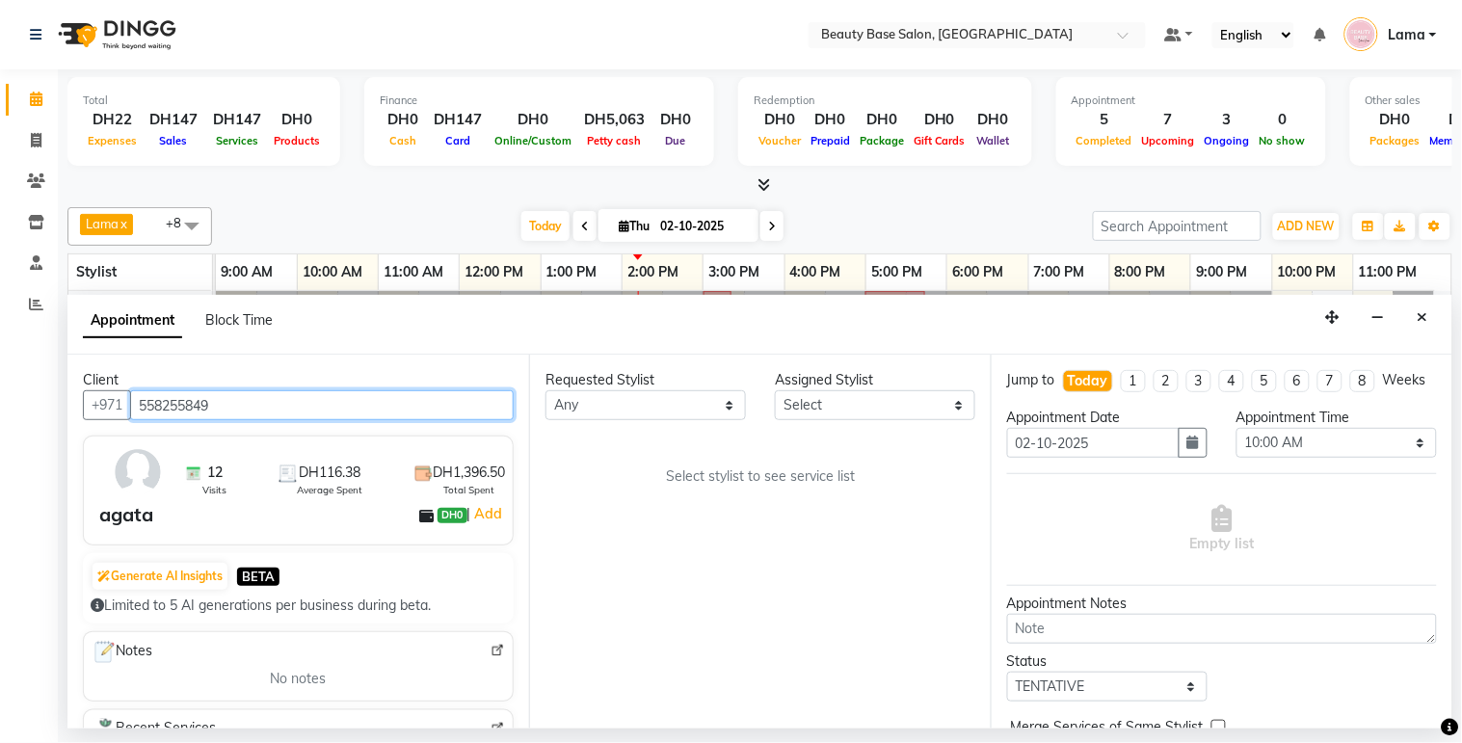
type input "558255849"
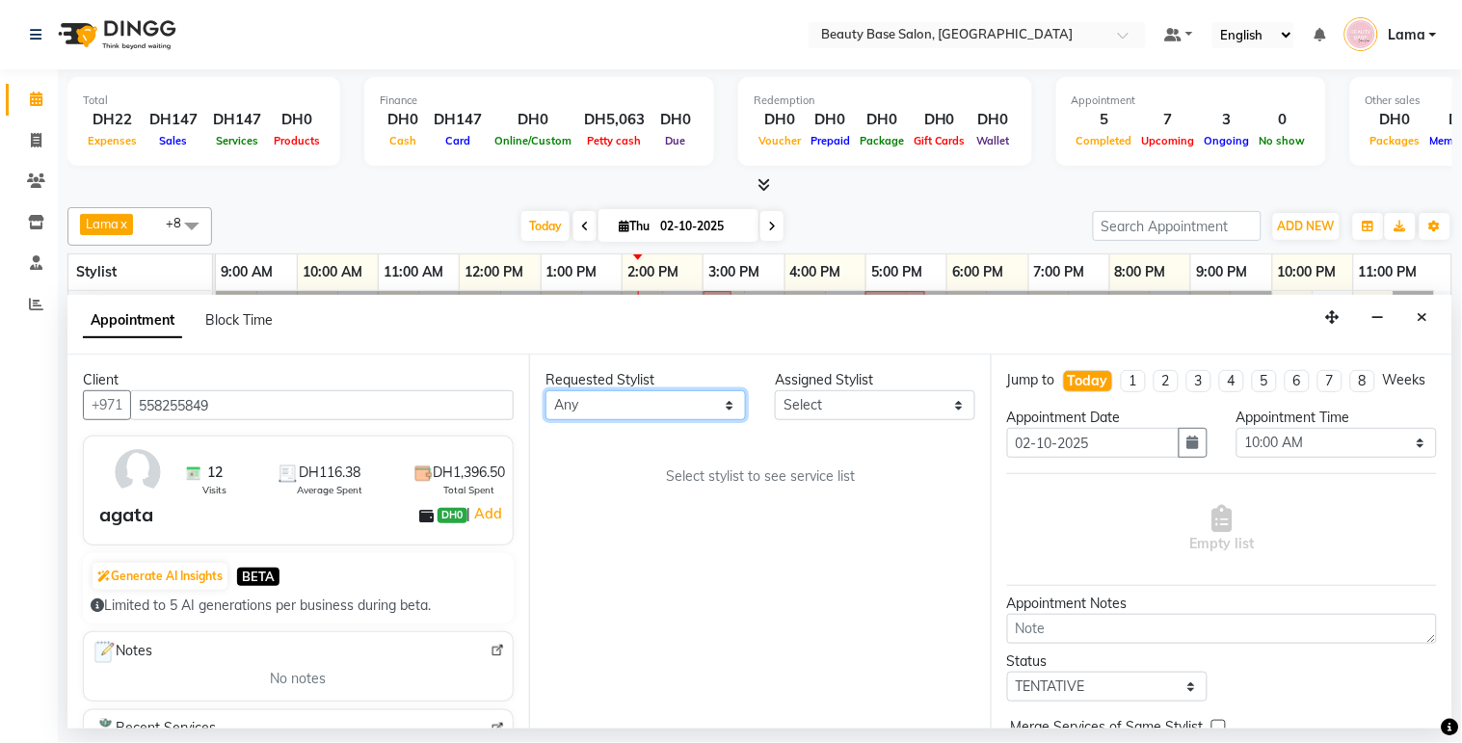
click at [665, 403] on select "Any [PERSON_NAME] [PERSON_NAME] [PERSON_NAME] [PERSON_NAME] [PERSON_NAME] [MEDI…" at bounding box center [645, 405] width 200 height 30
select select "49318"
click at [545, 390] on select "Any [PERSON_NAME] [PERSON_NAME] [PERSON_NAME] [PERSON_NAME] [PERSON_NAME] [MEDI…" at bounding box center [645, 405] width 200 height 30
select select "49318"
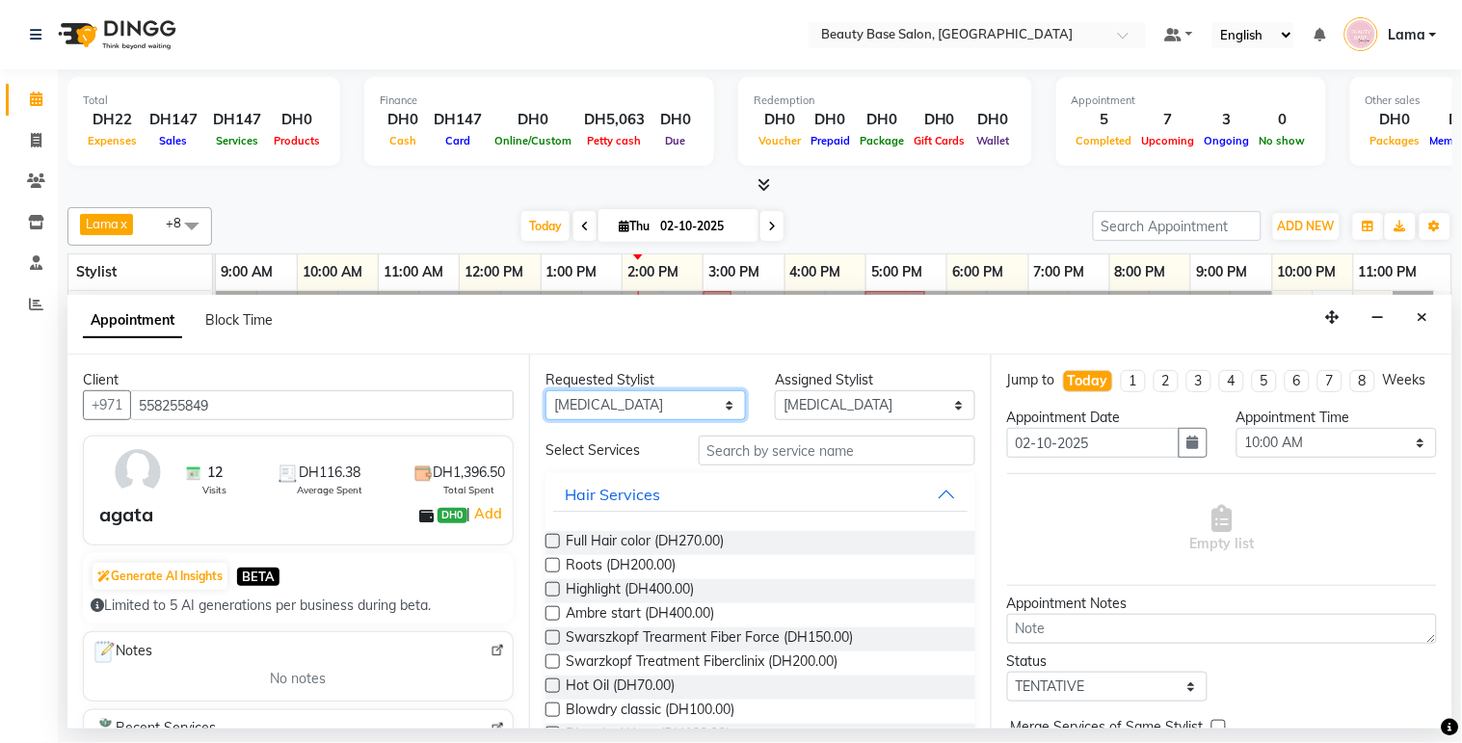
click at [690, 400] on select "Any [PERSON_NAME] [PERSON_NAME] [PERSON_NAME] [PERSON_NAME] [PERSON_NAME] [MEDI…" at bounding box center [645, 405] width 200 height 30
select select "61471"
click at [545, 390] on select "Any [PERSON_NAME] [PERSON_NAME] [PERSON_NAME] [PERSON_NAME] [PERSON_NAME] [MEDI…" at bounding box center [645, 405] width 200 height 30
select select "61471"
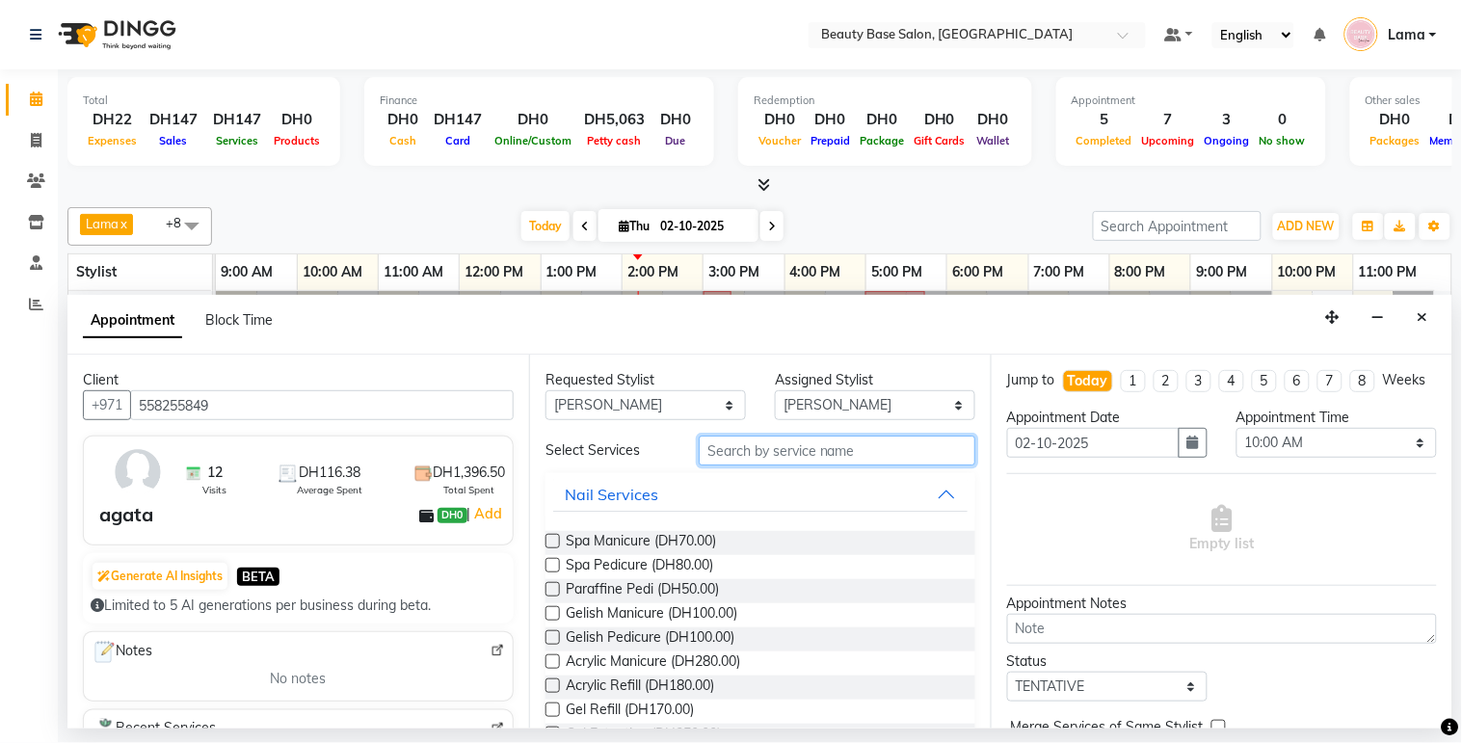
click at [767, 455] on input "text" at bounding box center [837, 451] width 277 height 30
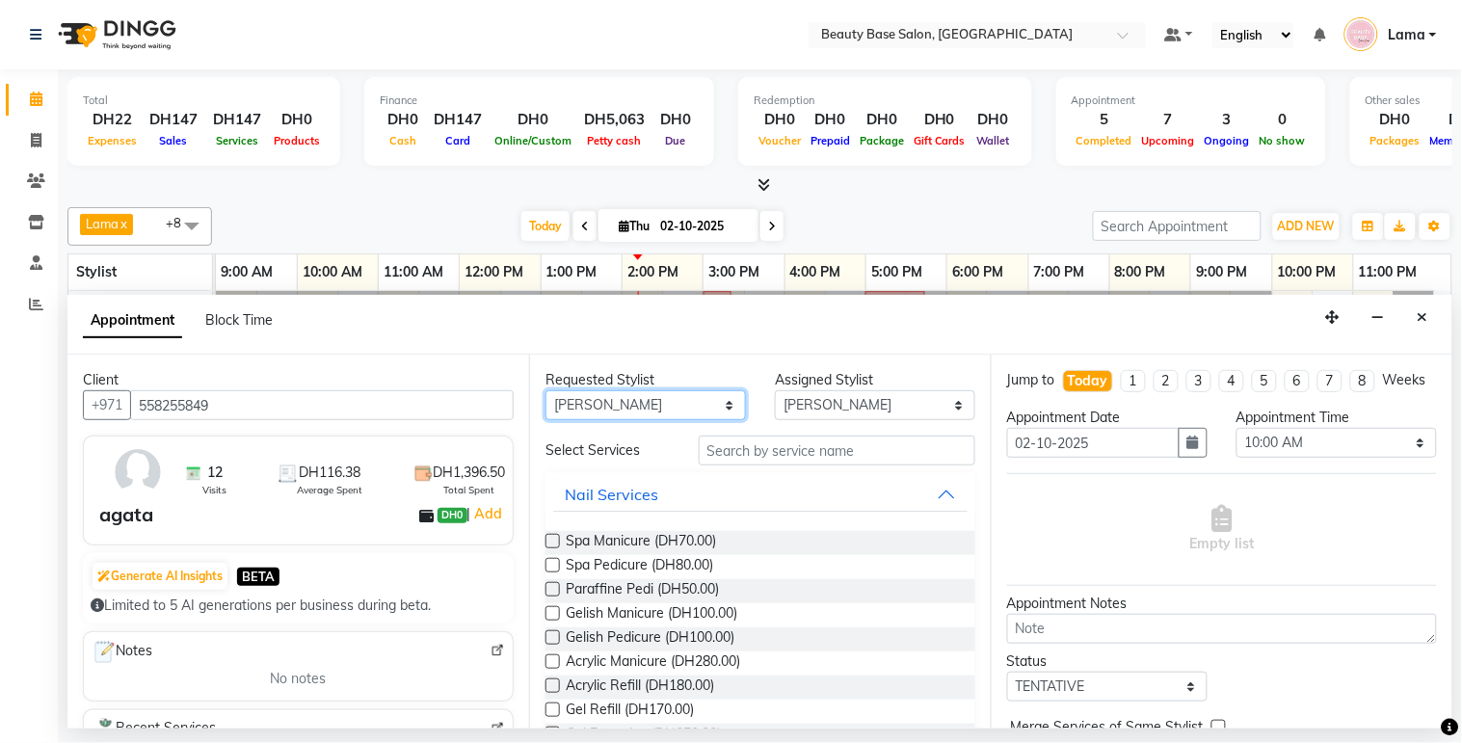
click at [662, 411] on select "Any [PERSON_NAME] [PERSON_NAME] [PERSON_NAME] [PERSON_NAME] [PERSON_NAME] [MEDI…" at bounding box center [645, 405] width 200 height 30
select select "30434"
click at [545, 390] on select "Any [PERSON_NAME] [PERSON_NAME] [PERSON_NAME] [PERSON_NAME] [PERSON_NAME] [MEDI…" at bounding box center [645, 405] width 200 height 30
select select "30434"
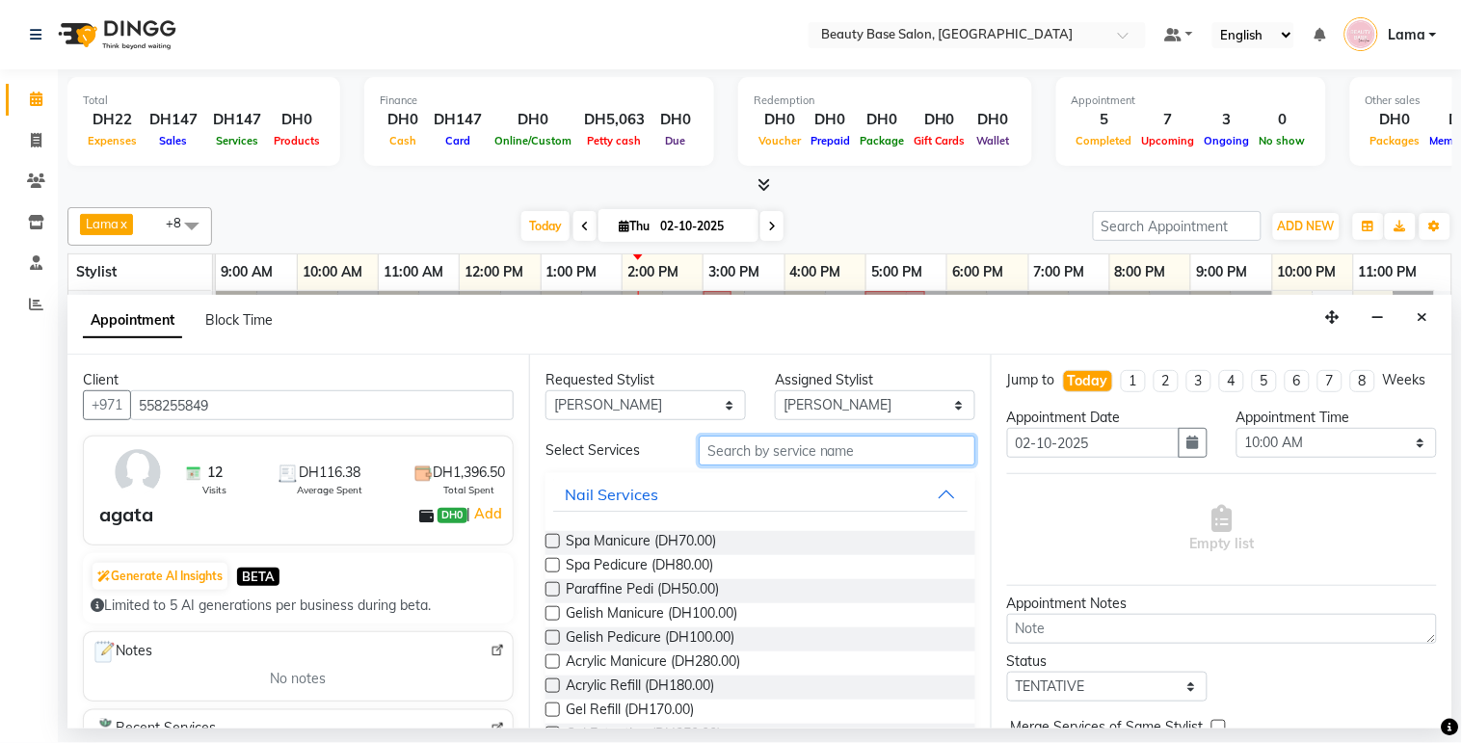
click at [745, 455] on input "text" at bounding box center [837, 451] width 277 height 30
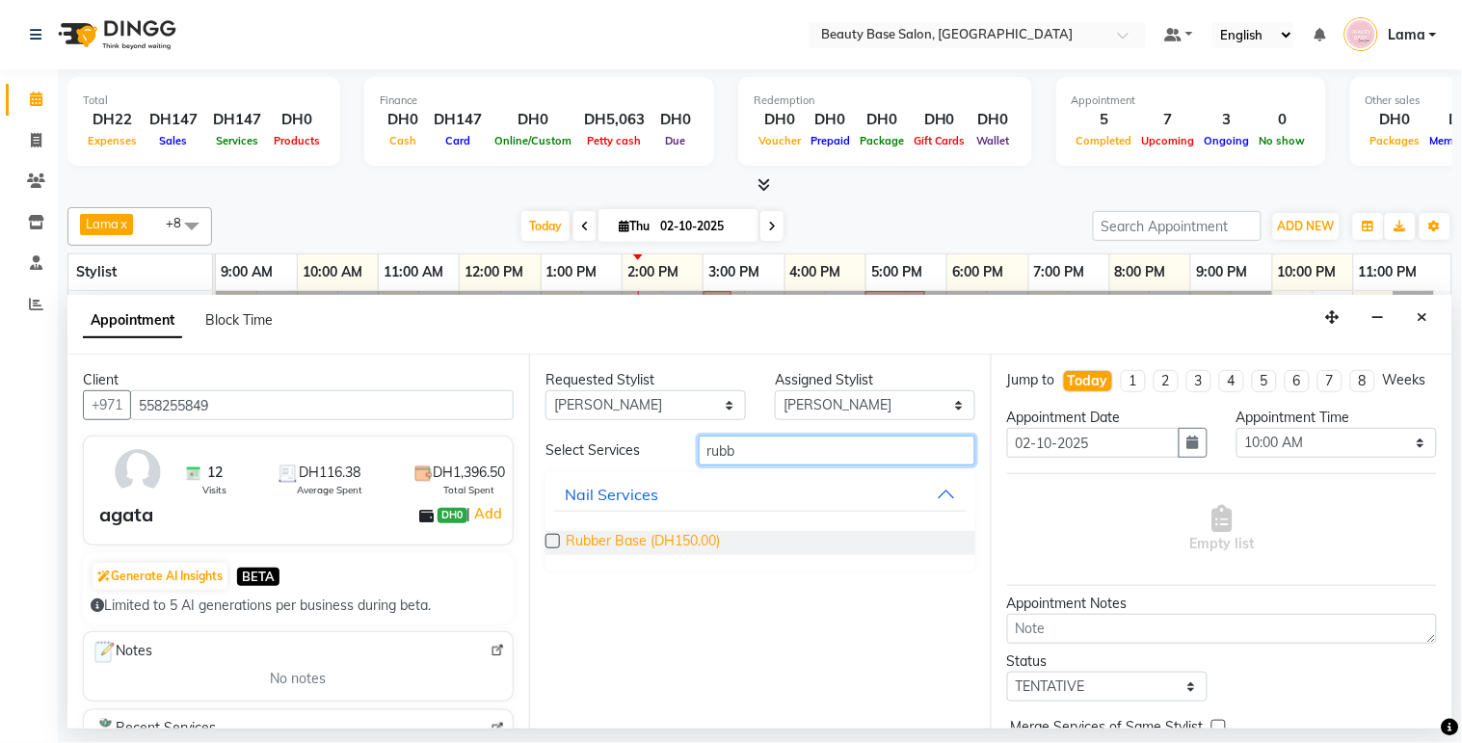
type input "rubb"
click at [662, 544] on span "Rubber Base (DH150.00)" at bounding box center [643, 543] width 154 height 24
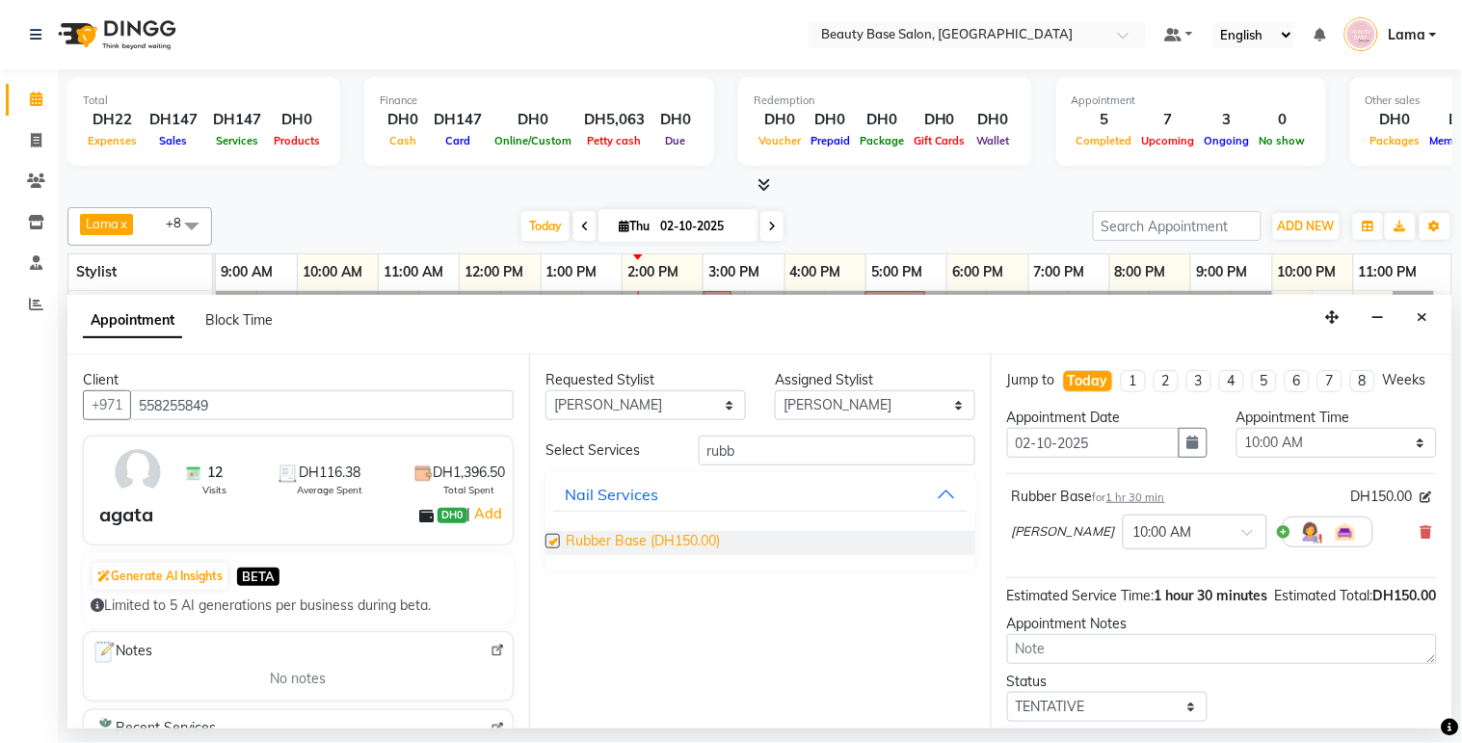
checkbox input "false"
click at [1318, 458] on select "Select 10:00 AM 10:05 AM 10:10 AM 10:15 AM 10:20 AM 10:25 AM 10:30 AM 10:35 AM …" at bounding box center [1336, 443] width 200 height 30
select select "870"
click at [1236, 445] on select "Select 10:00 AM 10:05 AM 10:10 AM 10:15 AM 10:20 AM 10:25 AM 10:30 AM 10:35 AM …" at bounding box center [1336, 443] width 200 height 30
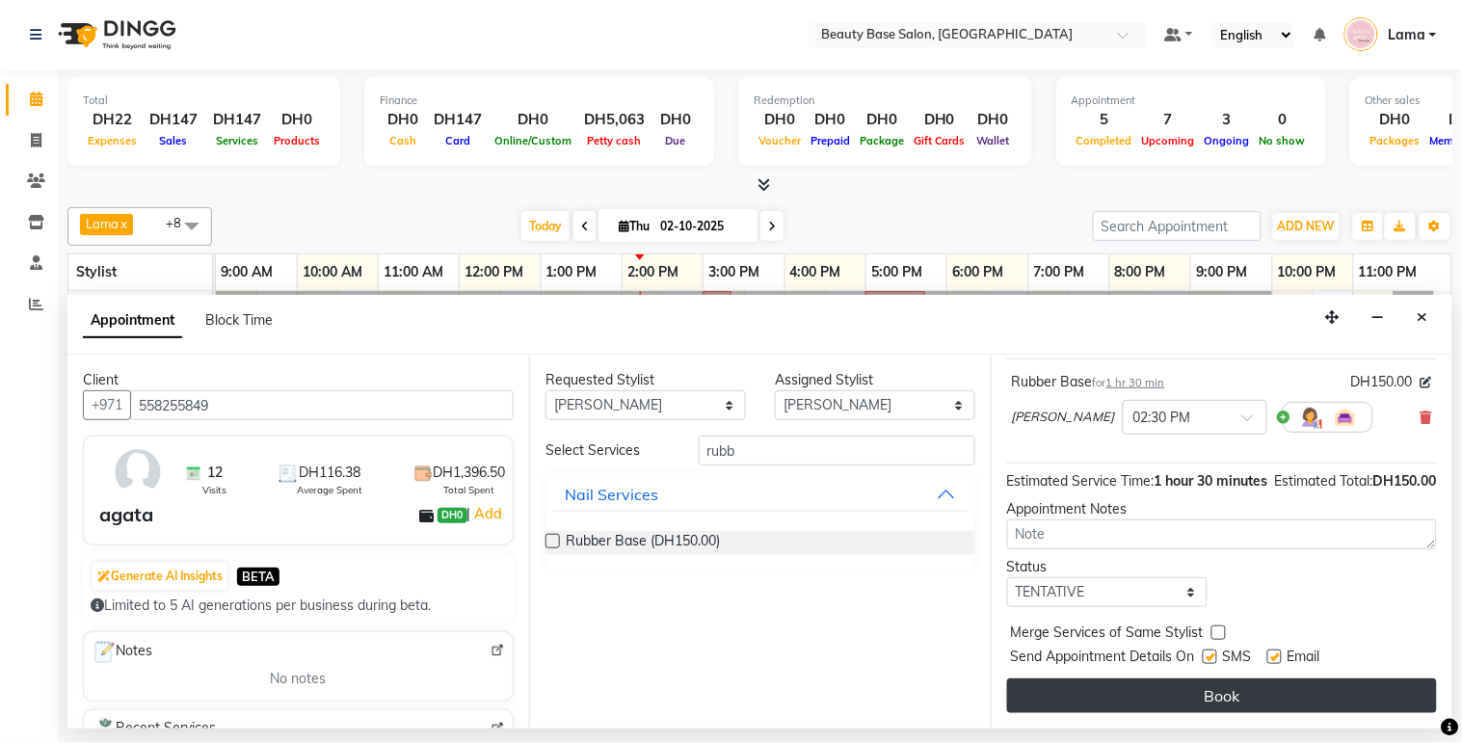
click at [1231, 697] on button "Book" at bounding box center [1222, 695] width 430 height 35
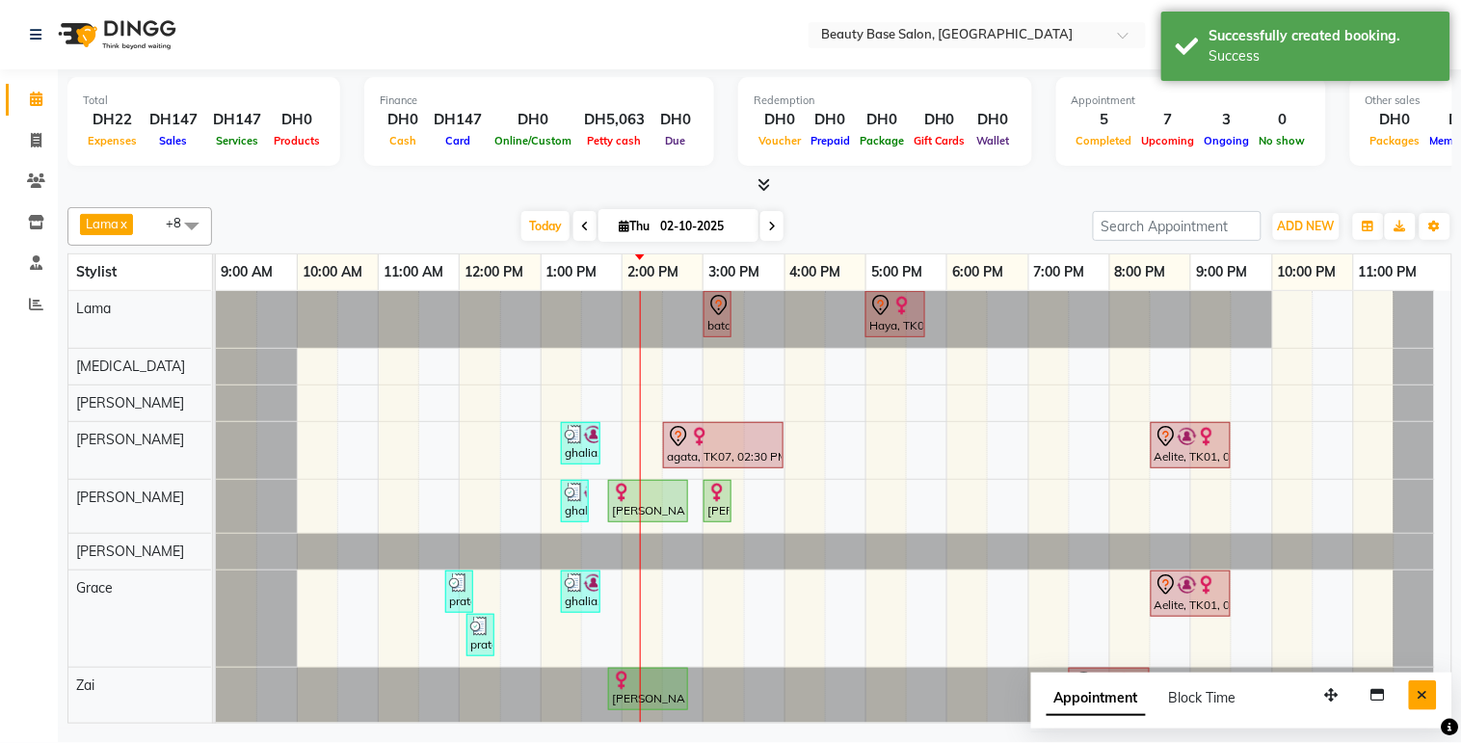
click at [1432, 700] on button "Close" at bounding box center [1423, 695] width 28 height 30
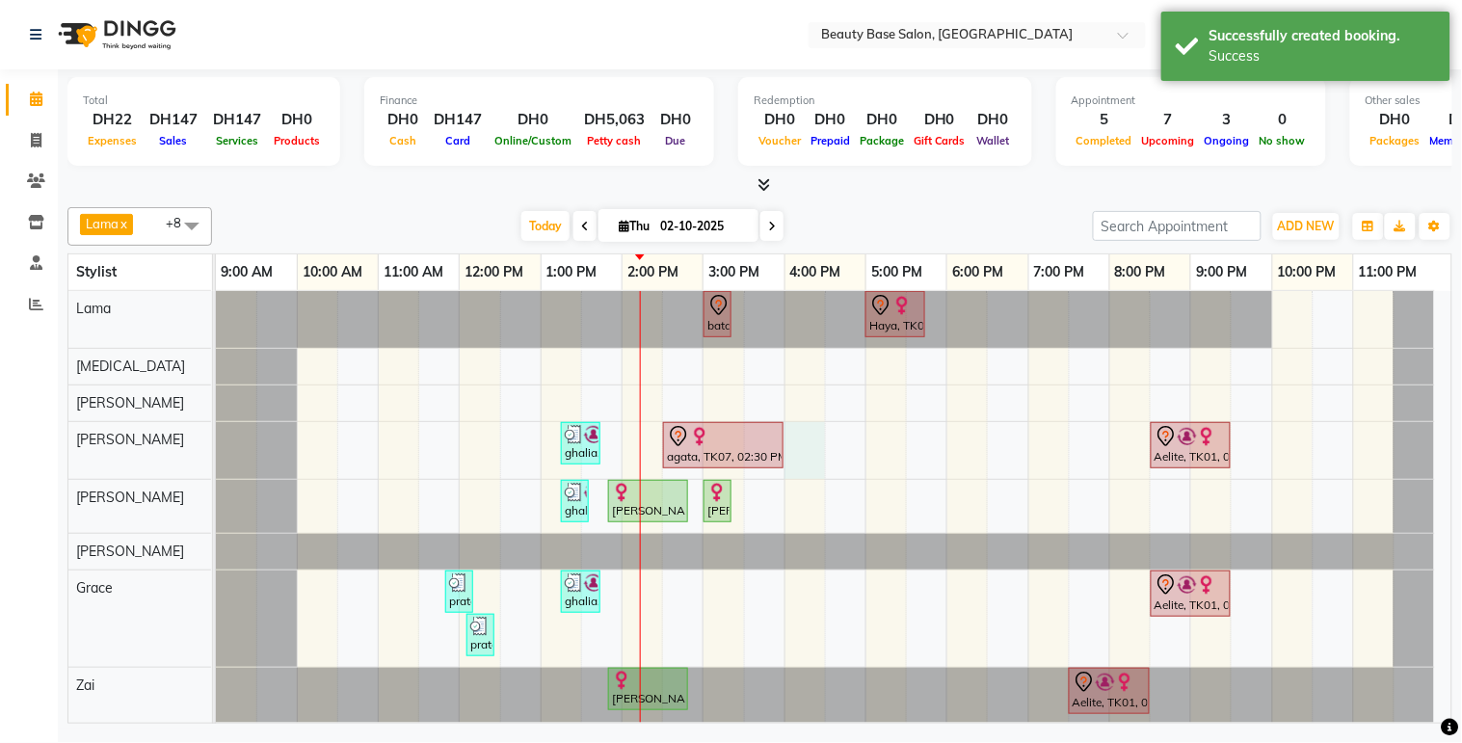
select select "30434"
select select "tentative"
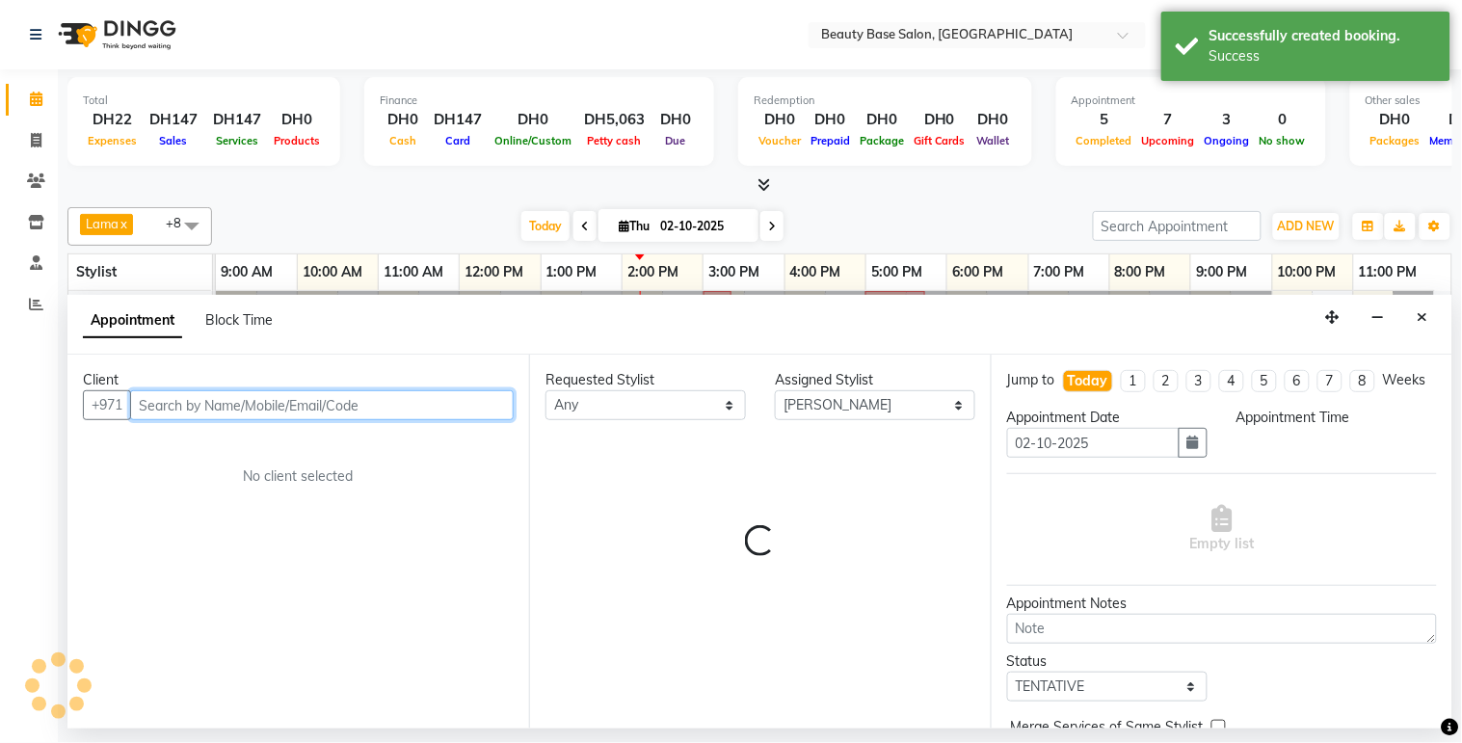
select select "960"
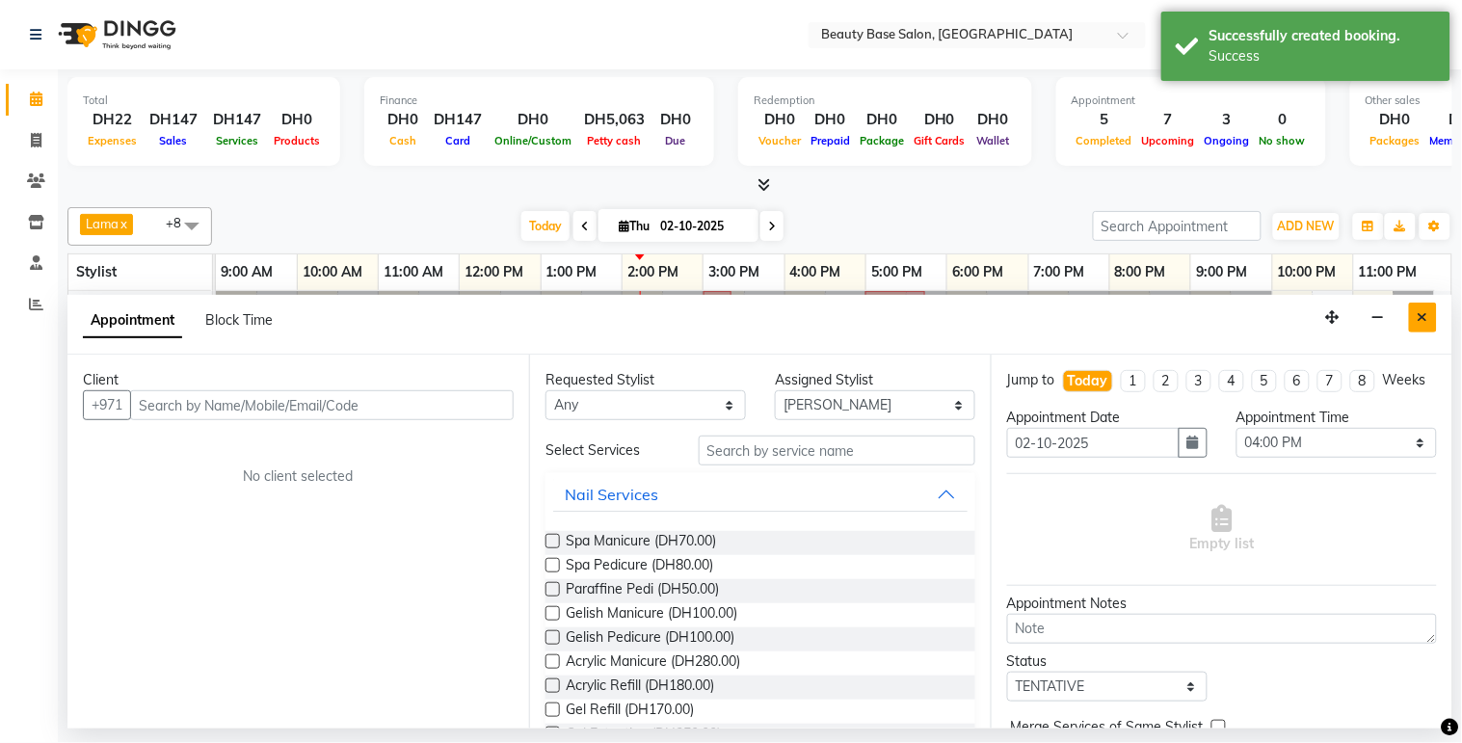
click at [1432, 329] on button "Close" at bounding box center [1423, 318] width 28 height 30
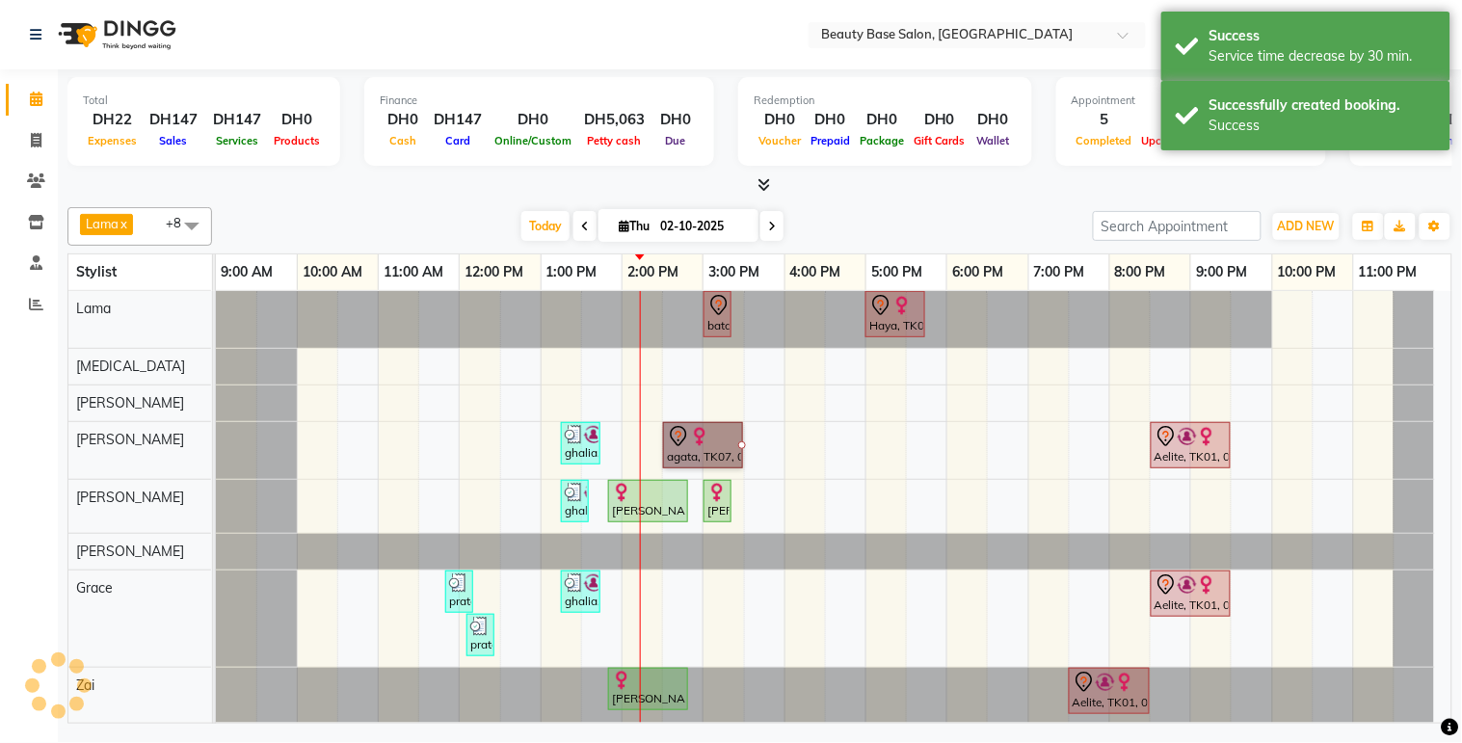
click at [813, 595] on td at bounding box center [804, 536] width 40 height 491
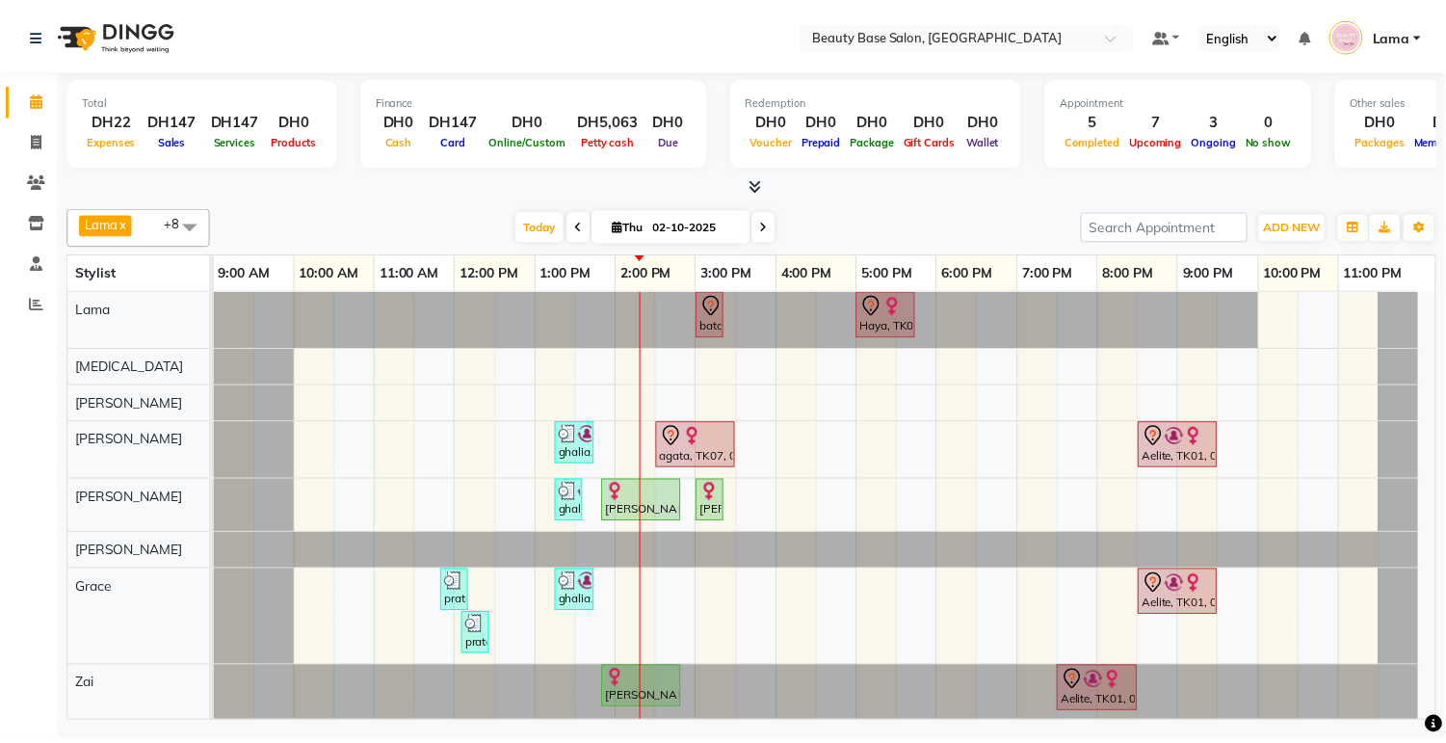
scroll to position [77, 0]
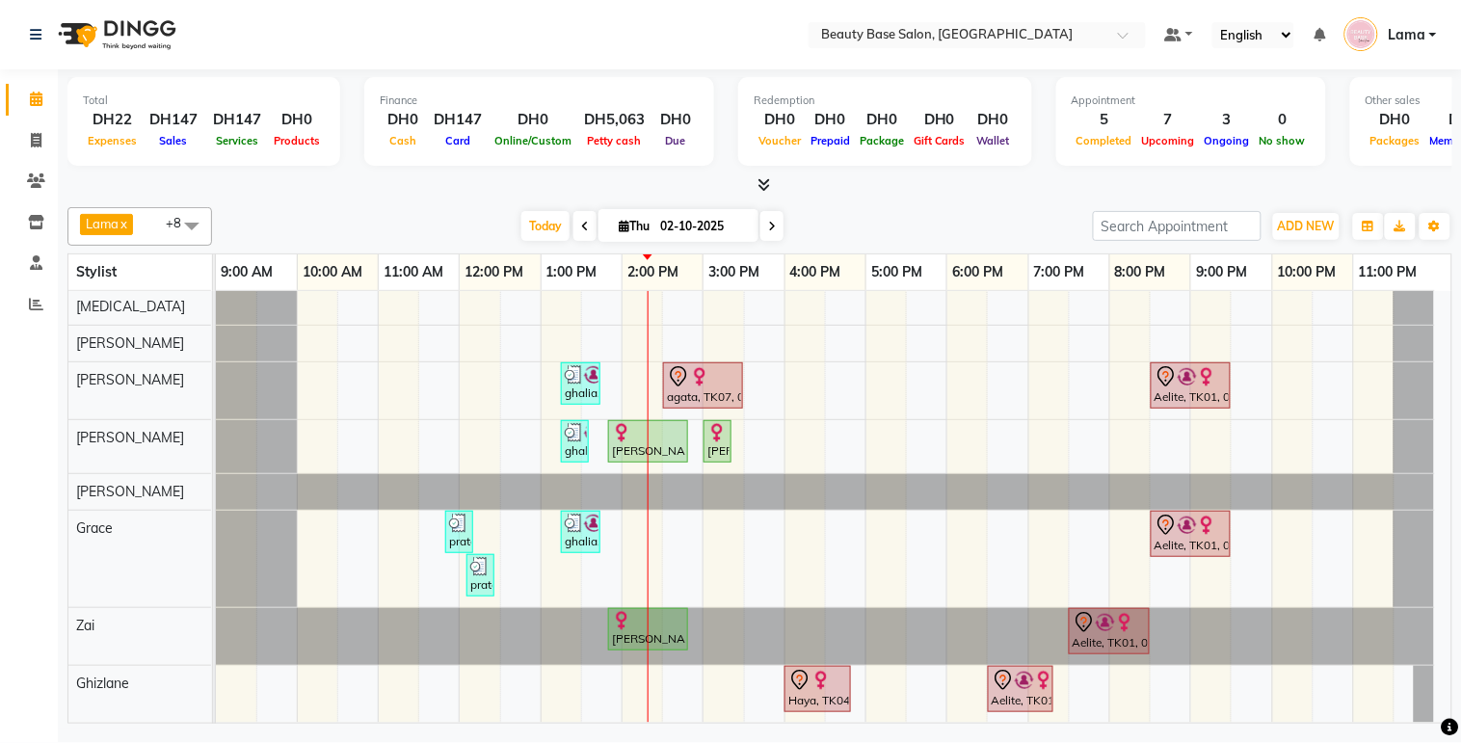
click at [637, 423] on div at bounding box center [648, 432] width 72 height 19
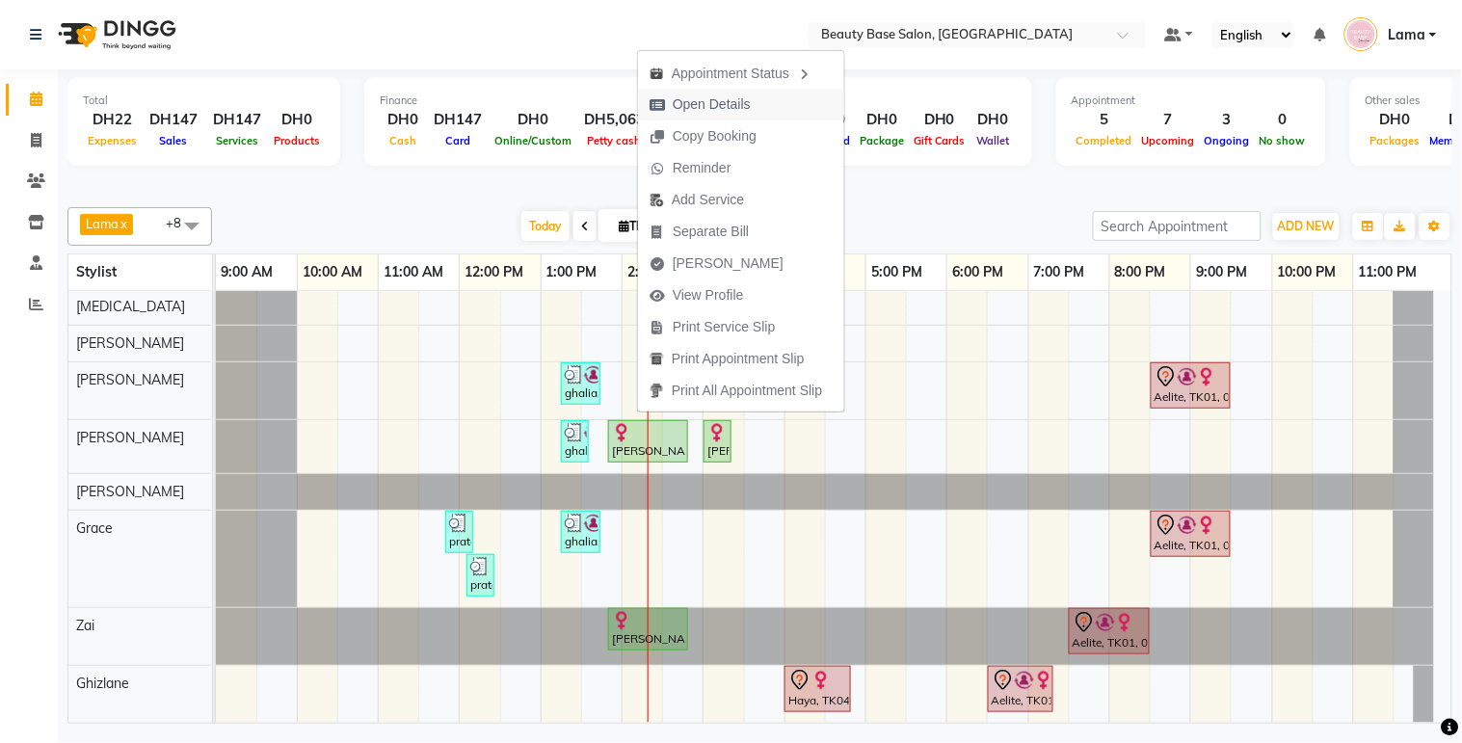
click at [754, 100] on span "Open Details" at bounding box center [700, 105] width 124 height 32
select select "1"
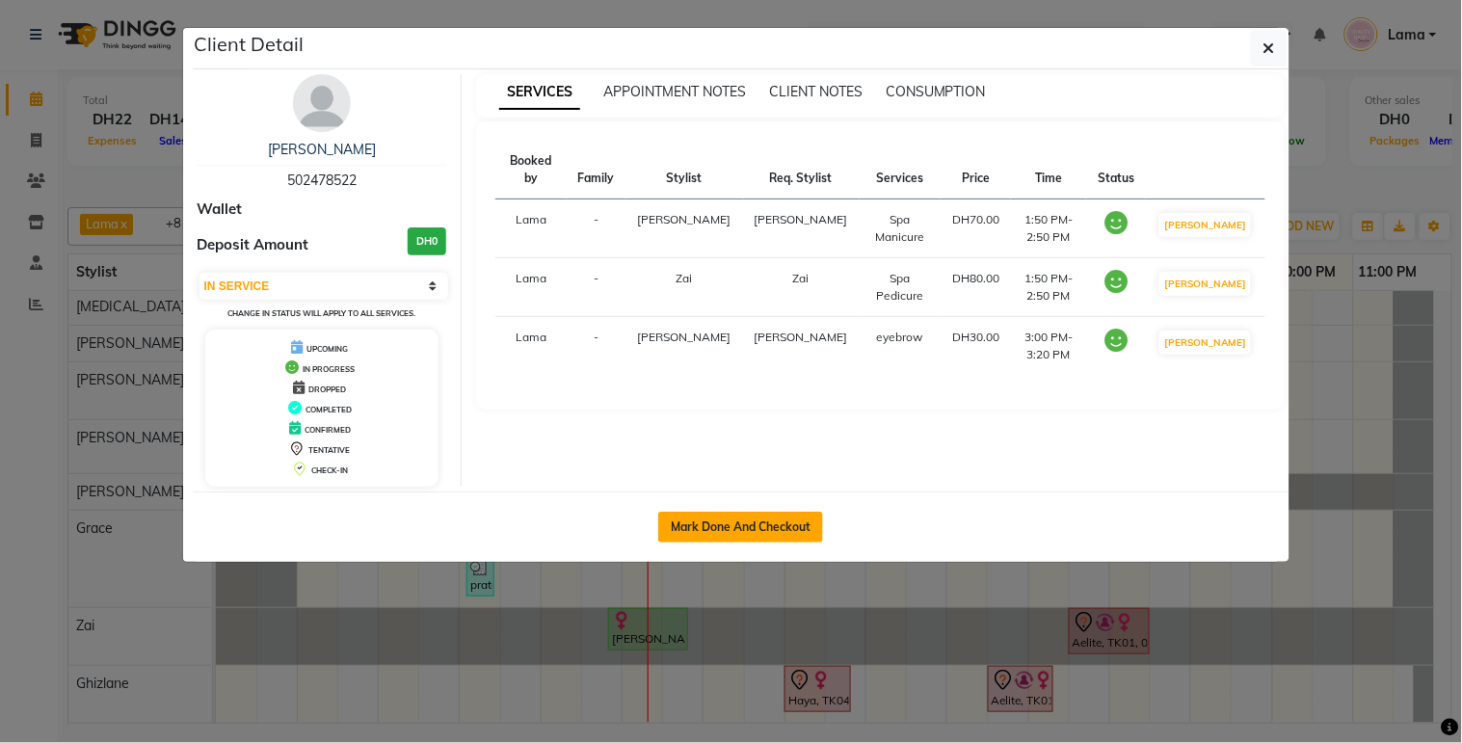
click at [777, 536] on button "Mark Done And Checkout" at bounding box center [740, 527] width 165 height 31
select select "service"
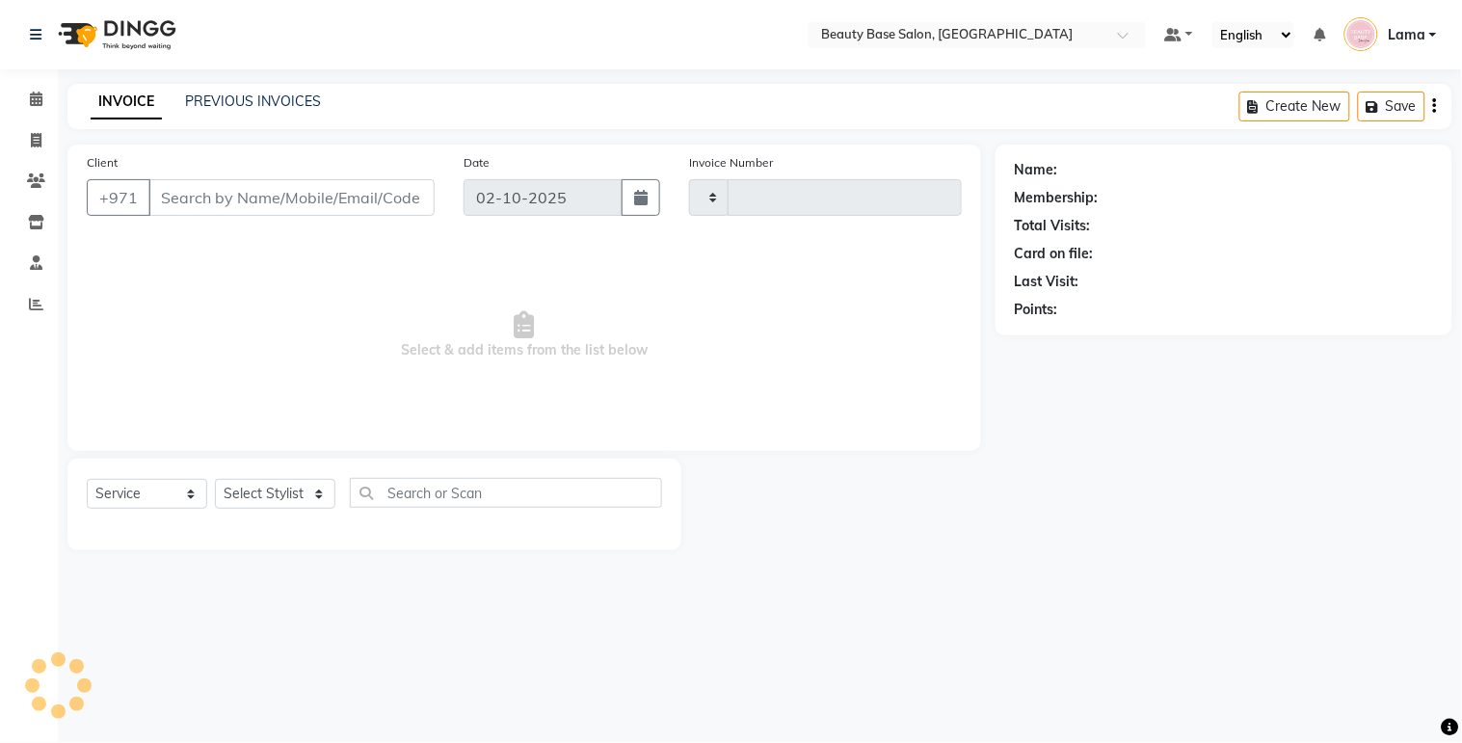
type input "2434"
select select "813"
type input "502478522"
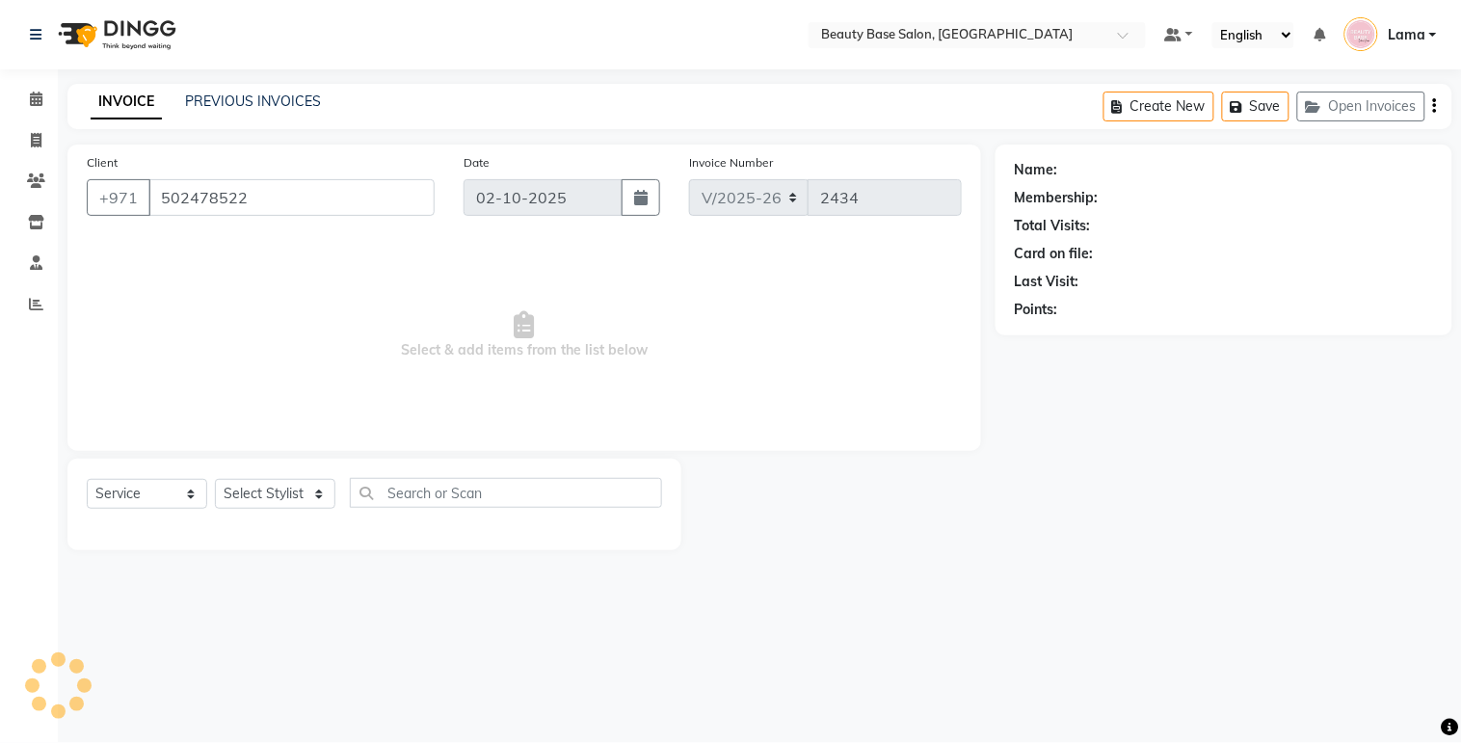
select select "61471"
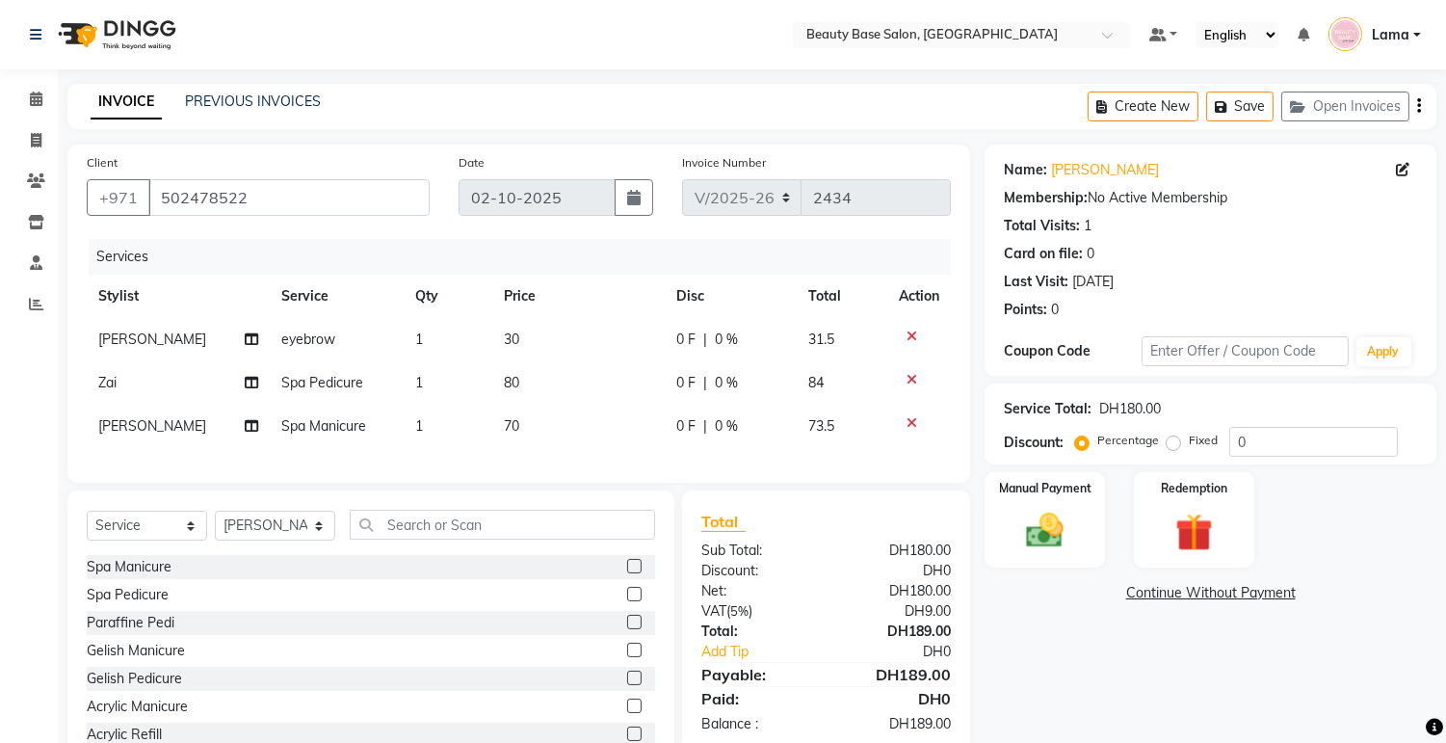
scroll to position [77, 0]
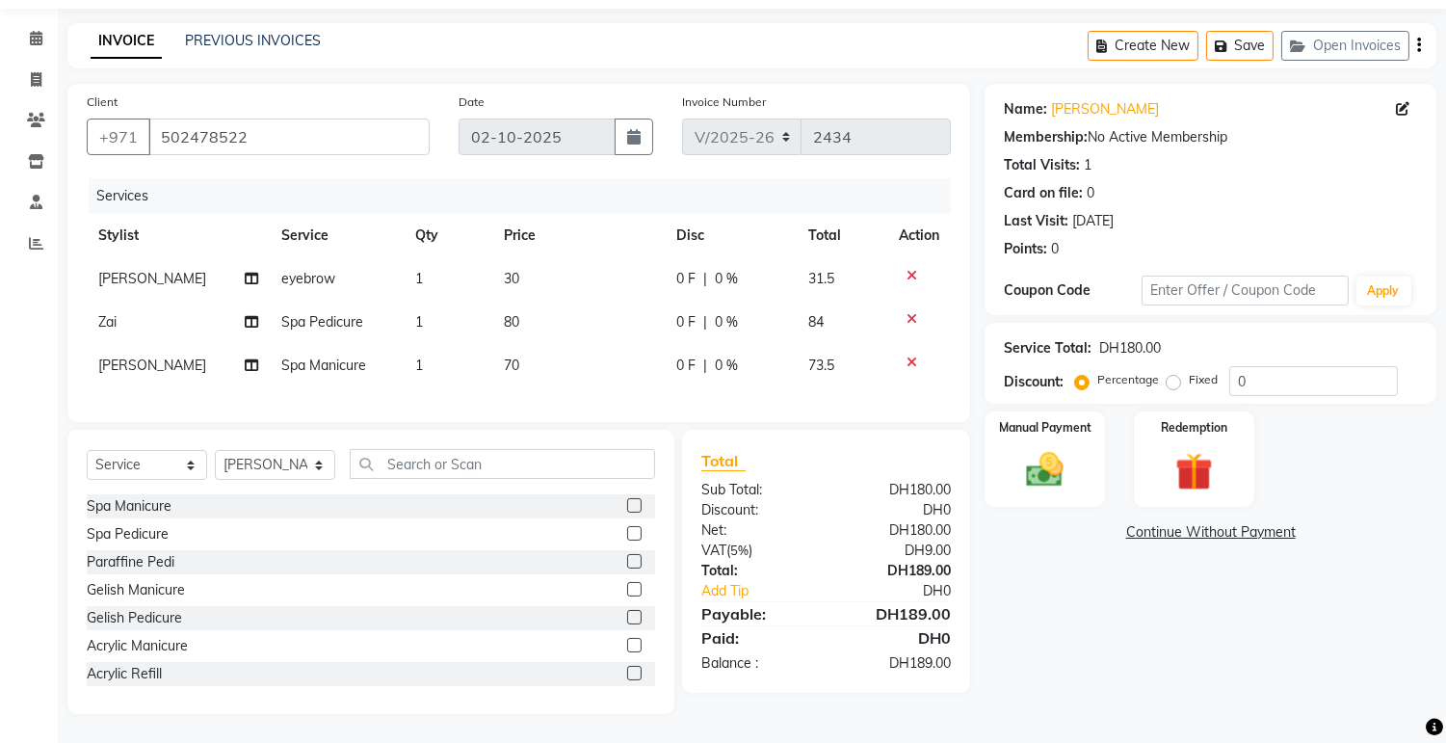
click at [1250, 647] on div "Name: [PERSON_NAME] Membership: No Active Membership Total Visits: 1 Card on fi…" at bounding box center [1218, 399] width 466 height 630
click at [1189, 371] on label "Fixed" at bounding box center [1203, 379] width 29 height 17
click at [1177, 373] on input "Fixed" at bounding box center [1177, 379] width 13 height 13
radio input "true"
click at [1071, 460] on img at bounding box center [1046, 470] width 64 height 45
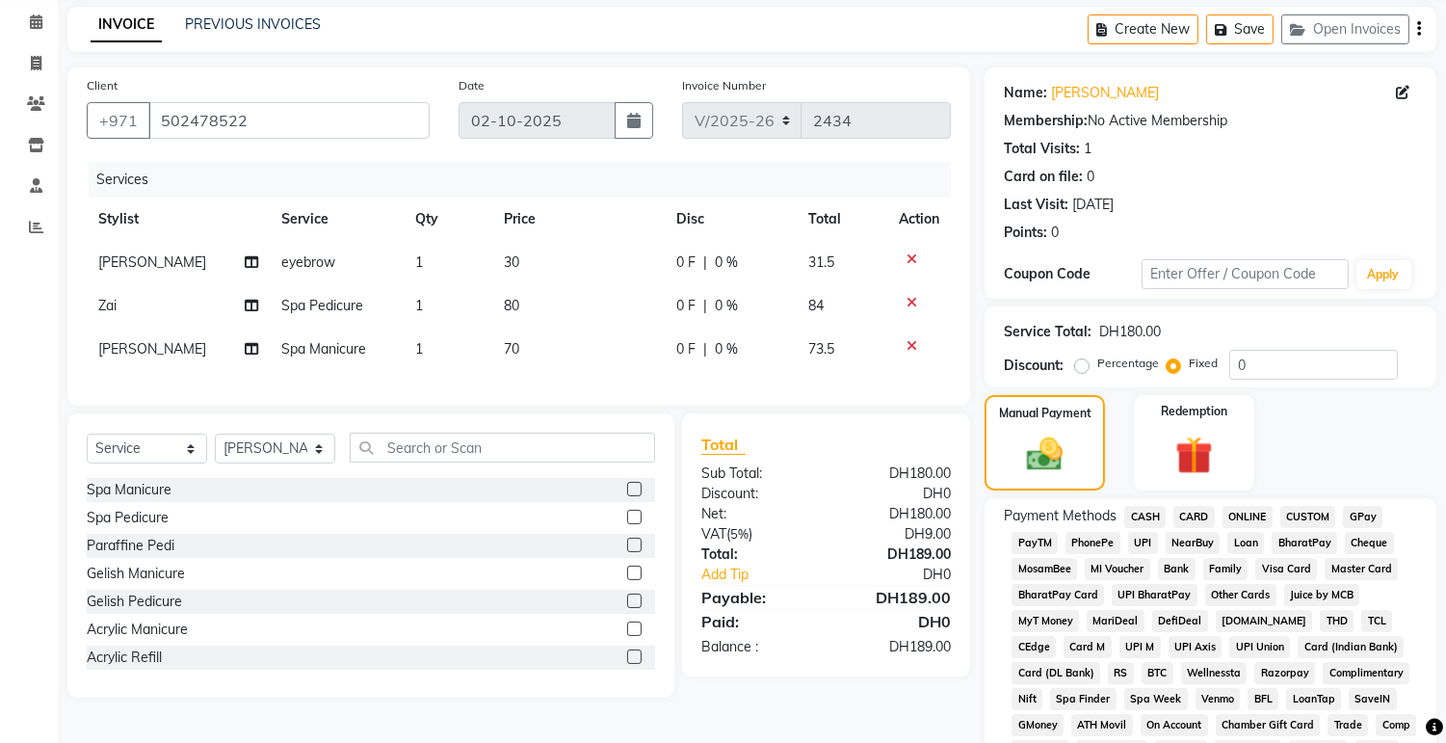
click at [1205, 516] on span "CARD" at bounding box center [1194, 517] width 41 height 22
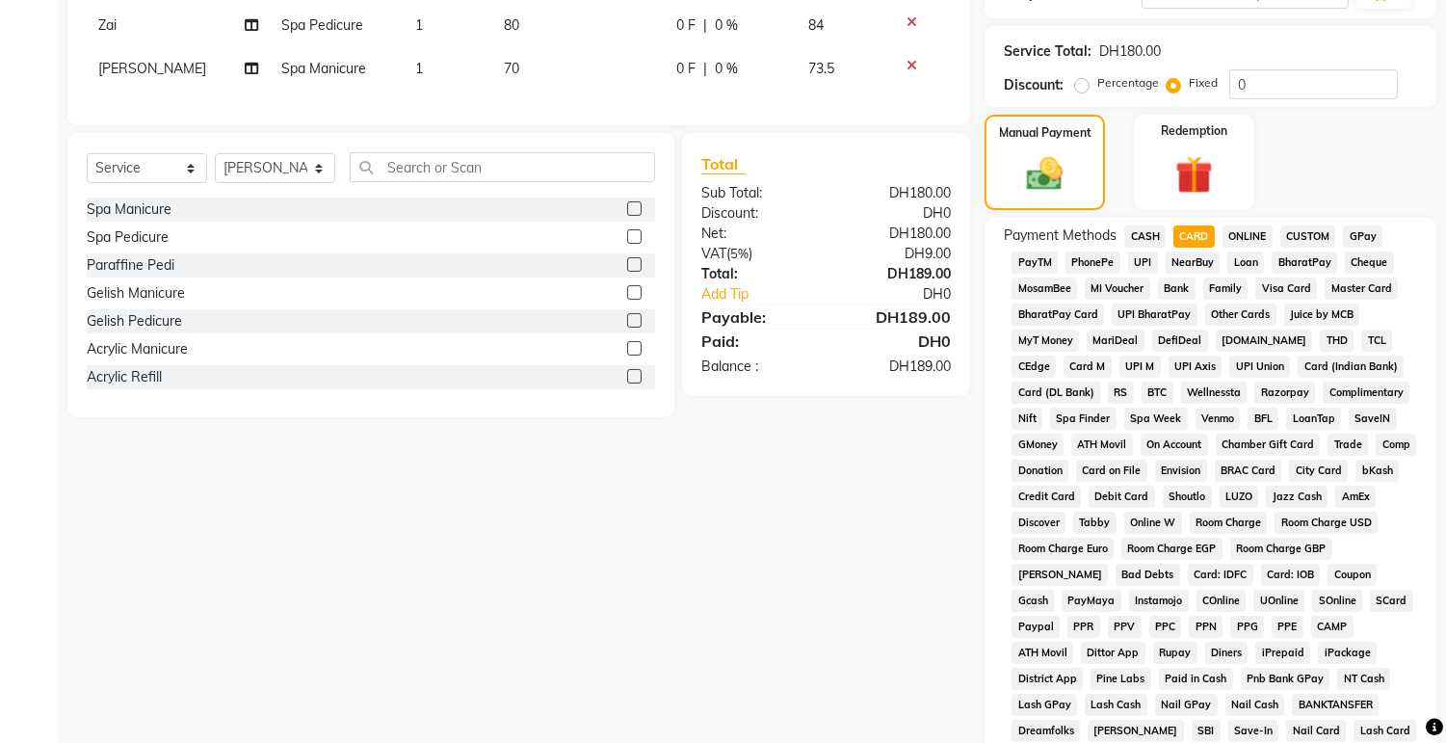
scroll to position [542, 0]
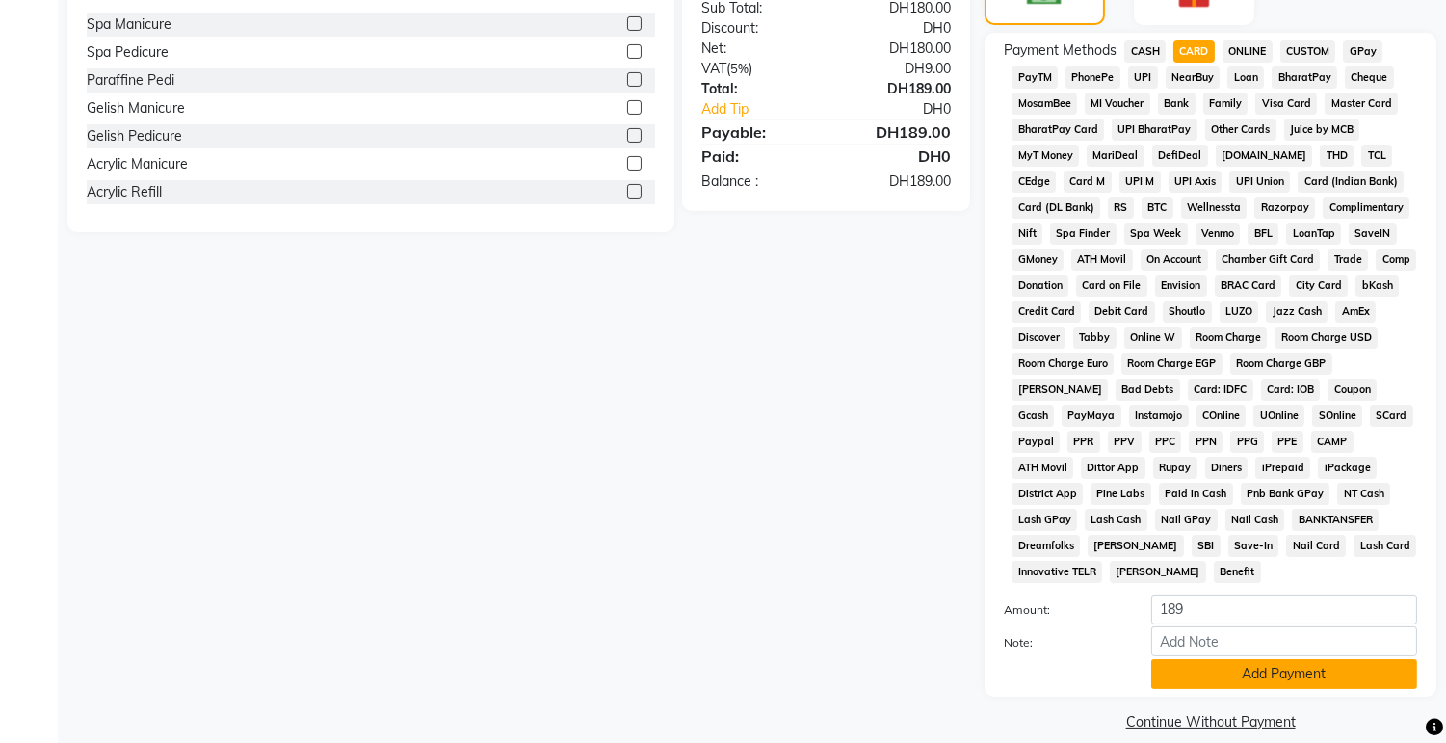
click at [1277, 659] on button "Add Payment" at bounding box center [1284, 674] width 266 height 30
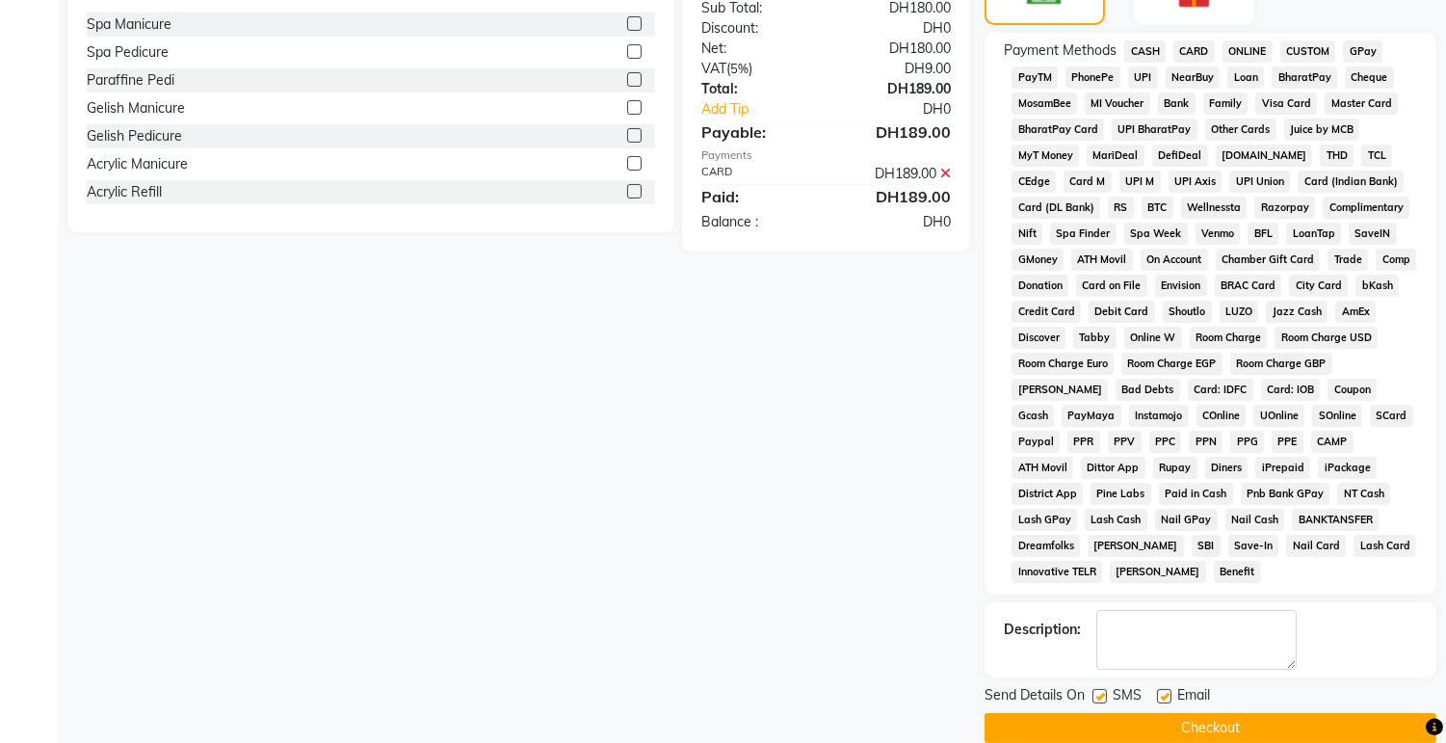
click at [1296, 713] on button "Checkout" at bounding box center [1211, 728] width 452 height 30
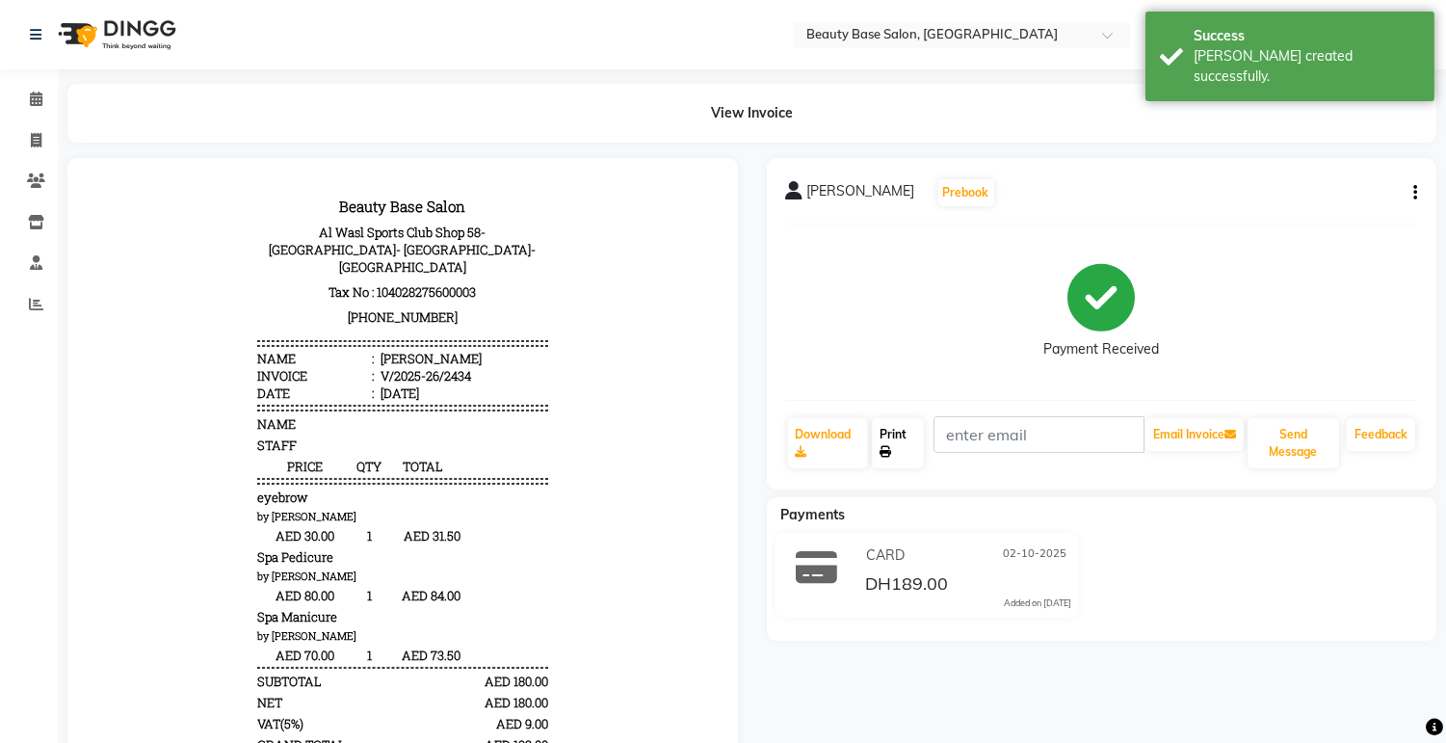
click at [896, 440] on link "Print" at bounding box center [898, 443] width 52 height 50
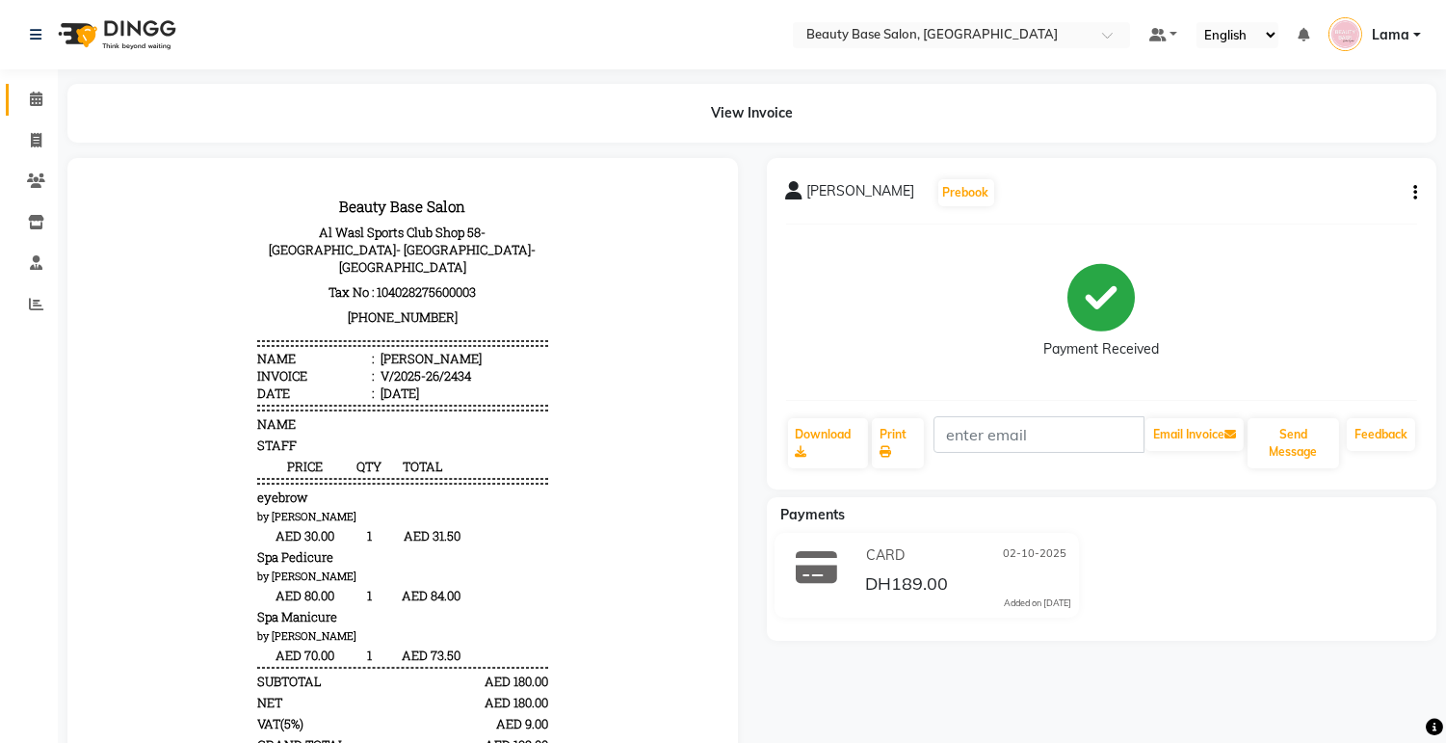
click at [50, 104] on span at bounding box center [36, 100] width 34 height 22
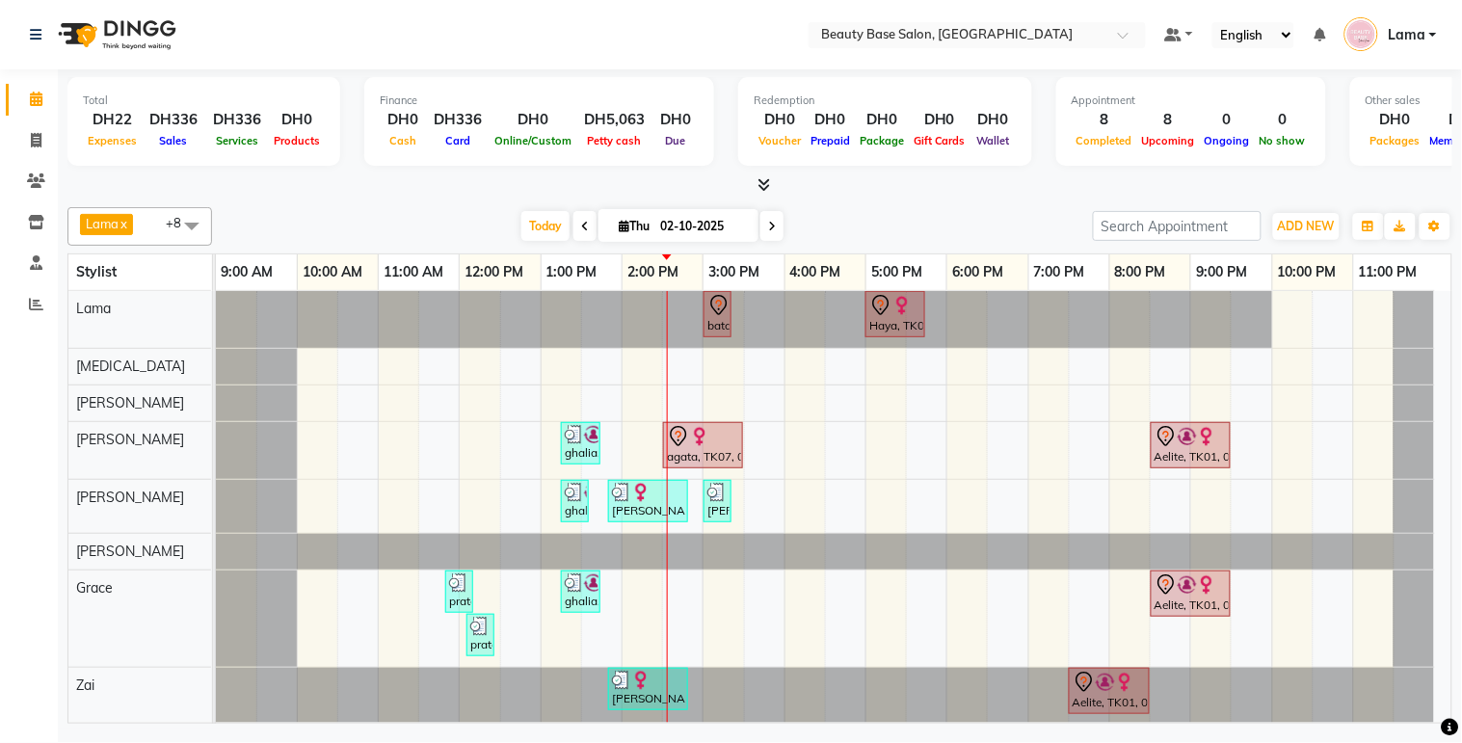
click at [701, 450] on div "agata, TK07, 02:30 PM-03:30 PM, [GEOGRAPHIC_DATA]" at bounding box center [703, 445] width 76 height 40
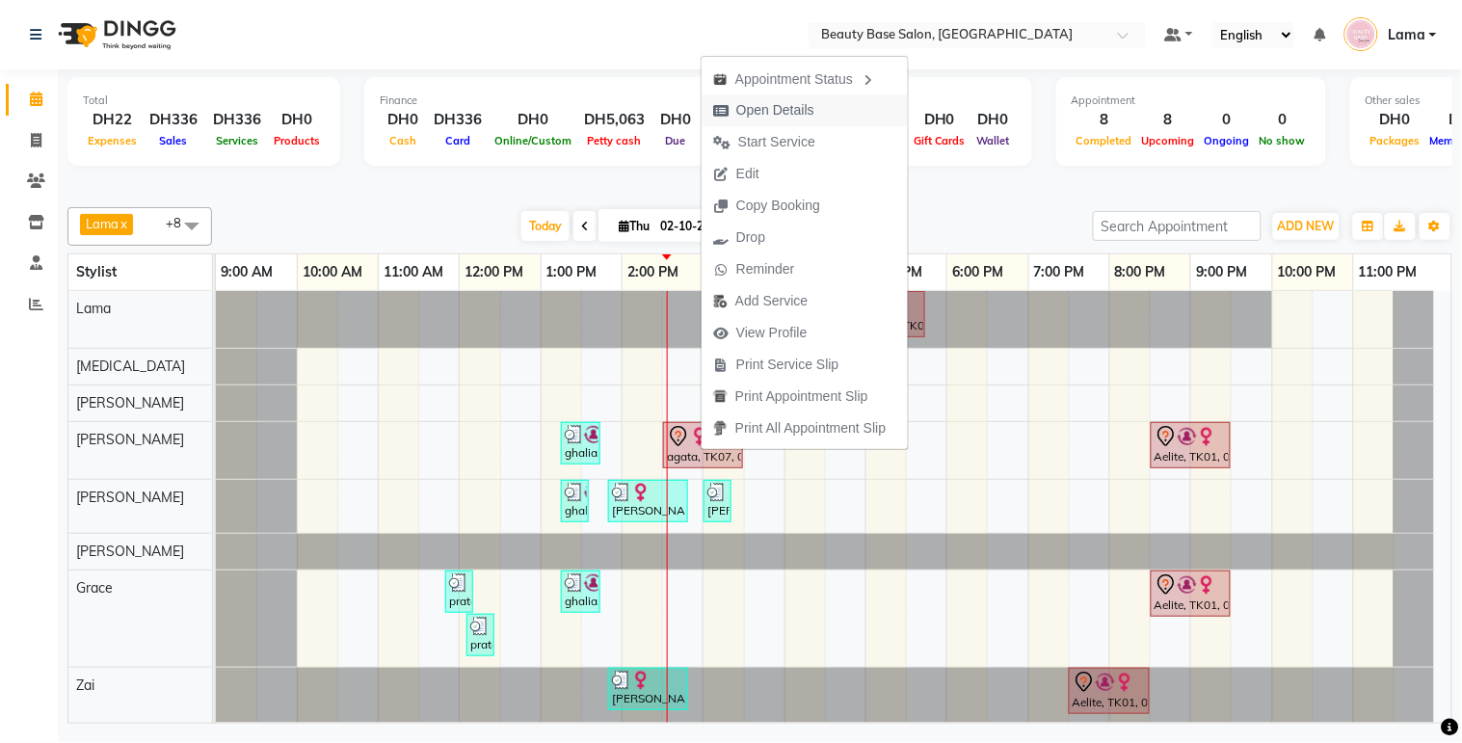
click at [822, 117] on span "Open Details" at bounding box center [763, 110] width 124 height 32
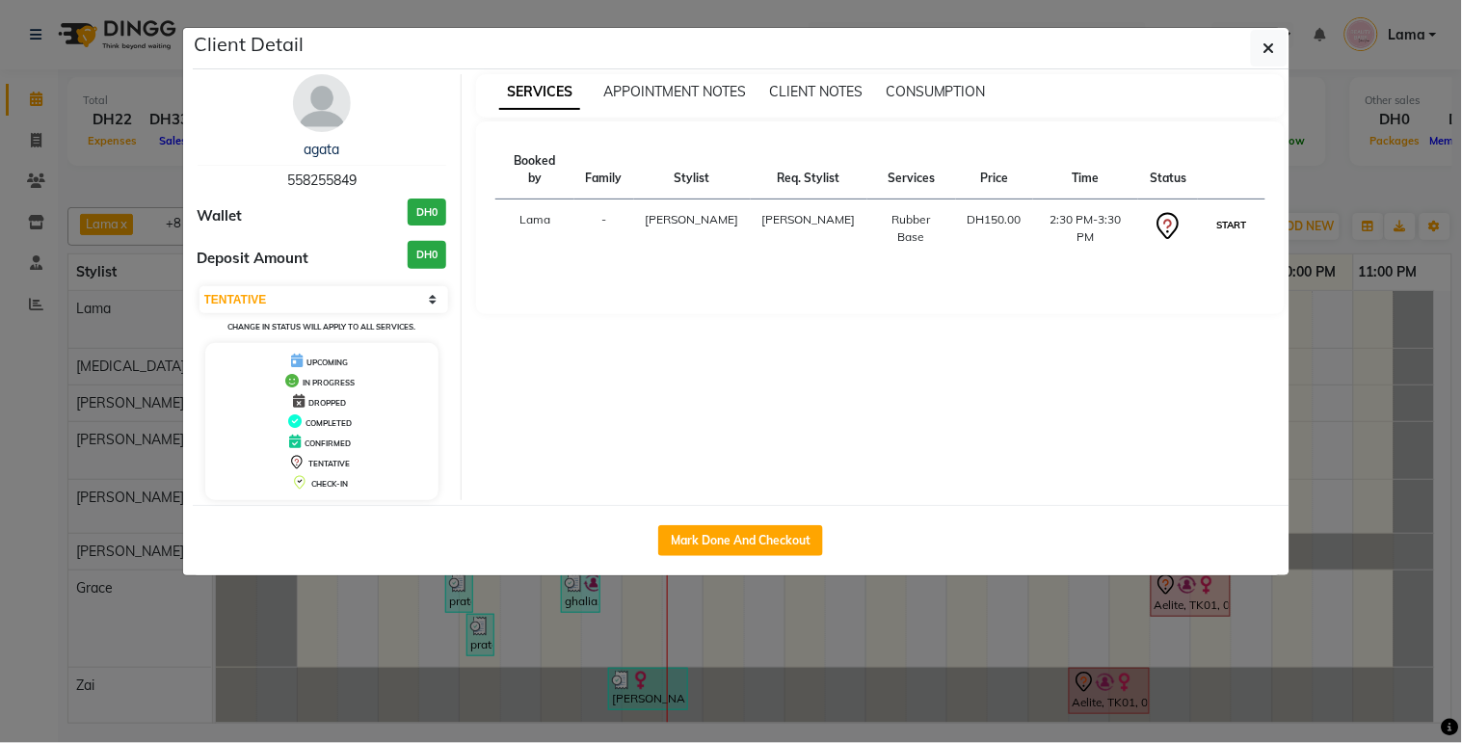
click at [1233, 219] on button "START" at bounding box center [1231, 225] width 40 height 24
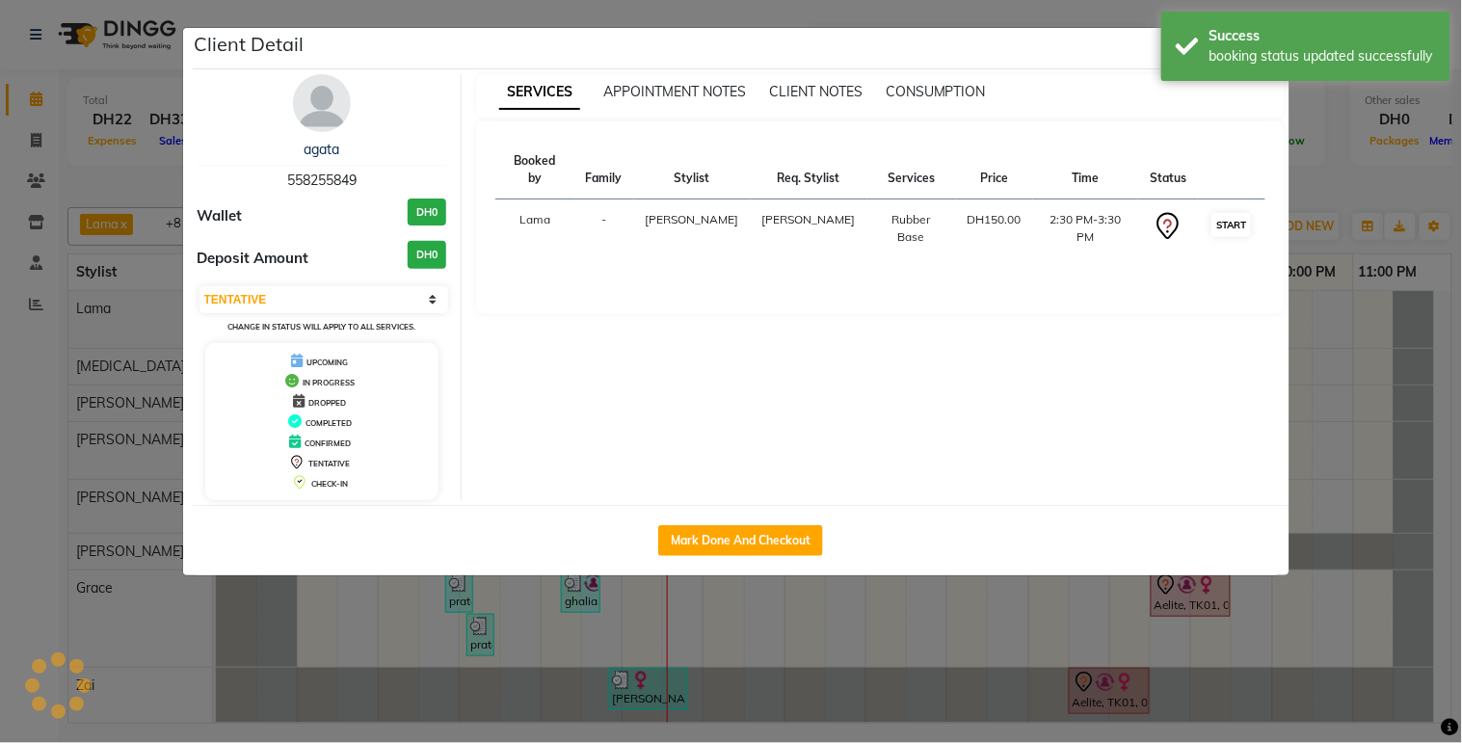
select select "1"
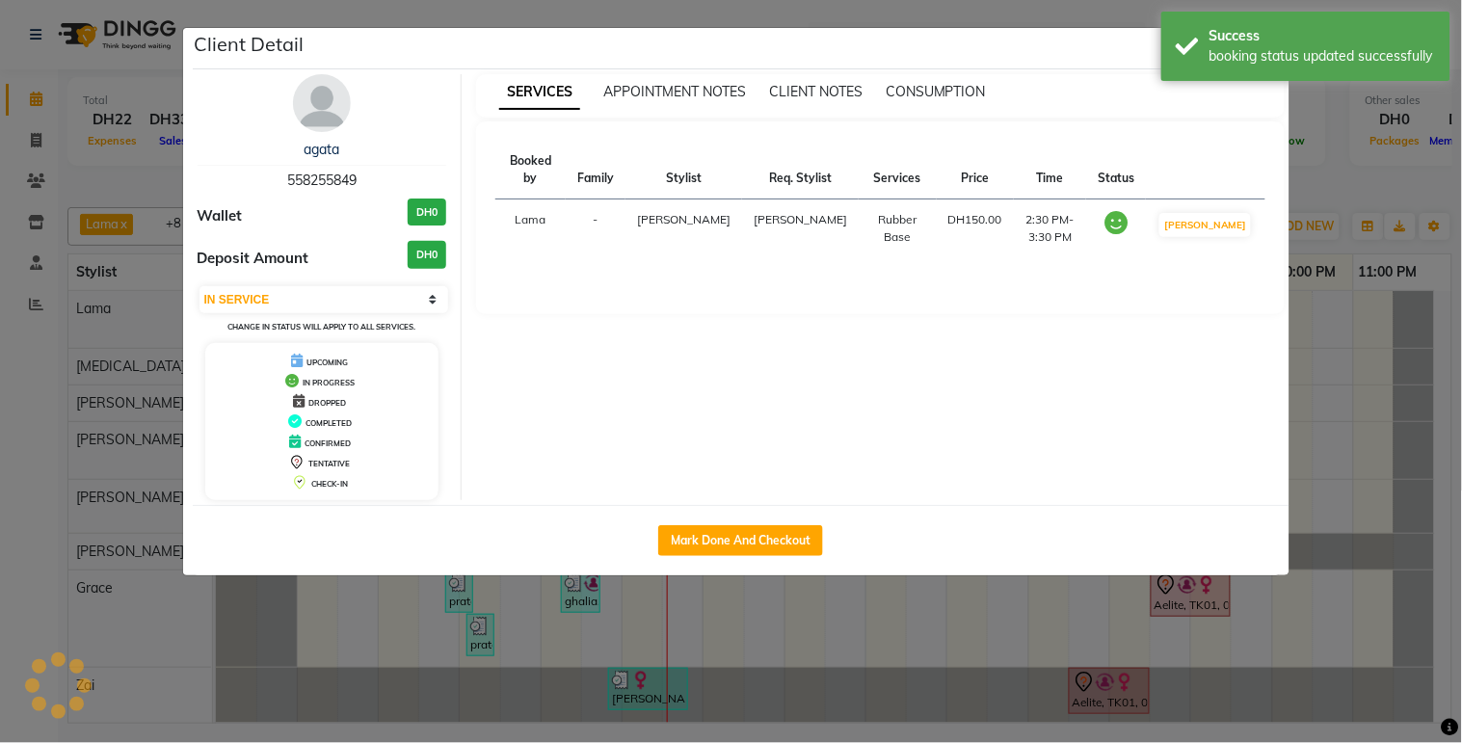
click at [1347, 466] on ngb-modal-window "Client Detail agata 558255849 Wallet DH0 Deposit Amount DH0 Select IN SERVICE C…" at bounding box center [731, 371] width 1462 height 743
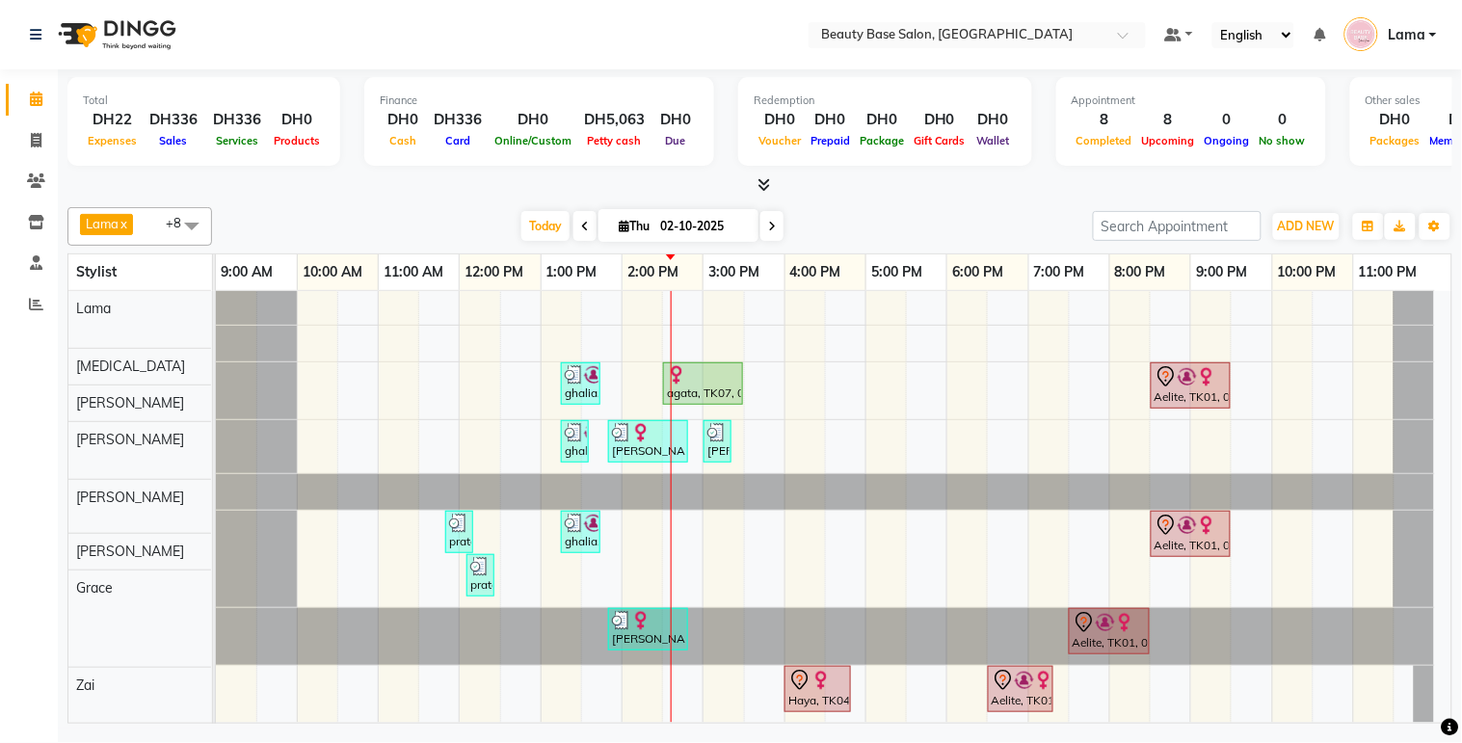
scroll to position [75, 0]
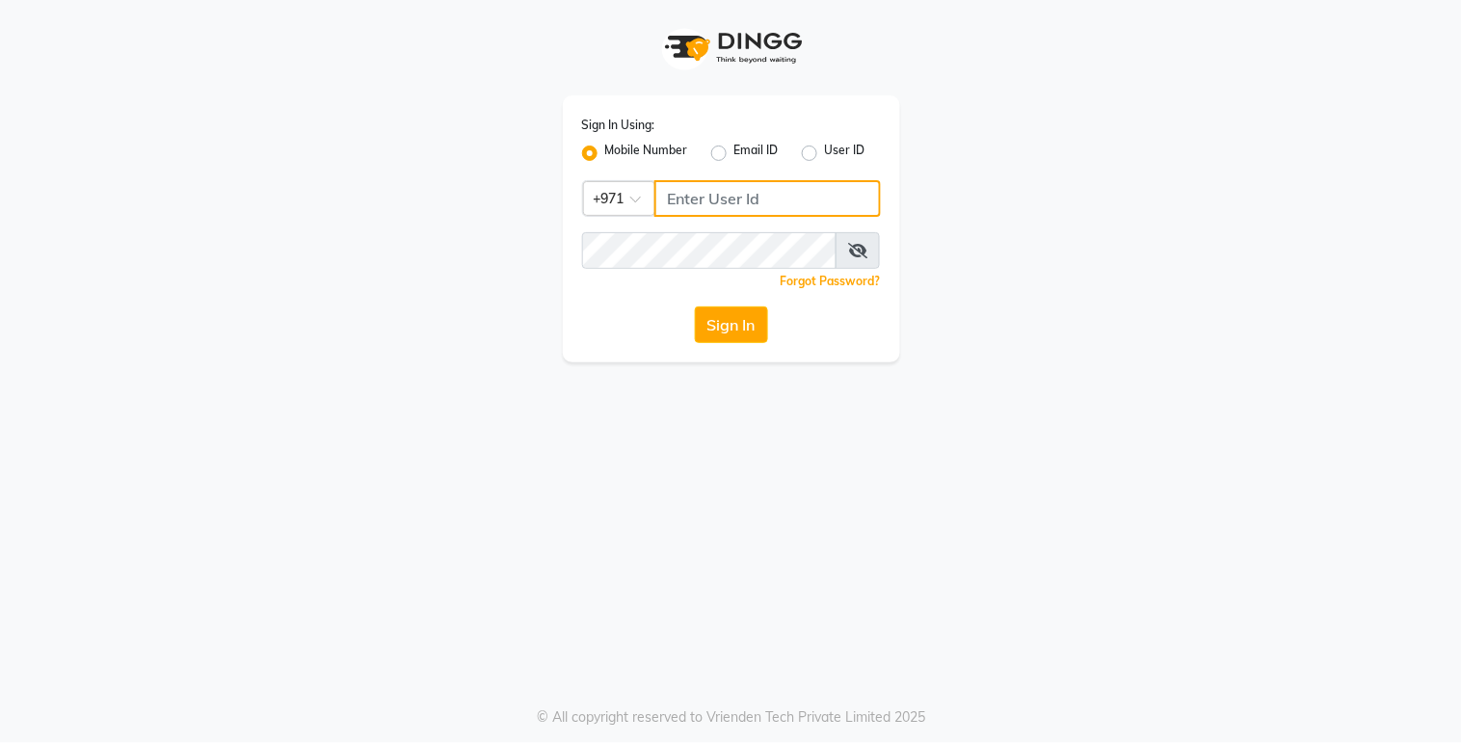
type input "527263343"
click at [740, 326] on button "Sign In" at bounding box center [731, 324] width 73 height 37
type input "527263343"
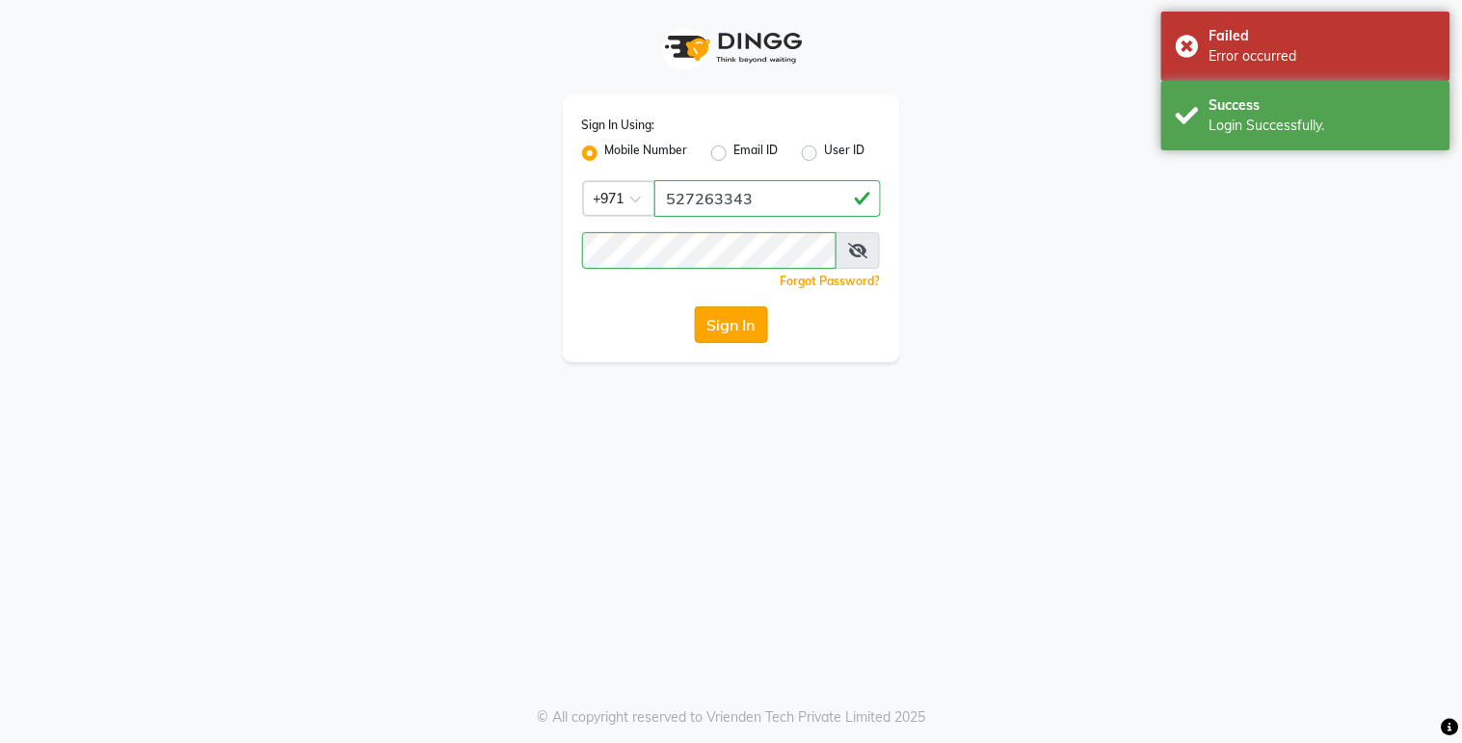
click at [742, 334] on button "Sign In" at bounding box center [731, 324] width 73 height 37
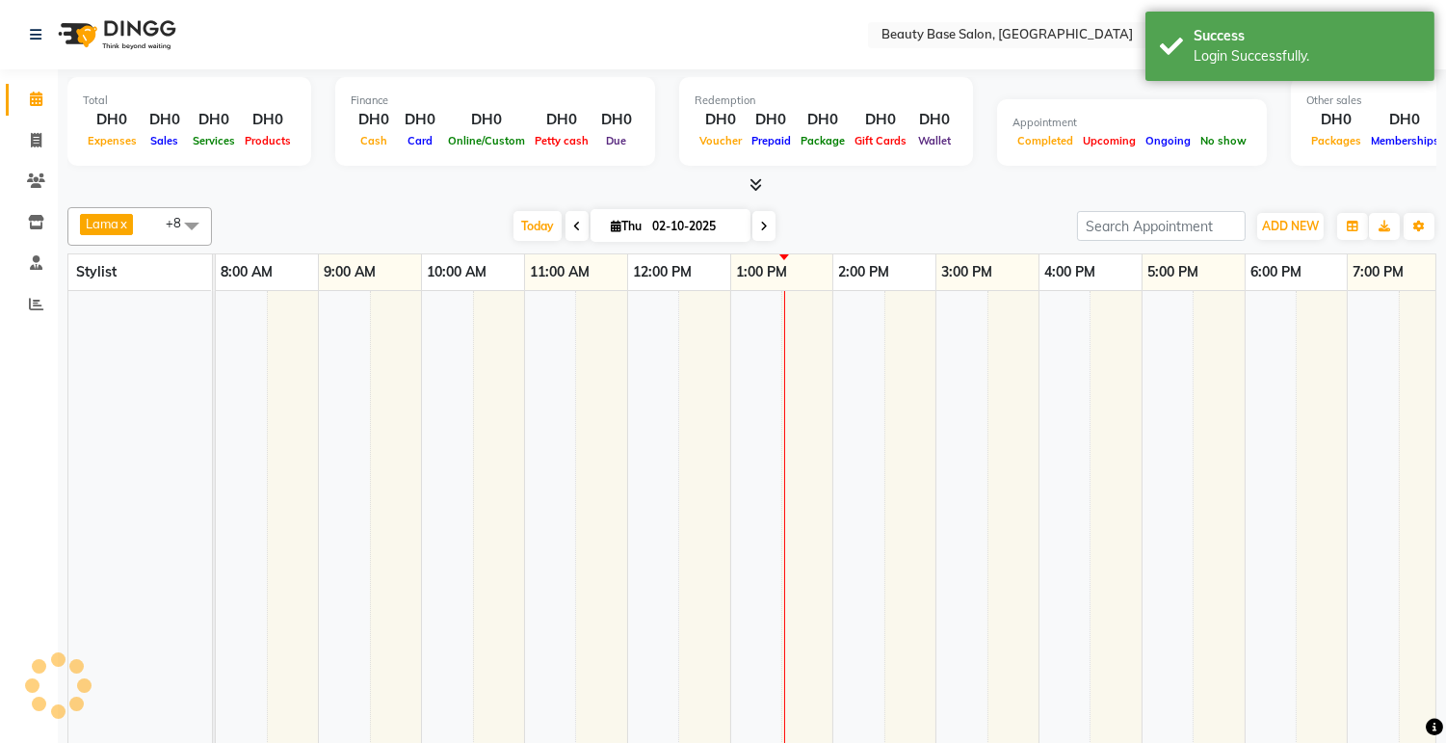
select select "en"
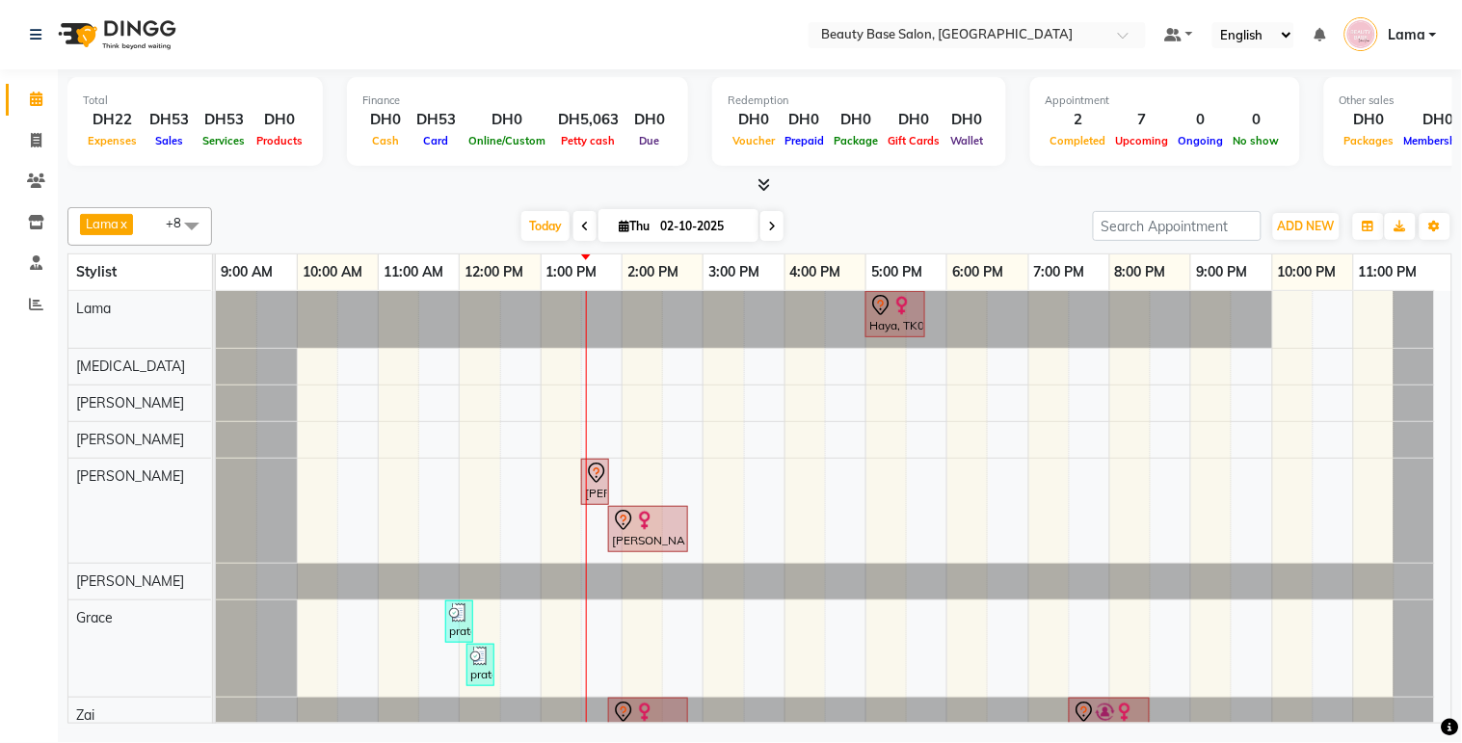
scroll to position [106, 0]
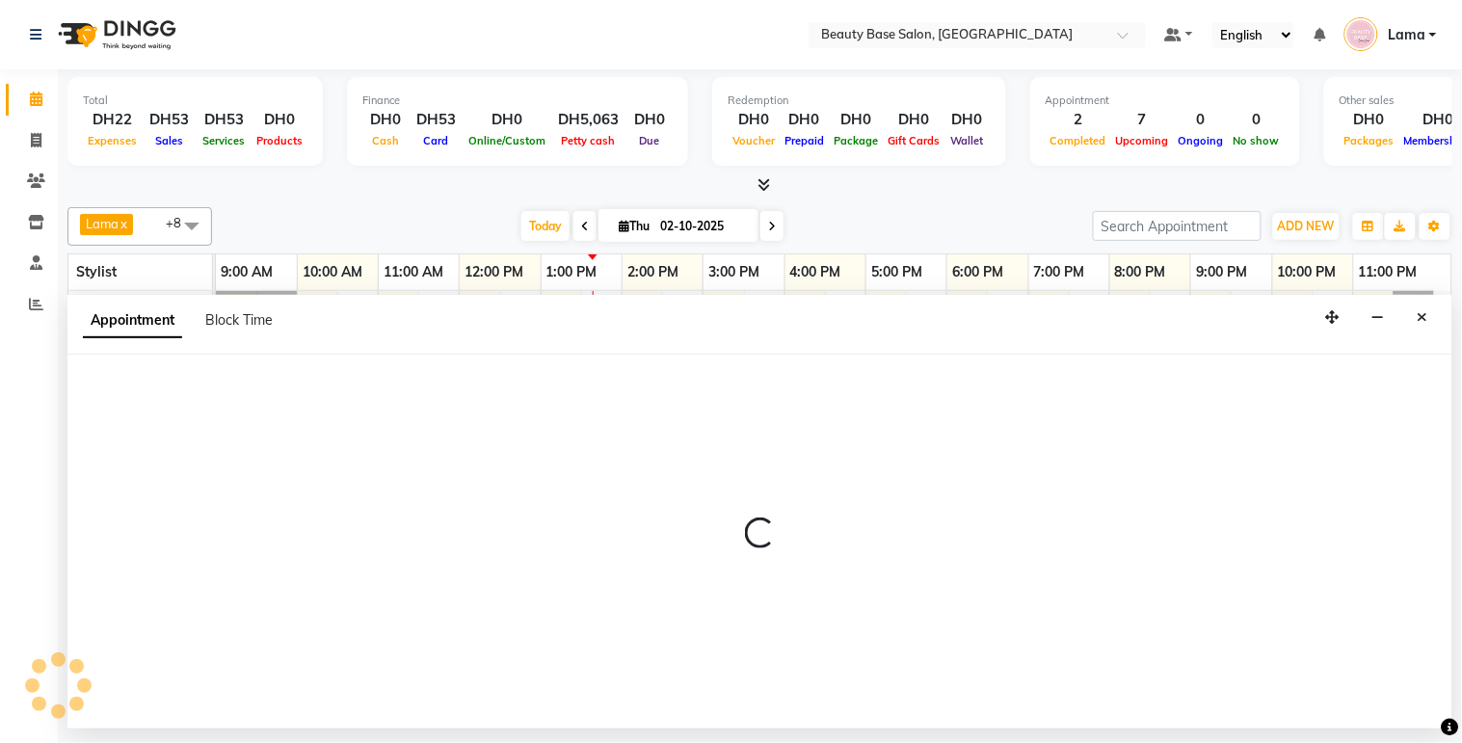
select select "13438"
select select "1170"
select select "tentative"
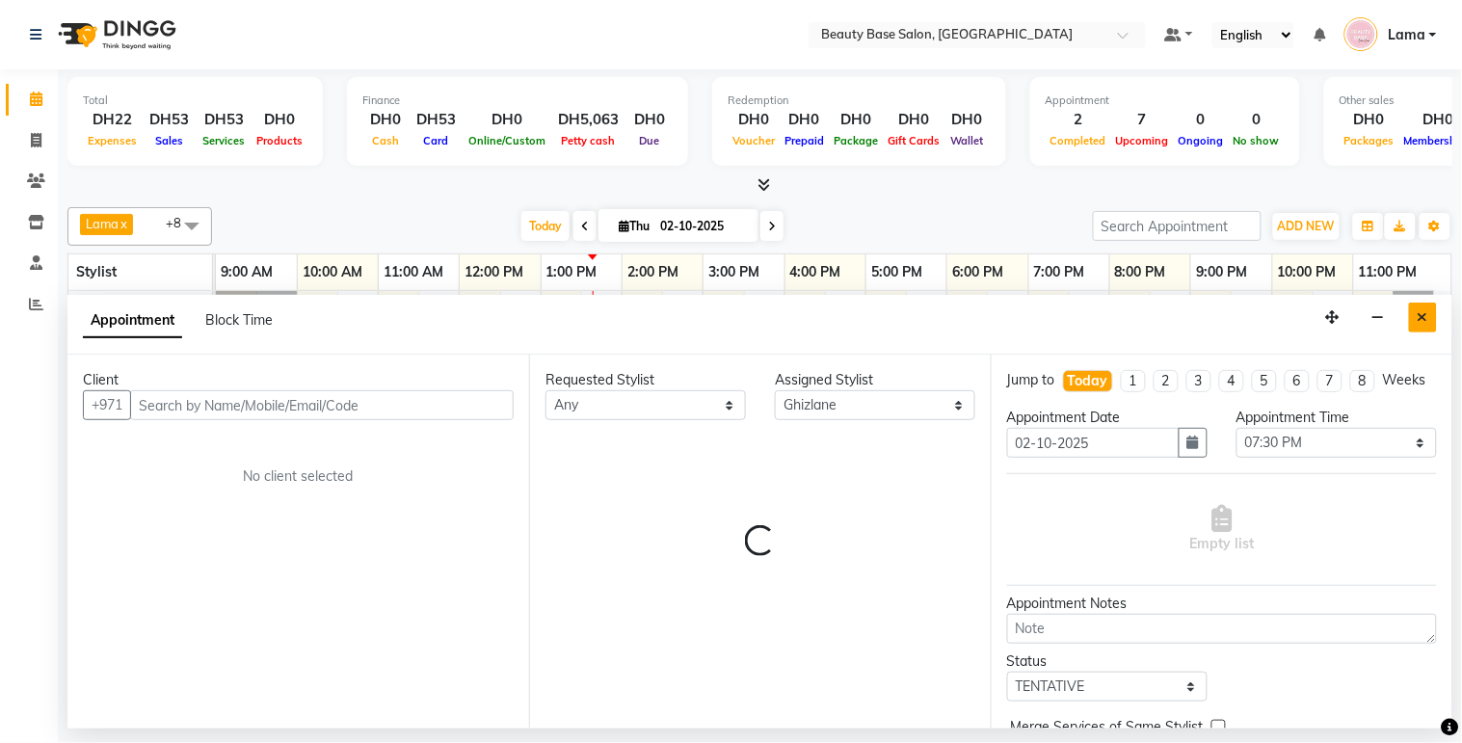
click at [1423, 314] on icon "Close" at bounding box center [1422, 316] width 11 height 13
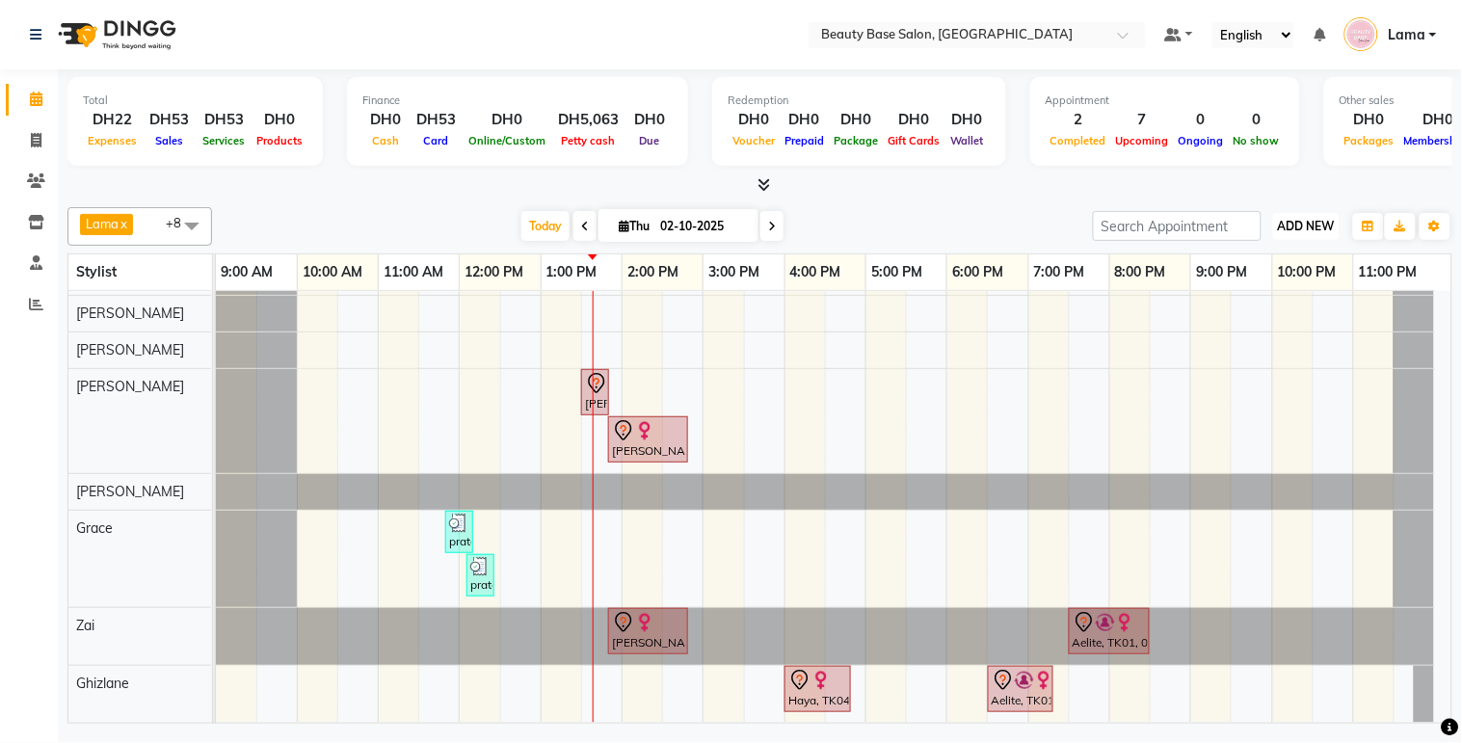
click at [1321, 225] on span "ADD NEW" at bounding box center [1306, 226] width 57 height 14
click at [1284, 266] on button "Add Appointment" at bounding box center [1263, 262] width 152 height 25
select select "600"
select select "tentative"
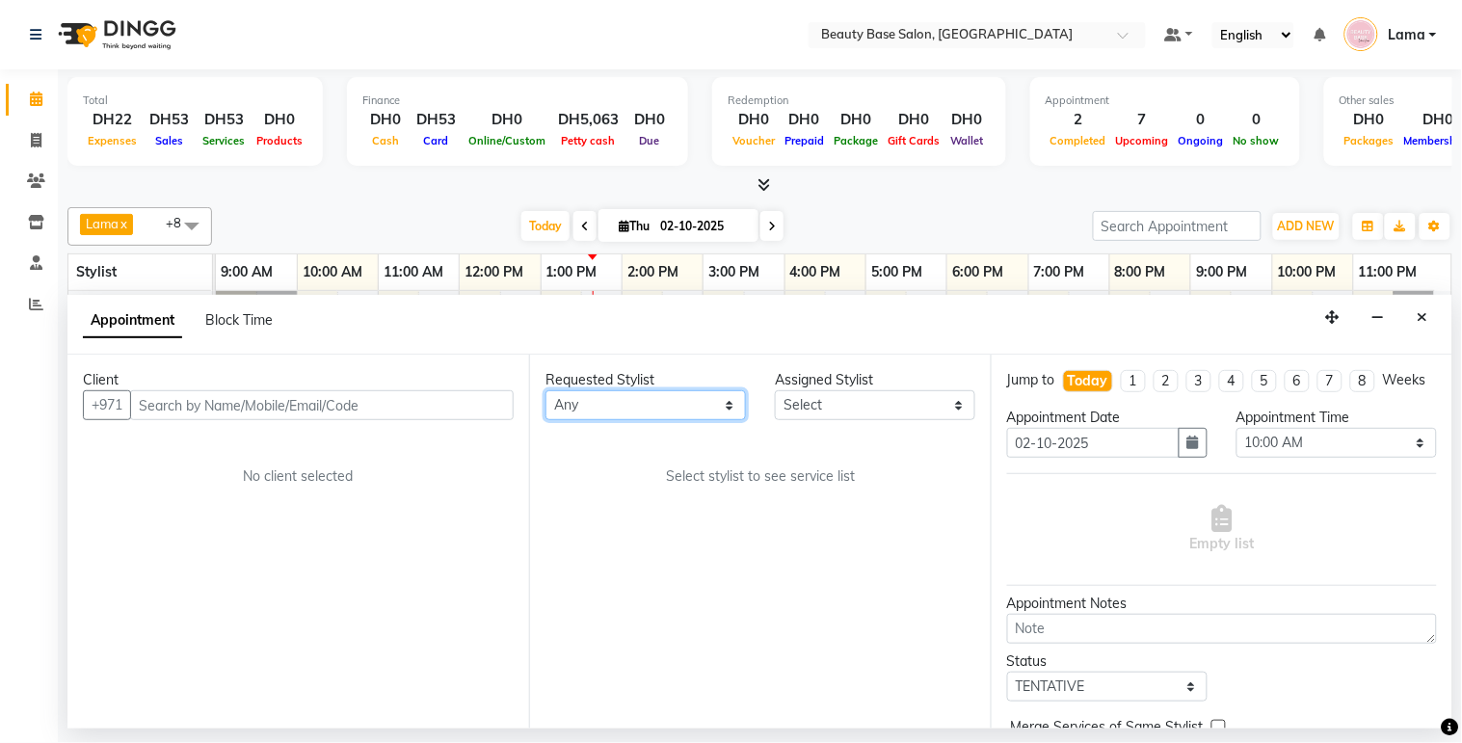
click at [710, 414] on select "Any [PERSON_NAME] [PERSON_NAME] [PERSON_NAME] [PERSON_NAME] [PERSON_NAME] [MEDI…" at bounding box center [645, 405] width 200 height 30
select select "30434"
click at [545, 390] on select "Any [PERSON_NAME] [PERSON_NAME] [PERSON_NAME] [PERSON_NAME] [PERSON_NAME] [MEDI…" at bounding box center [645, 405] width 200 height 30
select select "30434"
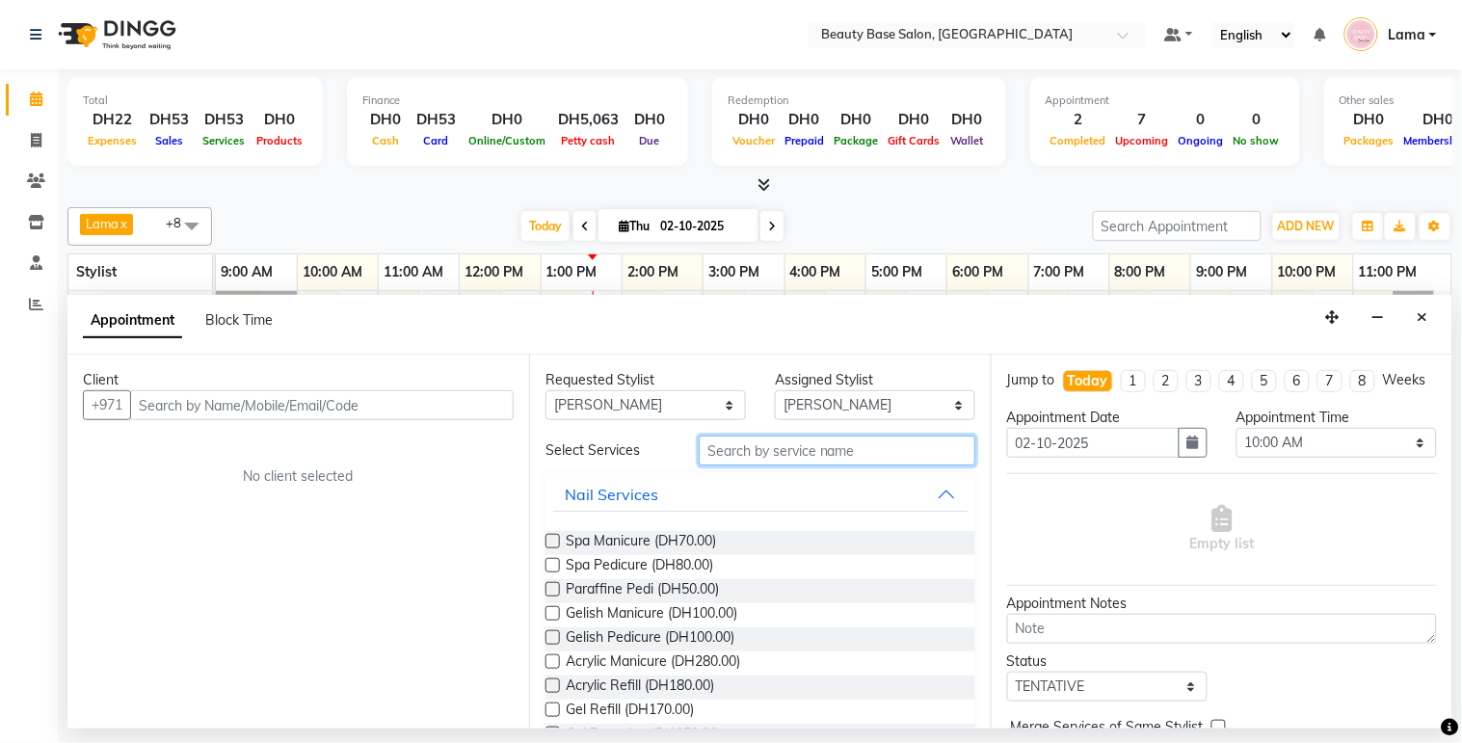
click at [830, 457] on input "text" at bounding box center [837, 451] width 277 height 30
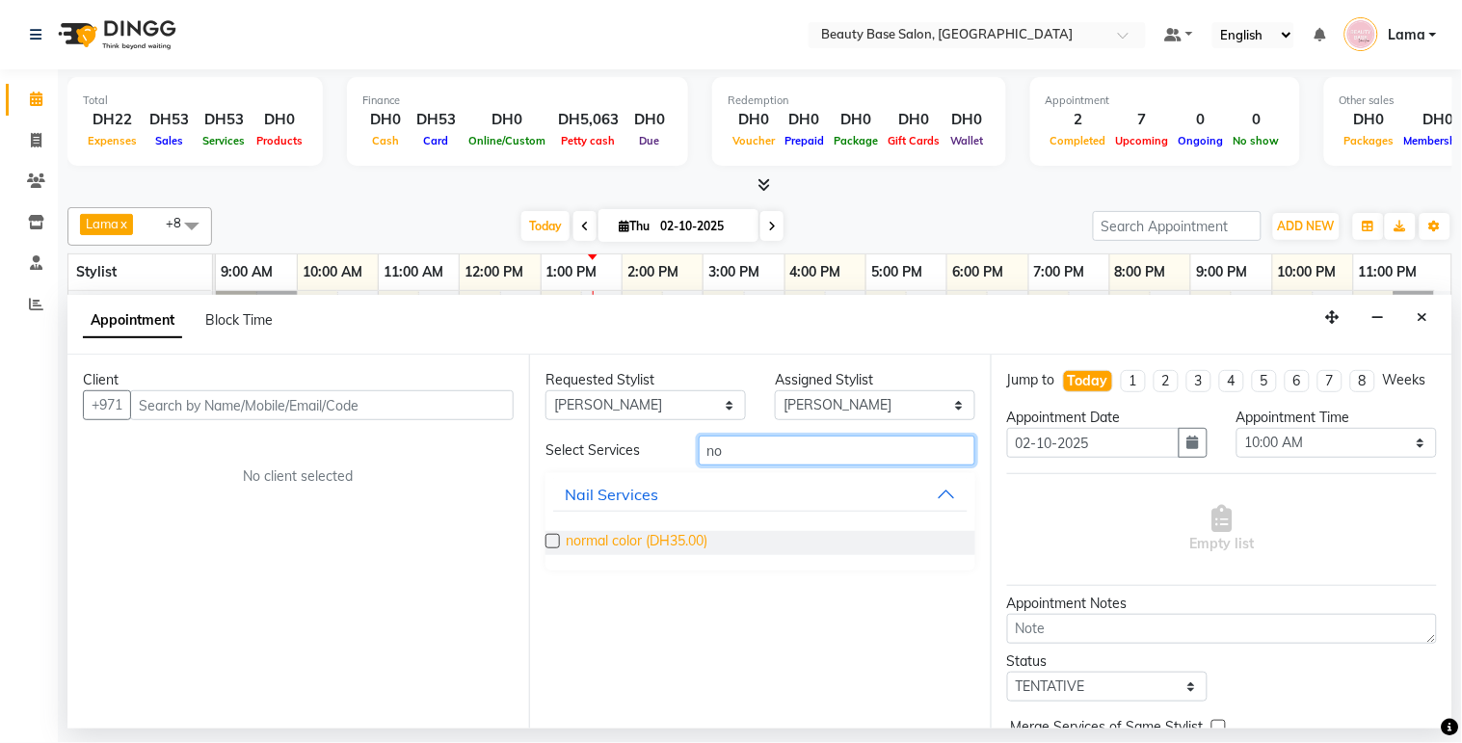
type input "no"
click at [653, 545] on span "normal color (DH35.00)" at bounding box center [637, 543] width 142 height 24
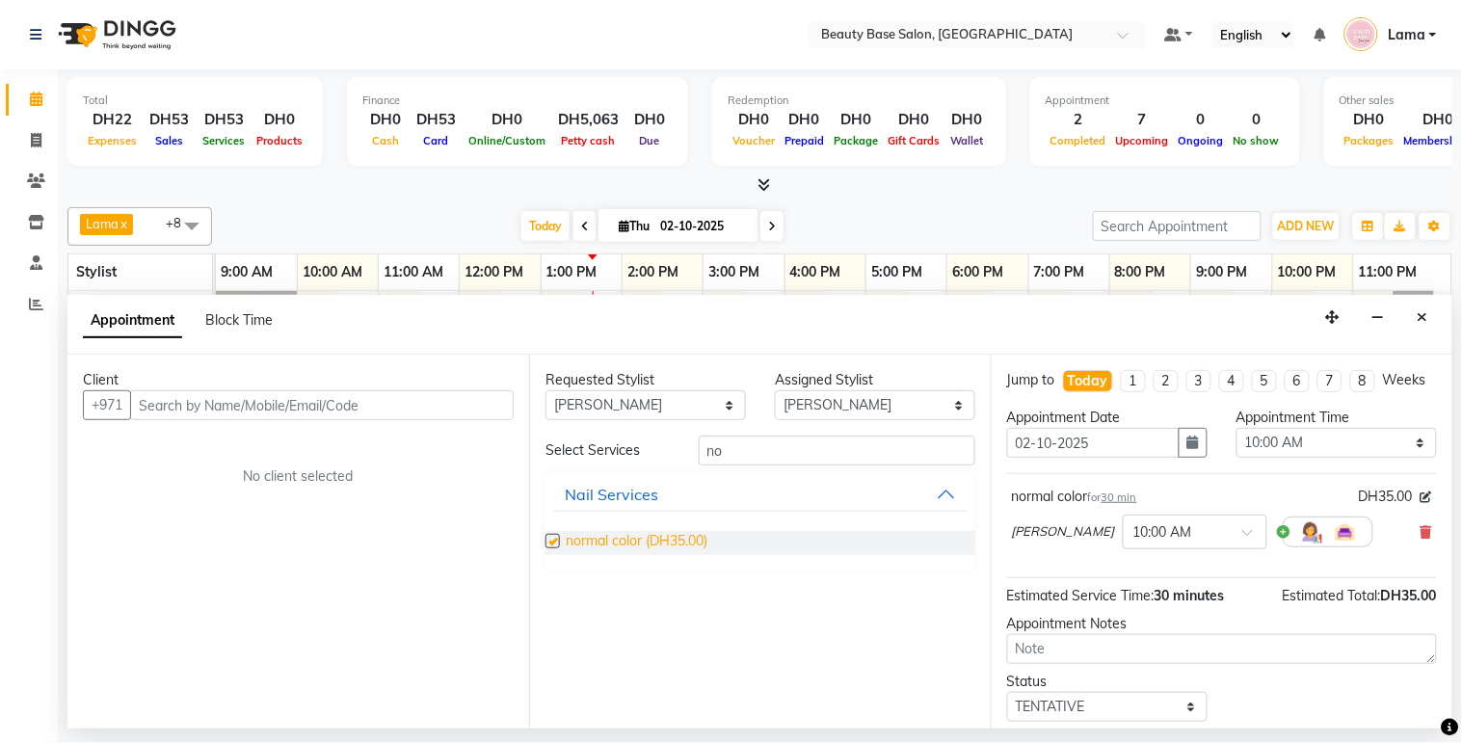
checkbox input "false"
click at [679, 410] on select "Any [PERSON_NAME] [PERSON_NAME] [PERSON_NAME] [PERSON_NAME] [PERSON_NAME] [MEDI…" at bounding box center [645, 405] width 200 height 30
select select "54542"
click at [545, 390] on select "Any [PERSON_NAME] [PERSON_NAME] [PERSON_NAME] [PERSON_NAME] [PERSON_NAME] [MEDI…" at bounding box center [645, 405] width 200 height 30
select select "54542"
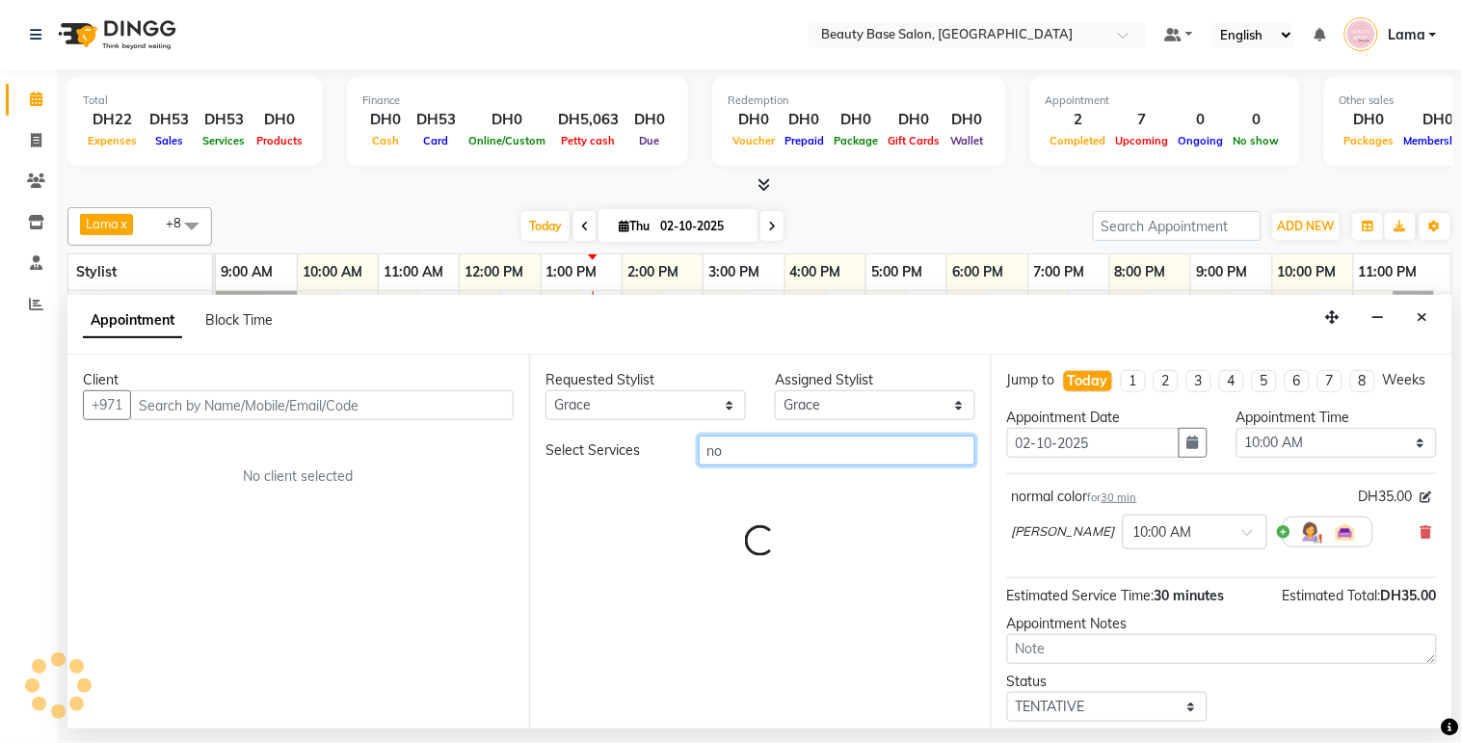
click at [791, 450] on input "no" at bounding box center [837, 451] width 277 height 30
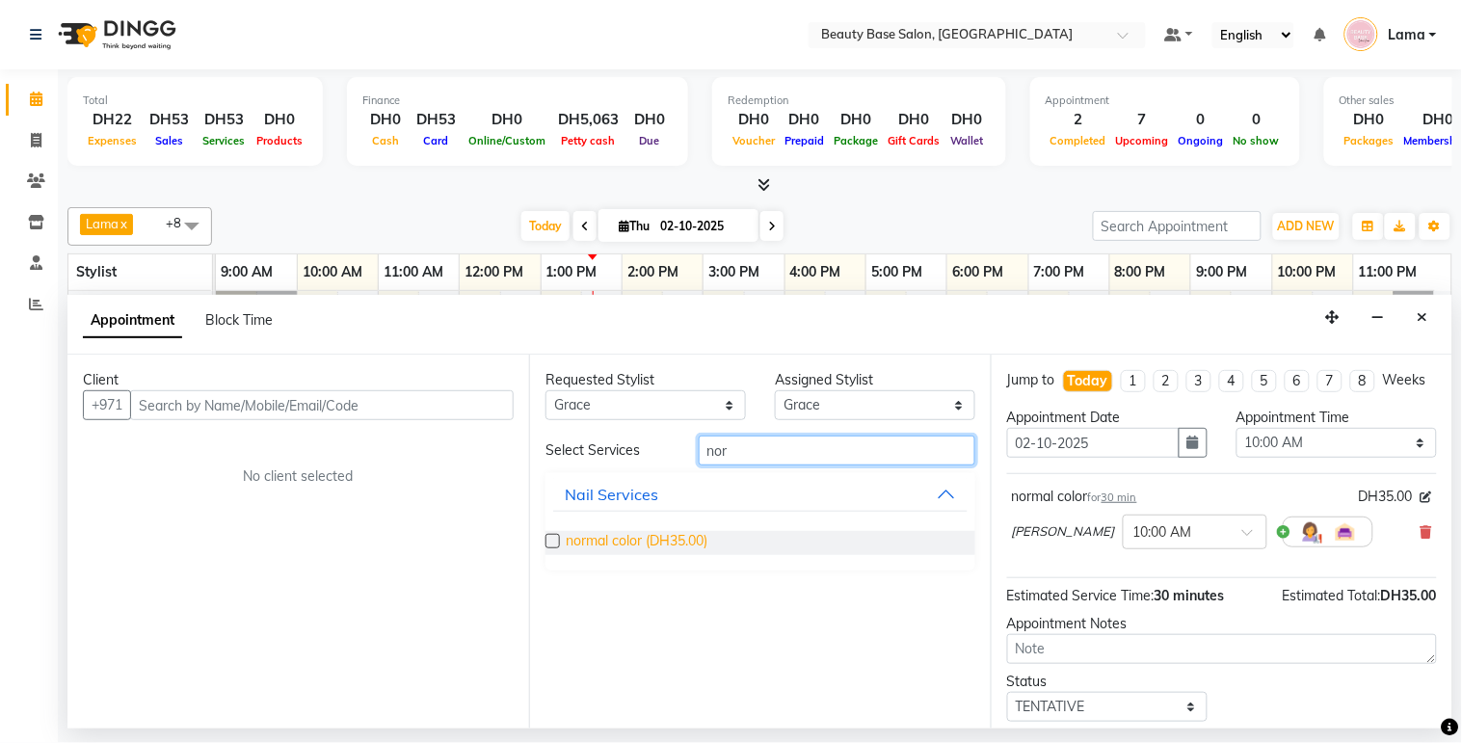
type input "nor"
click at [700, 543] on span "normal color (DH35.00)" at bounding box center [637, 543] width 142 height 24
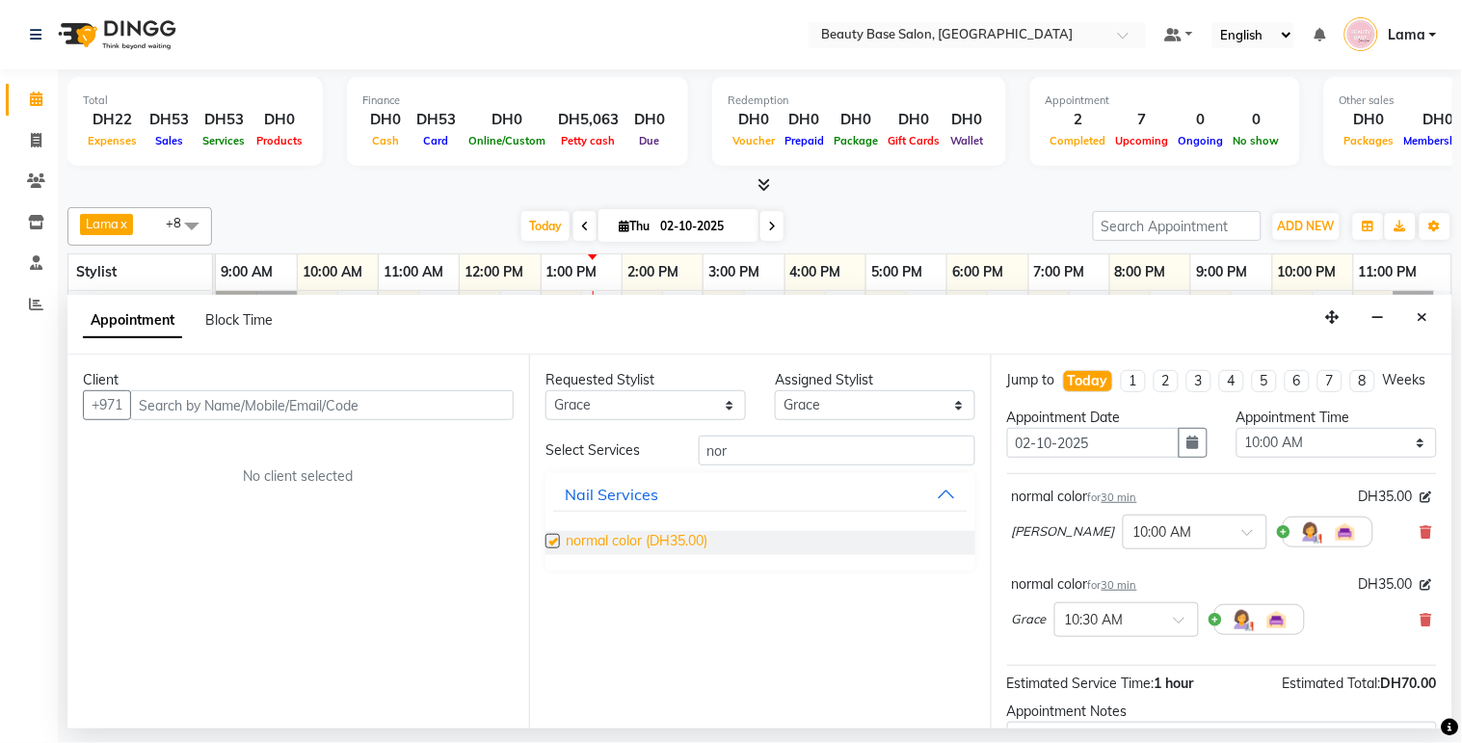
checkbox input "false"
click at [669, 402] on select "Any [PERSON_NAME] [PERSON_NAME] [PERSON_NAME] [PERSON_NAME] [PERSON_NAME] [MEDI…" at bounding box center [645, 405] width 200 height 30
select select "61471"
click at [545, 390] on select "Any [PERSON_NAME] [PERSON_NAME] [PERSON_NAME] [PERSON_NAME] [PERSON_NAME] [MEDI…" at bounding box center [645, 405] width 200 height 30
select select "61471"
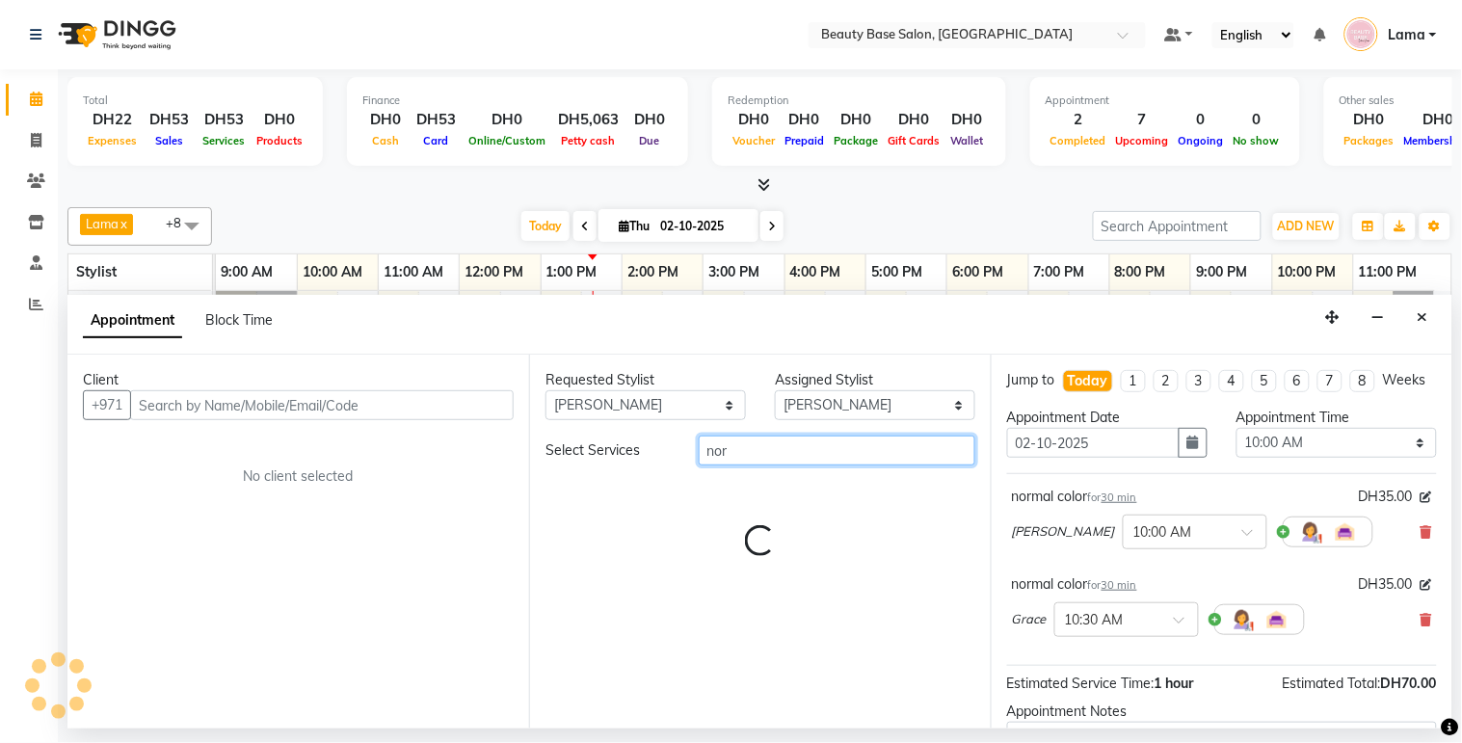
click at [784, 451] on input "nor" at bounding box center [837, 451] width 277 height 30
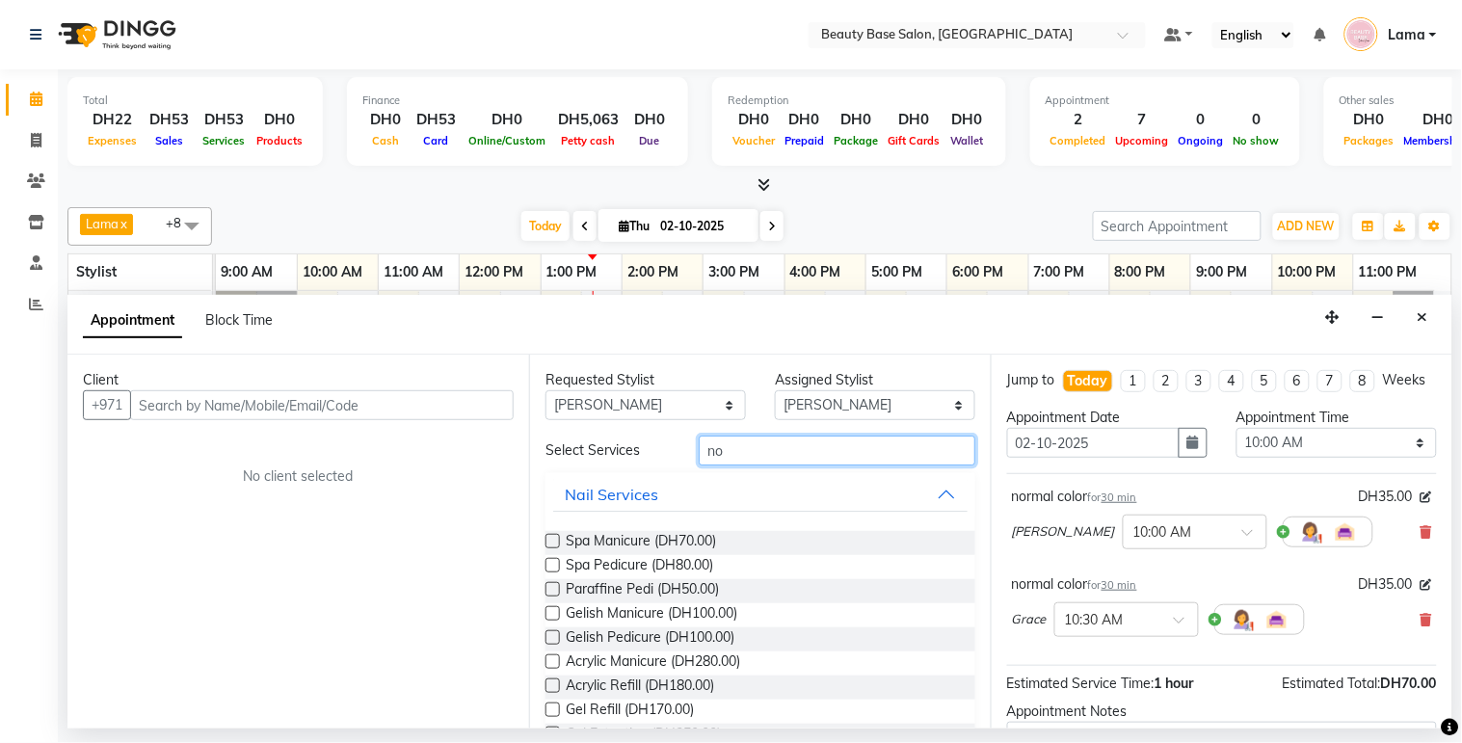
type input "n"
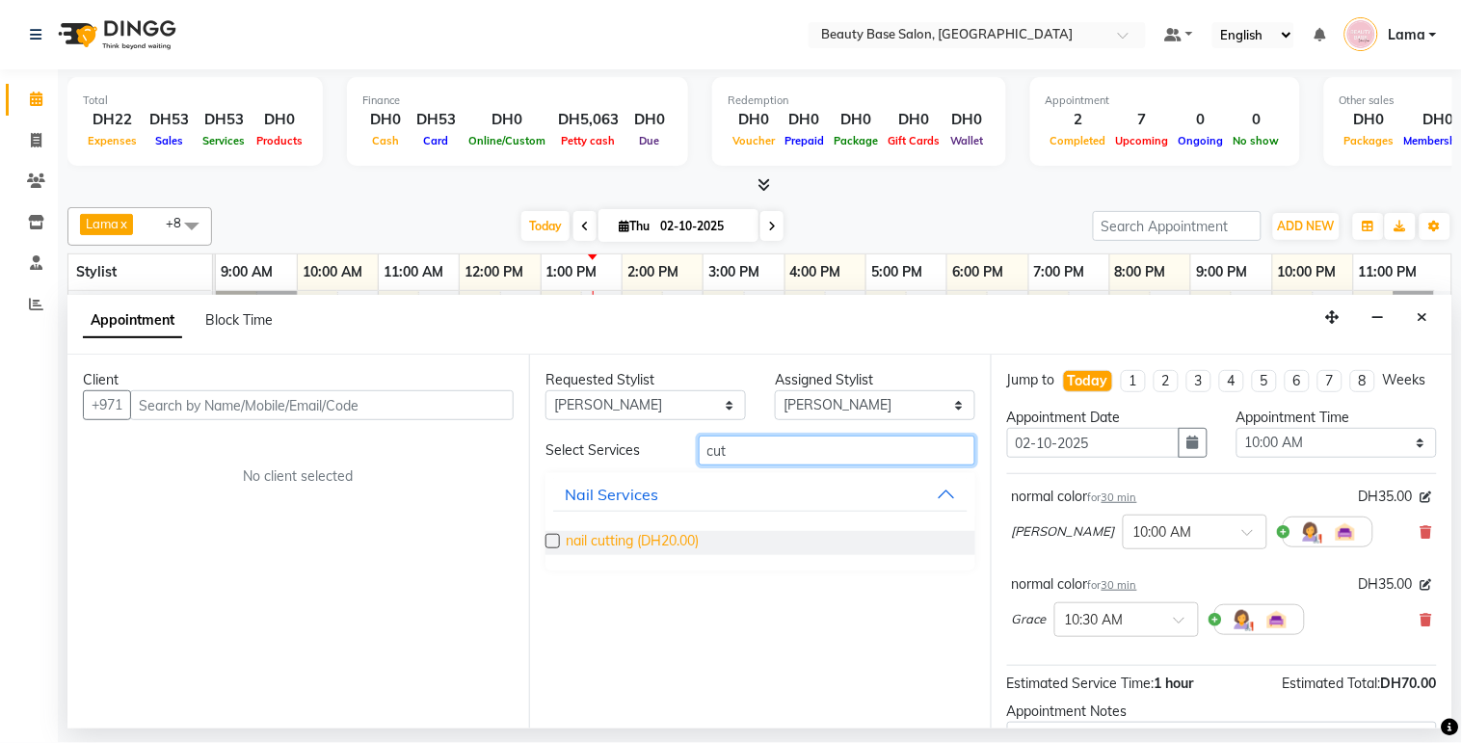
type input "cut"
click at [672, 546] on span "nail cutting (DH20.00)" at bounding box center [632, 543] width 133 height 24
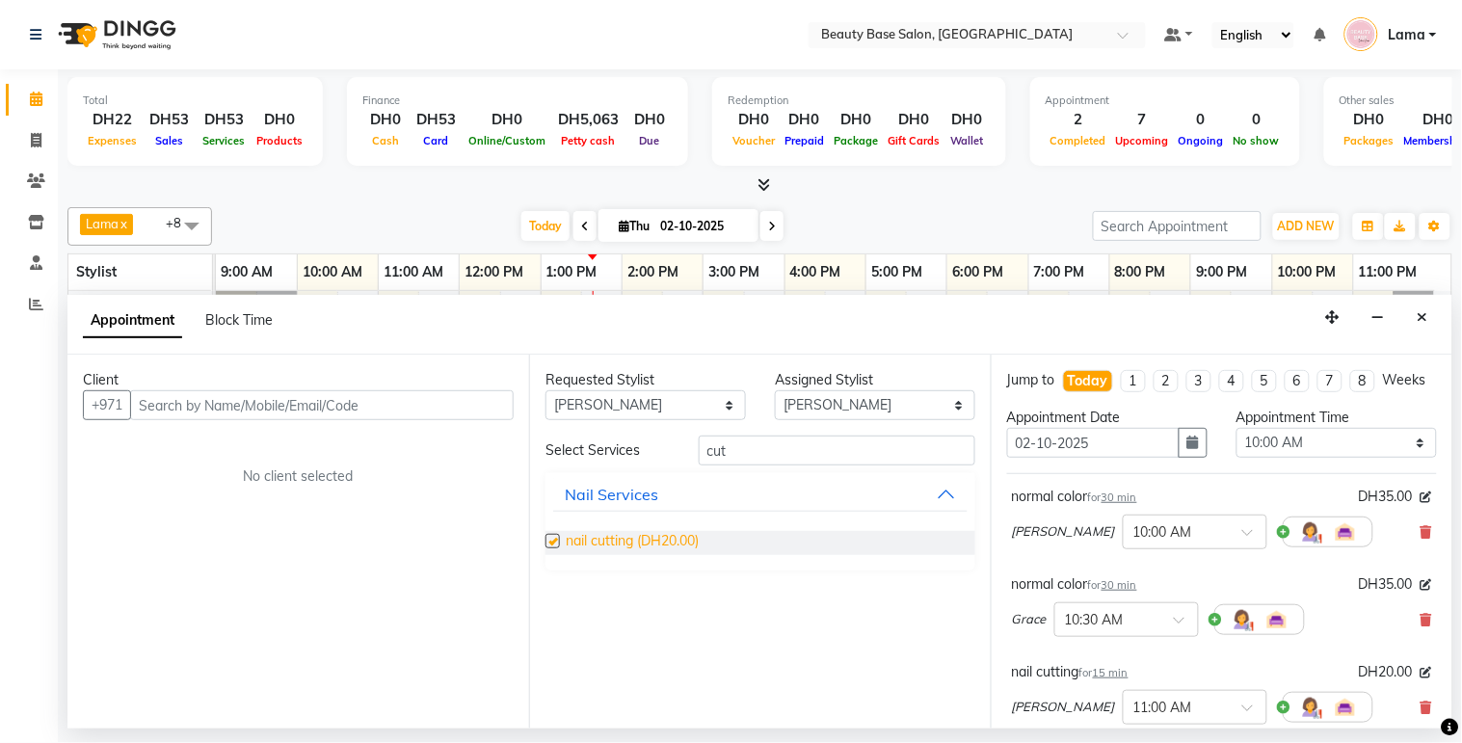
checkbox input "false"
click at [1303, 458] on select "Select 10:00 AM 10:05 AM 10:10 AM 10:15 AM 10:20 AM 10:25 AM 10:30 AM 10:35 AM …" at bounding box center [1336, 443] width 200 height 30
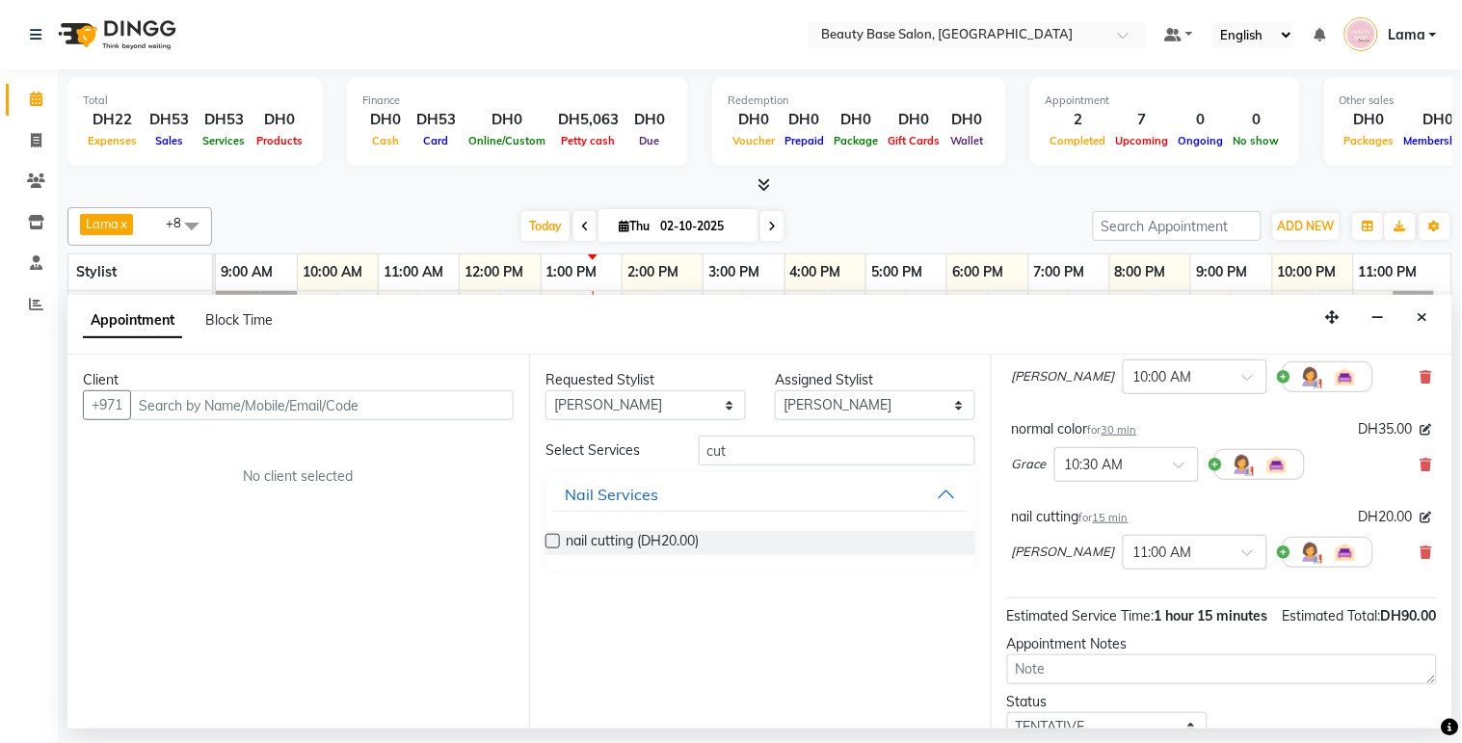
scroll to position [0, 0]
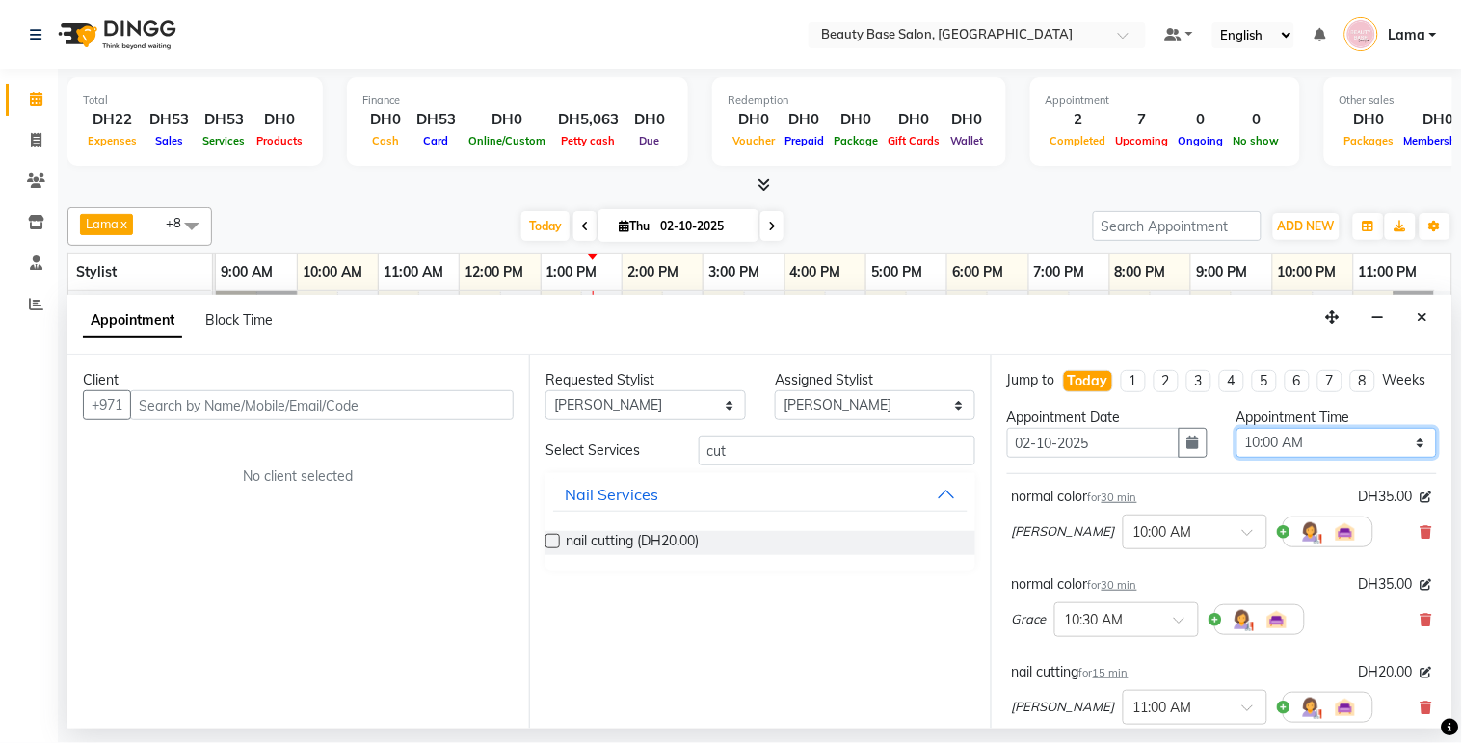
click at [1320, 458] on select "Select 10:00 AM 10:05 AM 10:10 AM 10:15 AM 10:20 AM 10:25 AM 10:30 AM 10:35 AM …" at bounding box center [1336, 443] width 200 height 30
select select "795"
click at [1236, 445] on select "Select 10:00 AM 10:05 AM 10:10 AM 10:15 AM 10:20 AM 10:25 AM 10:30 AM 10:35 AM …" at bounding box center [1336, 443] width 200 height 30
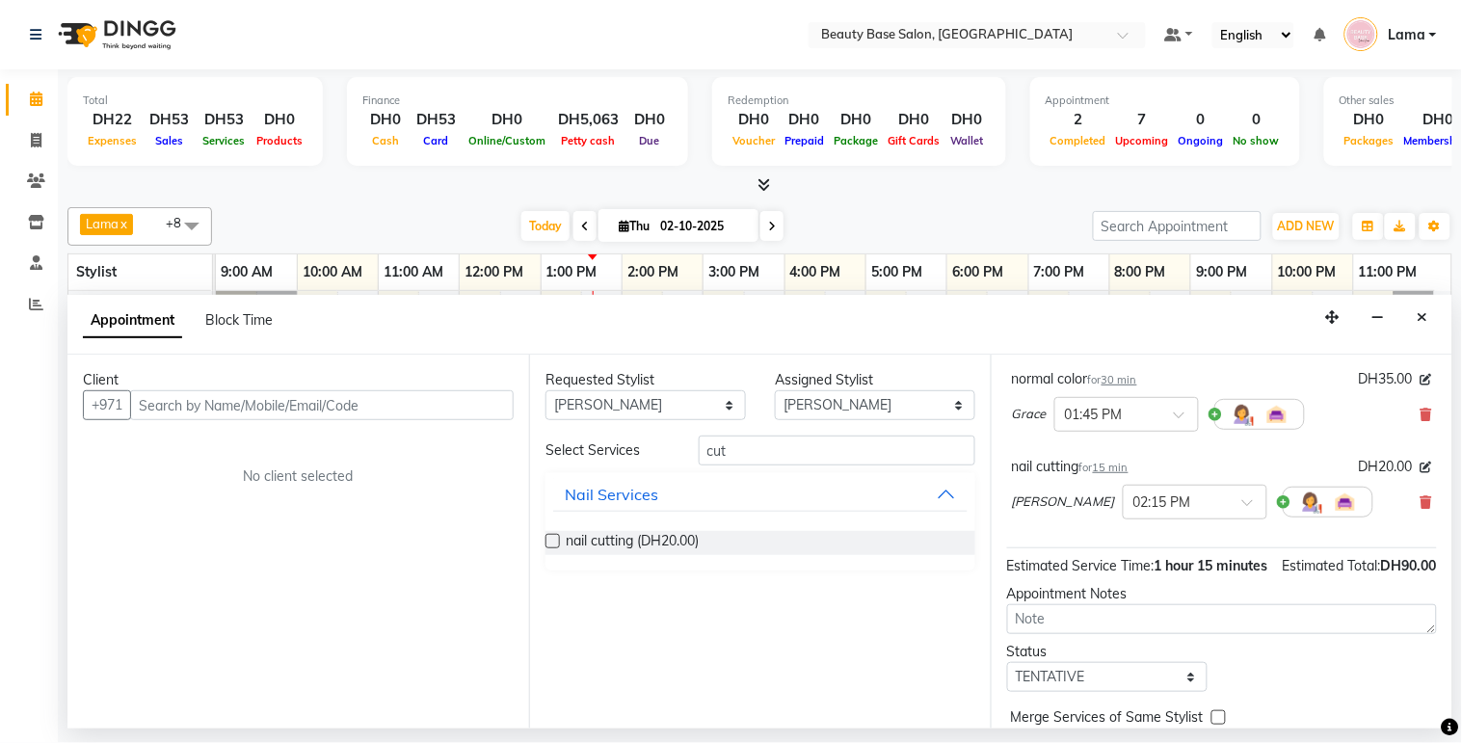
scroll to position [207, 0]
click at [1104, 421] on input "text" at bounding box center [1107, 411] width 85 height 20
click at [1108, 509] on div "01:15 PM" at bounding box center [1126, 494] width 143 height 36
click at [1133, 509] on input "text" at bounding box center [1175, 499] width 85 height 20
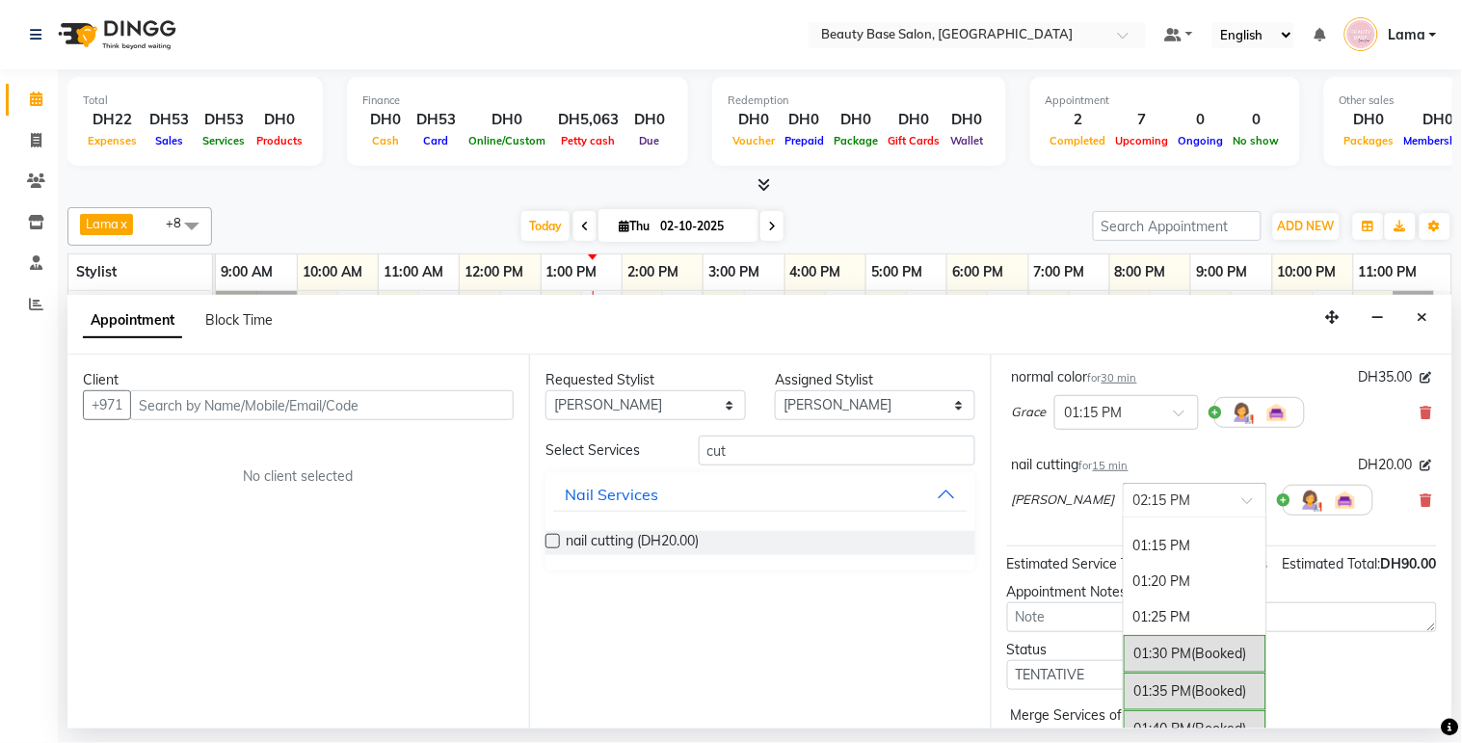
scroll to position [1355, 0]
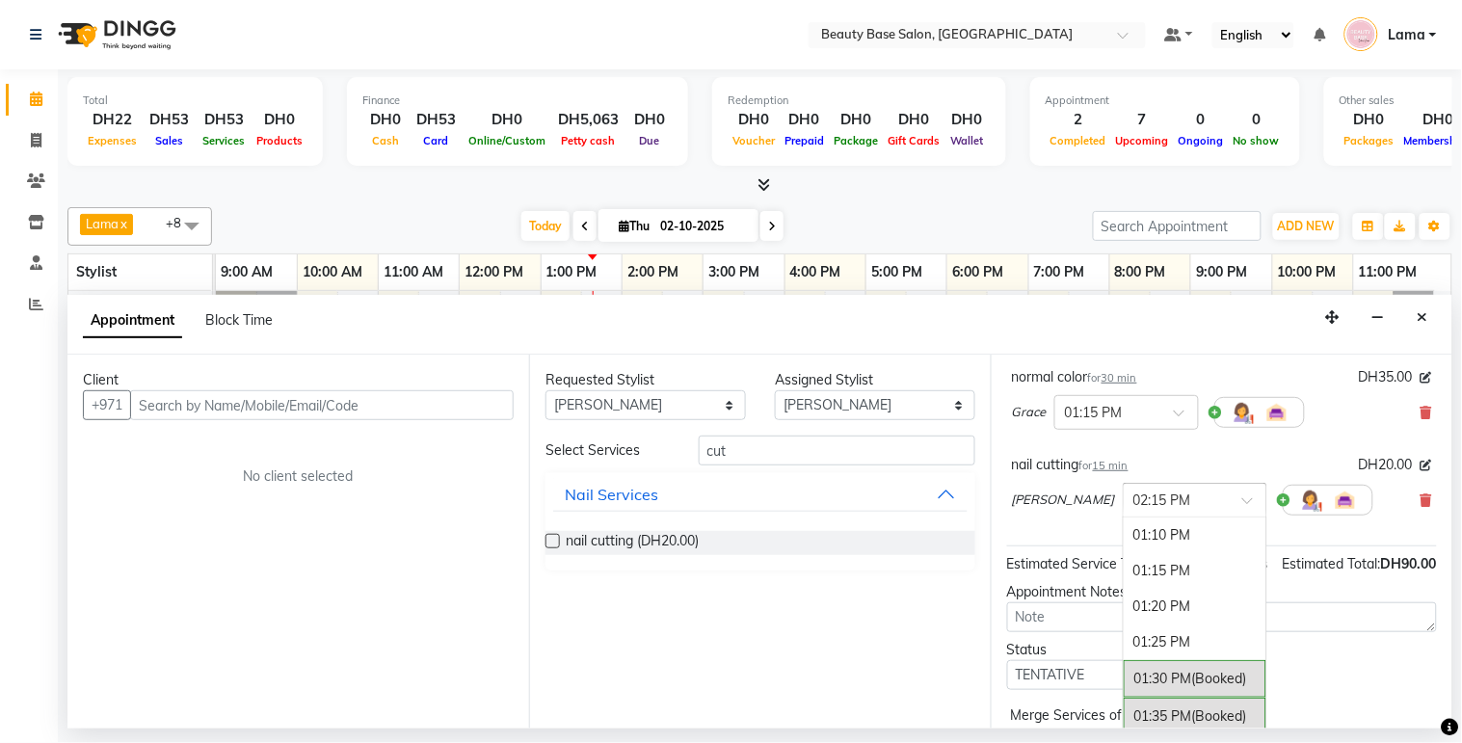
click at [1124, 589] on div "01:15 PM" at bounding box center [1195, 571] width 143 height 36
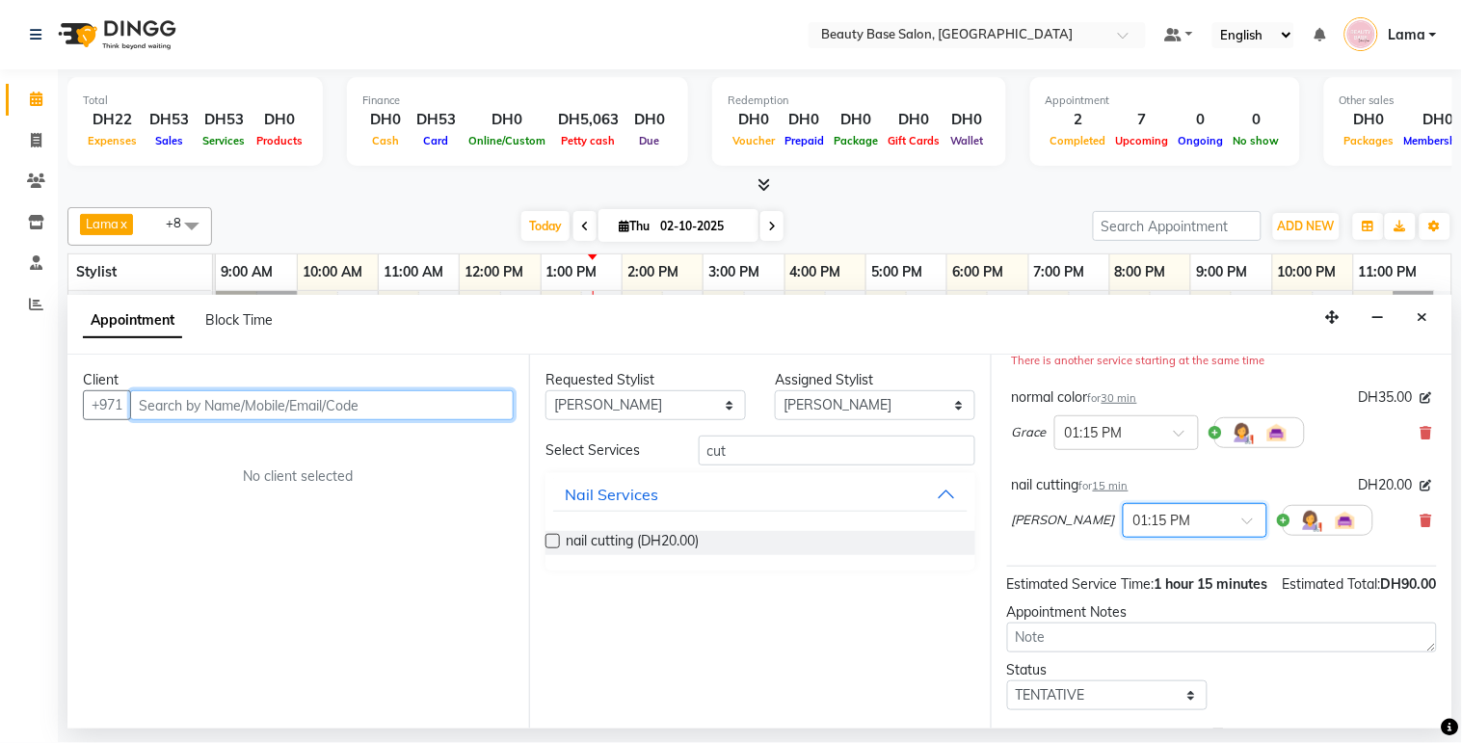
click at [391, 408] on input "text" at bounding box center [321, 405] width 383 height 30
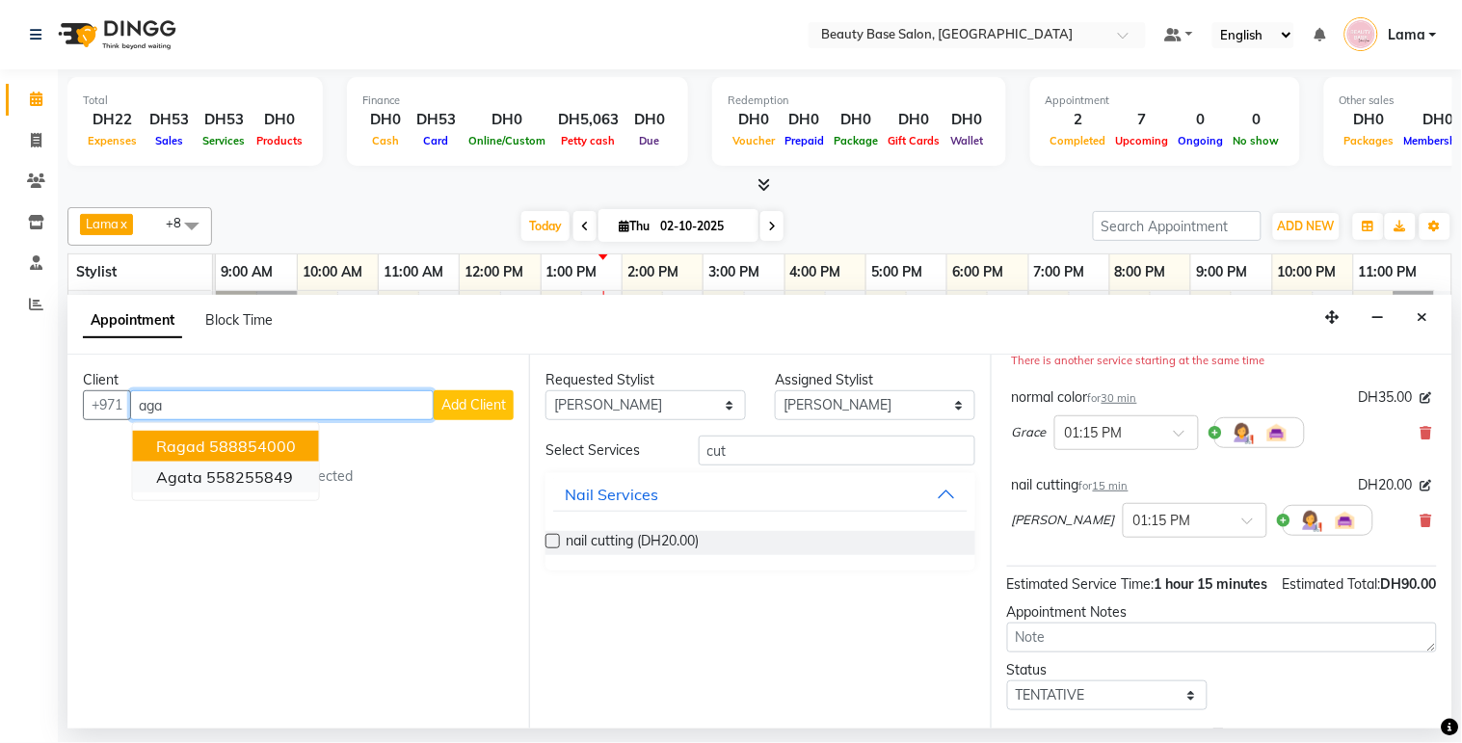
click at [255, 485] on ngb-highlight "558255849" at bounding box center [249, 476] width 87 height 19
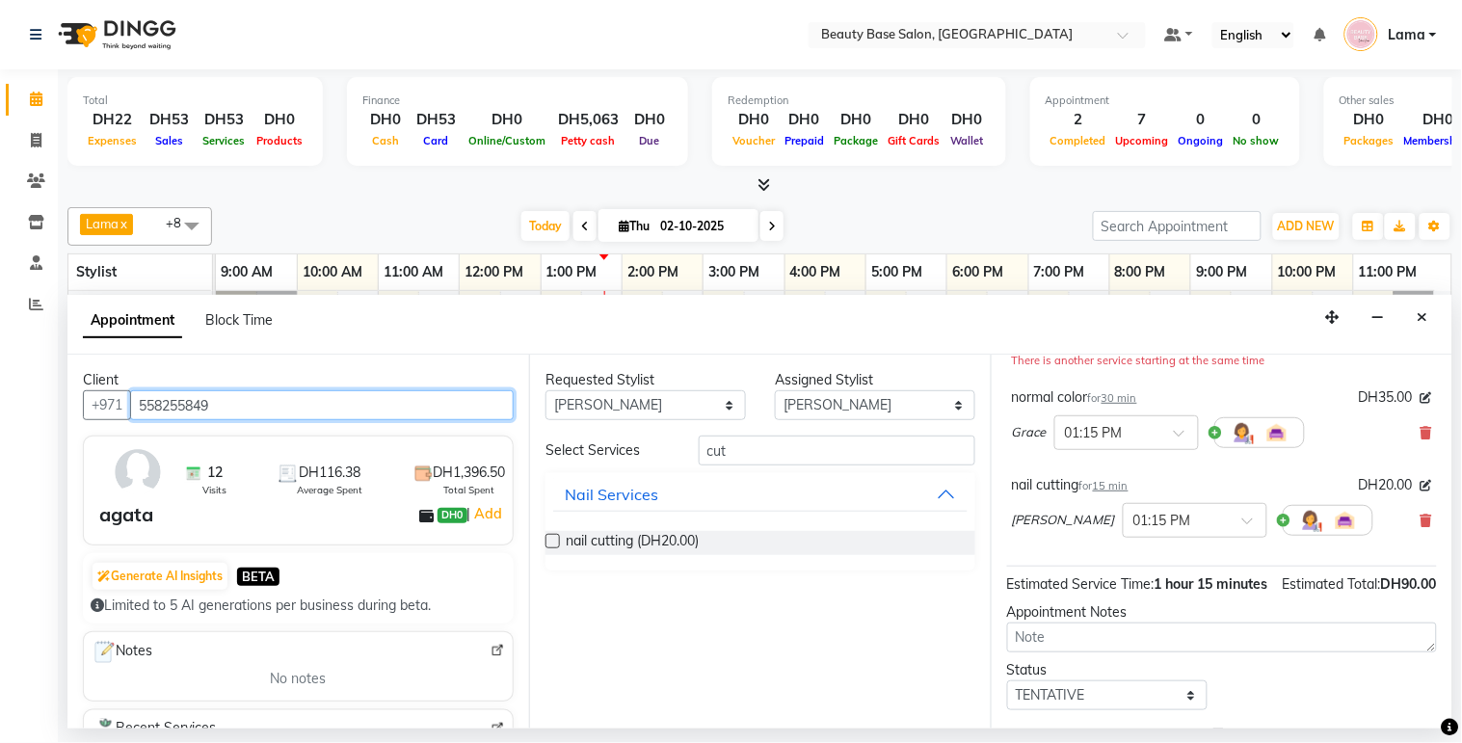
type input "558255849"
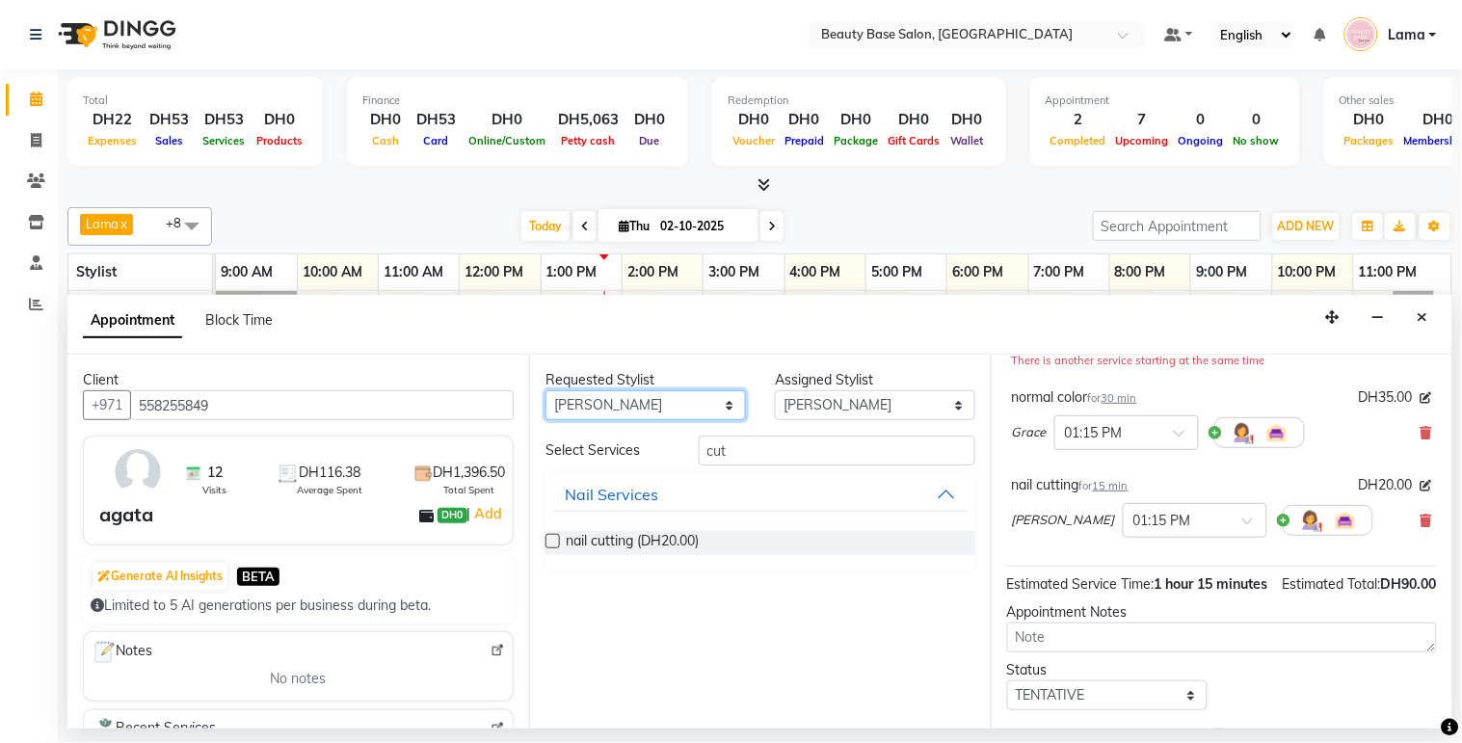
click at [680, 412] on select "Any [PERSON_NAME] [PERSON_NAME] [PERSON_NAME] [PERSON_NAME] [PERSON_NAME] [MEDI…" at bounding box center [645, 405] width 200 height 30
select select "30434"
click at [545, 390] on select "Any [PERSON_NAME] [PERSON_NAME] [PERSON_NAME] [PERSON_NAME] [PERSON_NAME] [MEDI…" at bounding box center [645, 405] width 200 height 30
select select "30434"
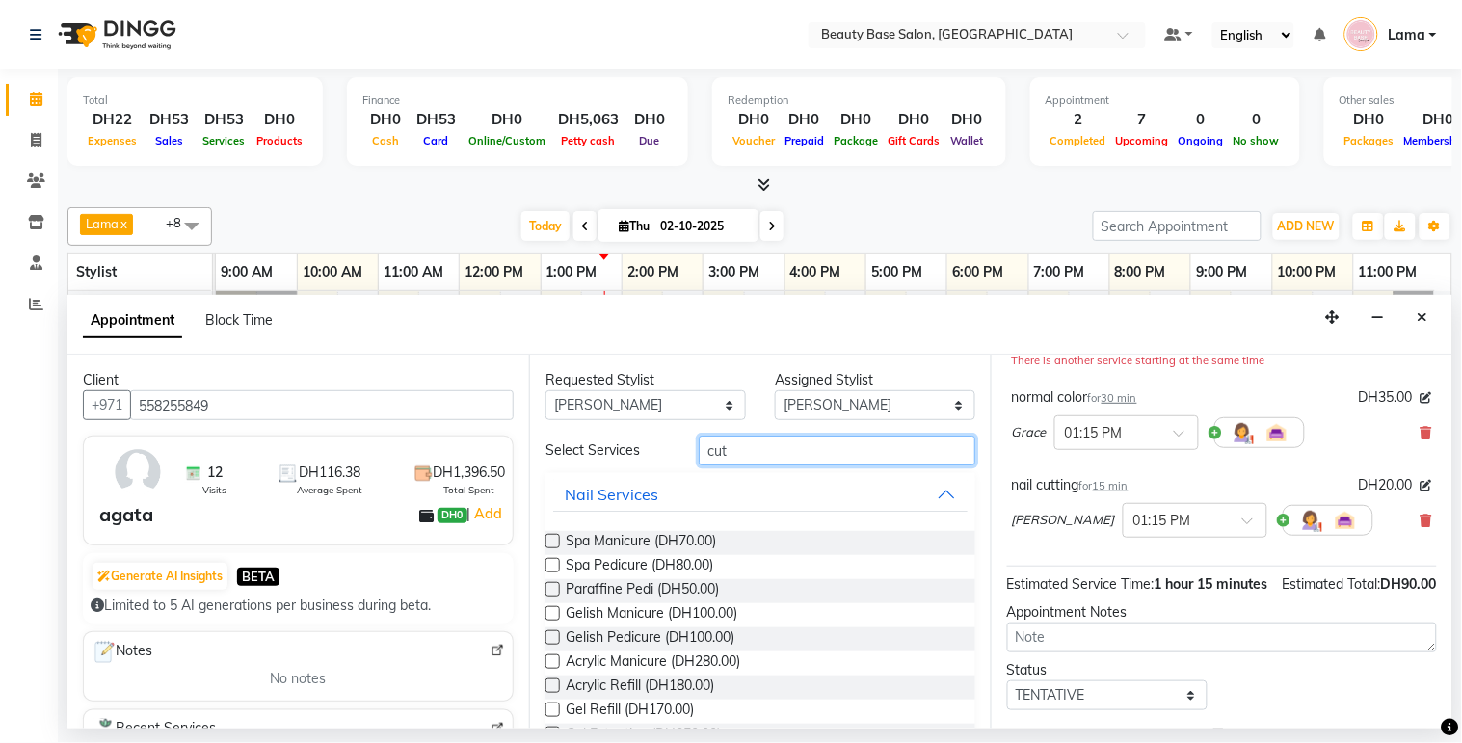
click at [784, 454] on input "cut" at bounding box center [837, 451] width 277 height 30
type input "c"
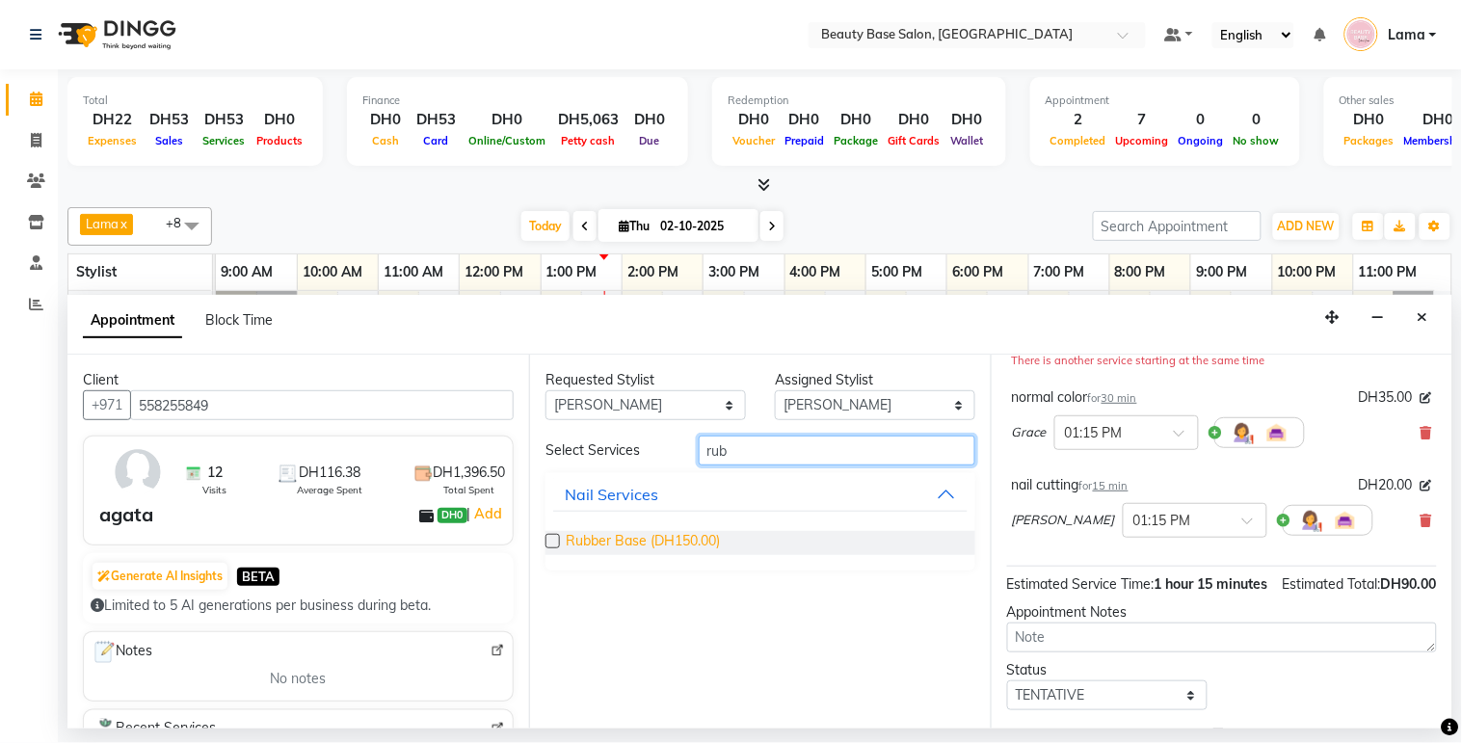
type input "rub"
click at [700, 535] on span "Rubber Base (DH150.00)" at bounding box center [643, 543] width 154 height 24
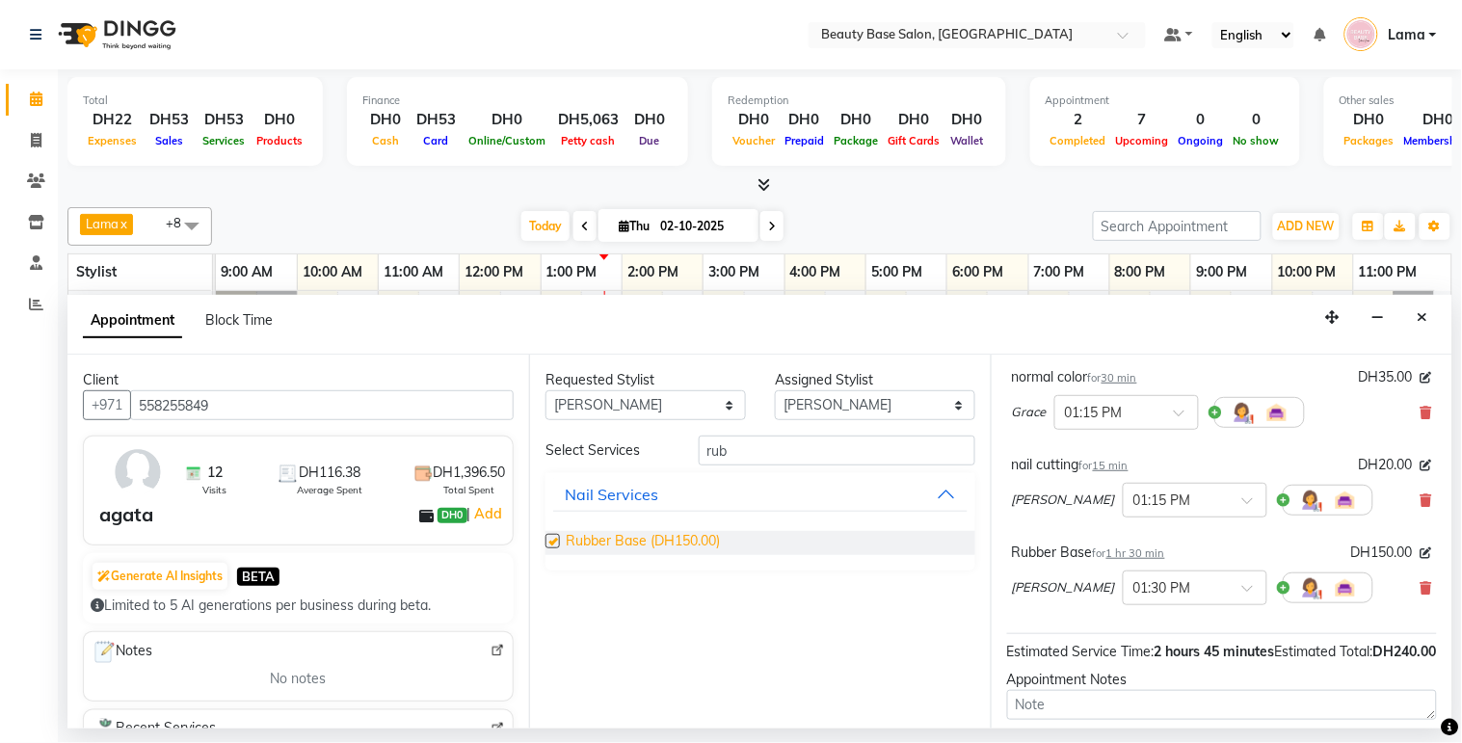
checkbox input "false"
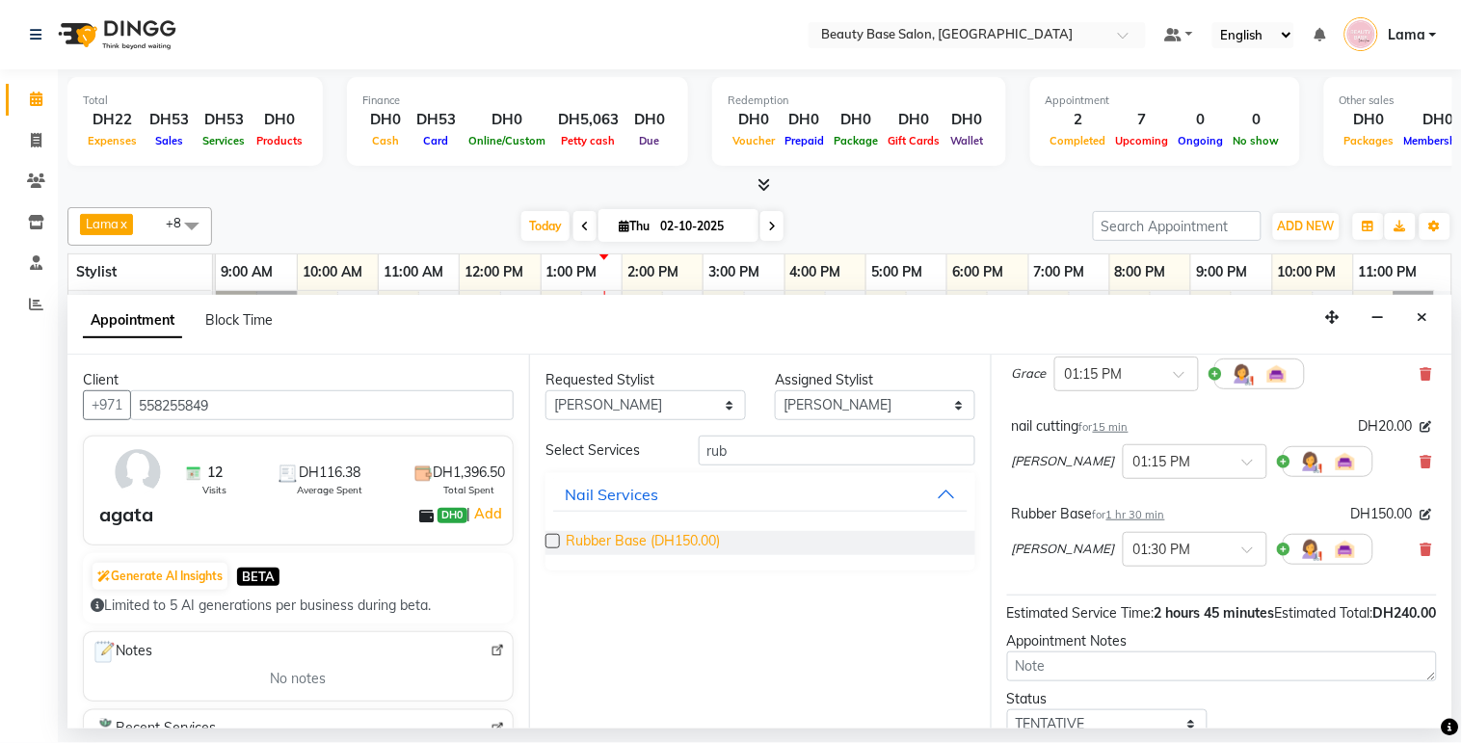
scroll to position [252, 0]
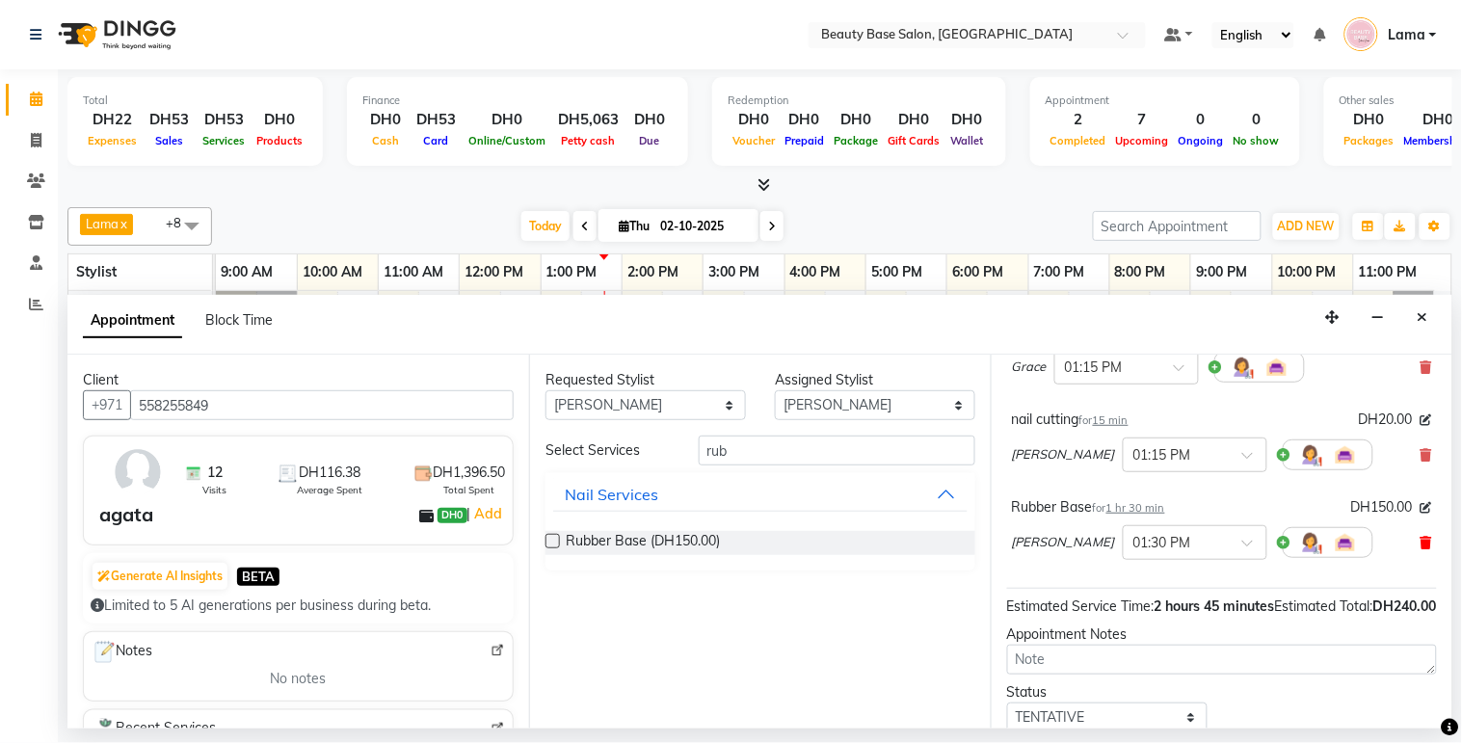
click at [1420, 549] on icon at bounding box center [1426, 542] width 12 height 13
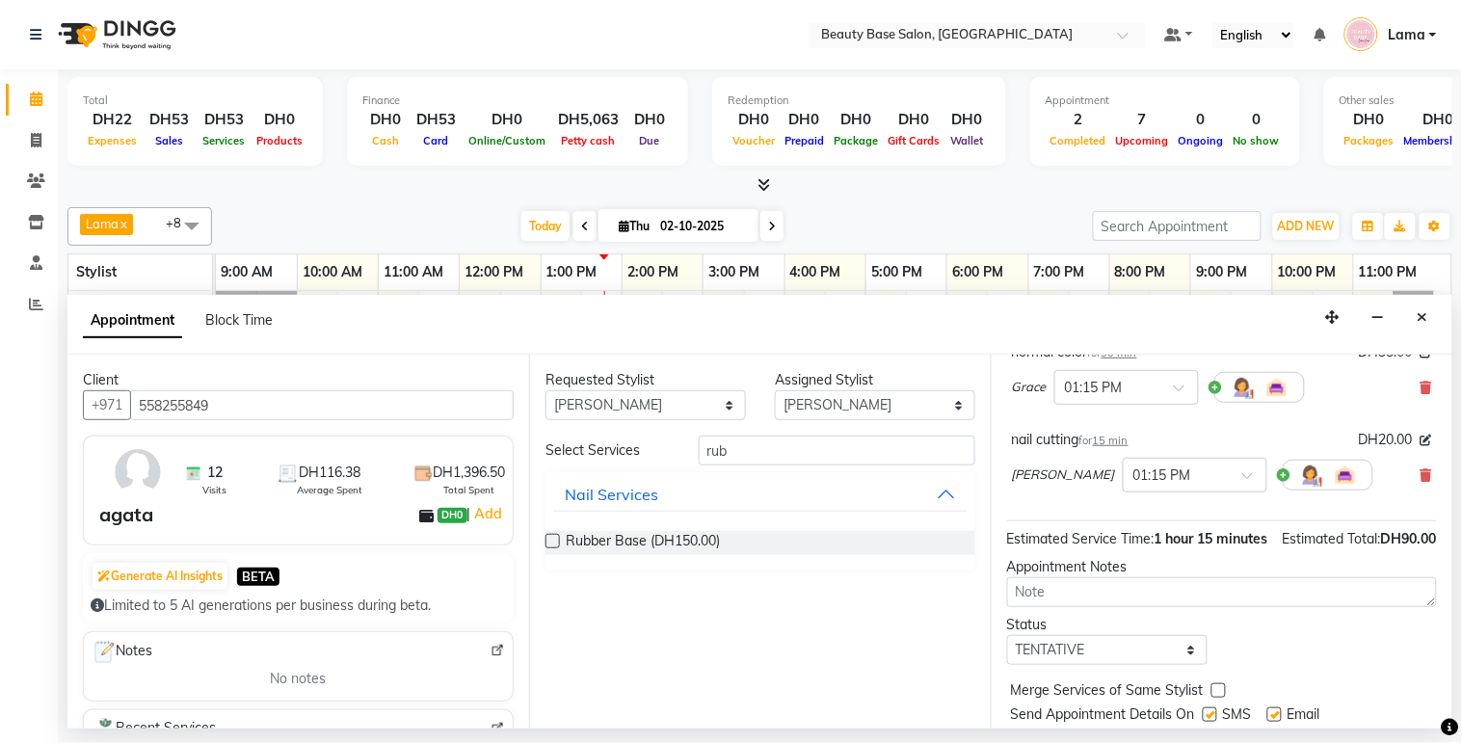
scroll to position [273, 0]
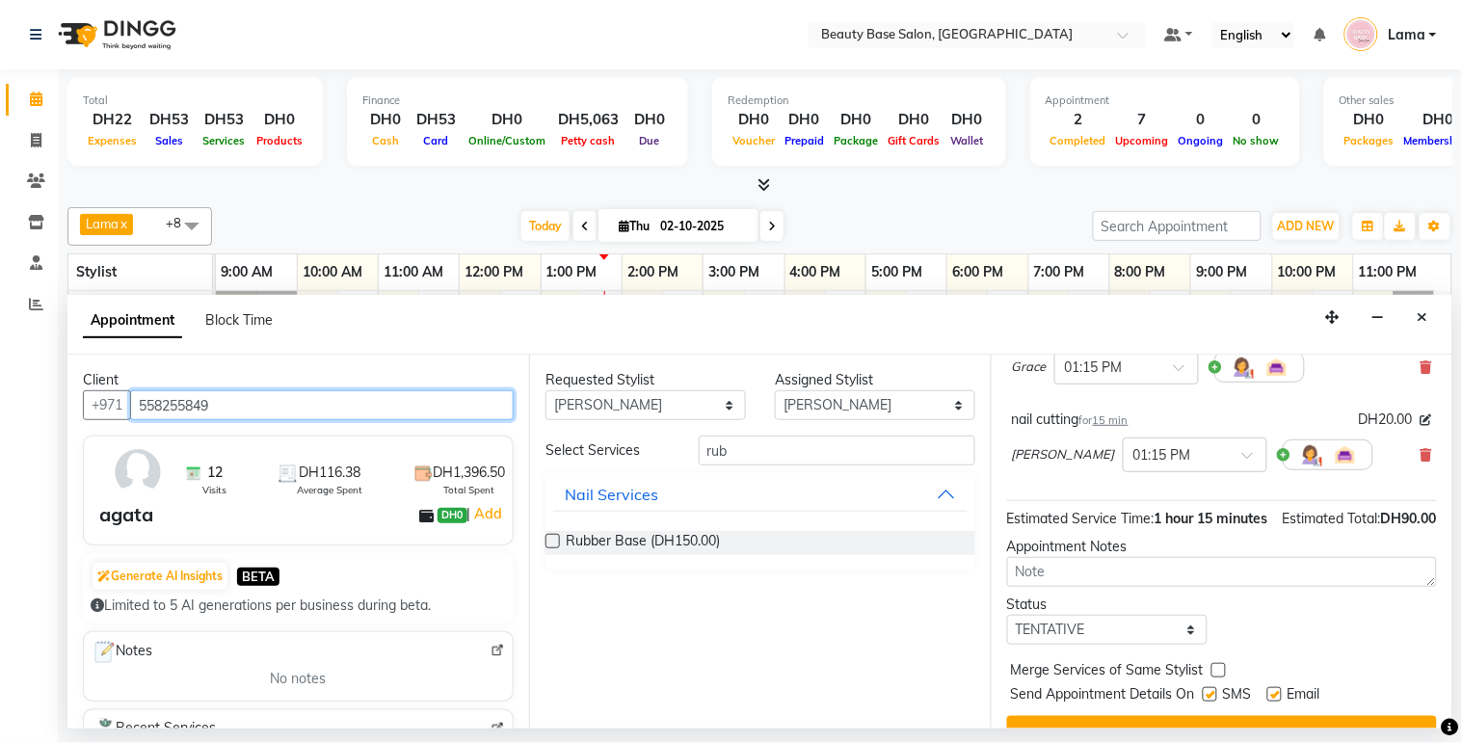
click at [454, 405] on input "558255849" at bounding box center [321, 405] width 383 height 30
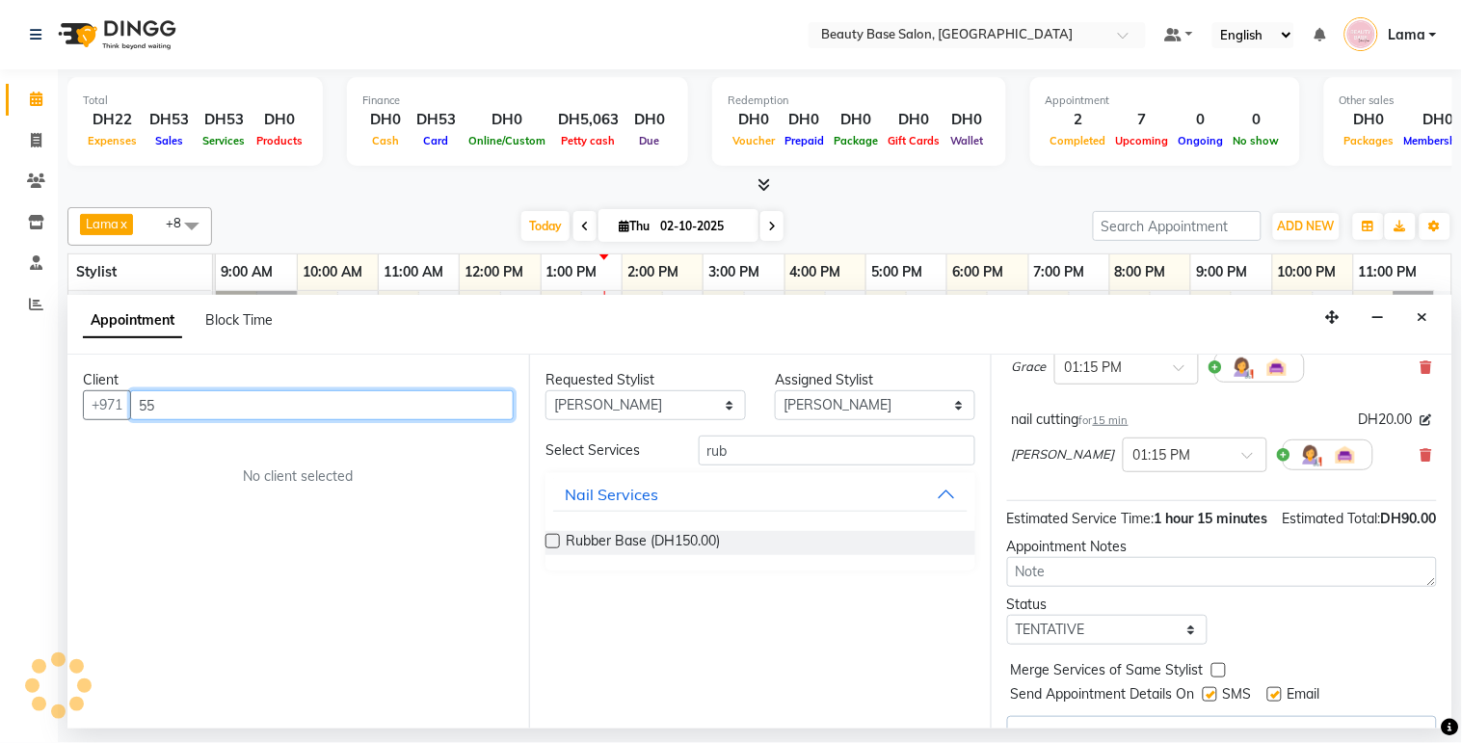
type input "5"
click at [402, 399] on input "text" at bounding box center [321, 405] width 383 height 30
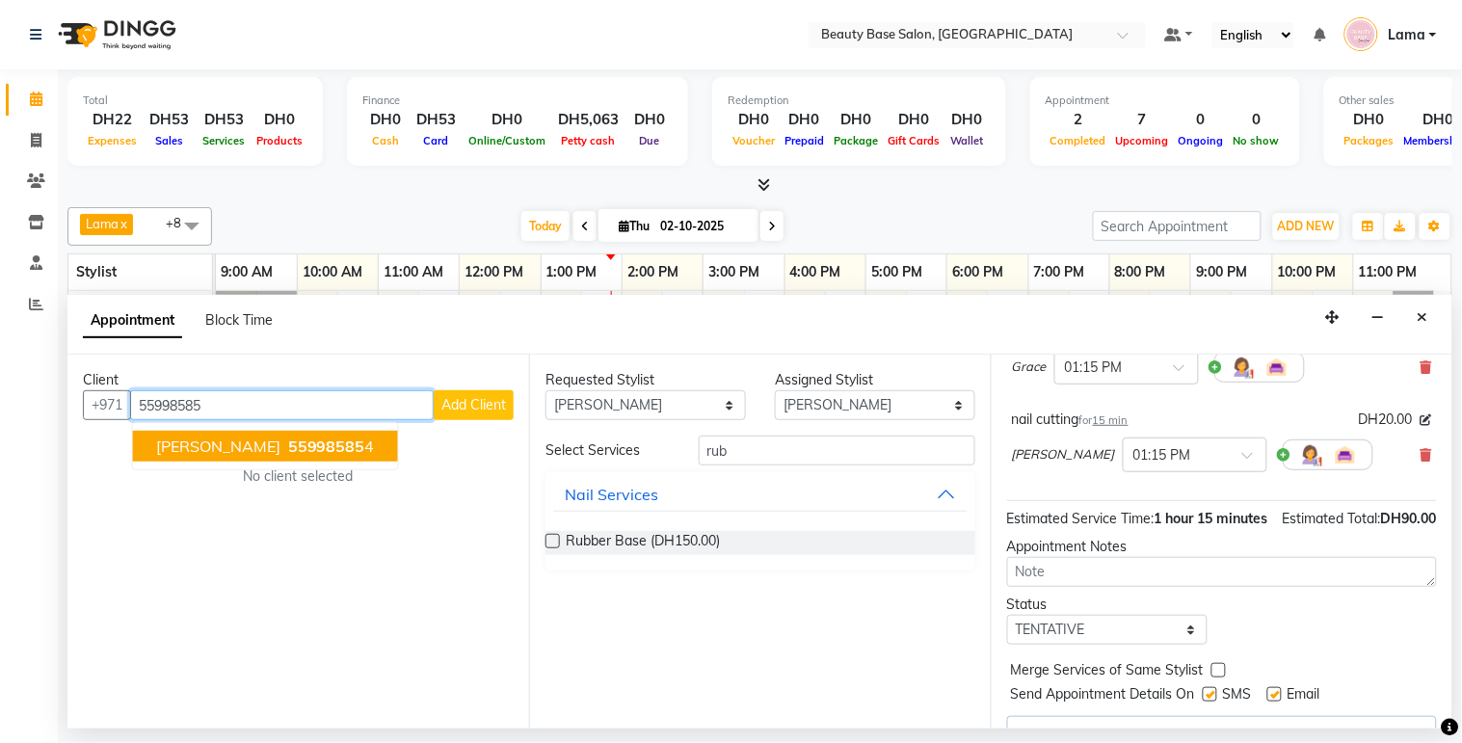
click at [288, 445] on span "55998585" at bounding box center [326, 445] width 77 height 19
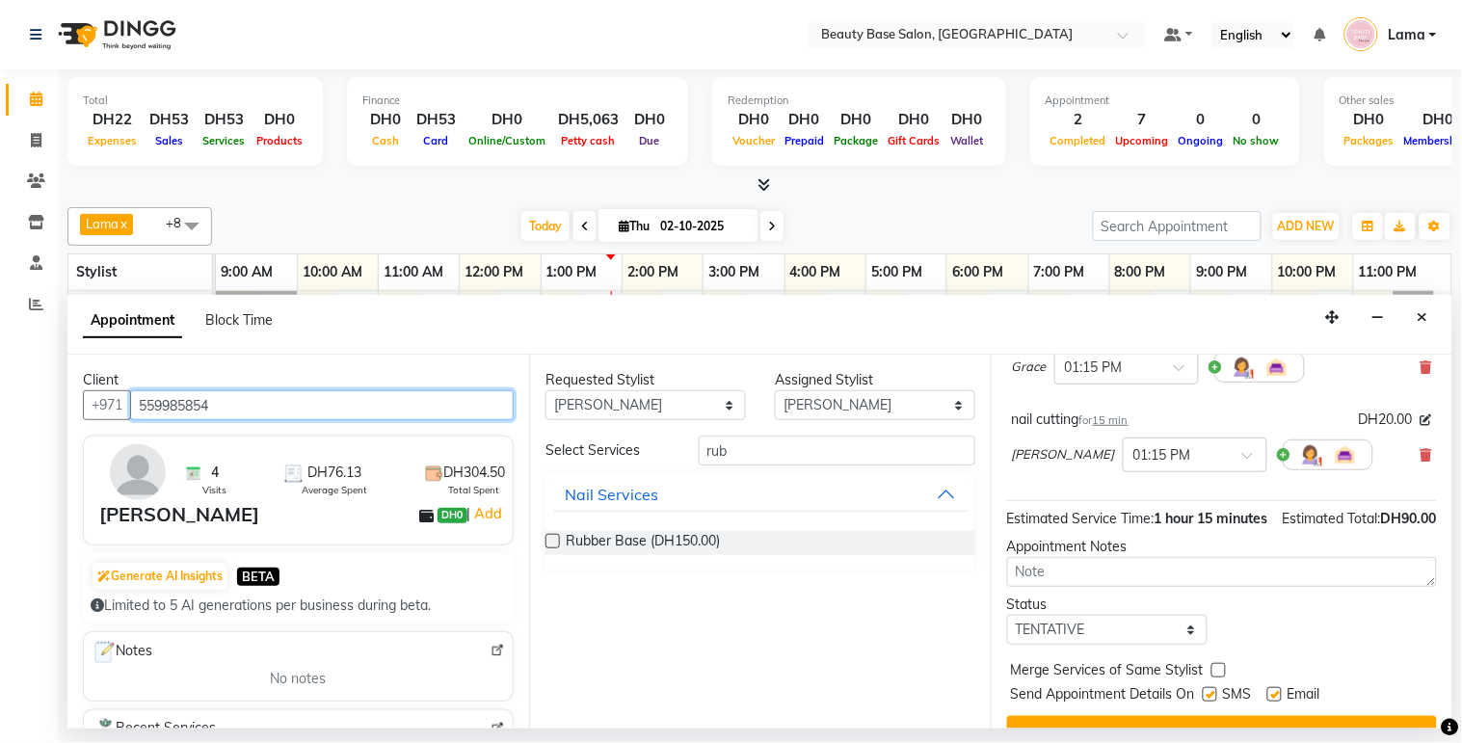
scroll to position [349, 0]
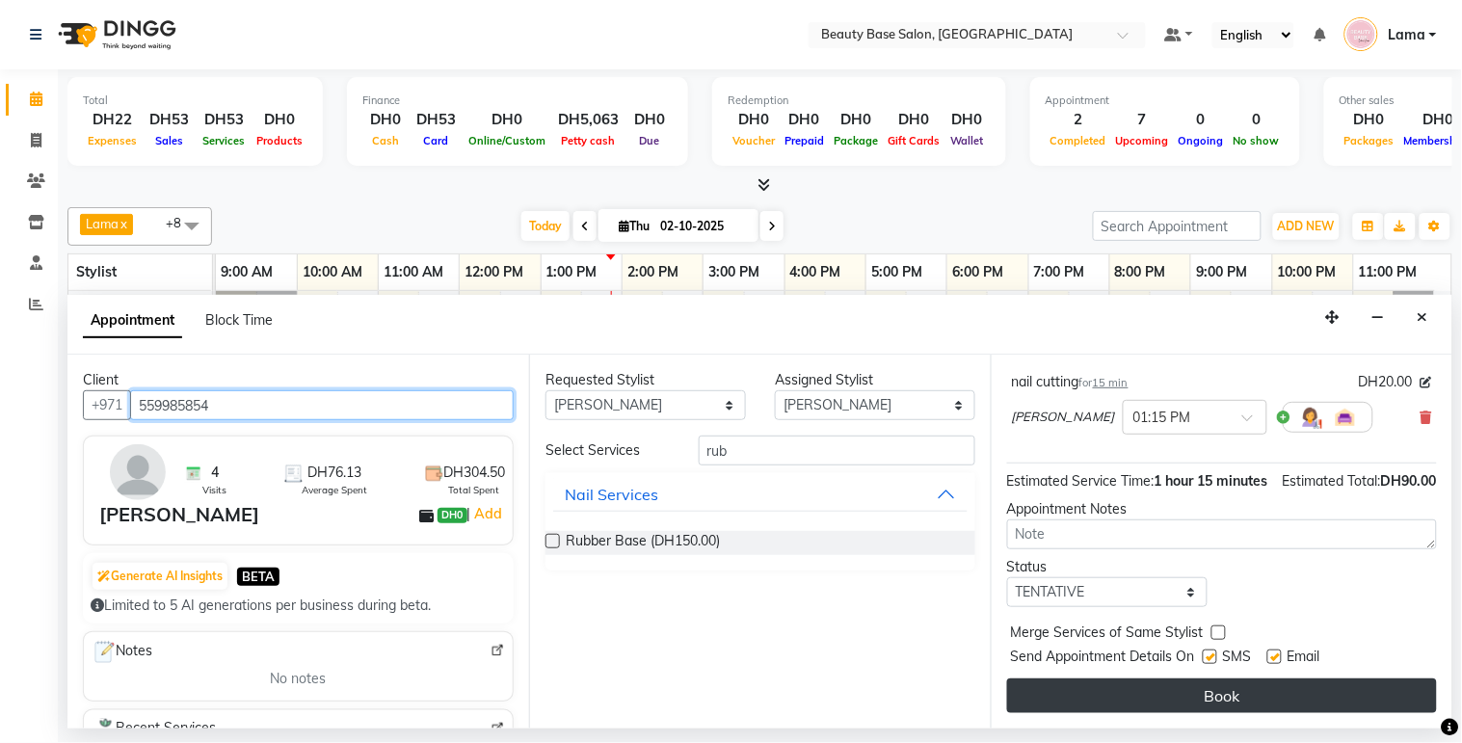
type input "559985854"
click at [1275, 703] on button "Book" at bounding box center [1222, 695] width 430 height 35
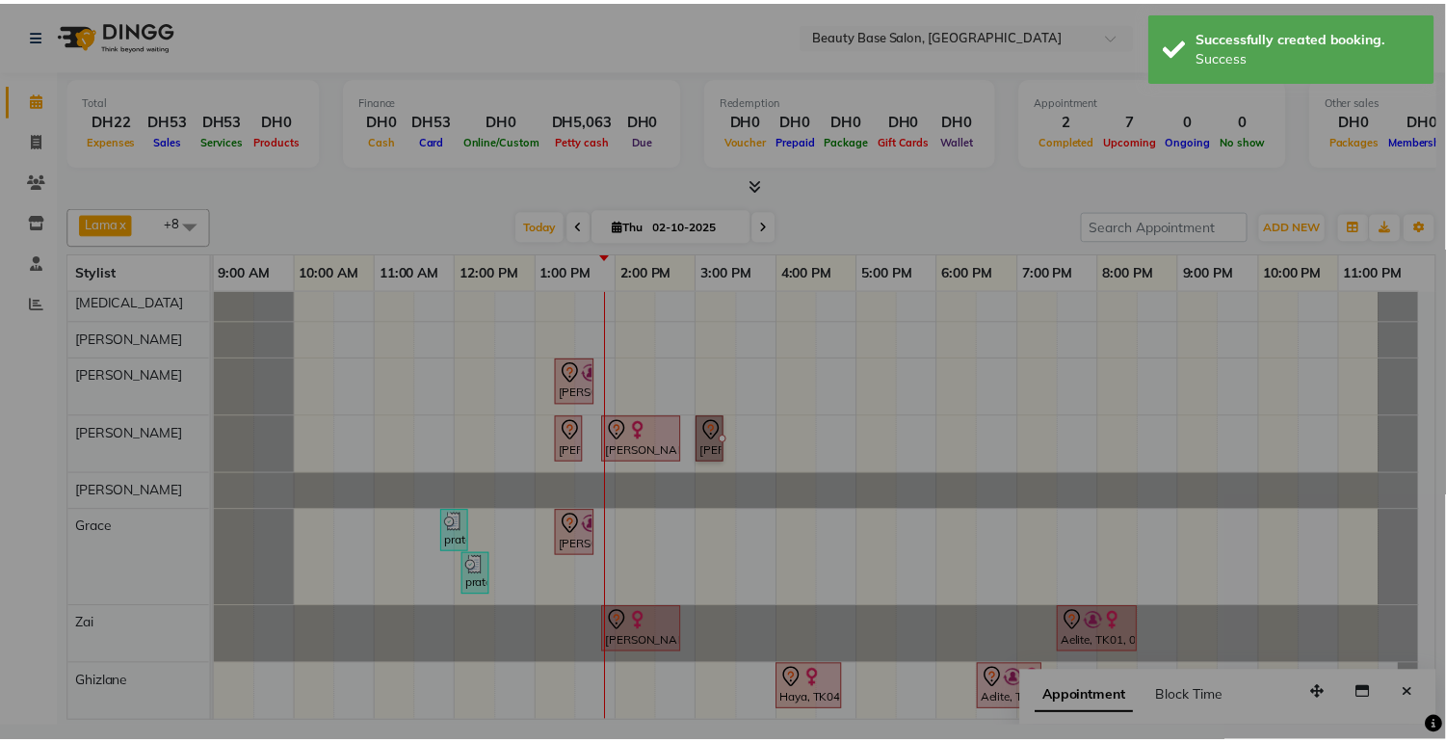
scroll to position [80, 0]
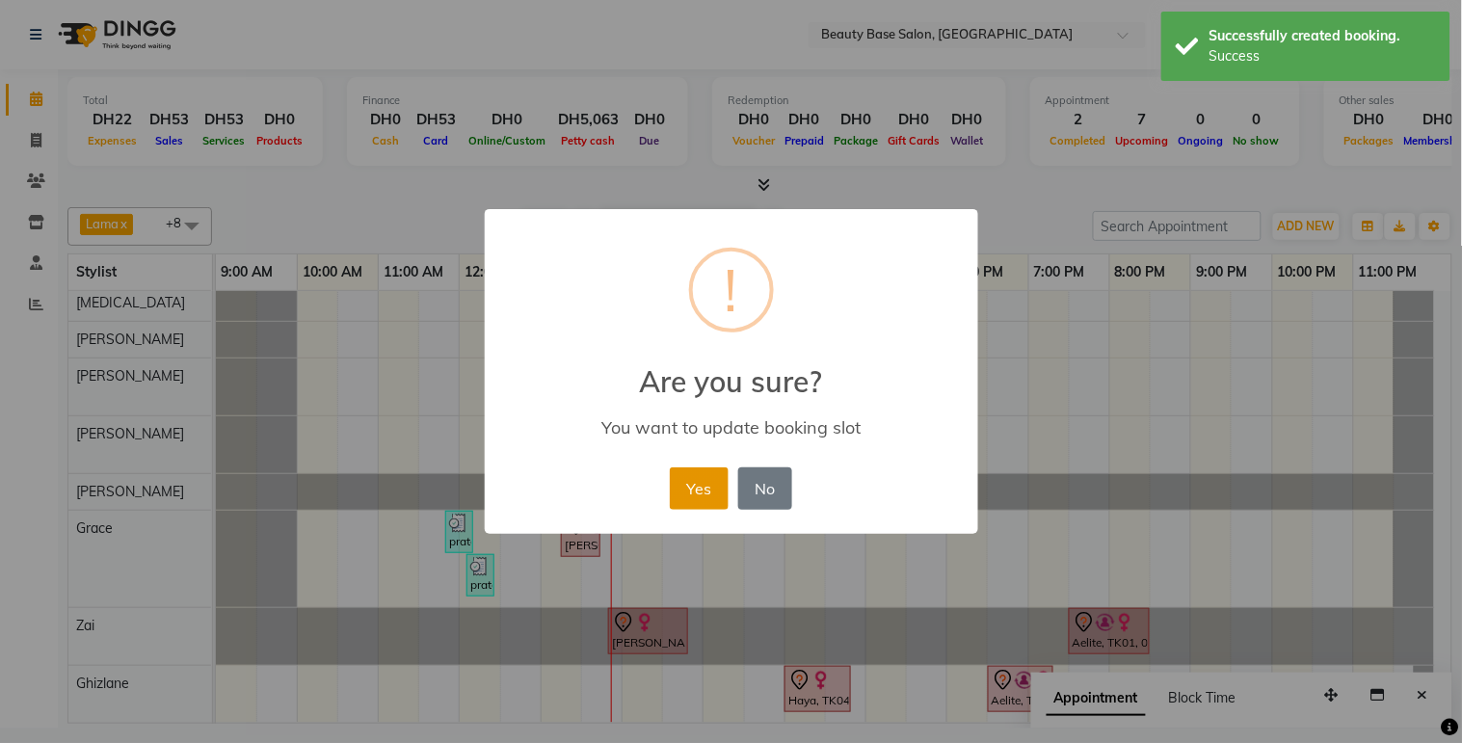
click at [701, 491] on button "Yes" at bounding box center [699, 488] width 59 height 42
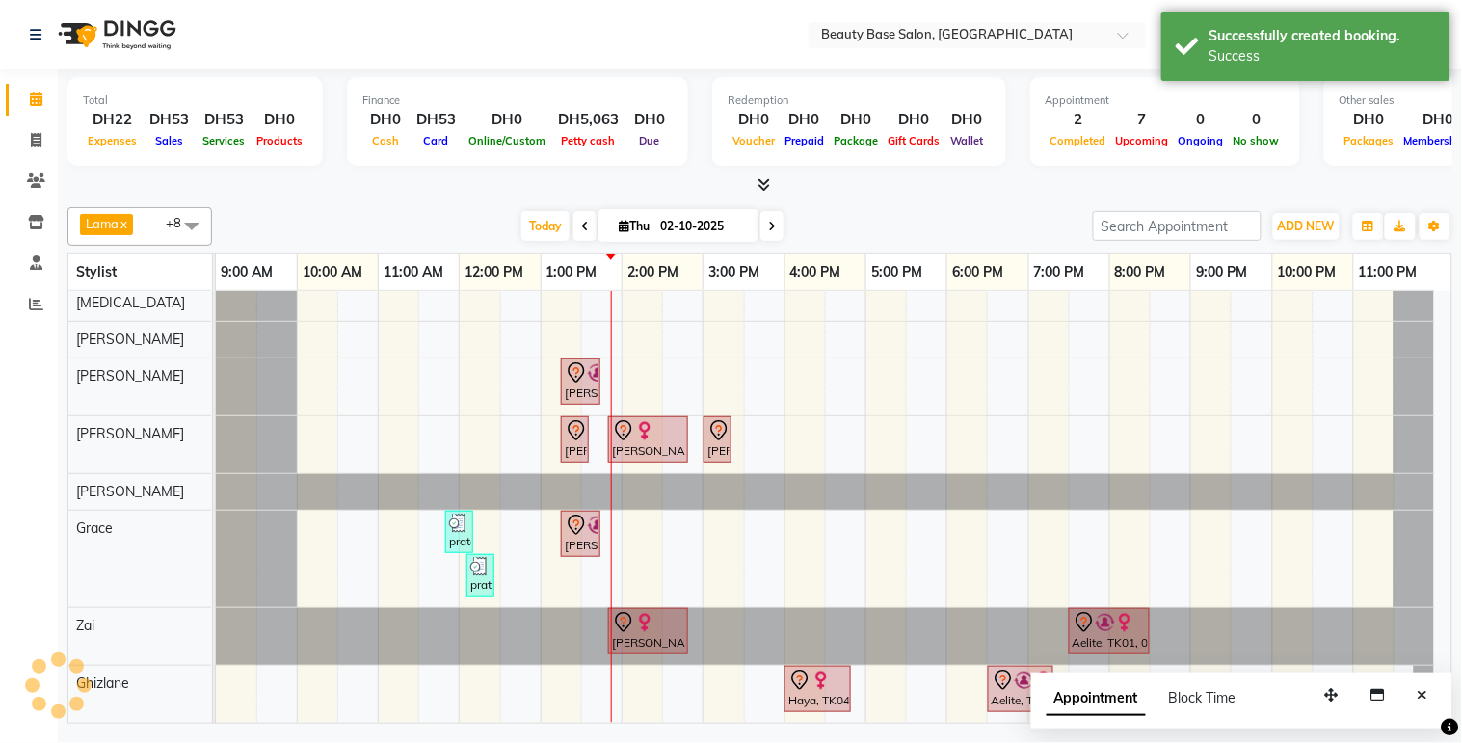
click at [589, 363] on img at bounding box center [597, 372] width 19 height 19
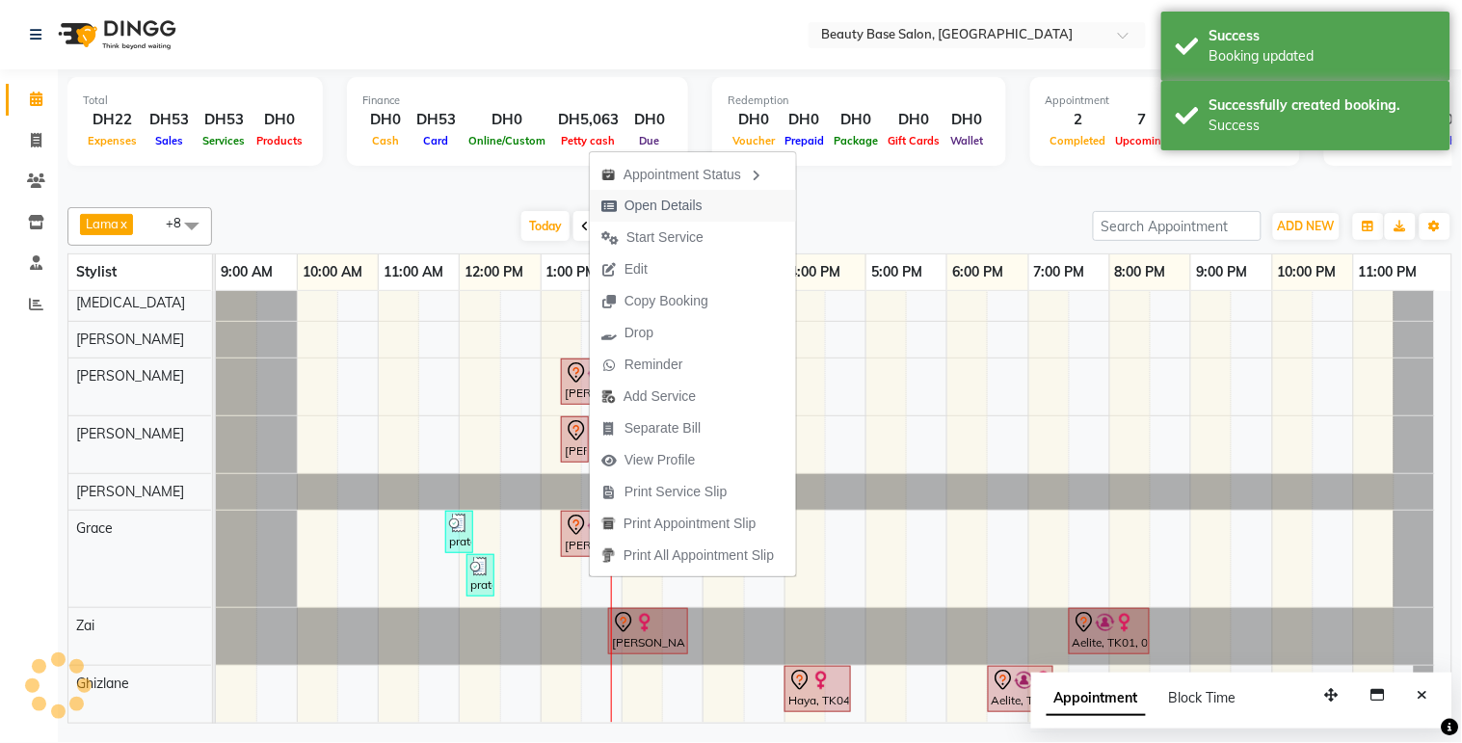
click at [686, 204] on span "Open Details" at bounding box center [663, 206] width 78 height 20
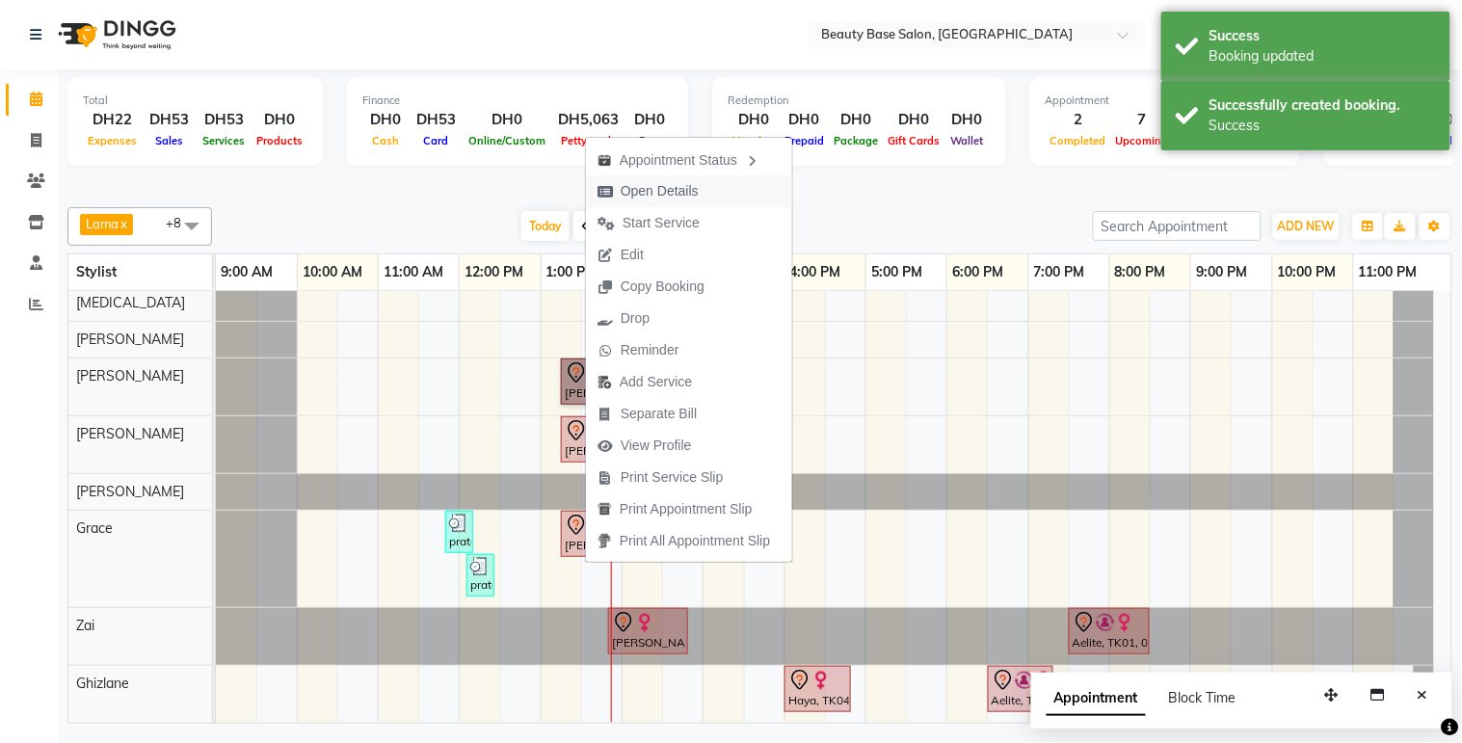
click at [695, 183] on span "Open Details" at bounding box center [660, 191] width 78 height 20
select select "7"
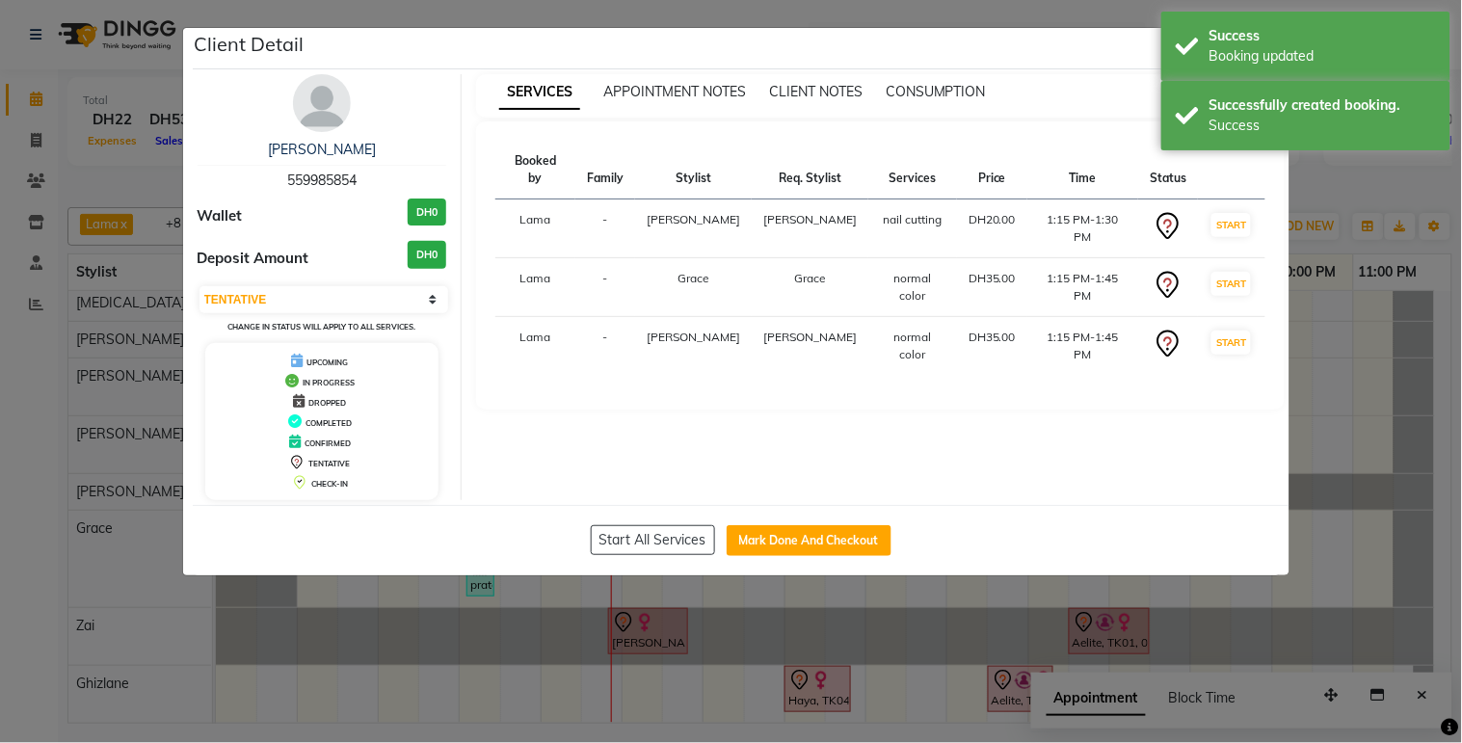
click at [574, 697] on ngb-modal-window "Client Detail raliya 559985854 Wallet DH0 Deposit Amount DH0 Select IN SERVICE …" at bounding box center [731, 371] width 1462 height 743
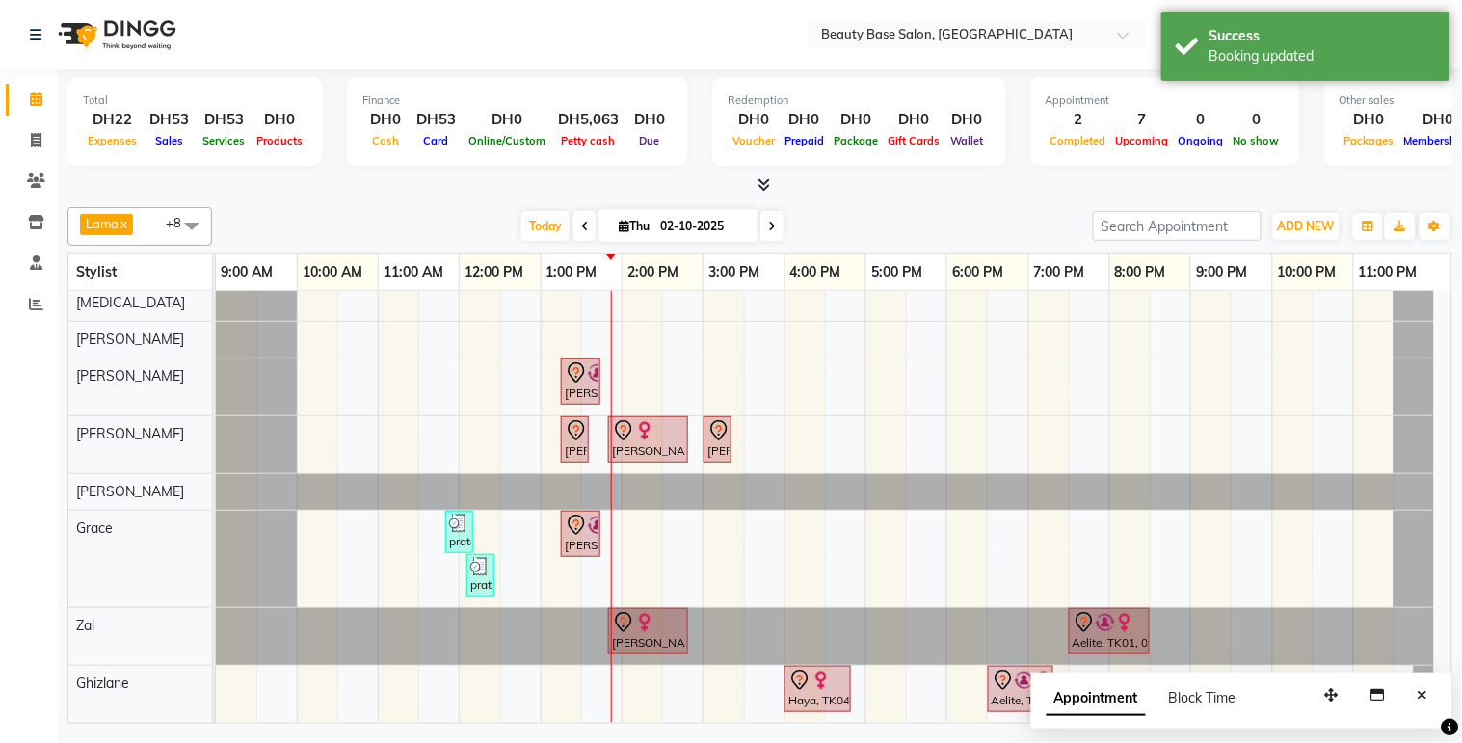
click at [648, 440] on div "[PERSON_NAME], TK02, 01:50 PM-02:50 PM, Spa Manicure" at bounding box center [648, 439] width 76 height 40
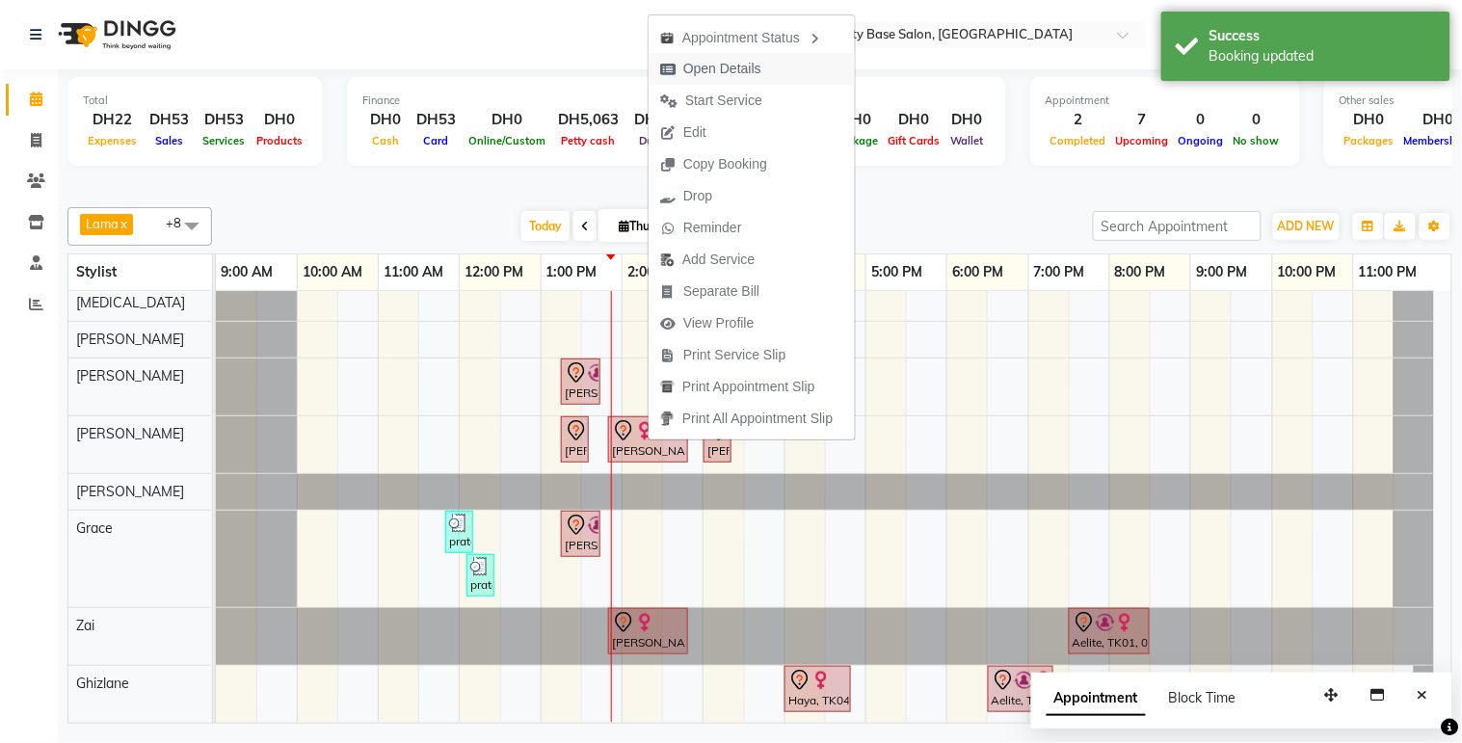
click at [762, 71] on span "Open Details" at bounding box center [710, 69] width 124 height 32
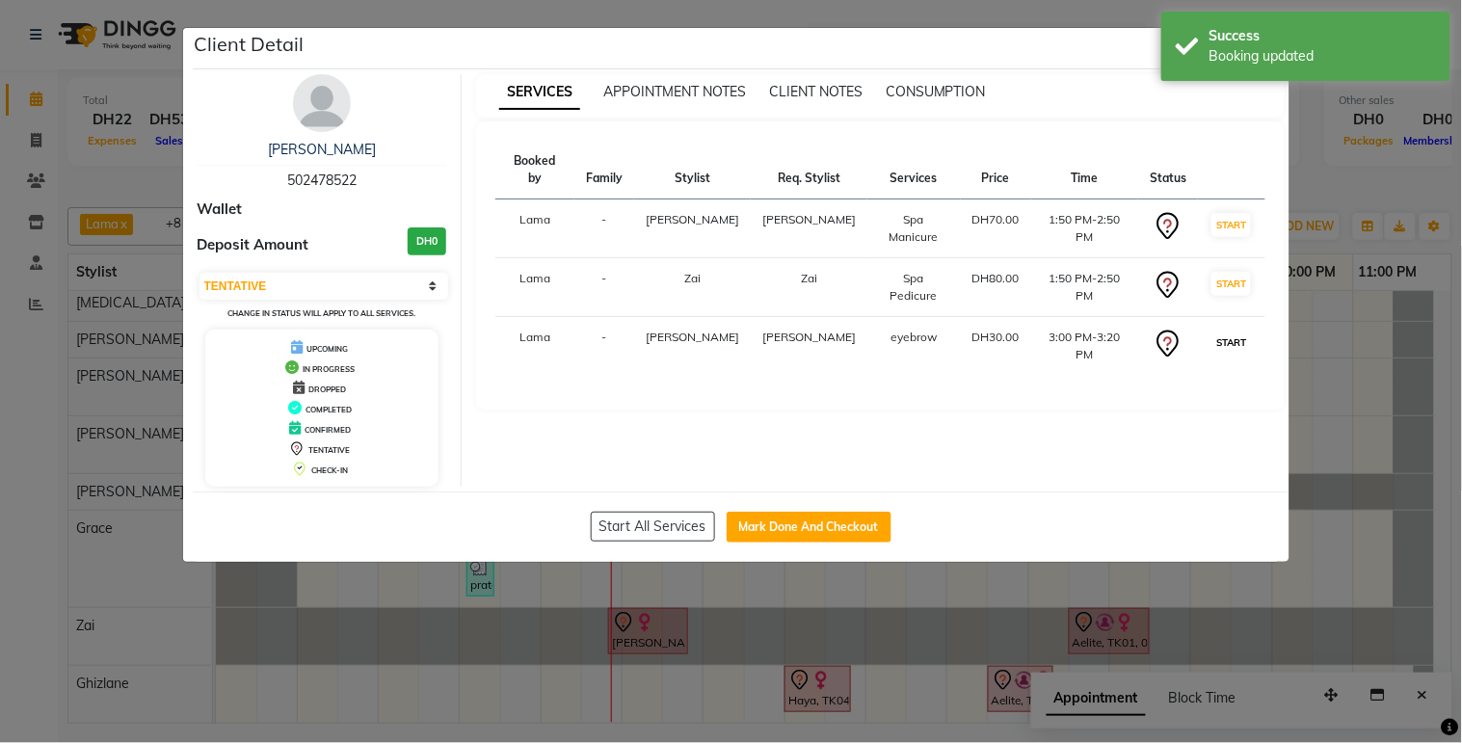
click at [1228, 331] on button "START" at bounding box center [1231, 343] width 40 height 24
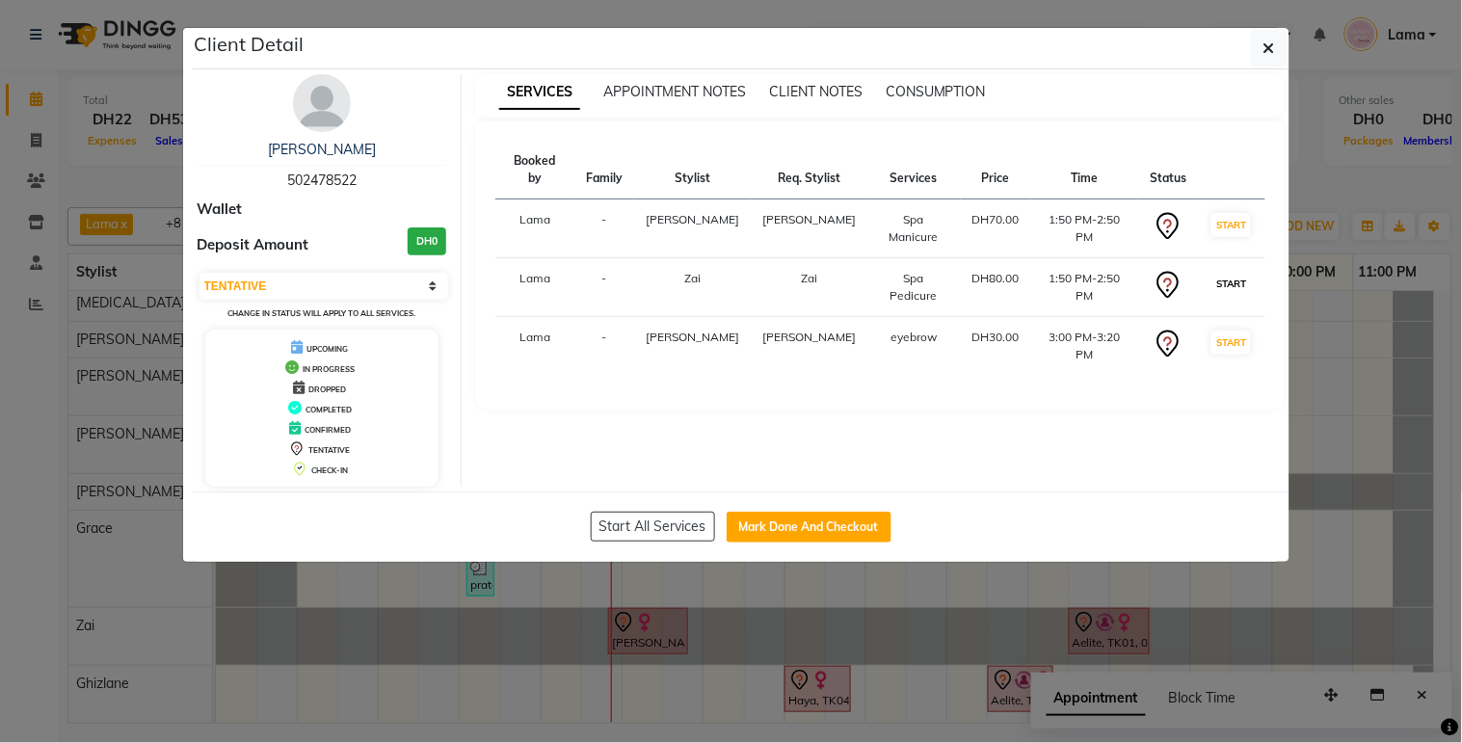
click at [1237, 273] on button "START" at bounding box center [1231, 284] width 40 height 24
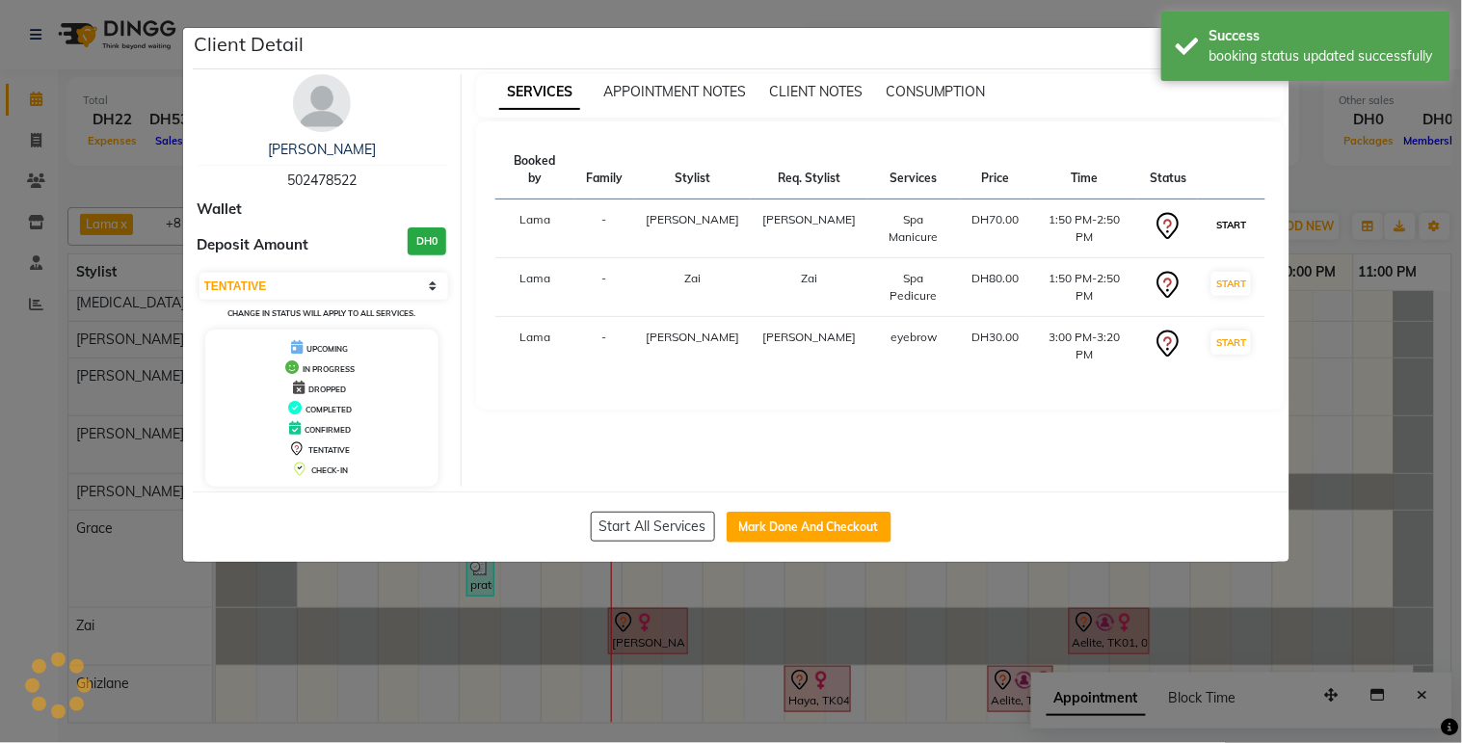
click at [1233, 216] on button "START" at bounding box center [1231, 225] width 40 height 24
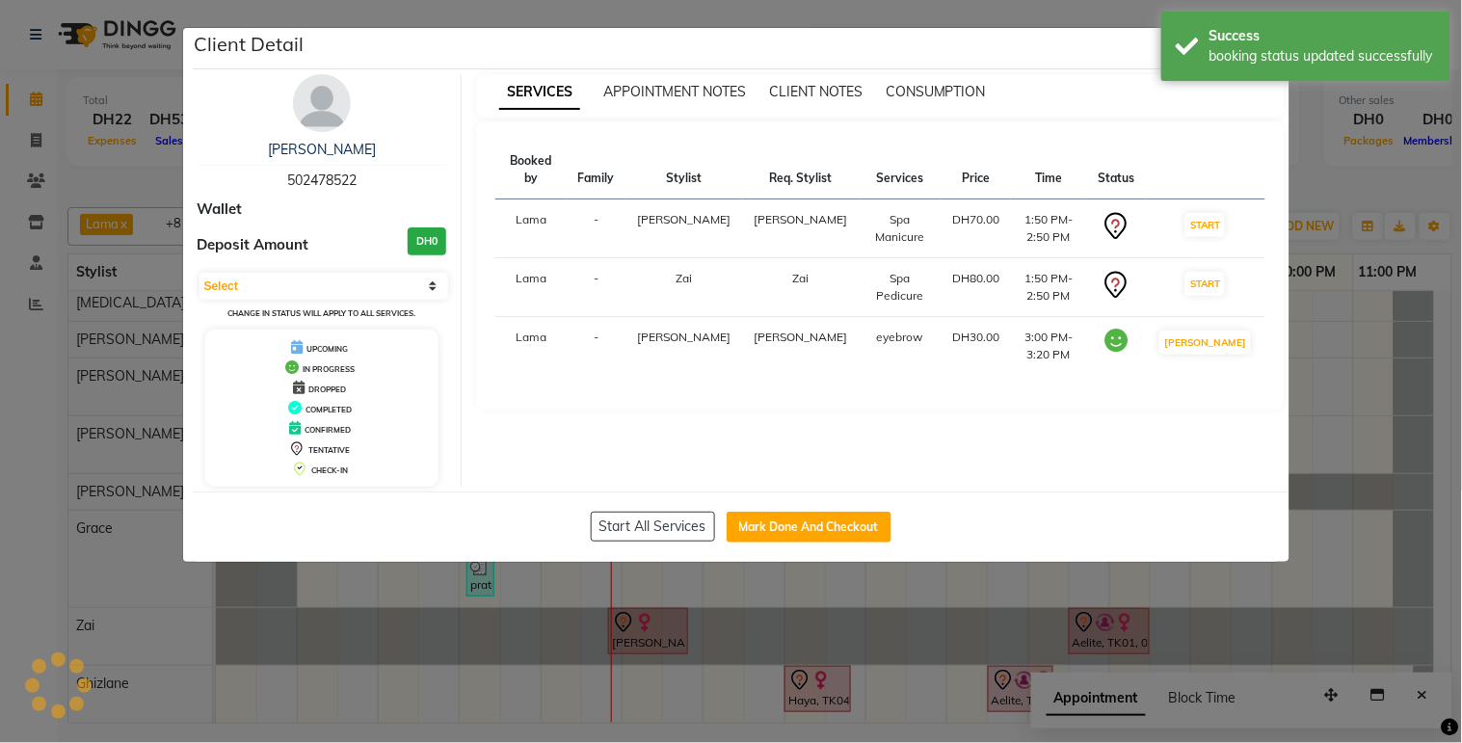
select select "1"
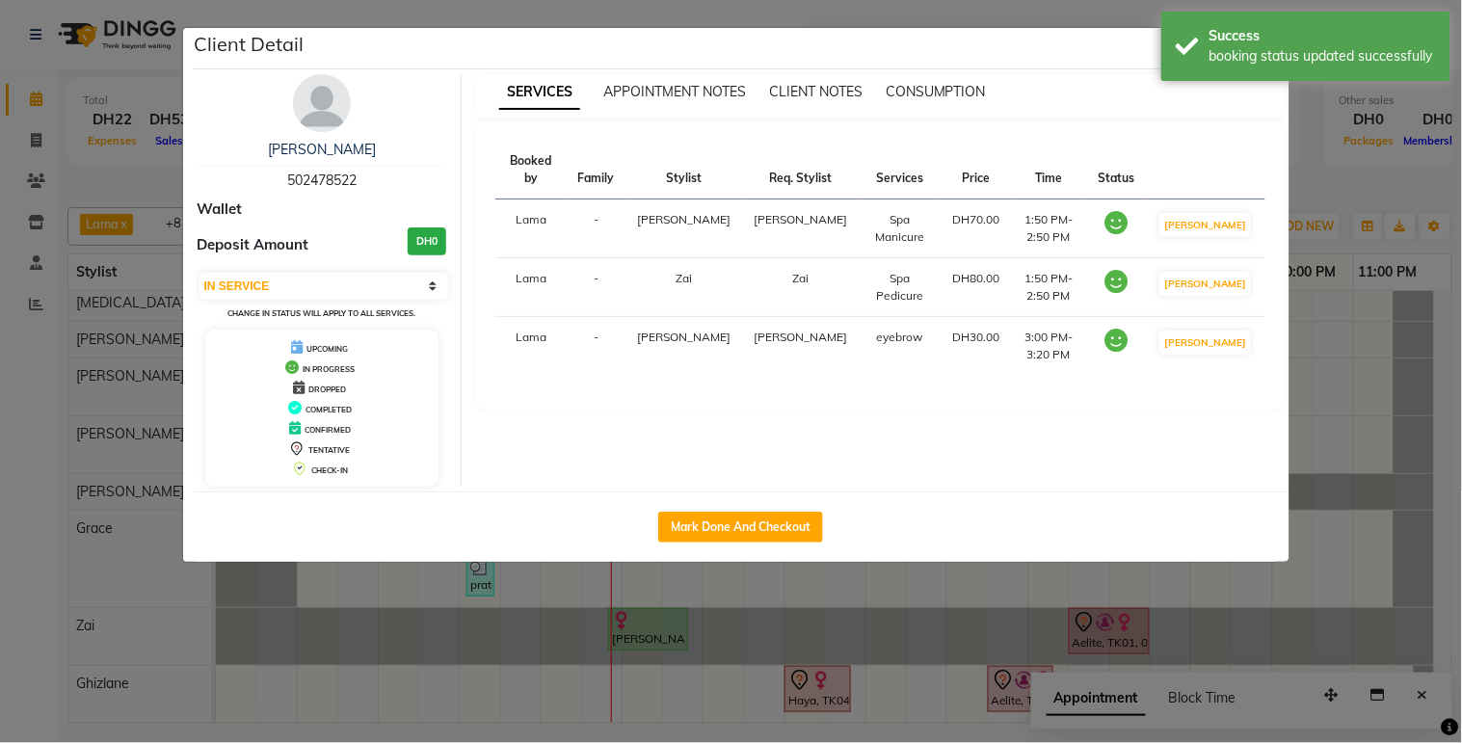
click at [1354, 522] on ngb-modal-window "Client Detail manal 502478522 Wallet Deposit Amount DH0 Select IN SERVICE CONFI…" at bounding box center [731, 371] width 1462 height 743
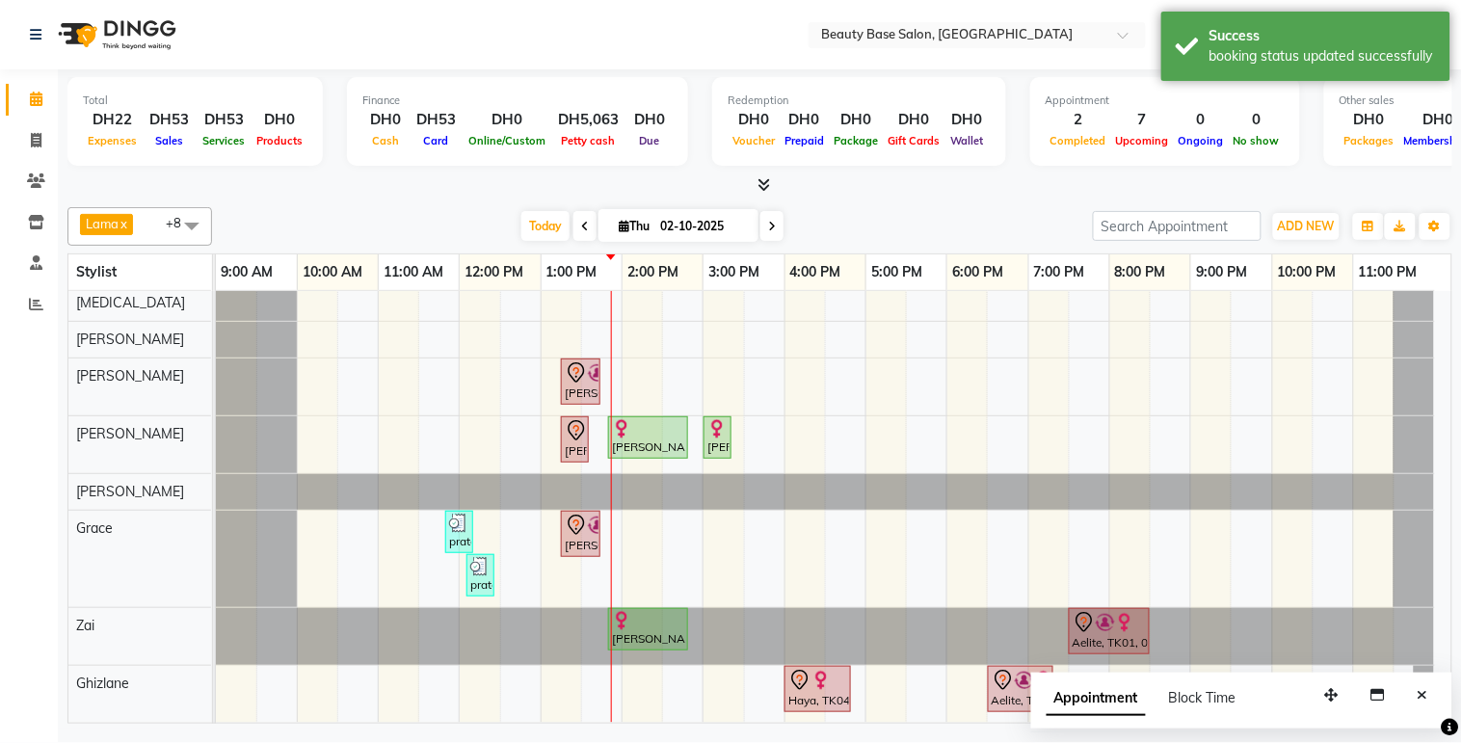
click at [579, 372] on div "[PERSON_NAME], TK05, 01:15 PM-01:45 PM, normal color" at bounding box center [581, 381] width 36 height 40
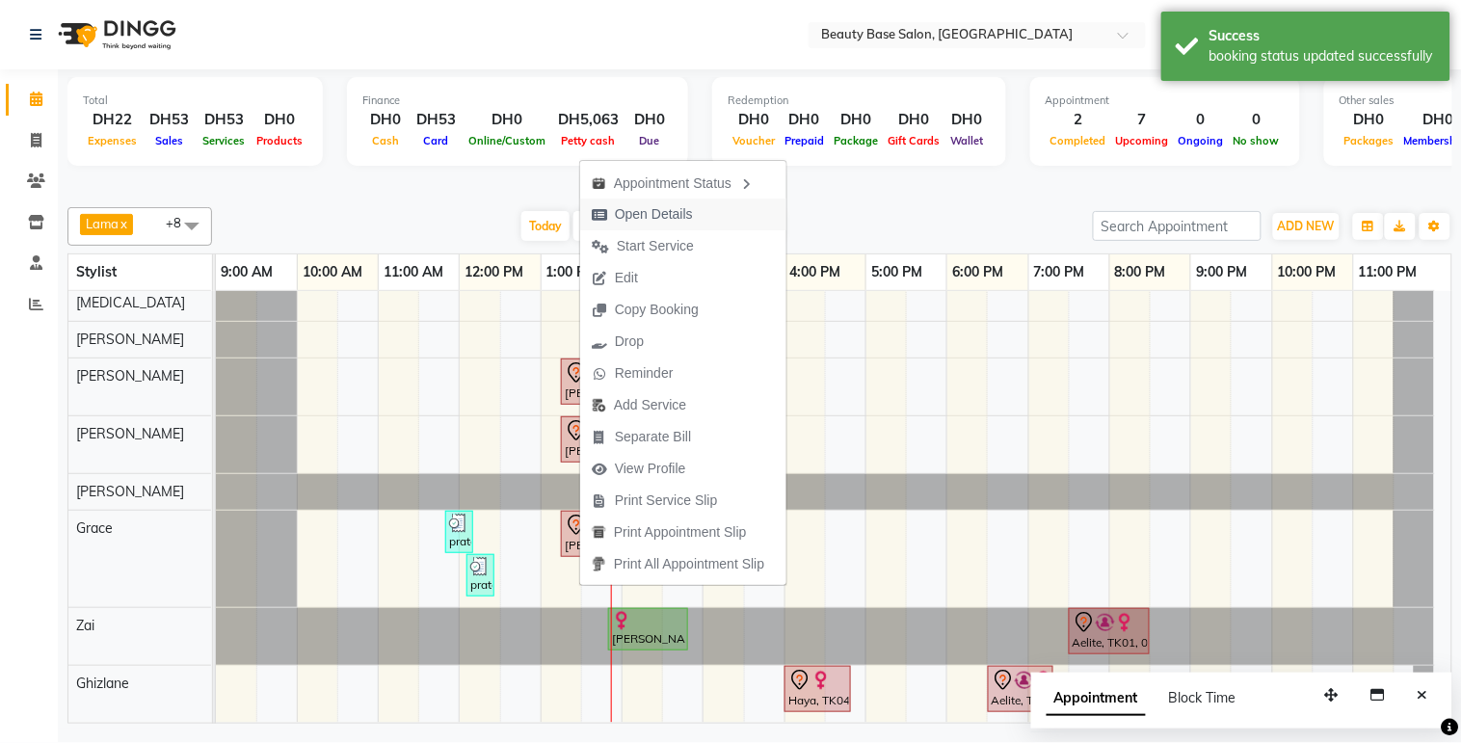
click at [675, 212] on span "Open Details" at bounding box center [654, 214] width 78 height 20
select select "7"
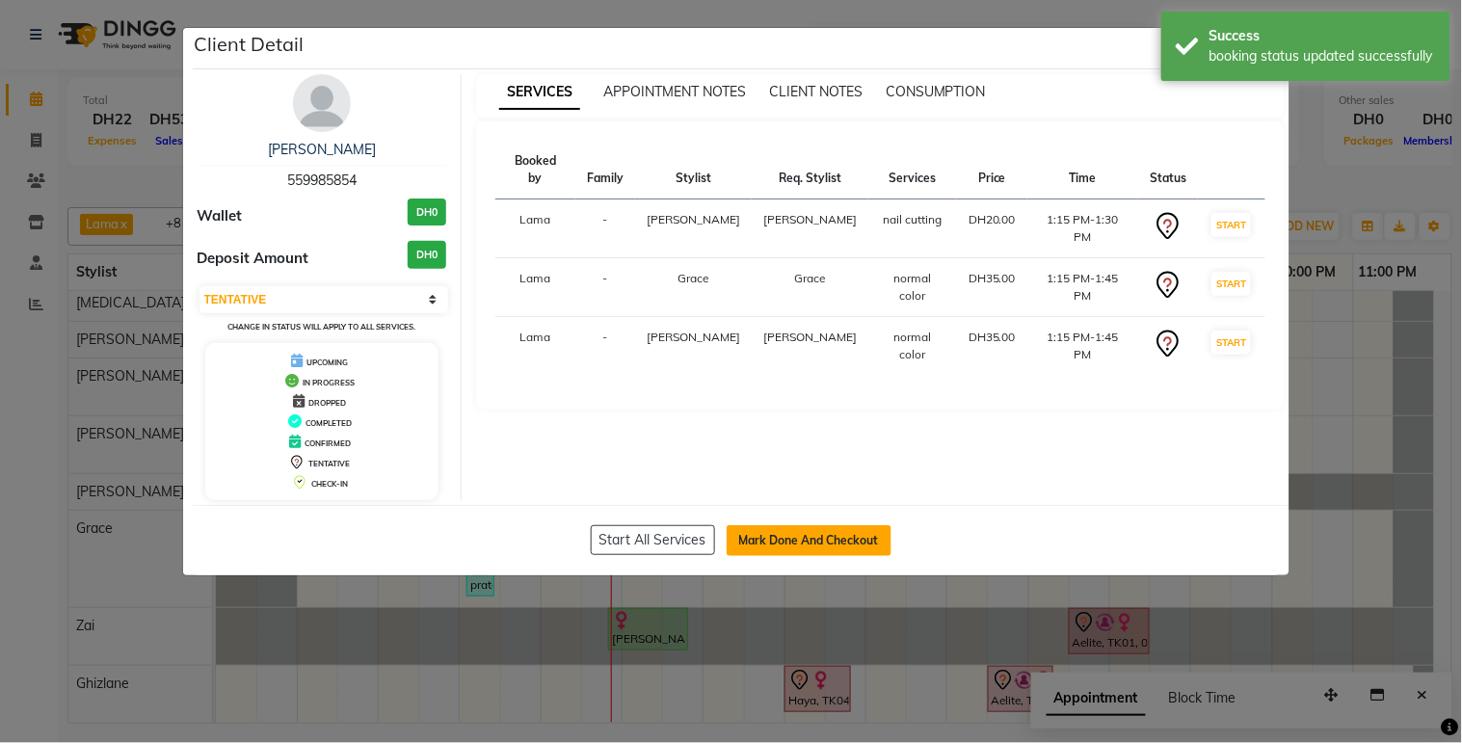
click at [787, 542] on button "Mark Done And Checkout" at bounding box center [809, 540] width 165 height 31
select select "service"
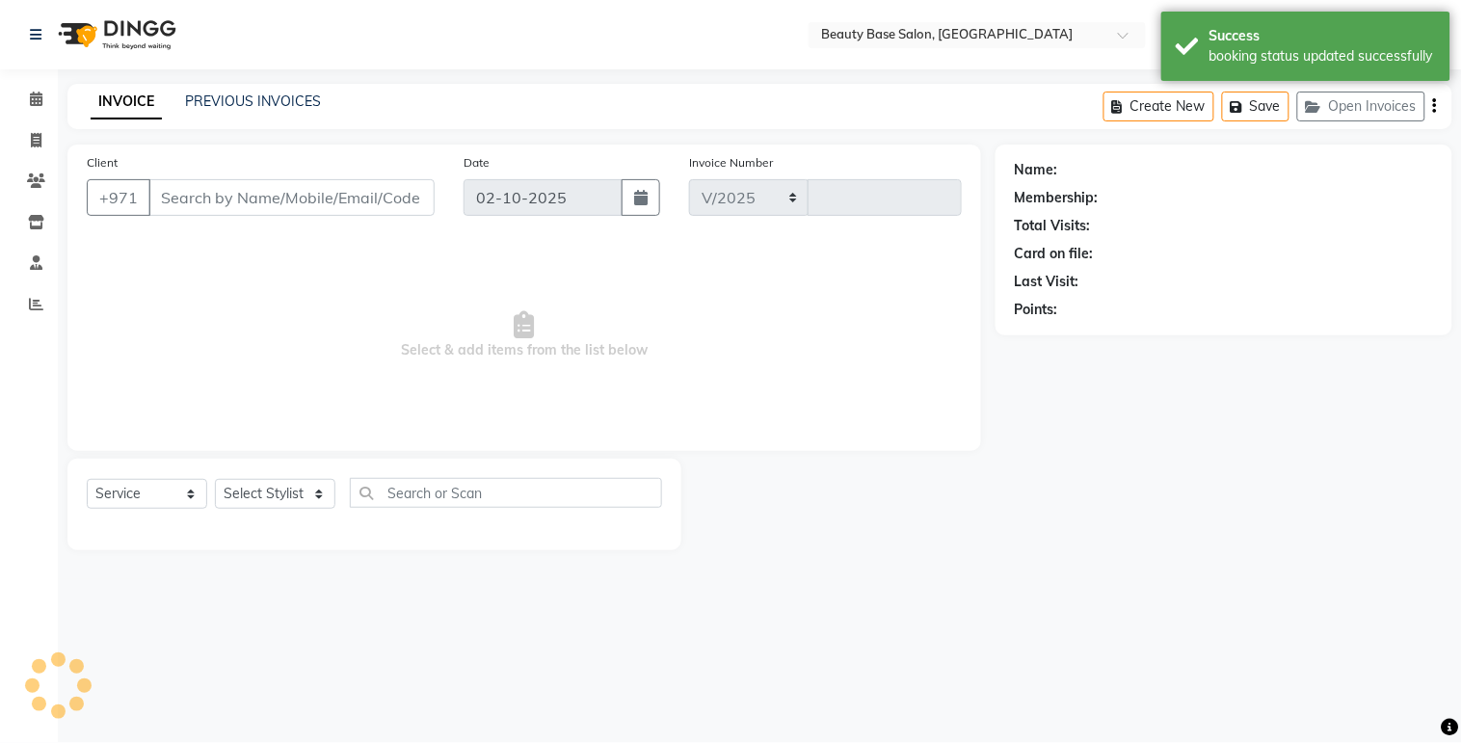
select select "813"
type input "2433"
type input "559985854"
select select "61471"
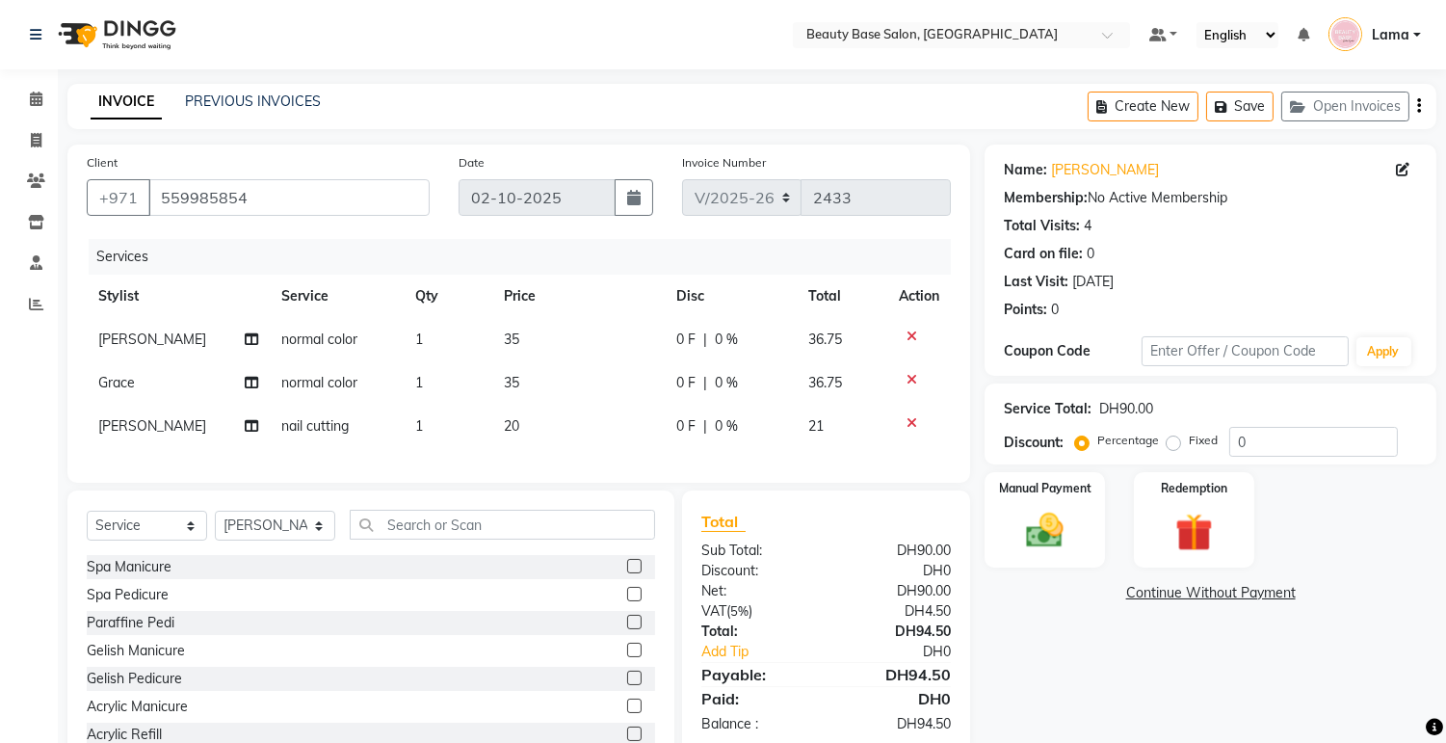
click at [1189, 444] on label "Fixed" at bounding box center [1203, 440] width 29 height 17
click at [1177, 444] on input "Fixed" at bounding box center [1177, 440] width 13 height 13
radio input "true"
click at [1070, 542] on img at bounding box center [1046, 531] width 64 height 45
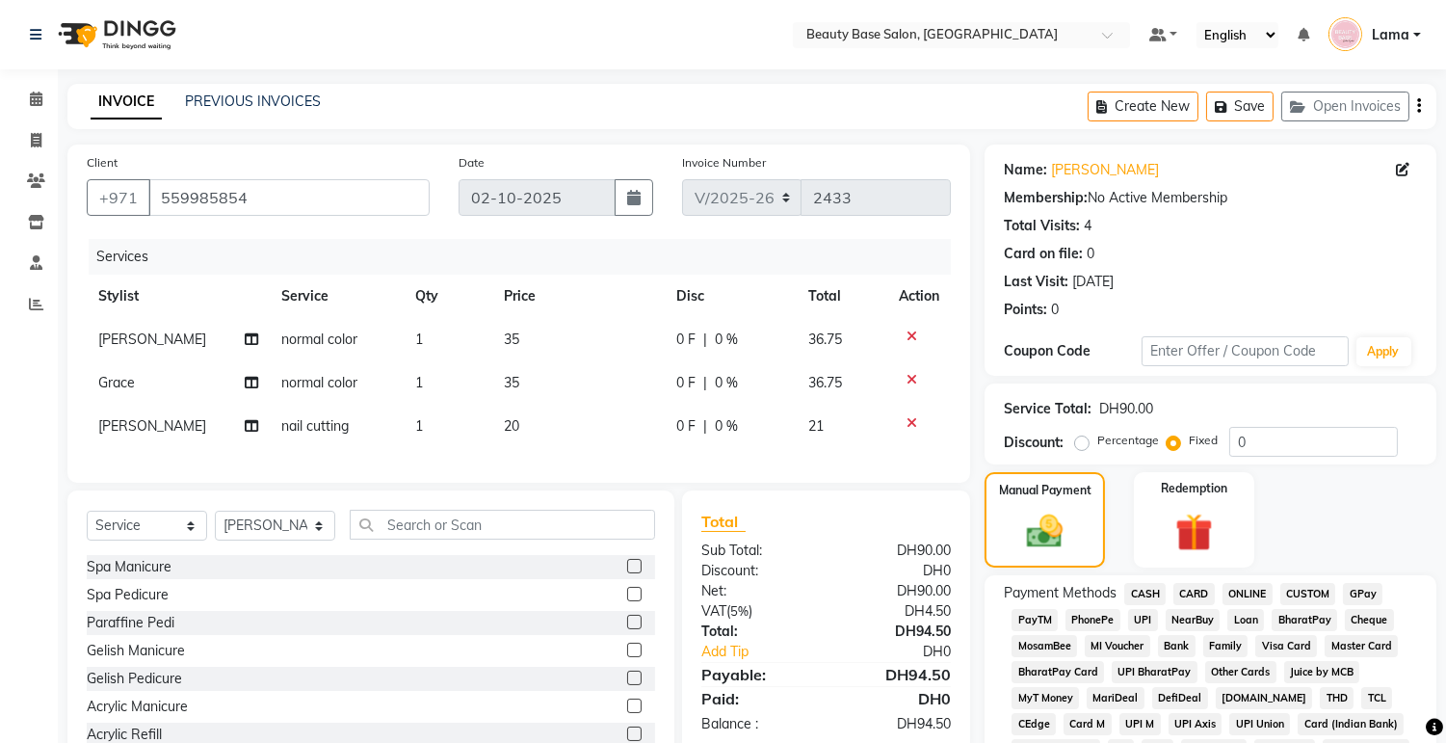
click at [1202, 594] on span "CARD" at bounding box center [1194, 594] width 41 height 22
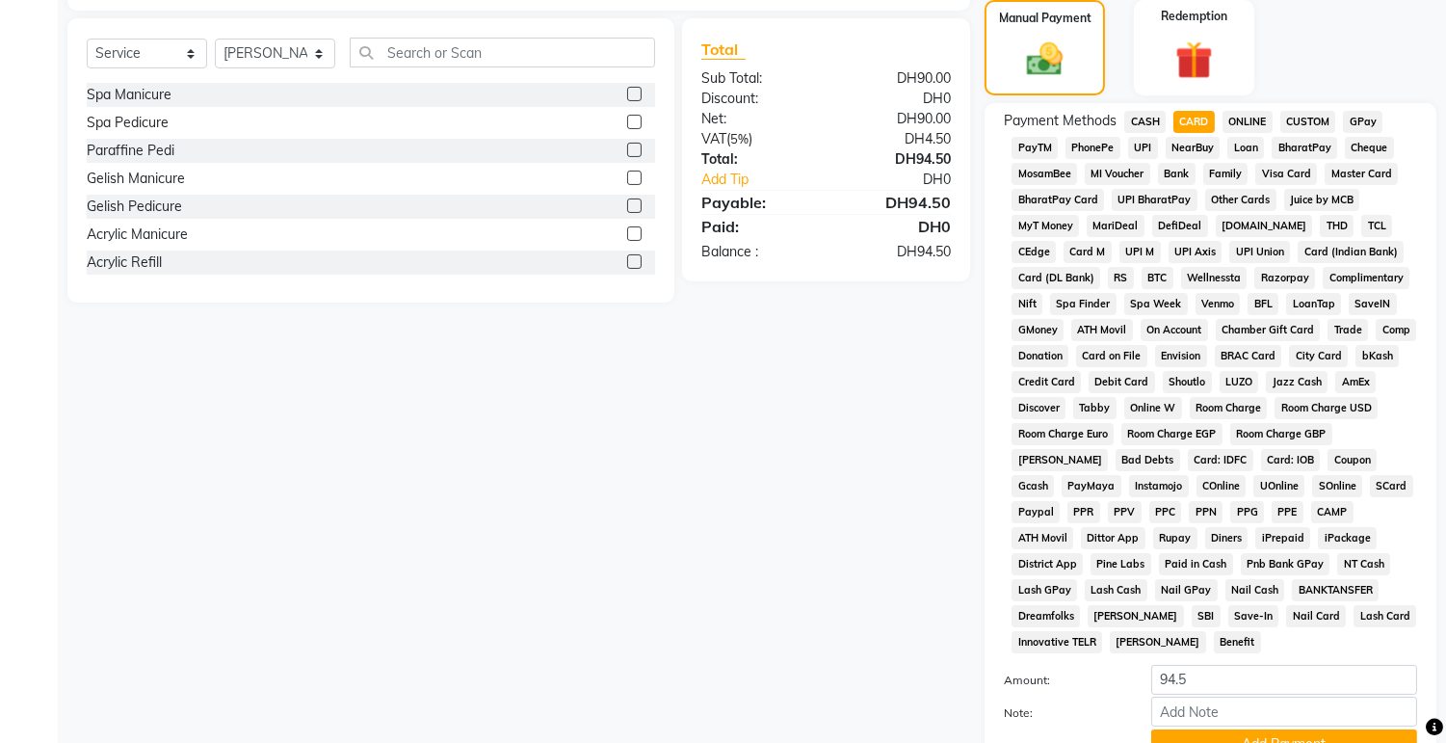
scroll to position [542, 0]
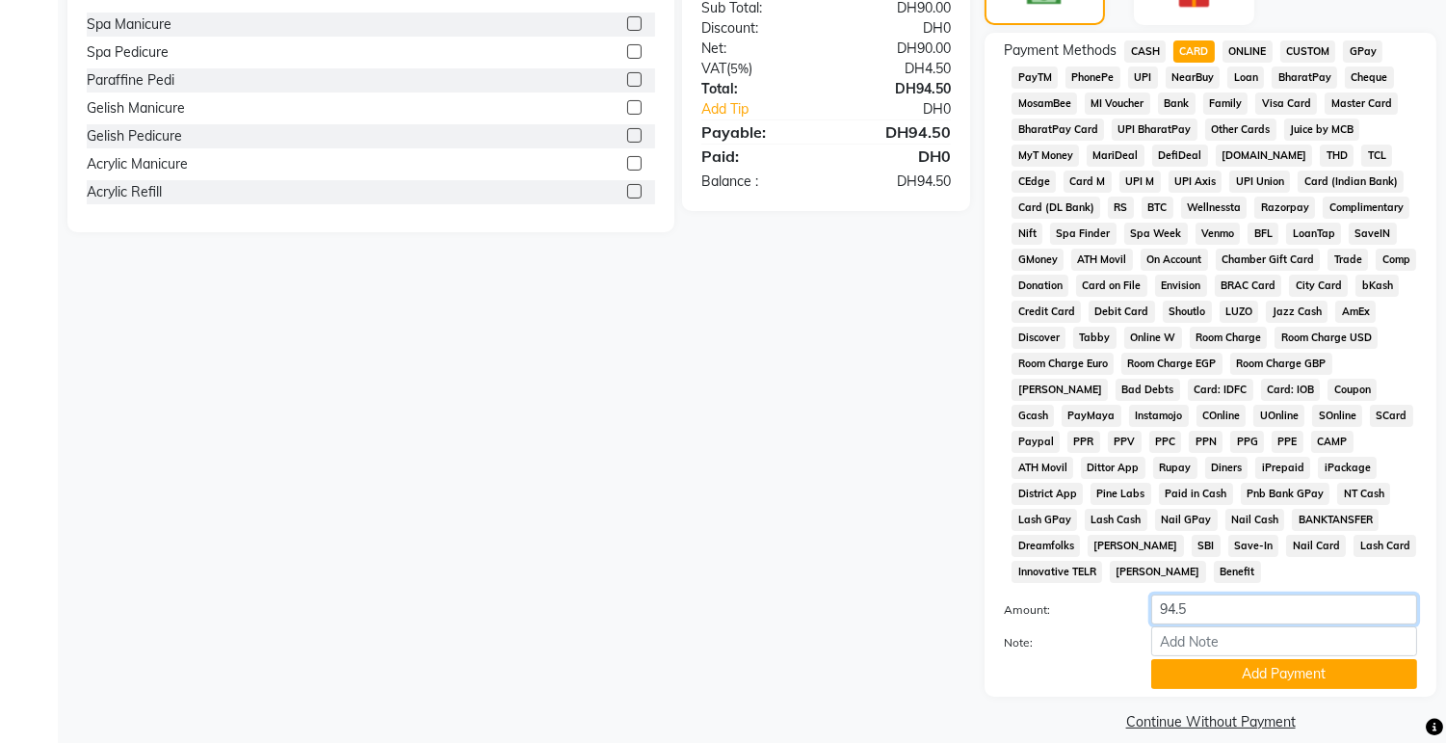
click at [1274, 595] on input "94.5" at bounding box center [1284, 610] width 266 height 30
type input "9"
type input "21"
click at [1260, 659] on button "Add Payment" at bounding box center [1284, 674] width 266 height 30
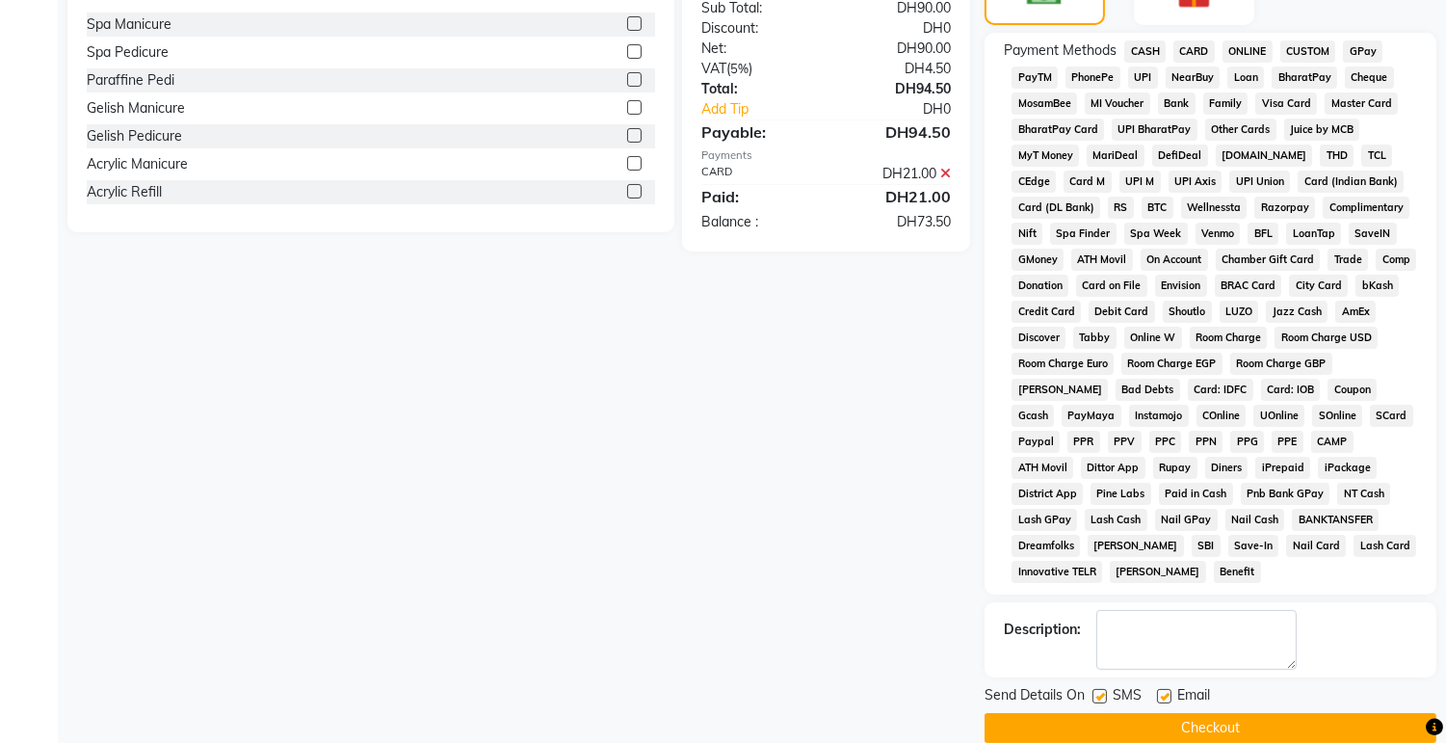
click at [1301, 107] on span "Visa Card" at bounding box center [1287, 104] width 62 height 22
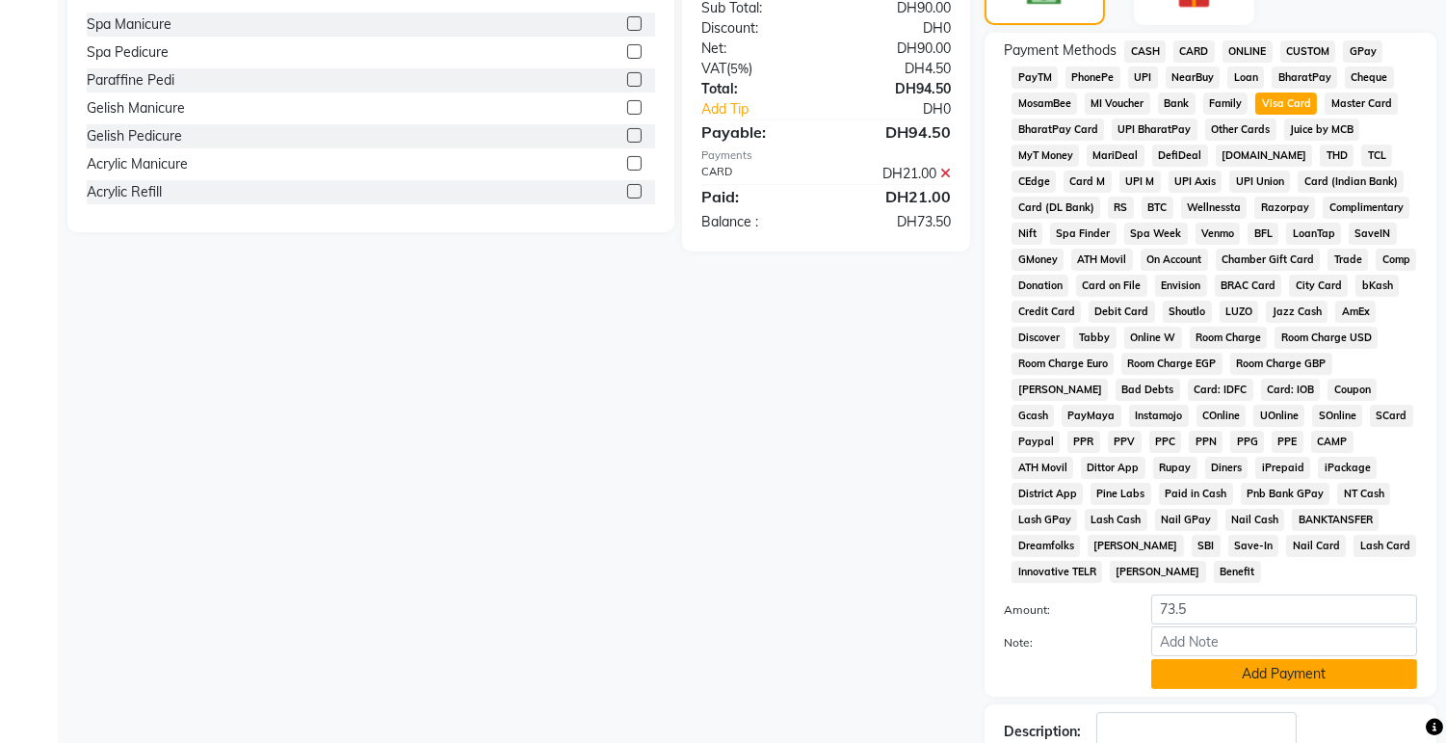
click at [1282, 667] on button "Add Payment" at bounding box center [1284, 674] width 266 height 30
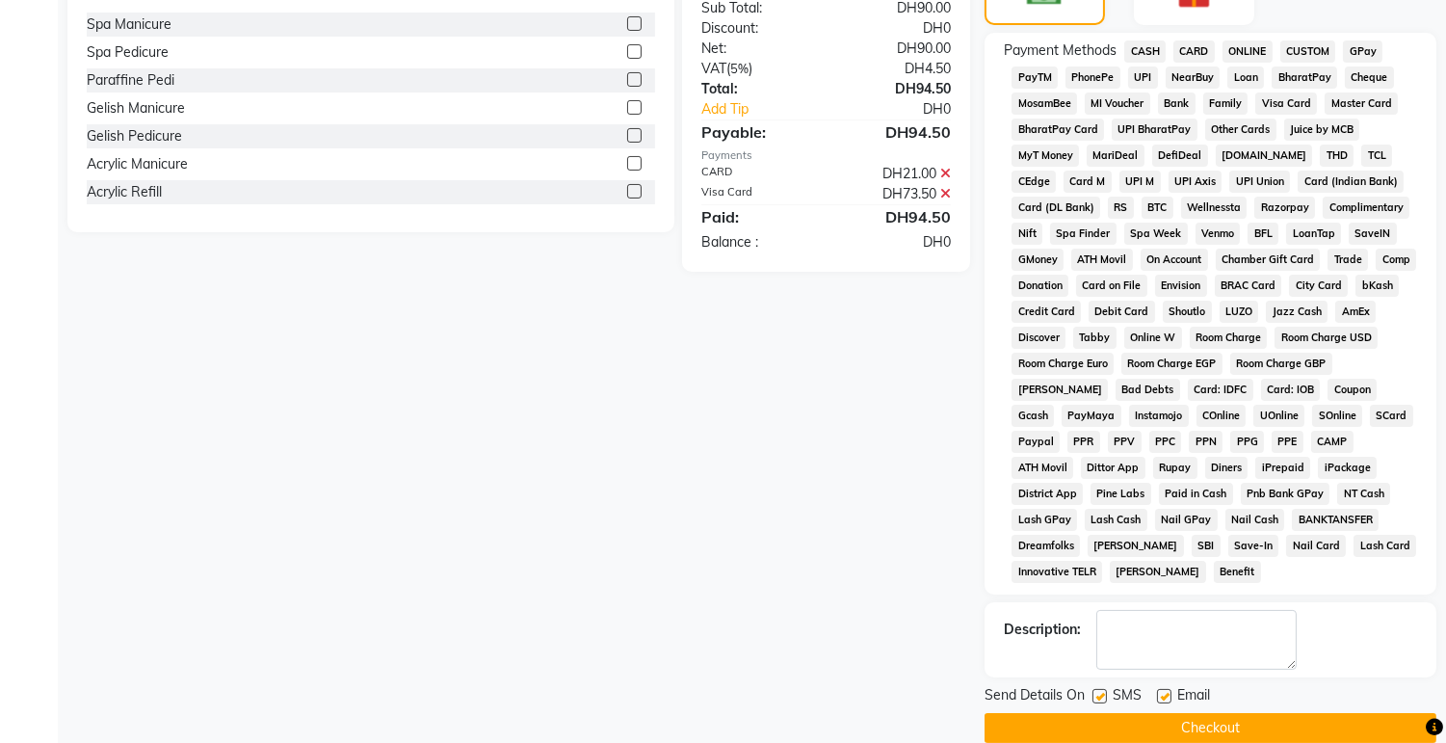
click at [1307, 718] on button "Checkout" at bounding box center [1211, 728] width 452 height 30
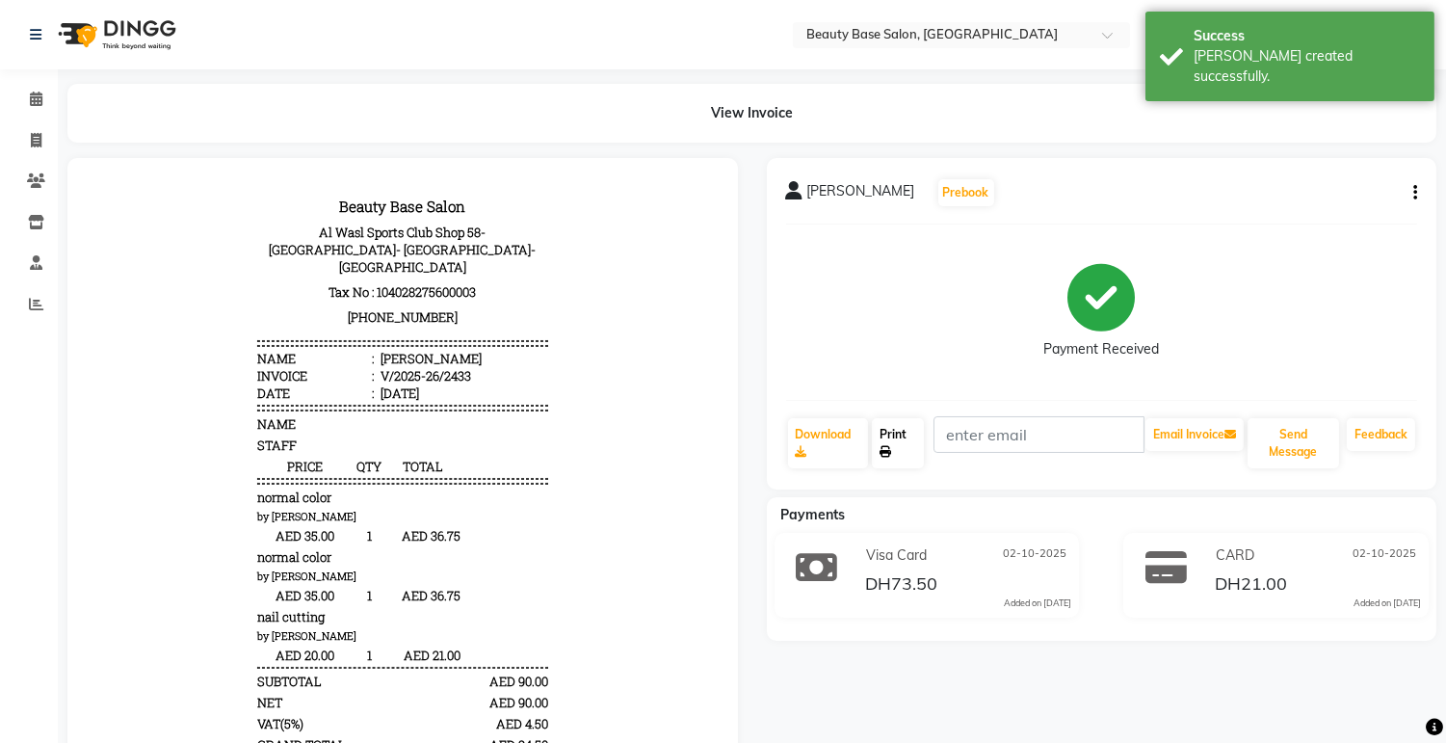
click at [911, 441] on link "Print" at bounding box center [898, 443] width 52 height 50
click at [43, 127] on link "Invoice" at bounding box center [29, 141] width 46 height 32
select select "service"
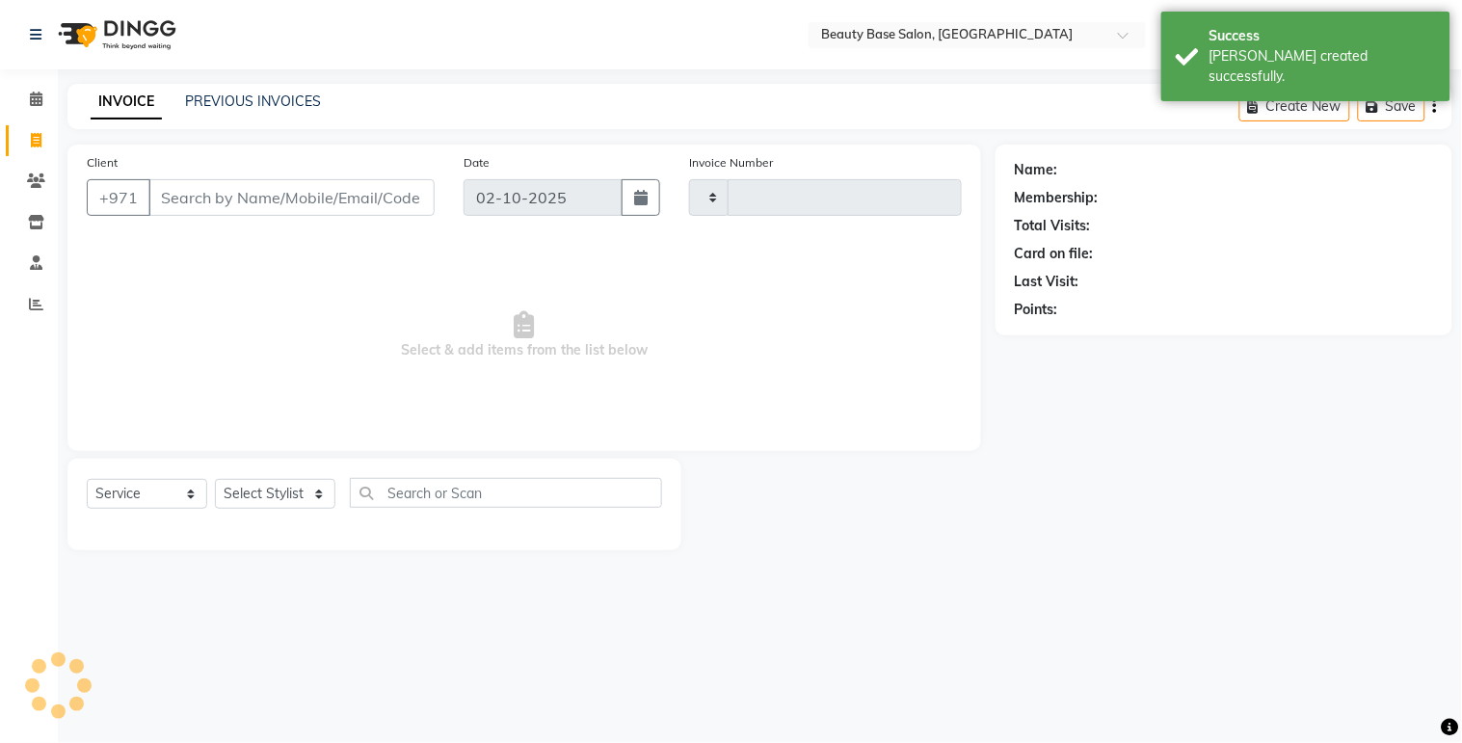
type input "2434"
select select "813"
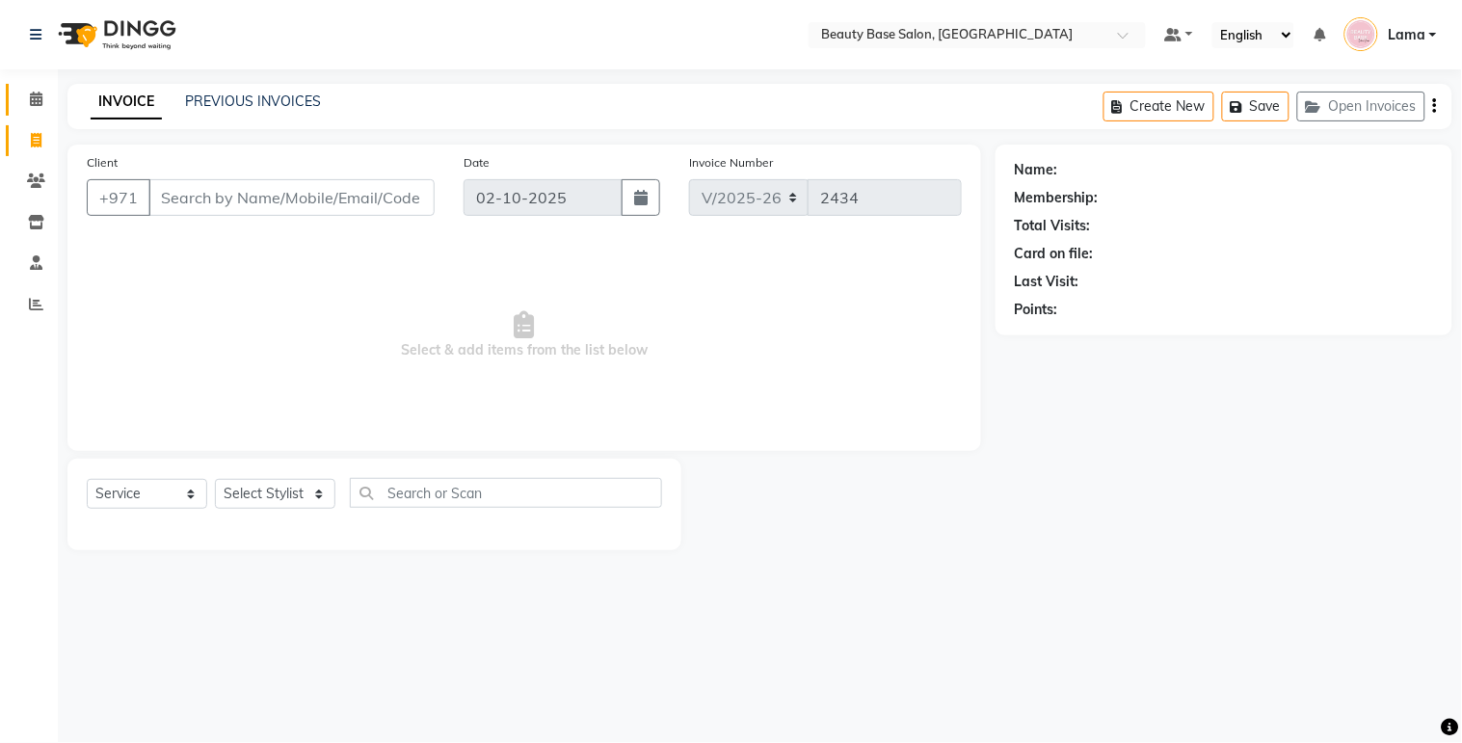
click at [37, 108] on span at bounding box center [36, 100] width 34 height 22
